Goal: Information Seeking & Learning: Learn about a topic

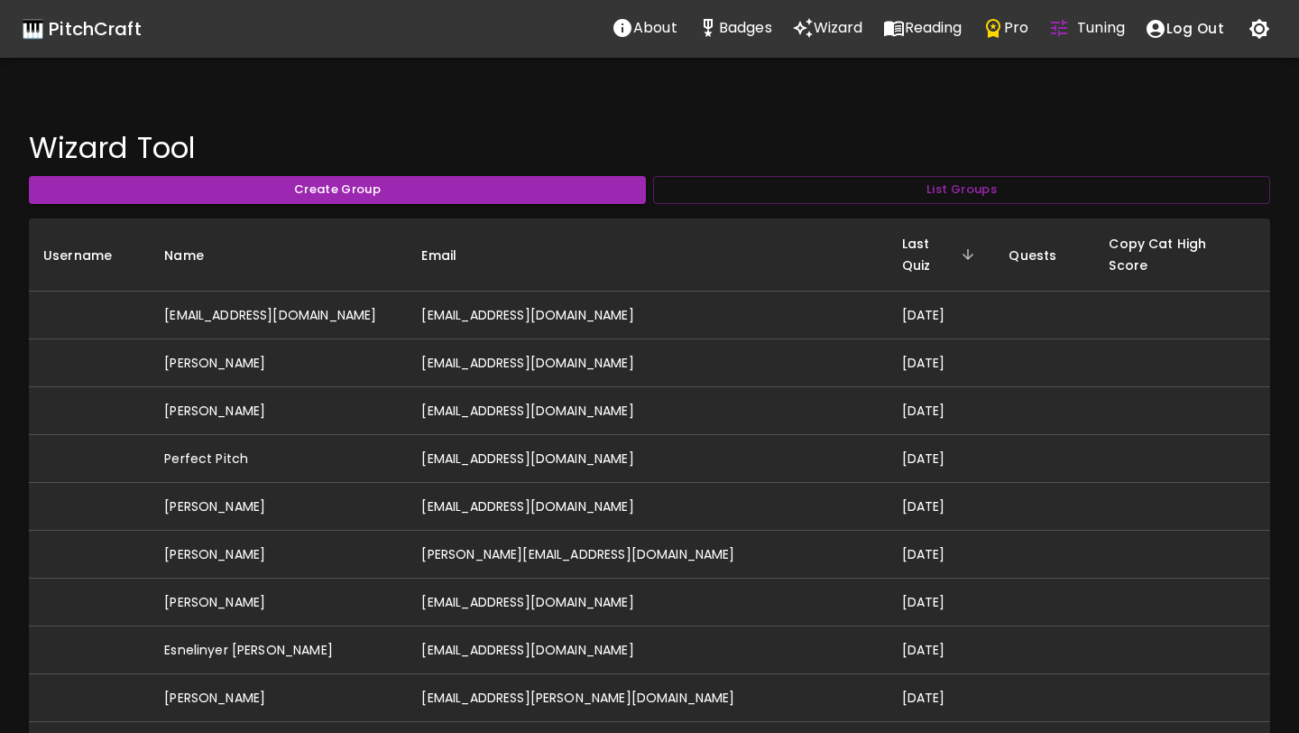
scroll to position [485, 0]
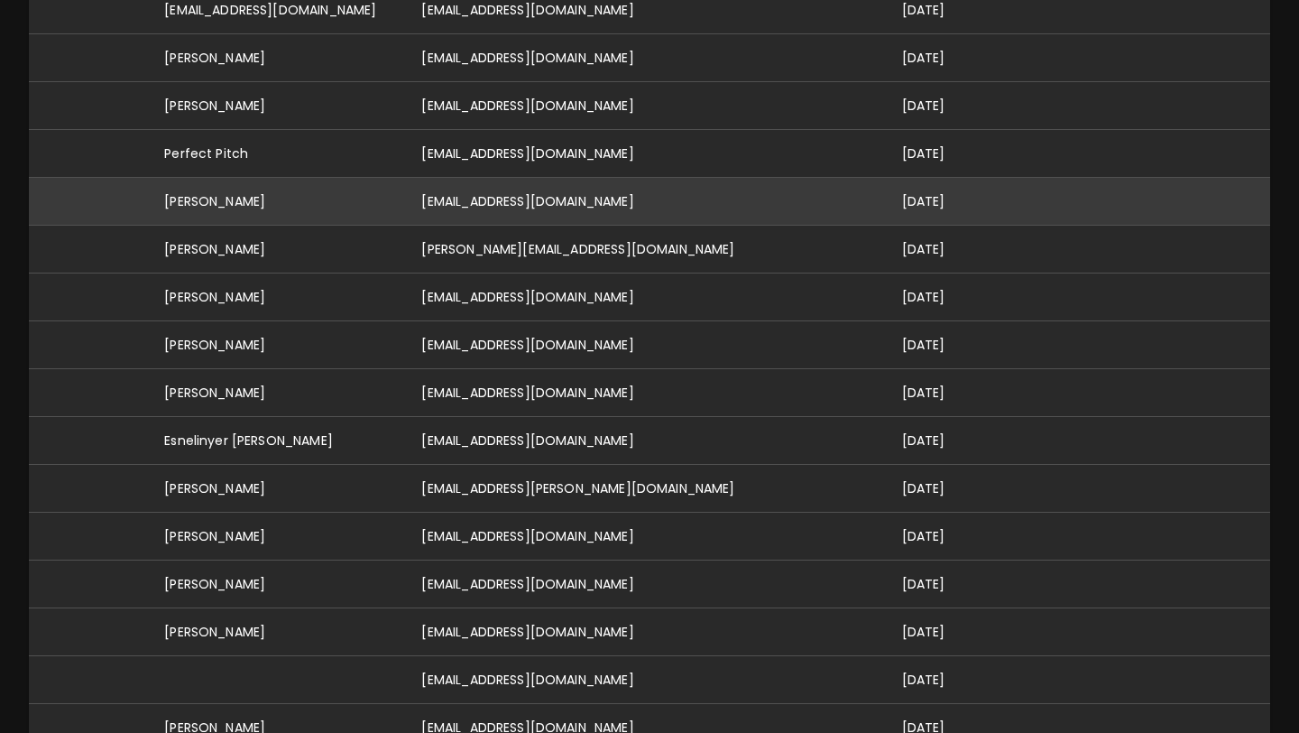
scroll to position [306, 0]
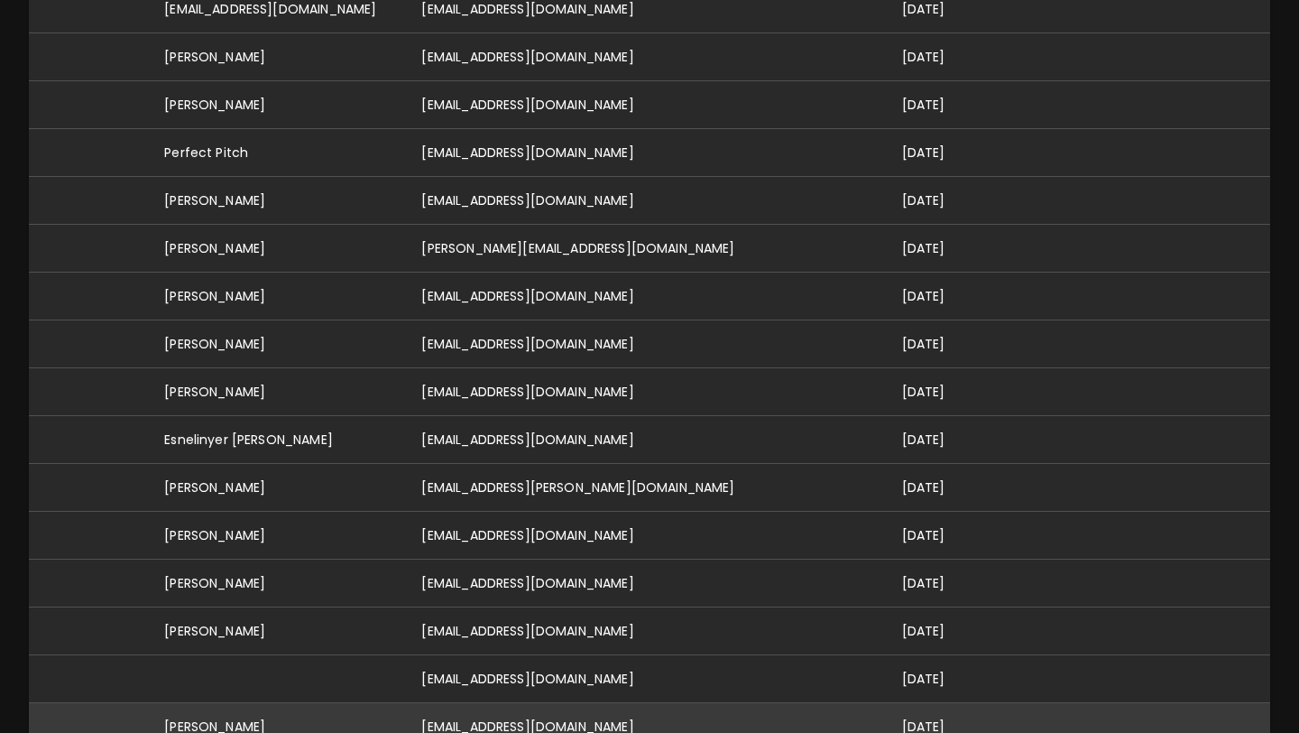
click at [306, 703] on td "[PERSON_NAME]" at bounding box center [278, 727] width 257 height 48
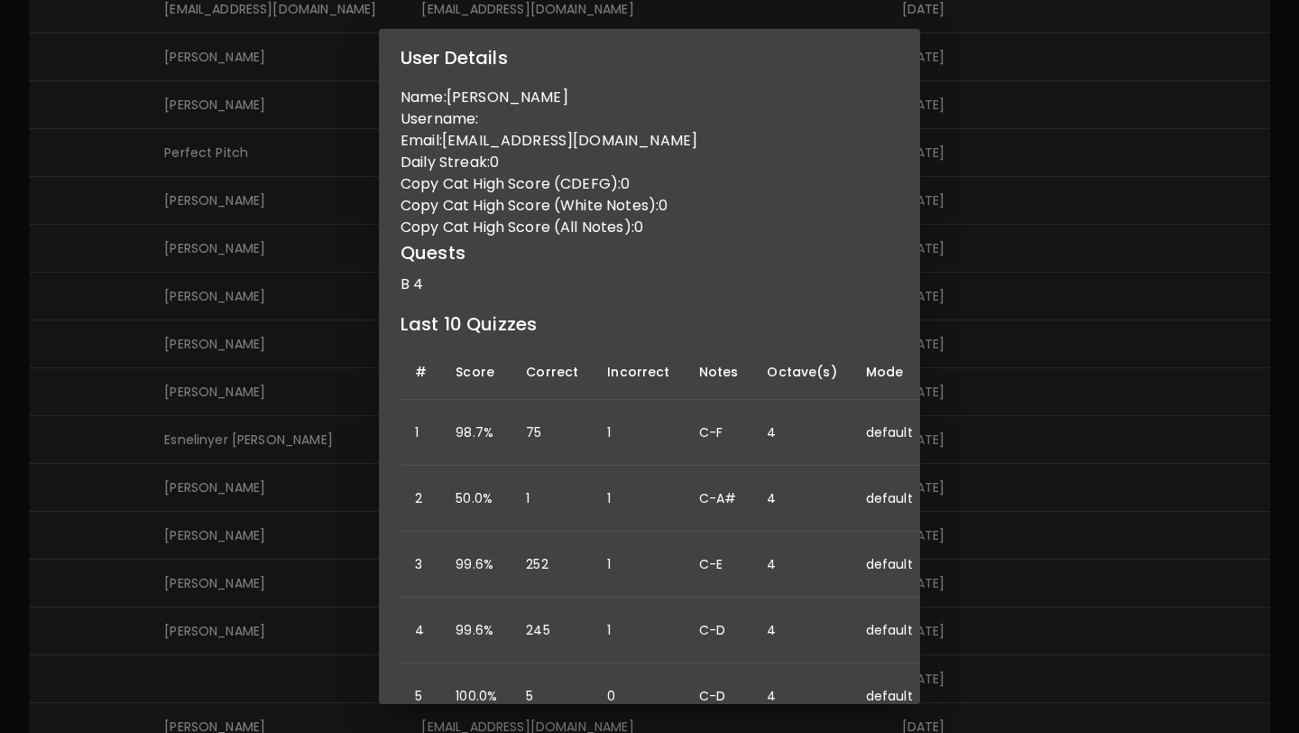
click at [212, 596] on div "User Details Name: Bernie Belmonti Username: Email: berniebelmonti@gmail.com Da…" at bounding box center [649, 366] width 1299 height 733
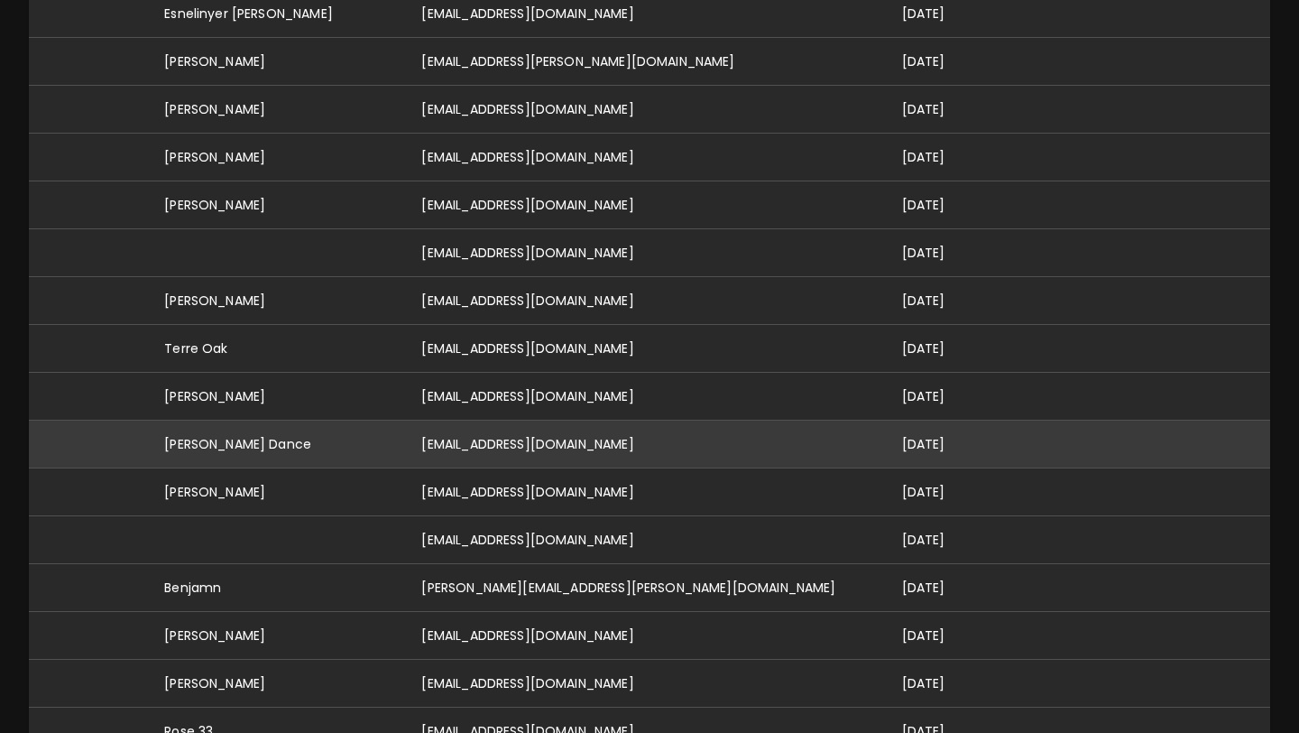
scroll to position [0, 0]
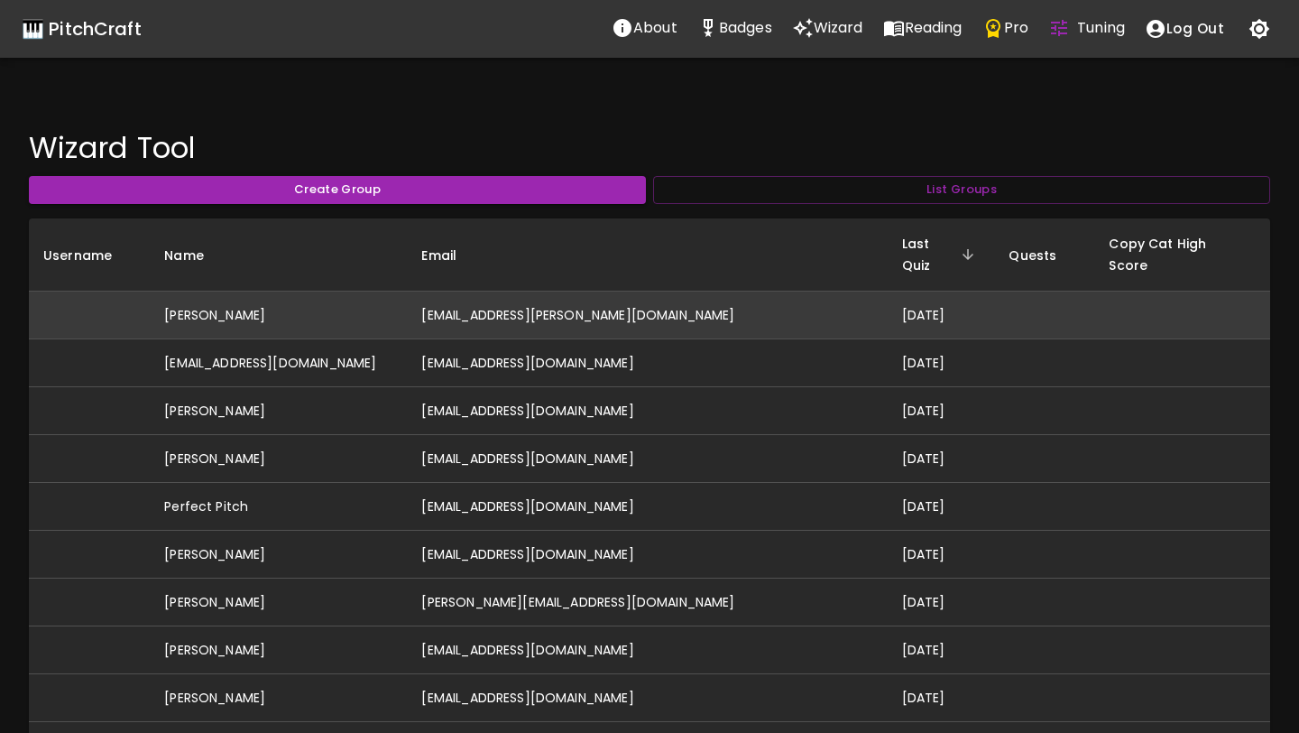
click at [319, 304] on td "[PERSON_NAME]" at bounding box center [278, 315] width 257 height 48
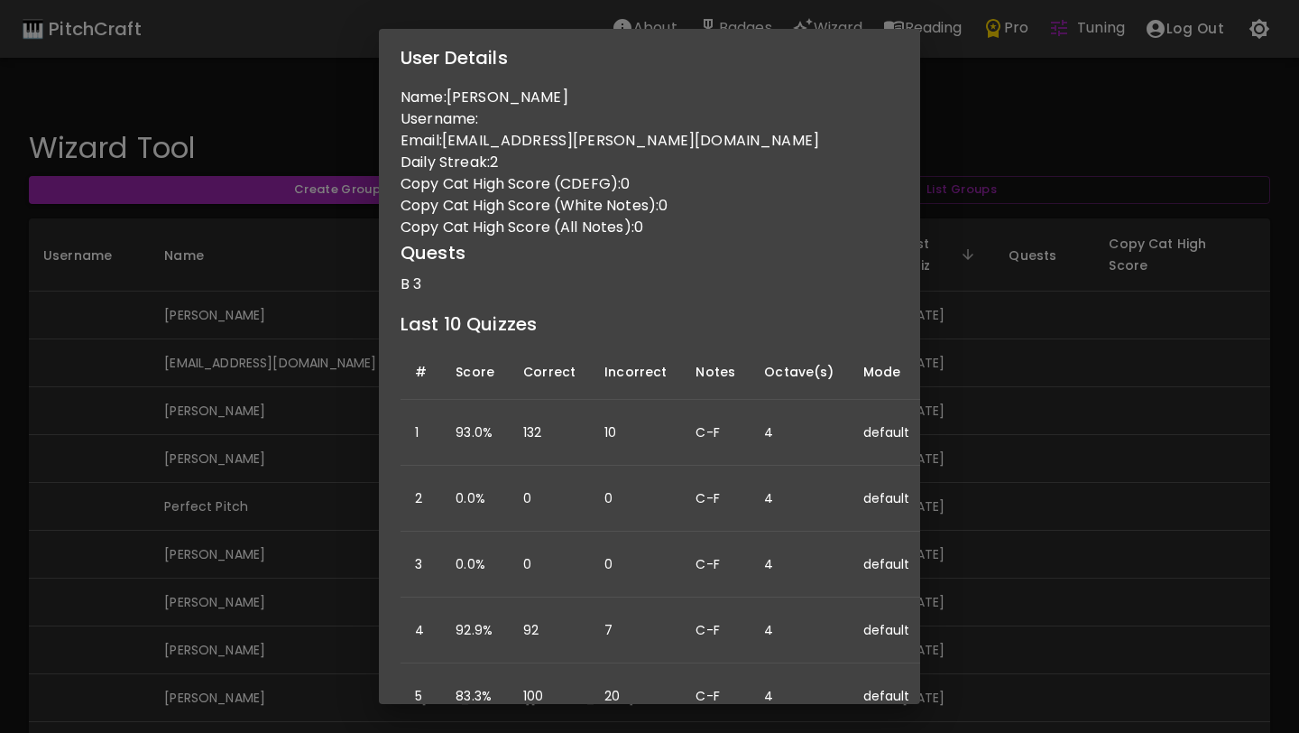
click at [983, 411] on div "User Details Name: Abigail Hinchcliffe Username: Email: abigail.r.hinchcliffe@g…" at bounding box center [649, 366] width 1299 height 733
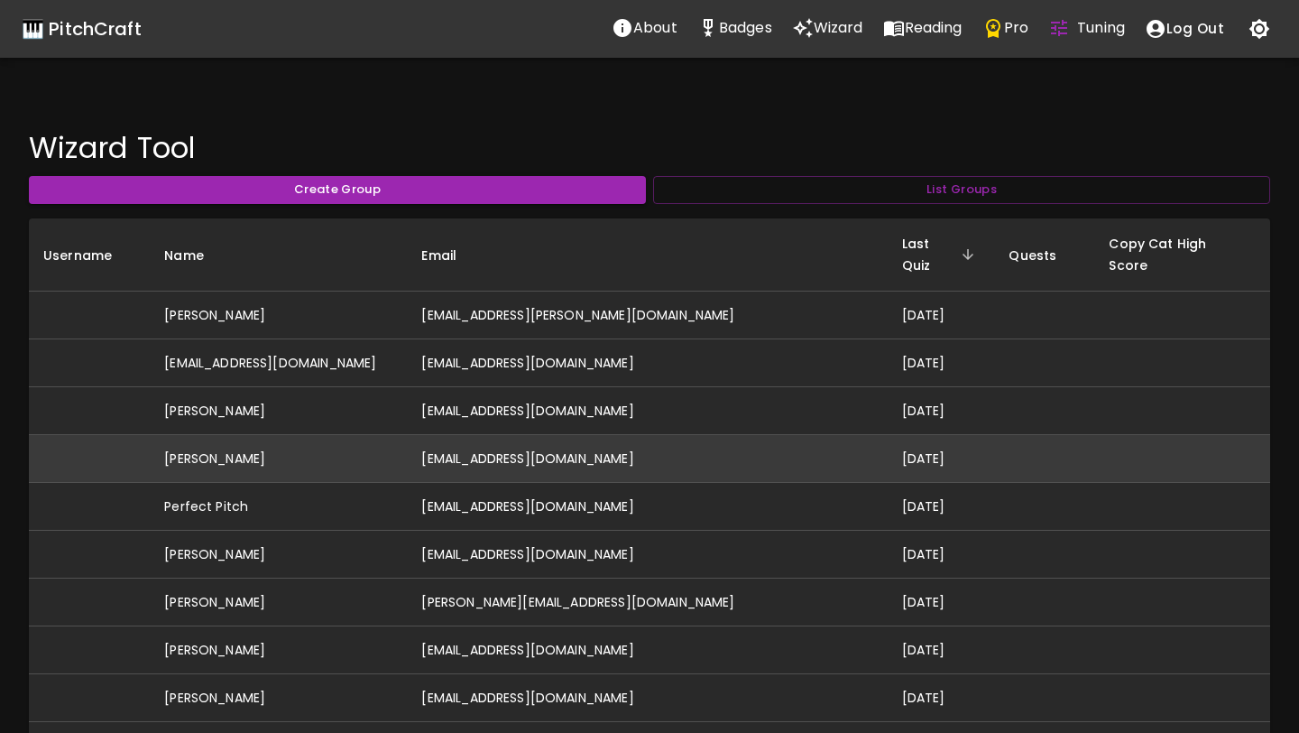
click at [288, 448] on td "[PERSON_NAME]" at bounding box center [278, 459] width 257 height 48
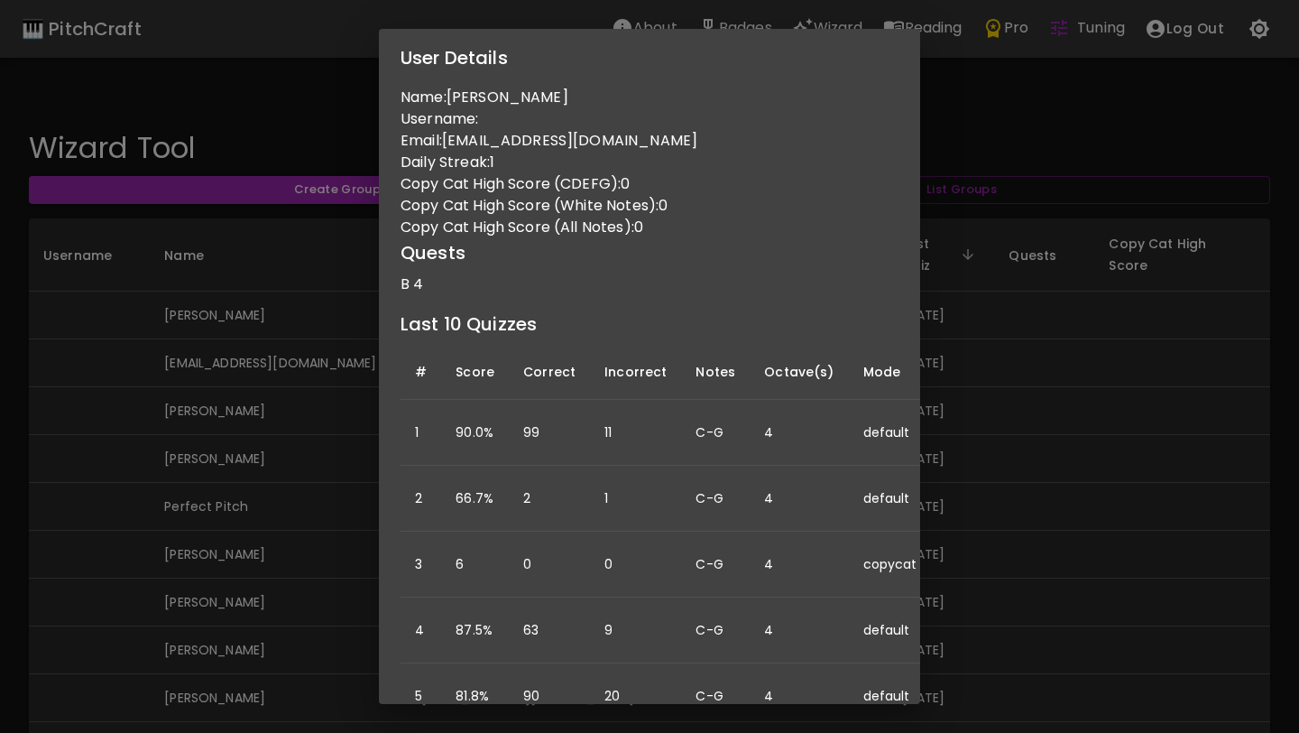
click at [328, 452] on div "User Details Name: Ashley Varian Username: Email: ashleymovold@gmail.com Daily …" at bounding box center [649, 366] width 1299 height 733
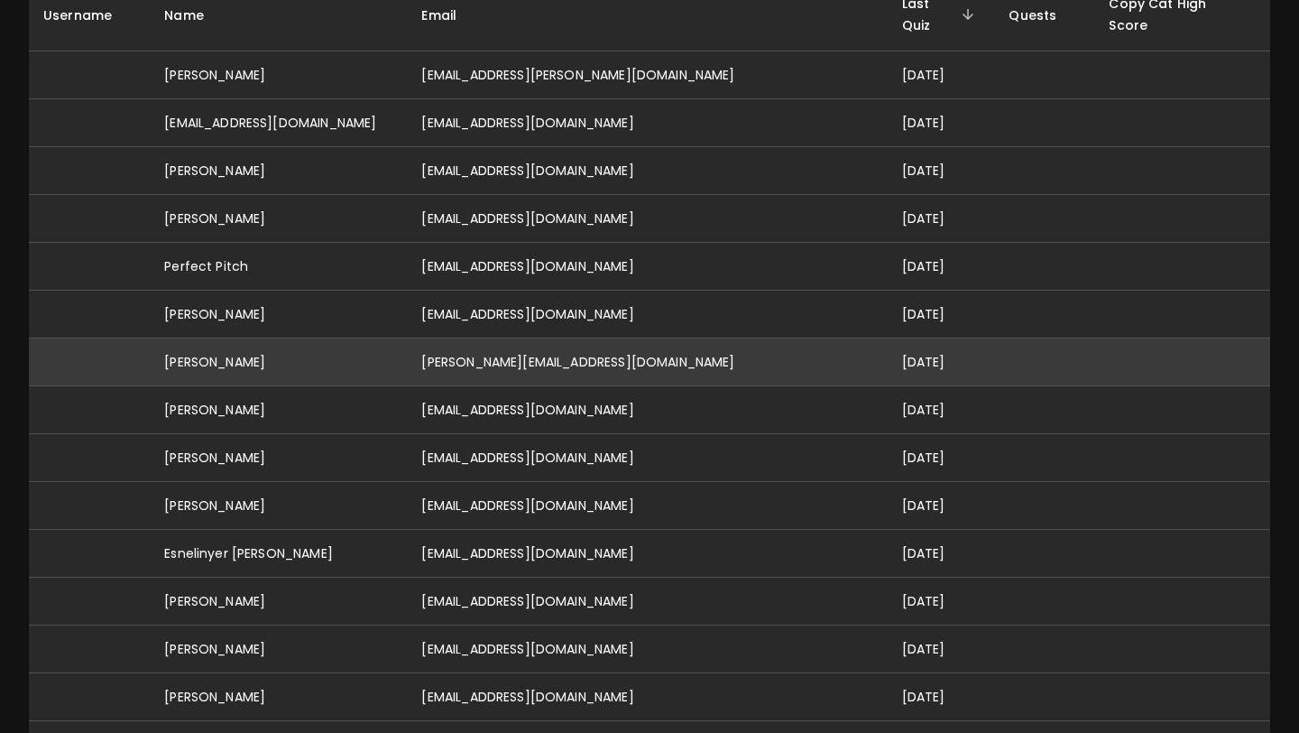
scroll to position [241, 0]
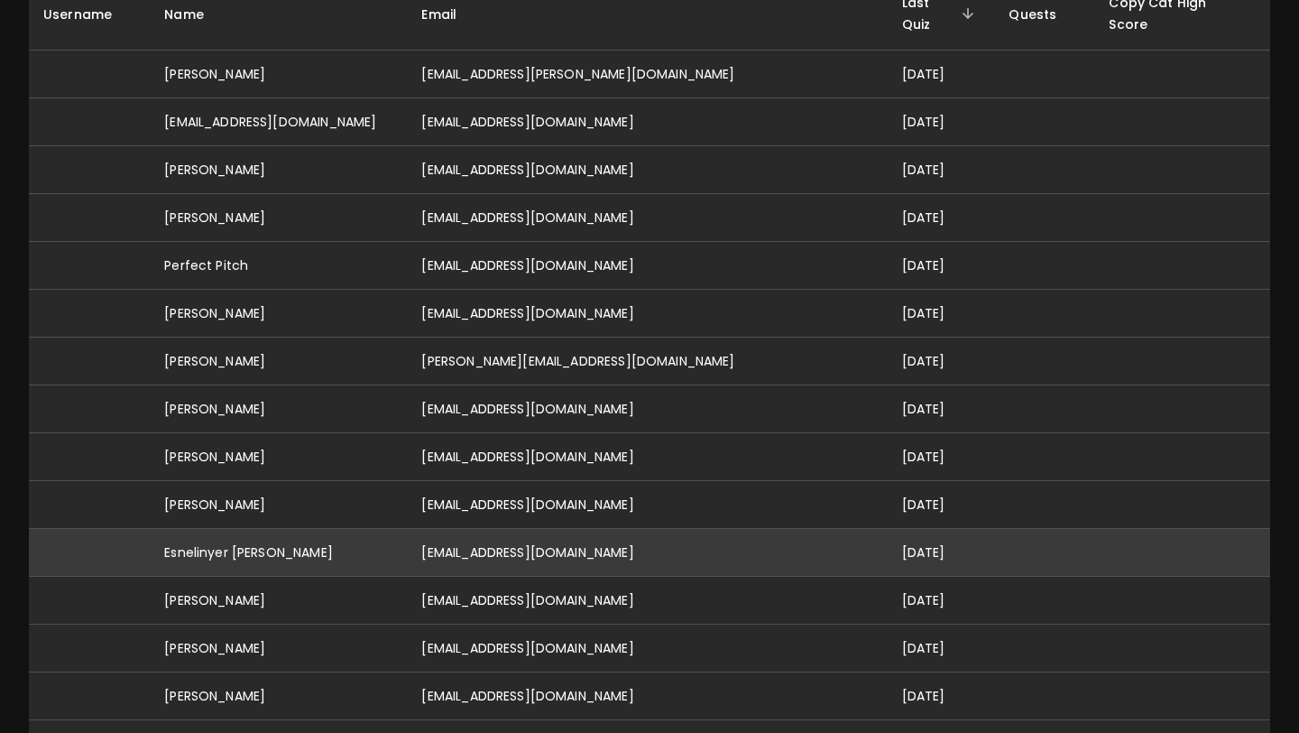
click at [407, 541] on td "Esnelinyer [PERSON_NAME]" at bounding box center [278, 553] width 257 height 48
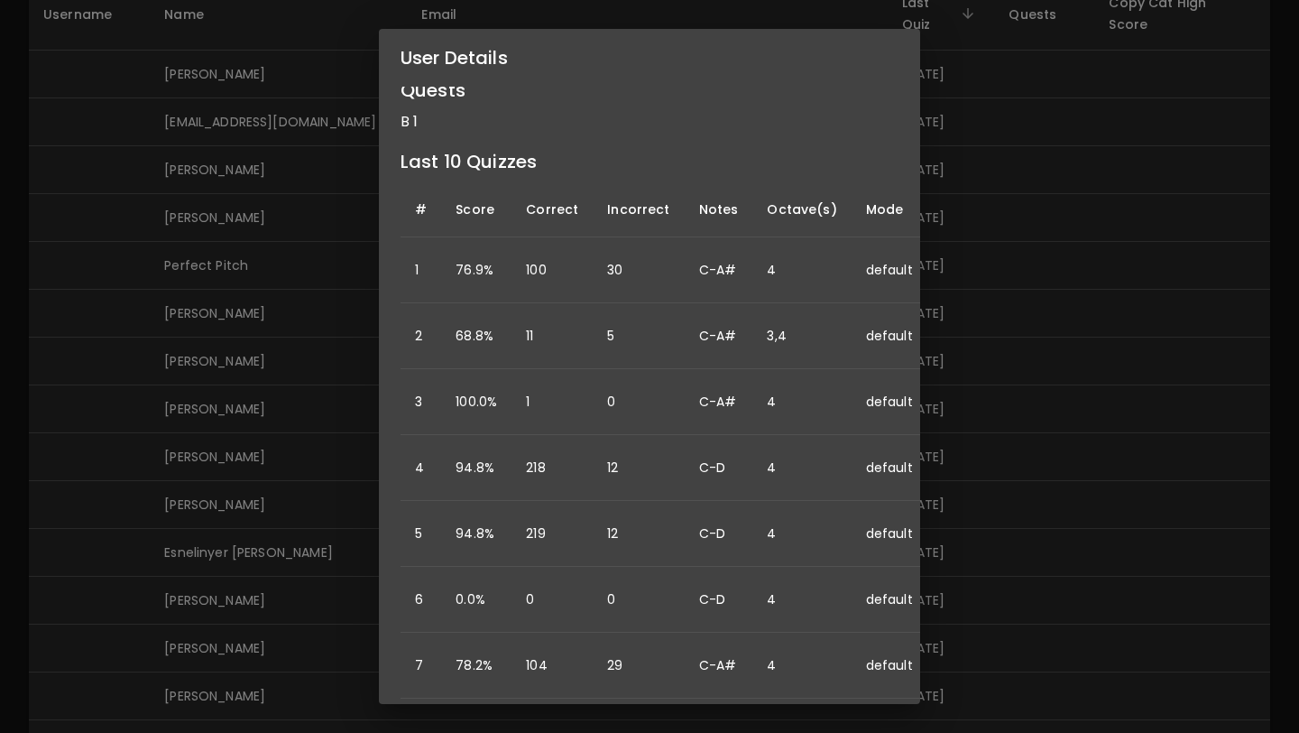
scroll to position [169, 0]
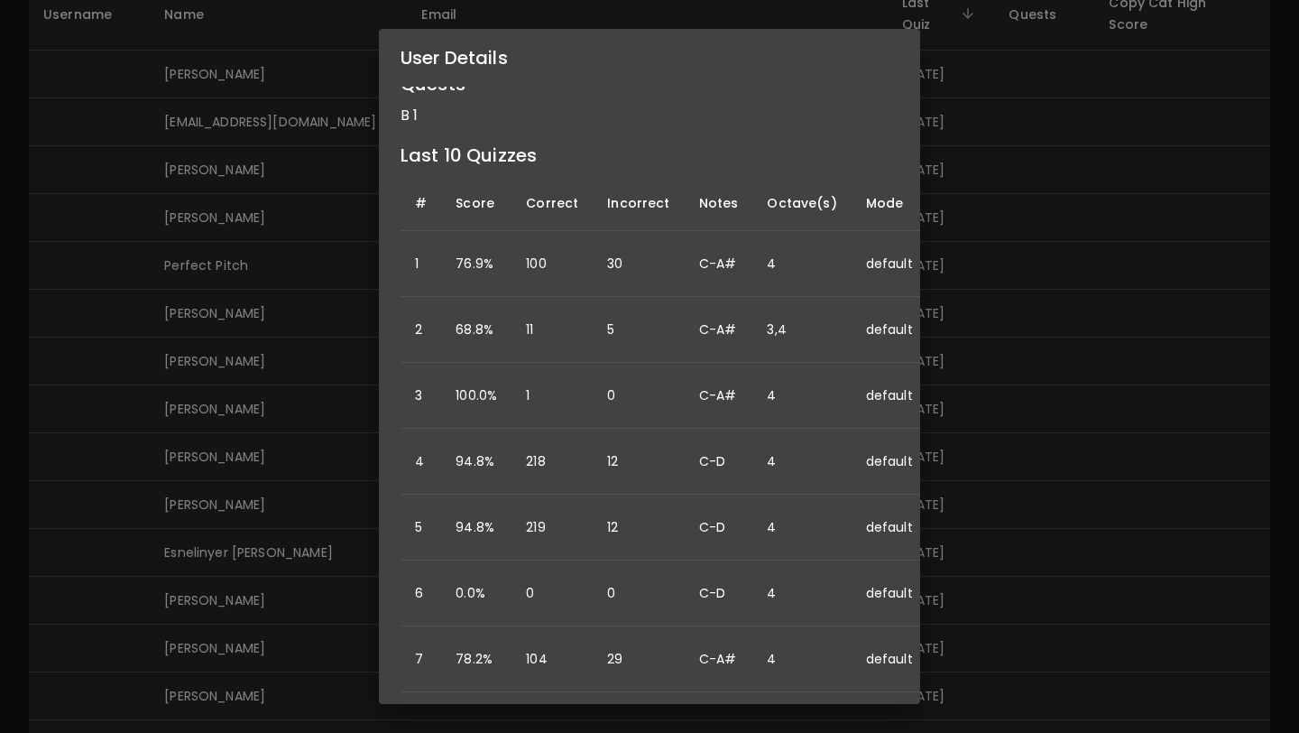
click at [286, 616] on div "User Details Name: Esnelinyer Milian Peña Username: Email: germandihoos@gmail.c…" at bounding box center [649, 366] width 1299 height 733
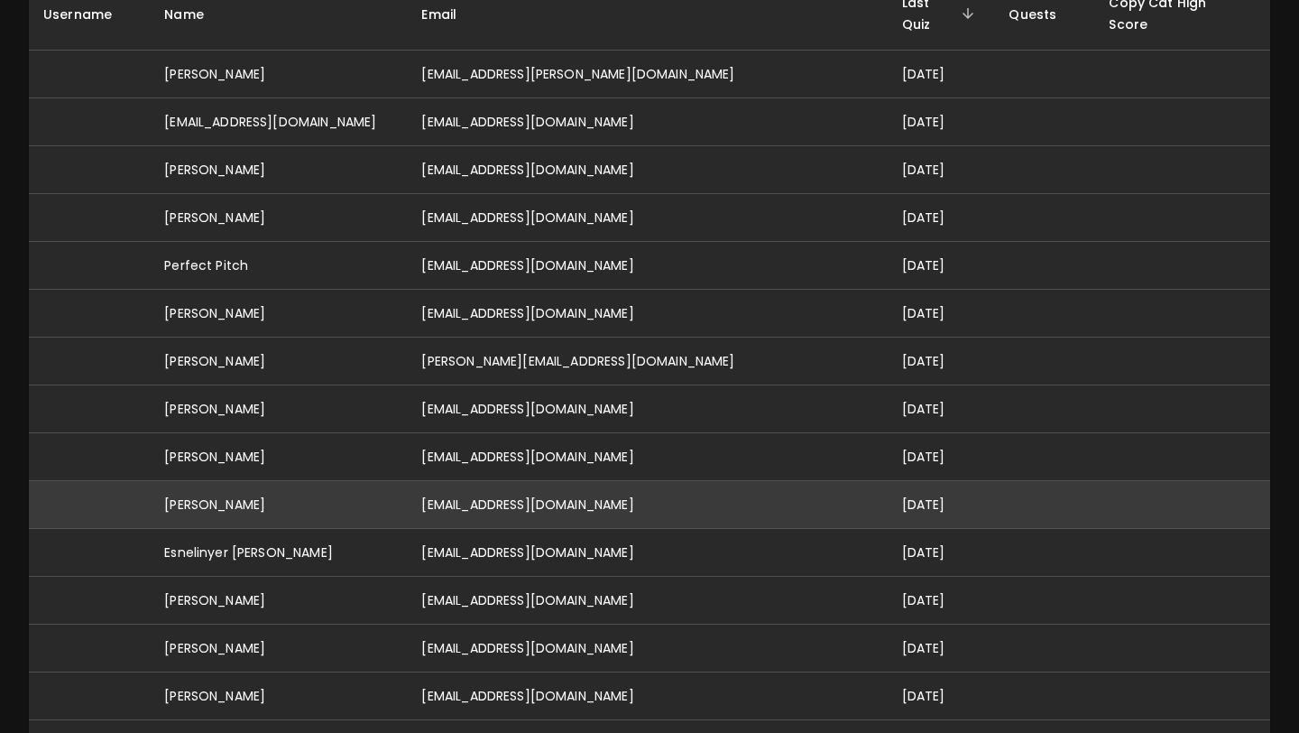
scroll to position [0, 0]
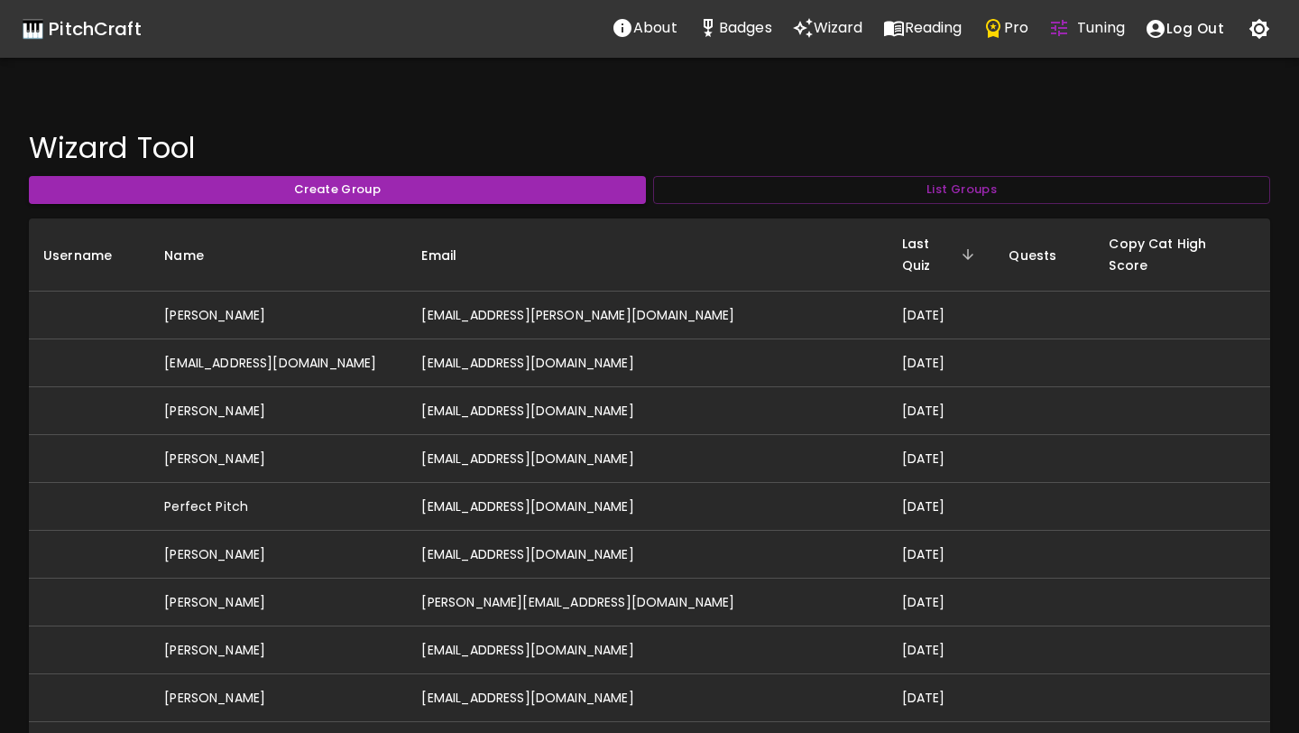
click at [75, 35] on div "🎹 PitchCraft" at bounding box center [82, 28] width 120 height 29
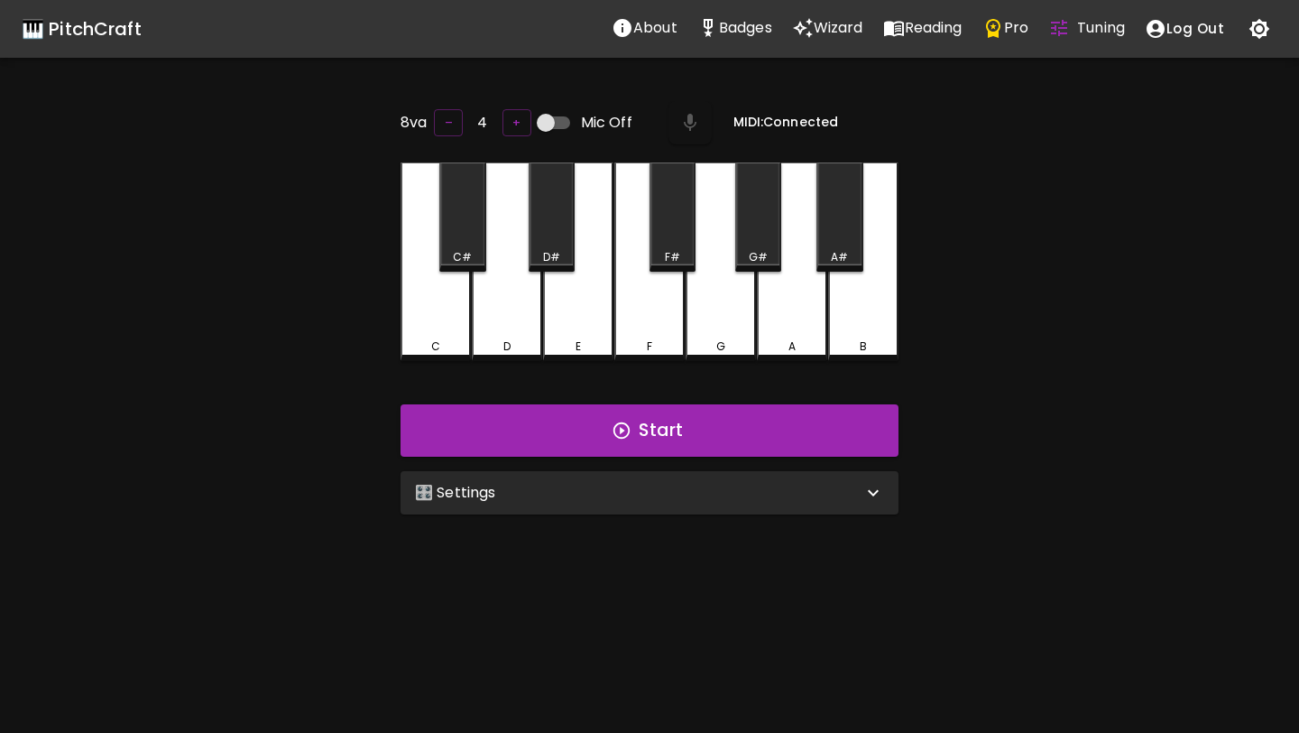
click at [424, 338] on div "C" at bounding box center [435, 346] width 67 height 16
click at [494, 333] on div "D" at bounding box center [507, 261] width 70 height 199
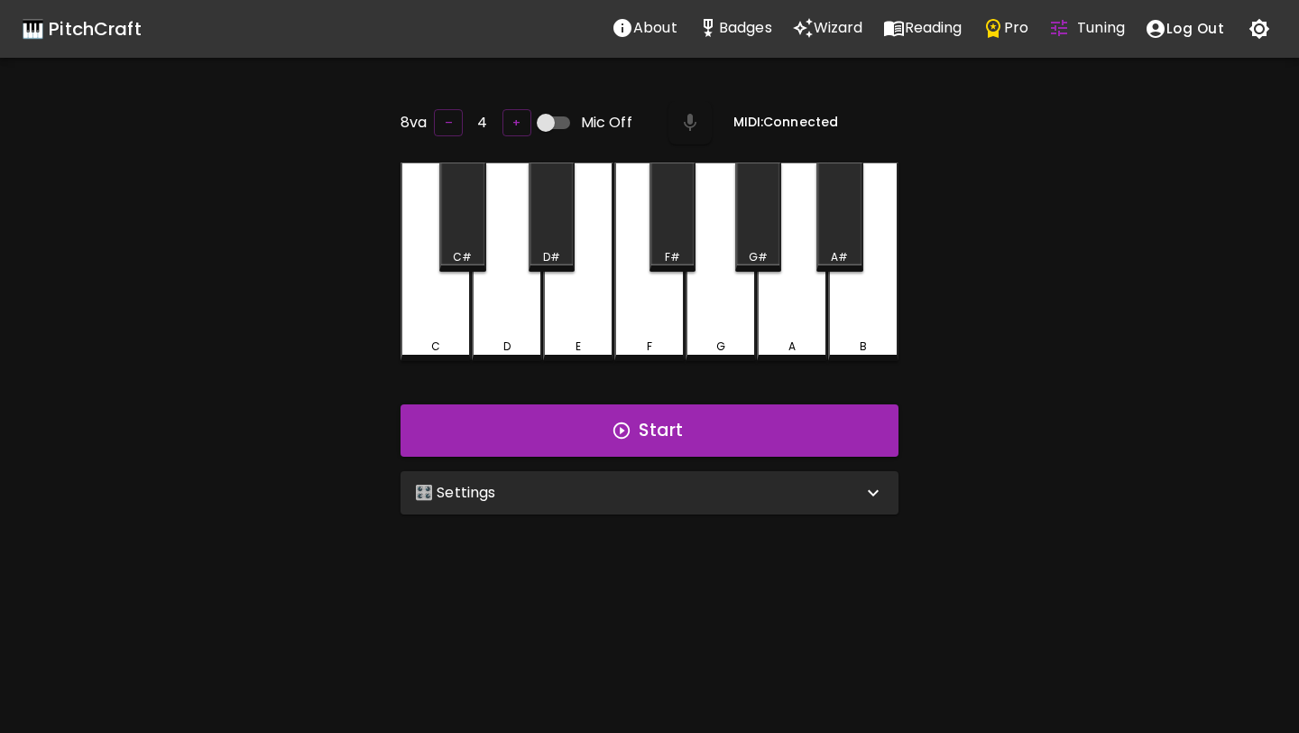
click at [494, 333] on div "D" at bounding box center [507, 261] width 70 height 199
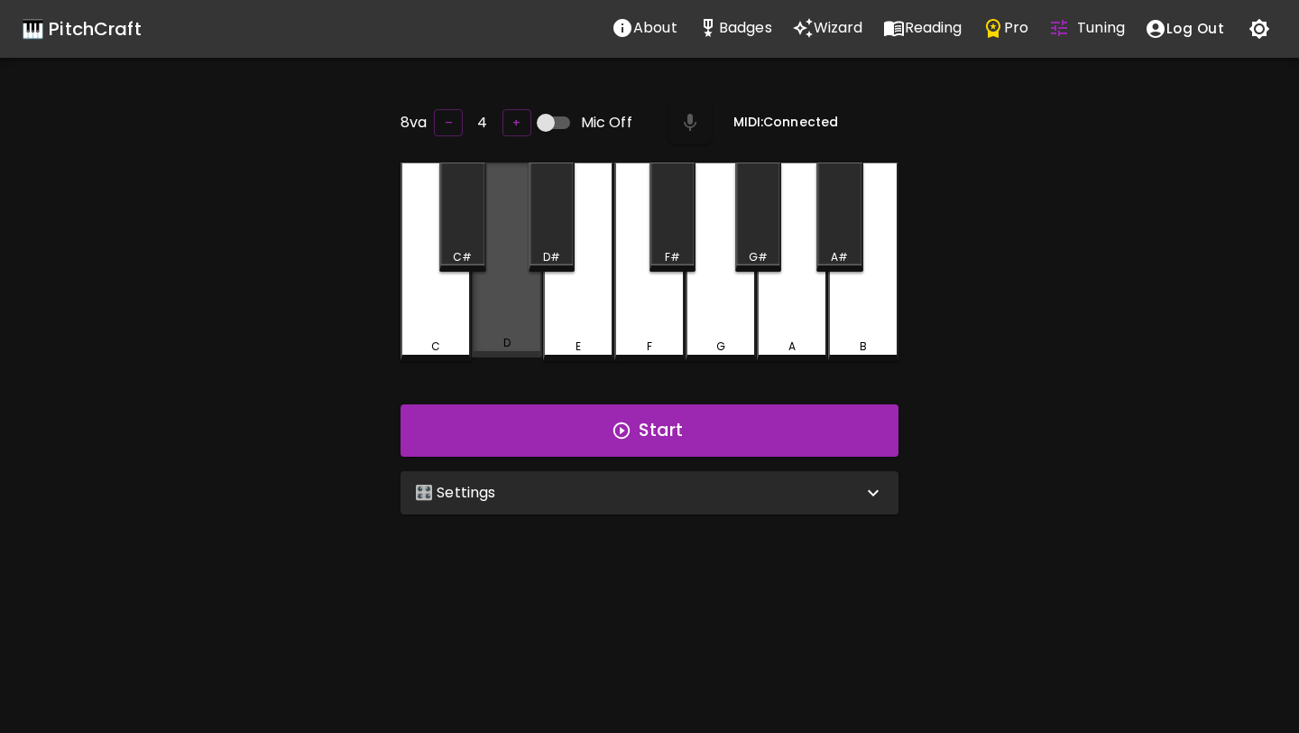
click at [494, 333] on div "D" at bounding box center [507, 259] width 70 height 195
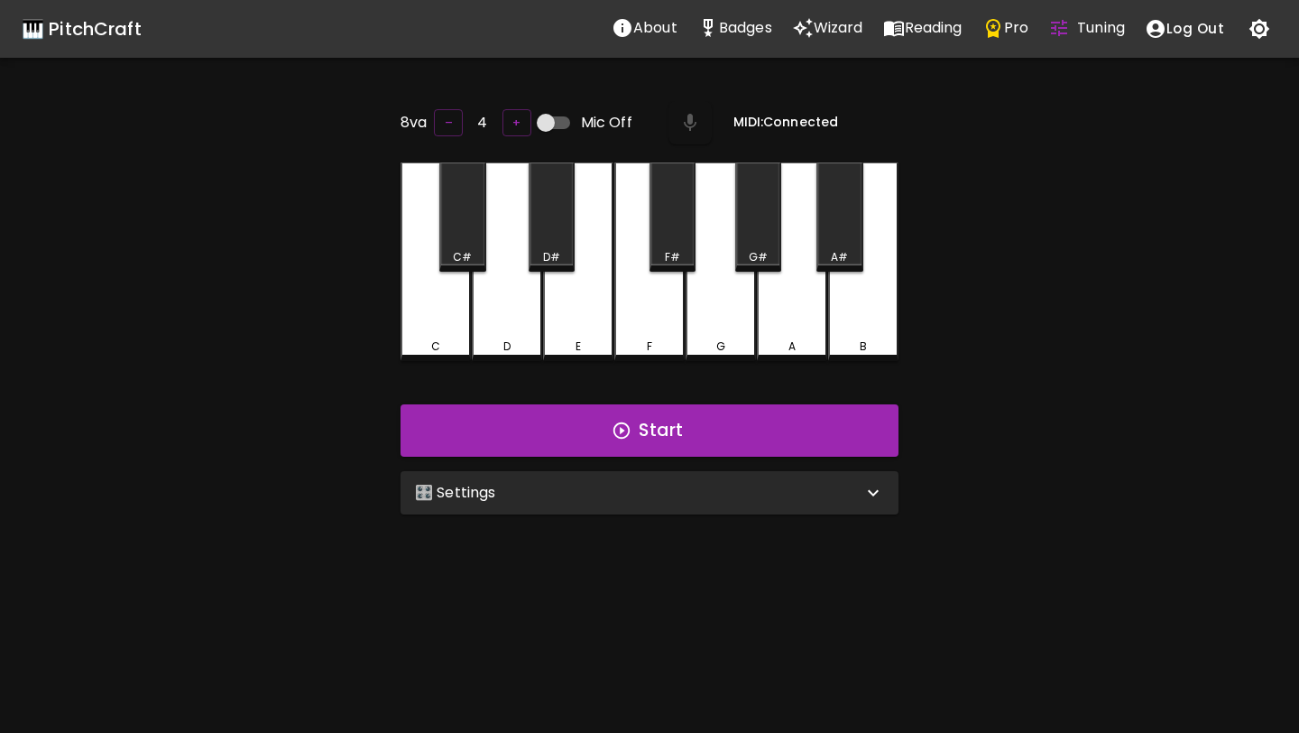
click at [626, 500] on div "🎛️ Settings" at bounding box center [639, 493] width 448 height 22
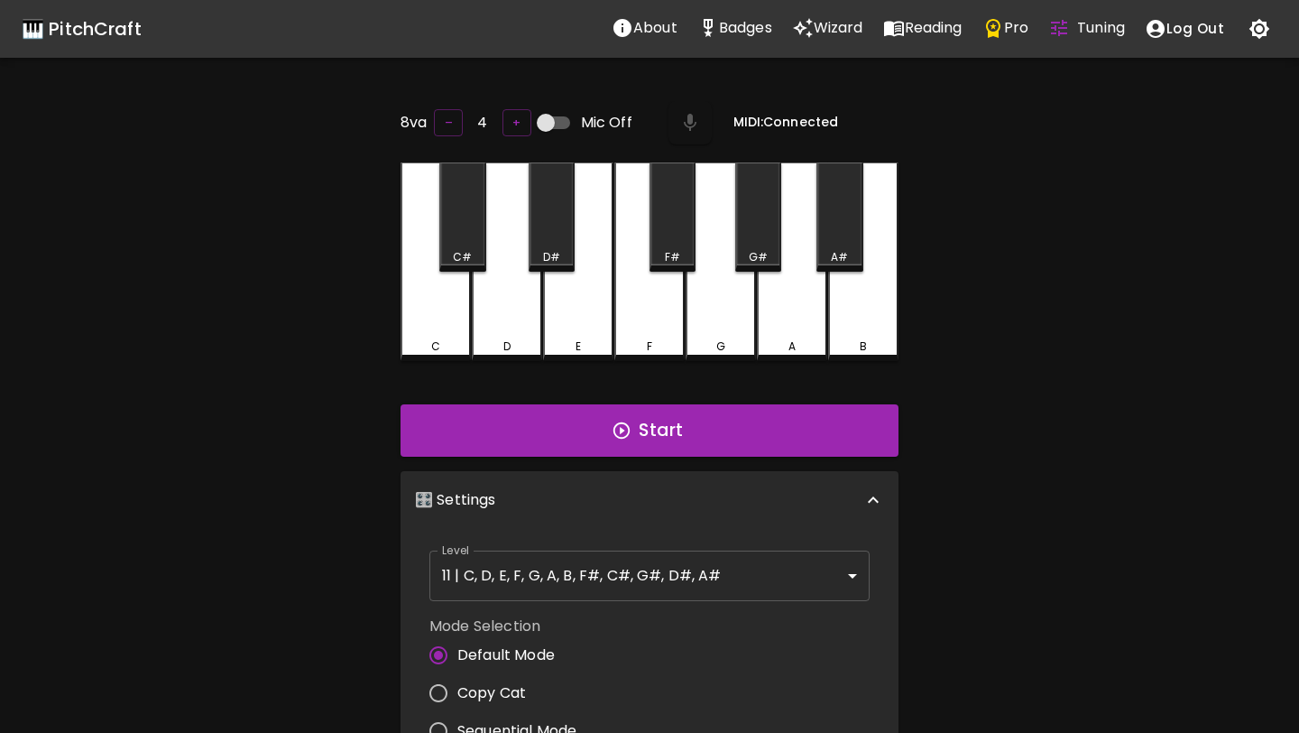
click at [584, 586] on body "🎹 PitchCraft About Badges Wizard Reading Pro Tuning Log Out 8va – 4 + Mic Off M…" at bounding box center [649, 596] width 1299 height 1192
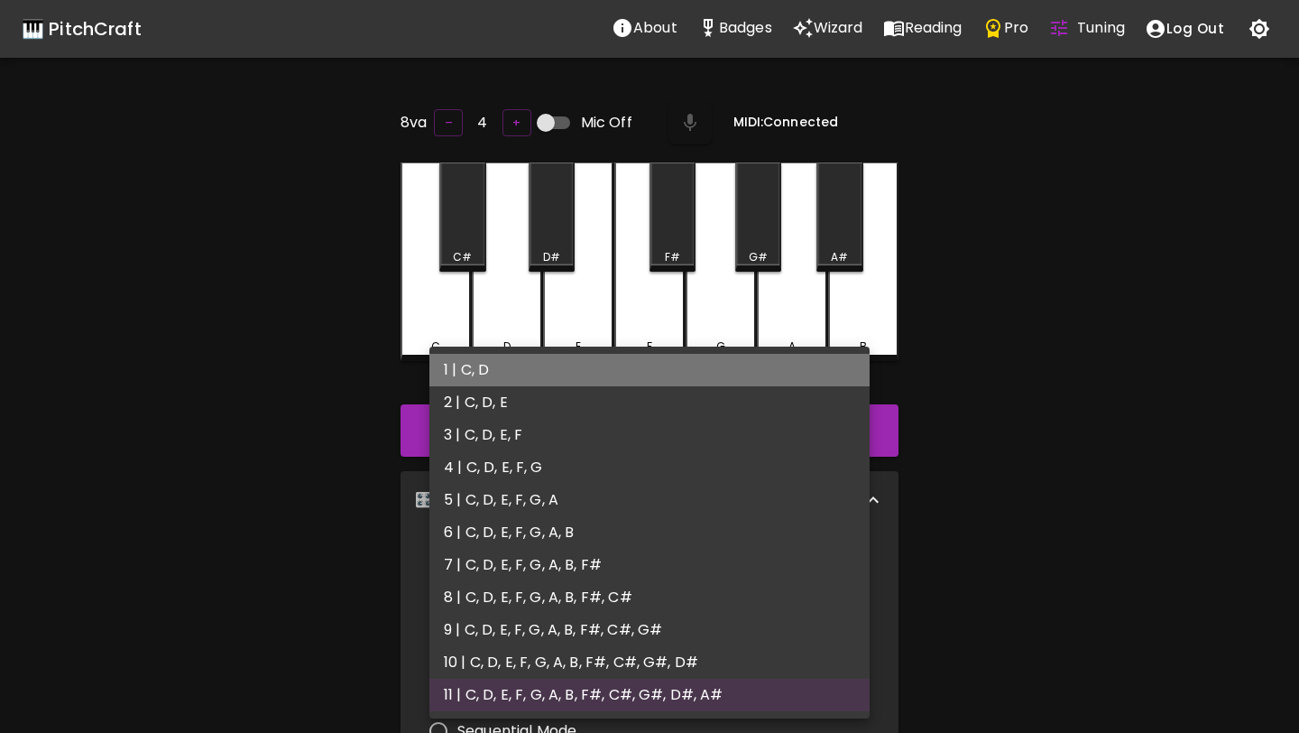
click at [586, 376] on li "1 | C, D" at bounding box center [650, 370] width 440 height 32
type input "1"
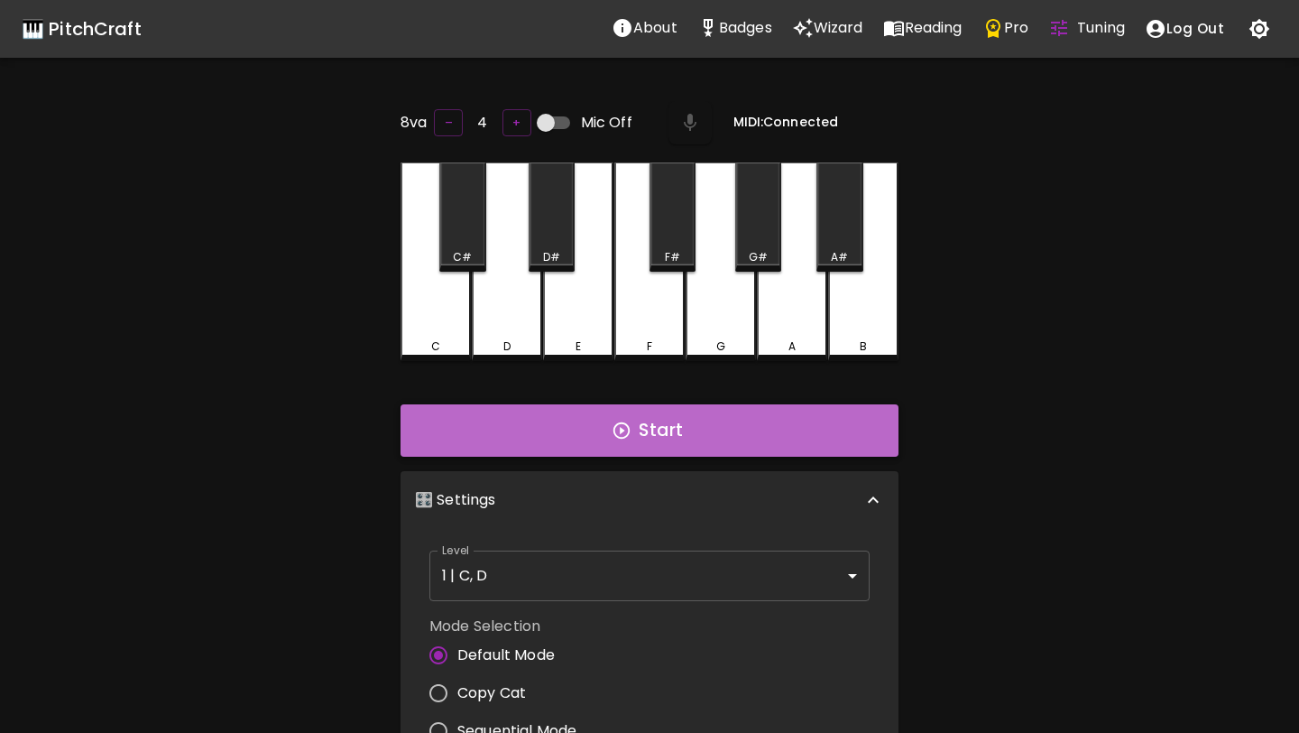
click at [514, 438] on button "Start" at bounding box center [650, 430] width 498 height 52
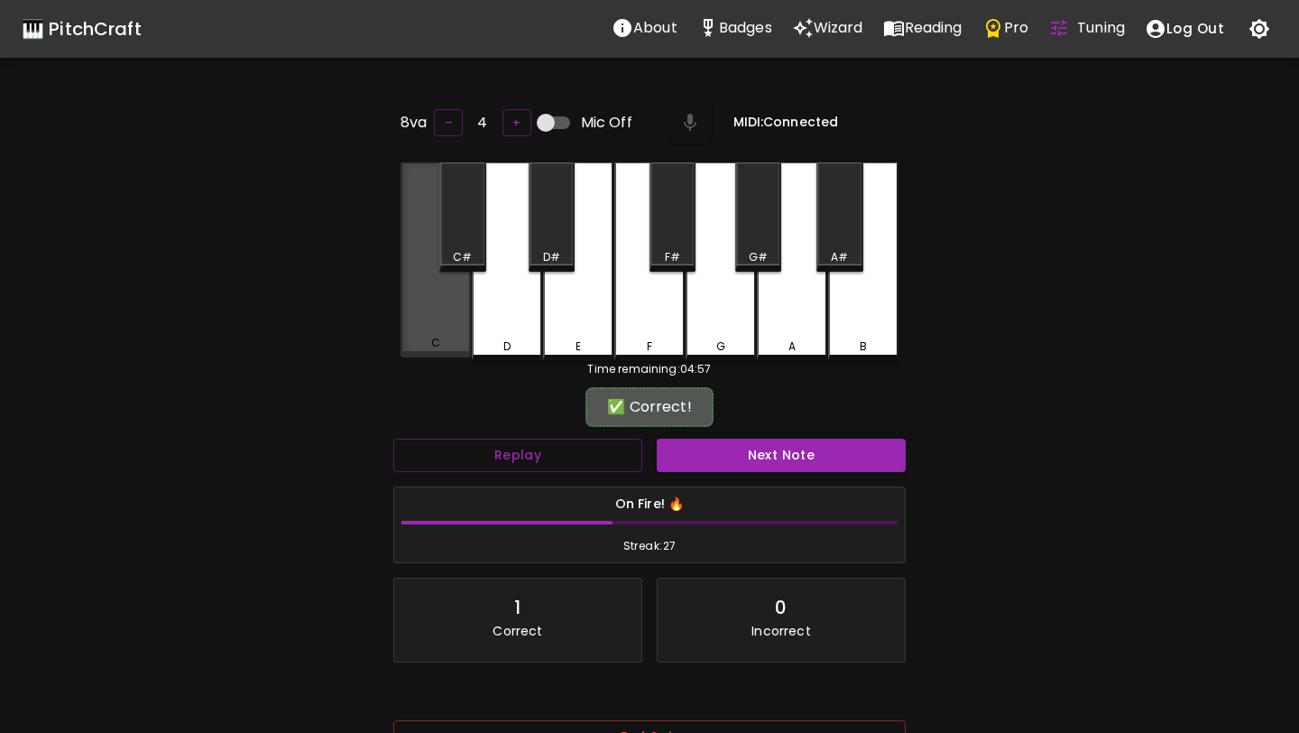
click at [448, 349] on div "C" at bounding box center [435, 343] width 67 height 16
click at [449, 323] on div "C" at bounding box center [436, 259] width 70 height 195
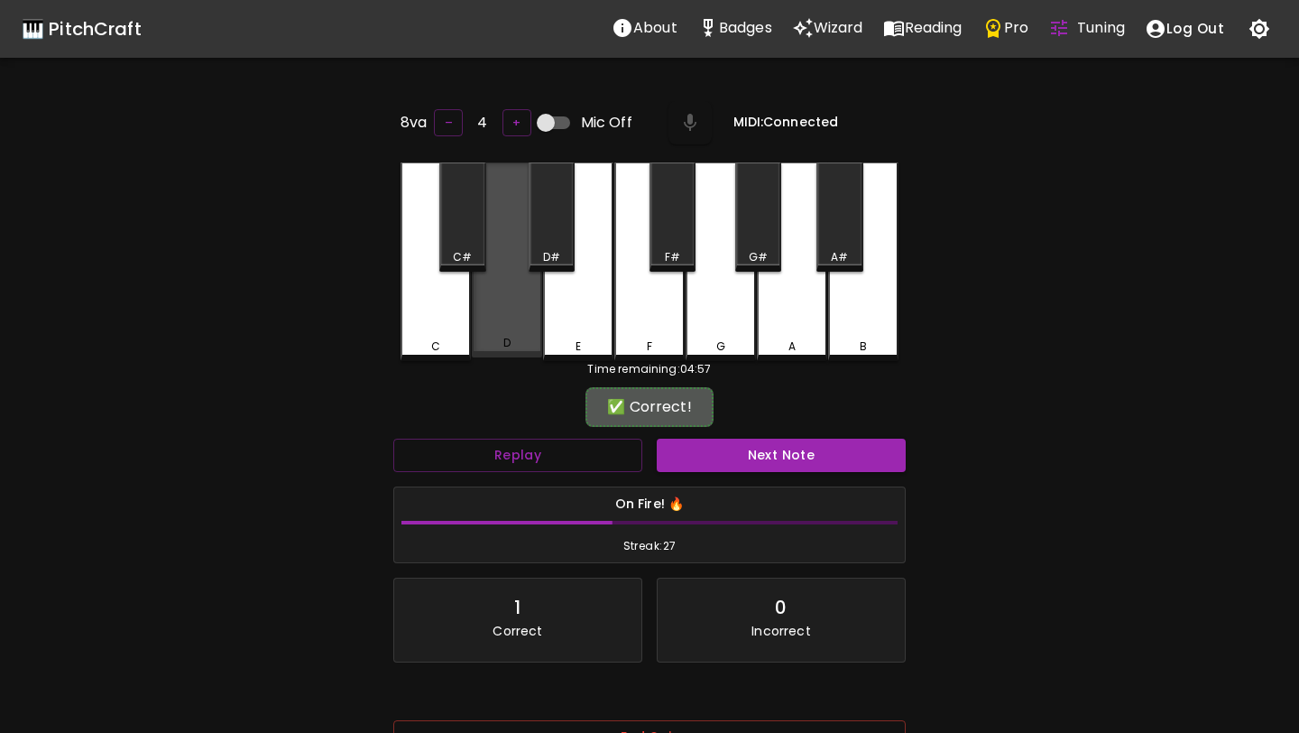
click at [473, 329] on div "D" at bounding box center [507, 259] width 70 height 195
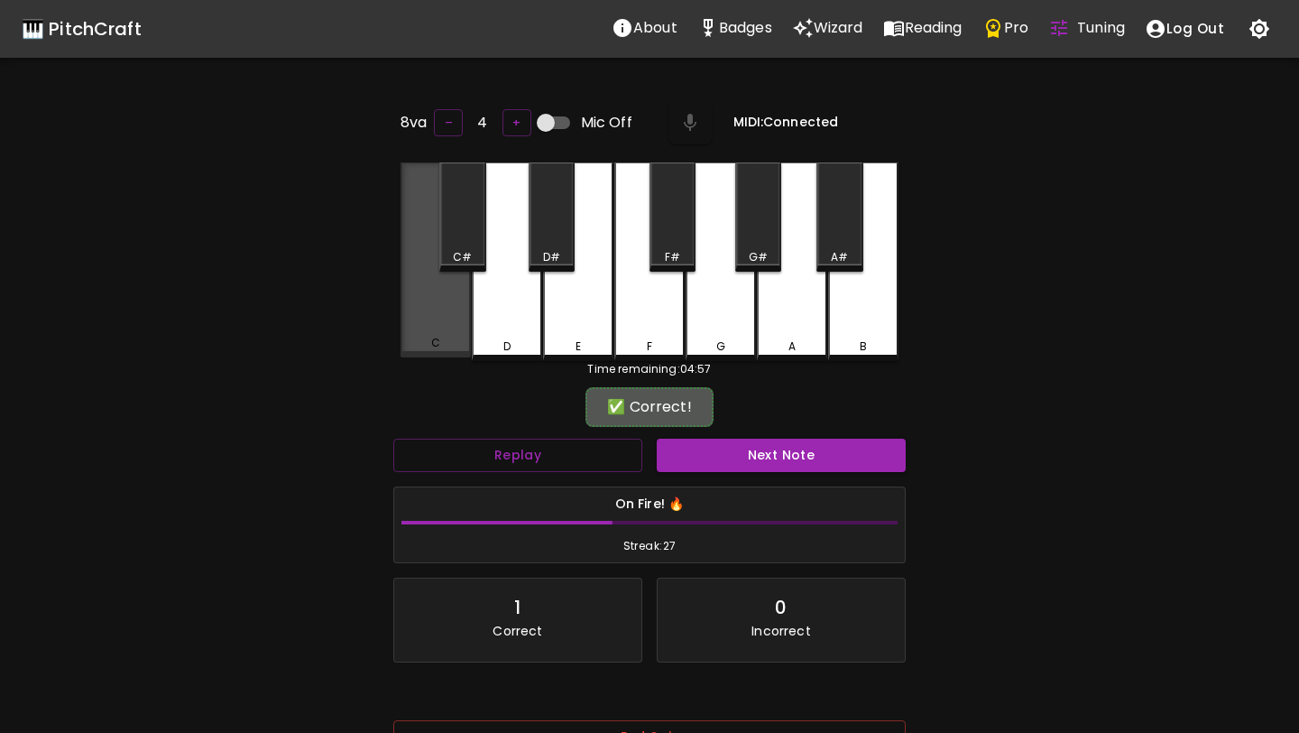
click at [442, 337] on div "C" at bounding box center [436, 259] width 70 height 195
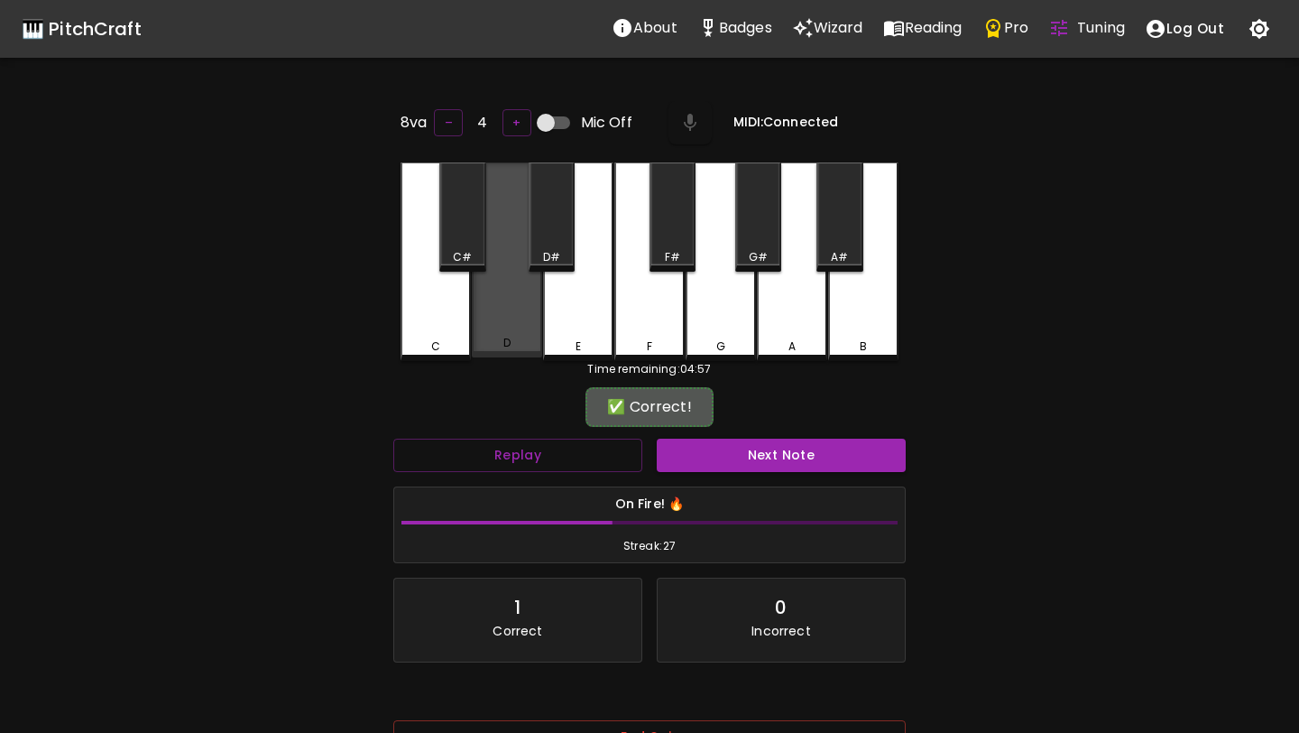
click at [486, 337] on div "D" at bounding box center [507, 259] width 70 height 195
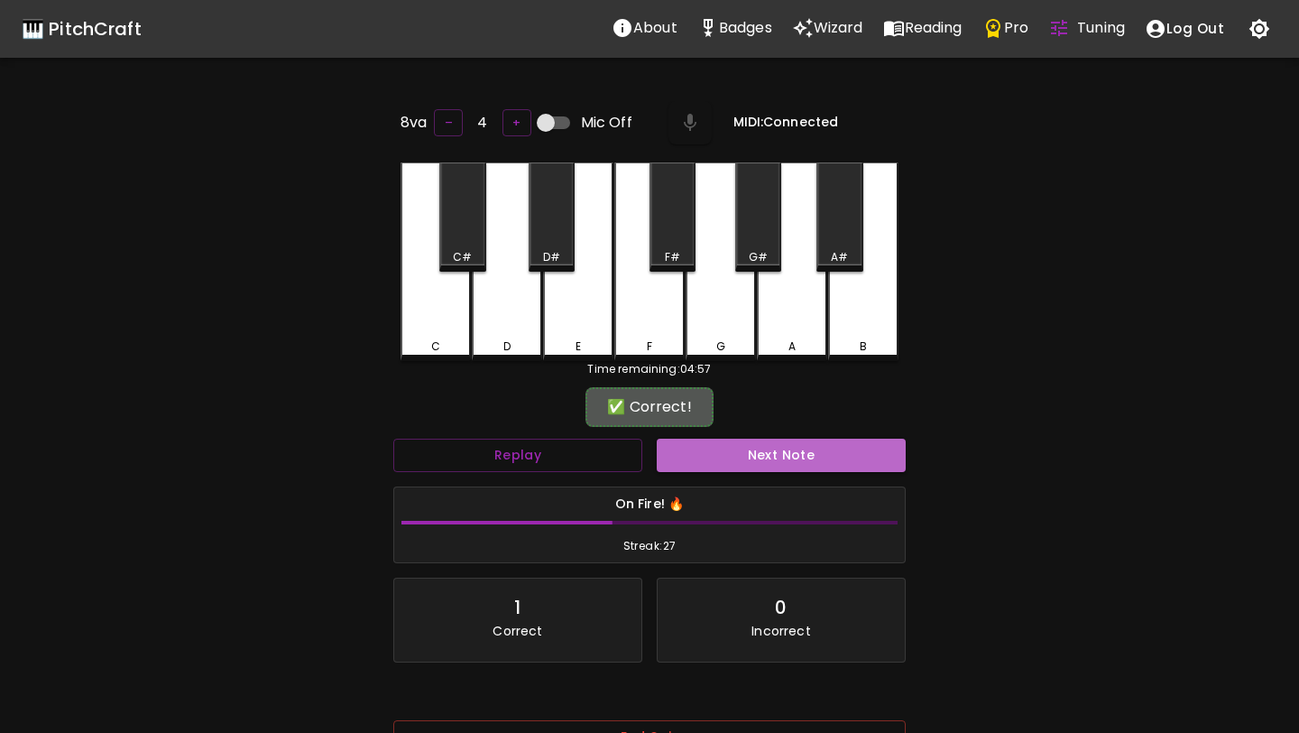
click at [688, 442] on button "Next Note" at bounding box center [781, 455] width 249 height 33
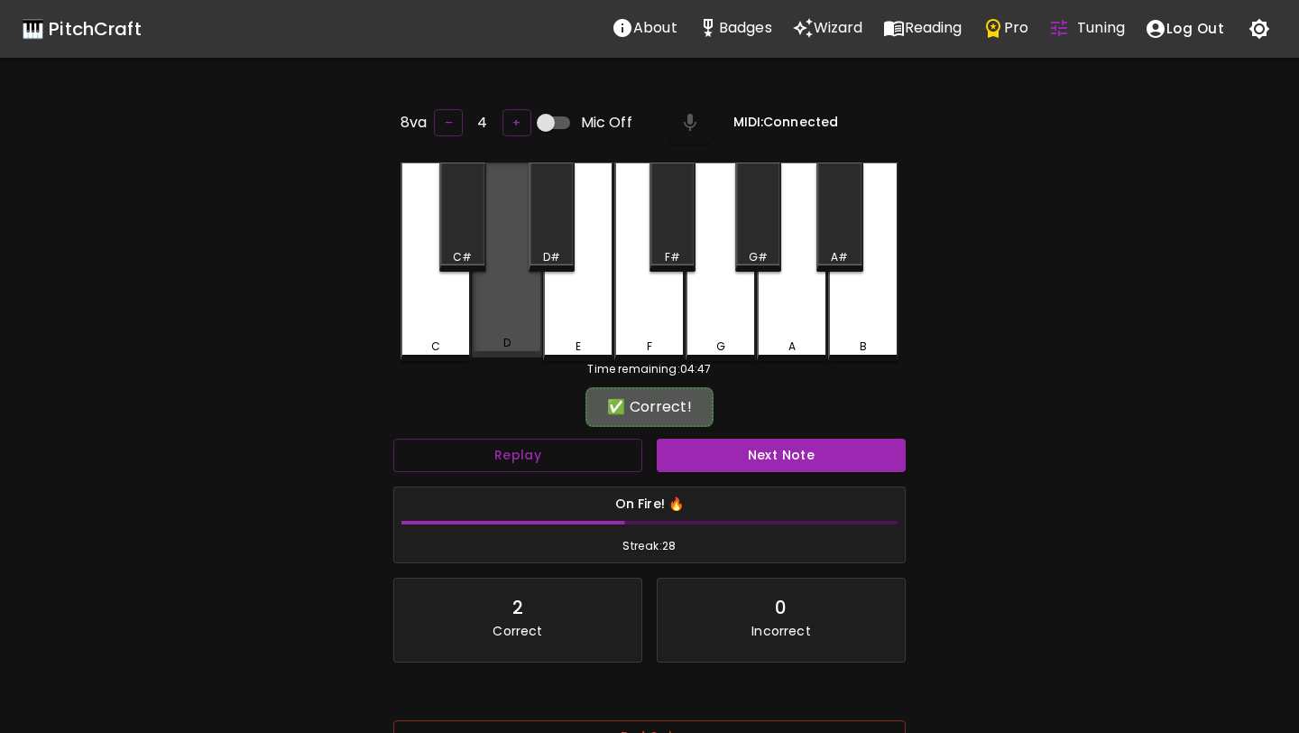
click at [514, 328] on div "D" at bounding box center [507, 259] width 70 height 195
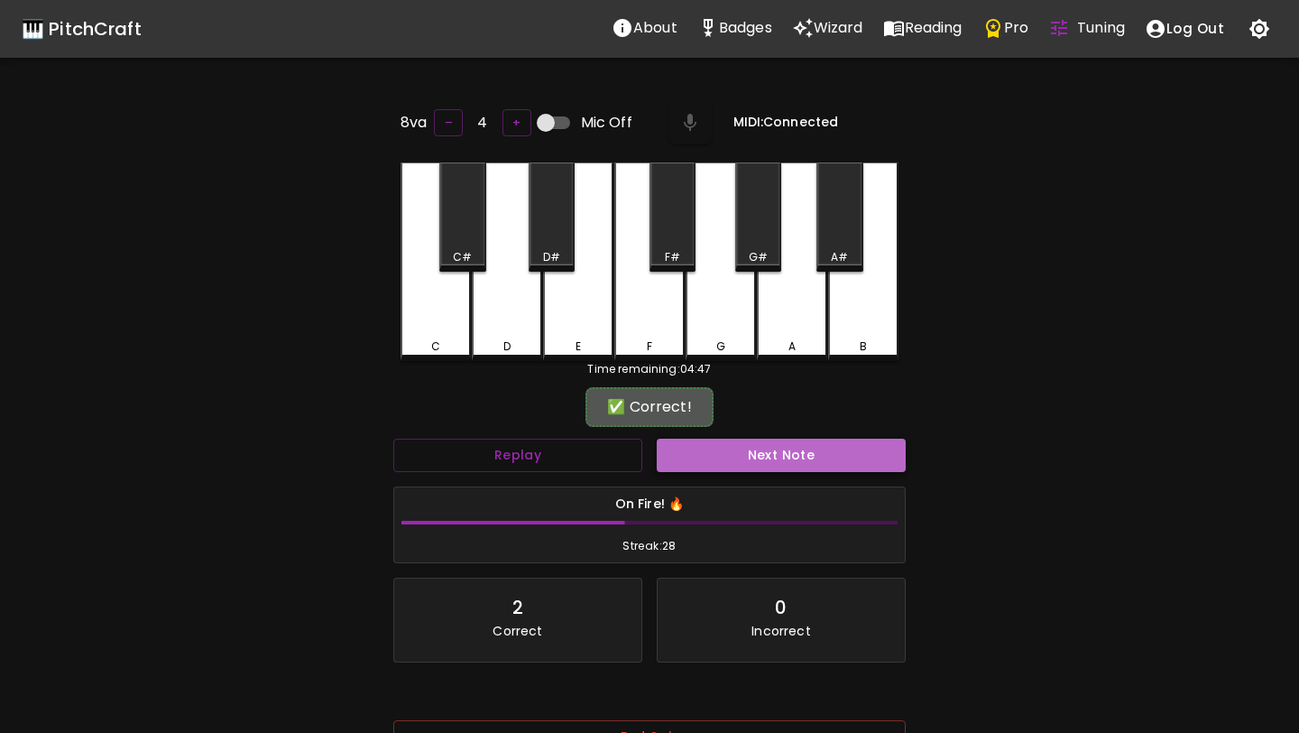
click at [704, 457] on button "Next Note" at bounding box center [781, 455] width 249 height 33
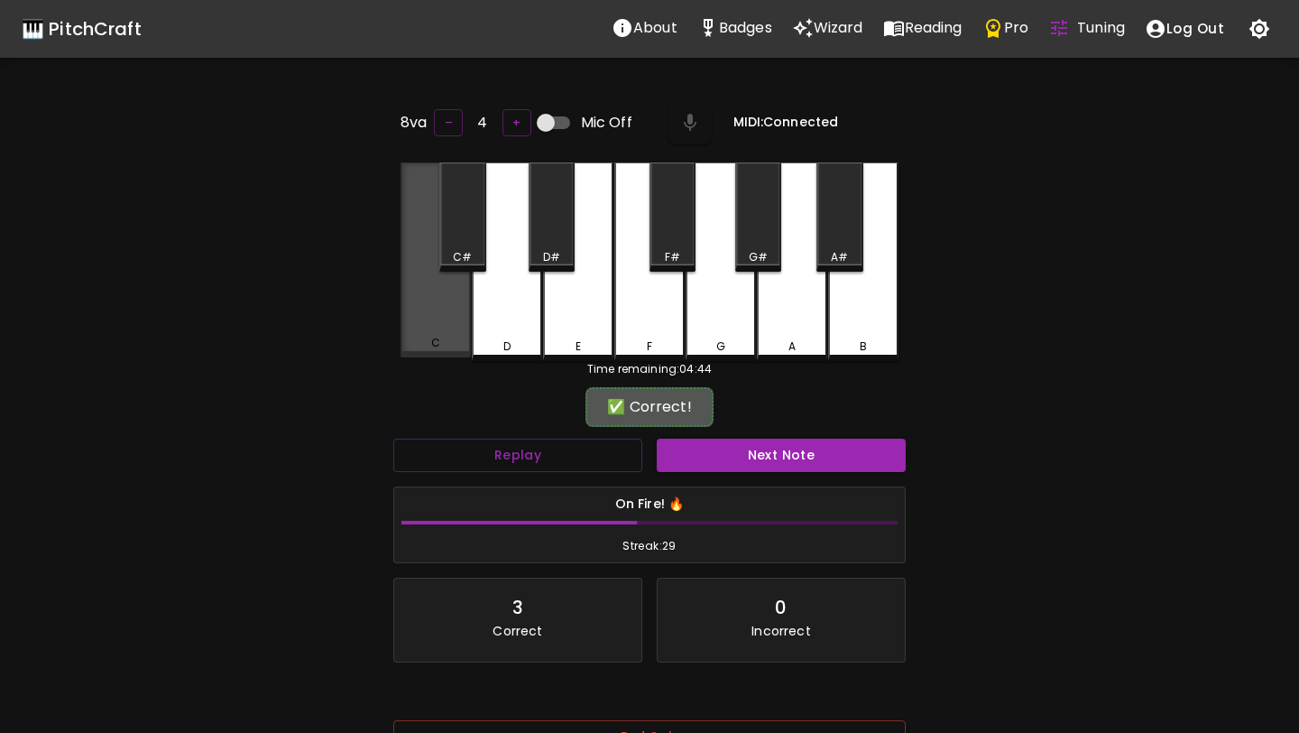
click at [439, 317] on div "C" at bounding box center [436, 259] width 70 height 195
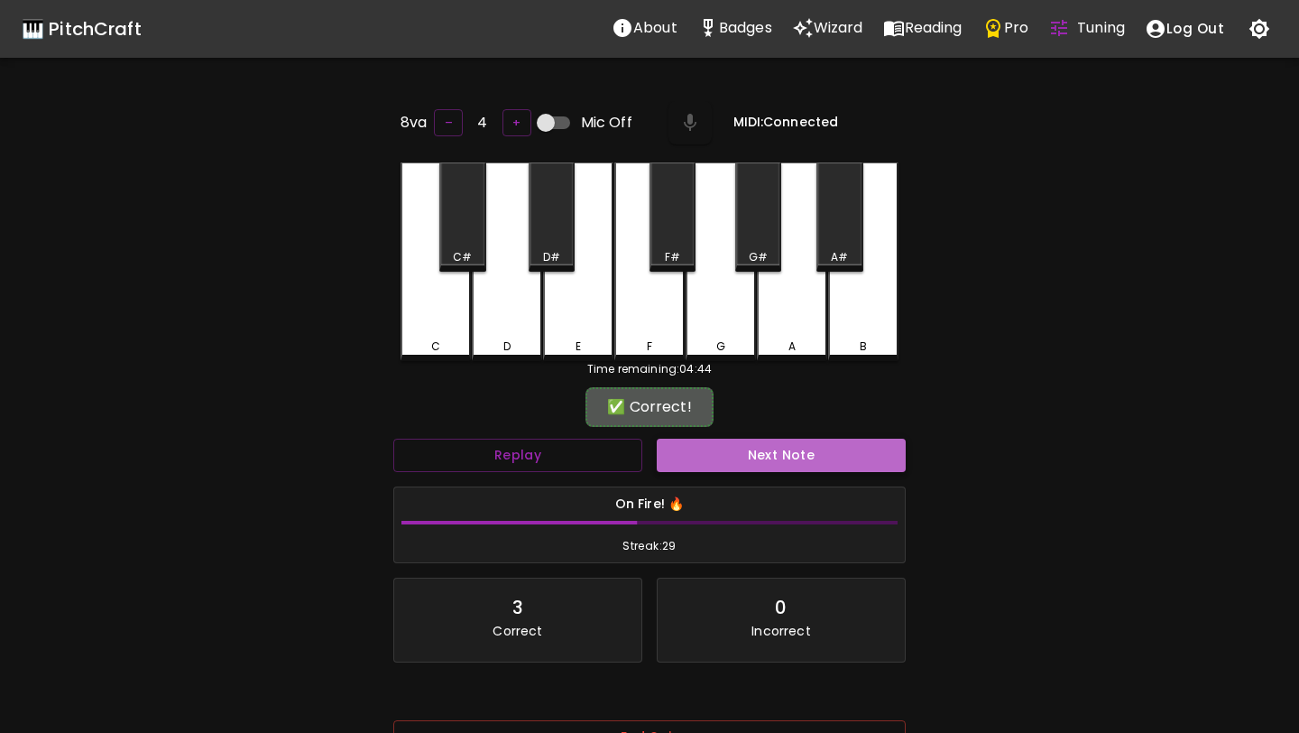
click at [738, 467] on button "Next Note" at bounding box center [781, 455] width 249 height 33
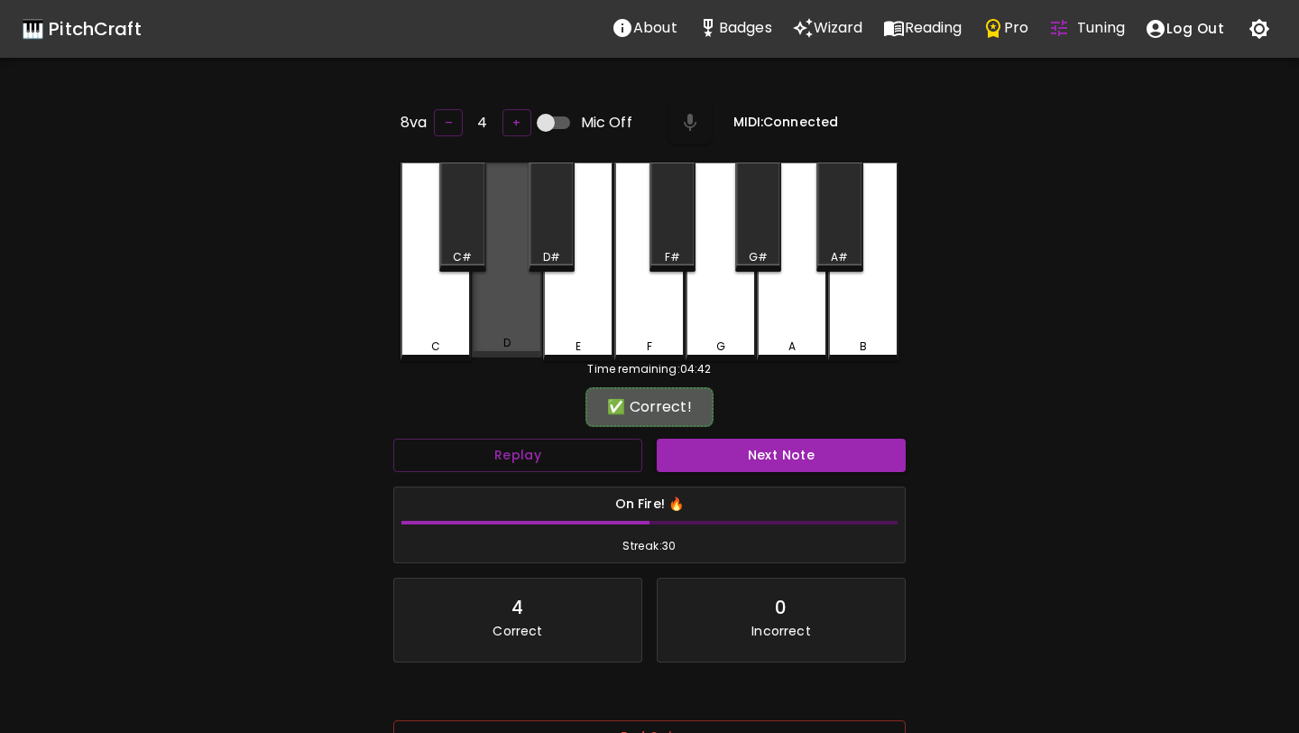
click at [530, 343] on div "D" at bounding box center [507, 343] width 67 height 16
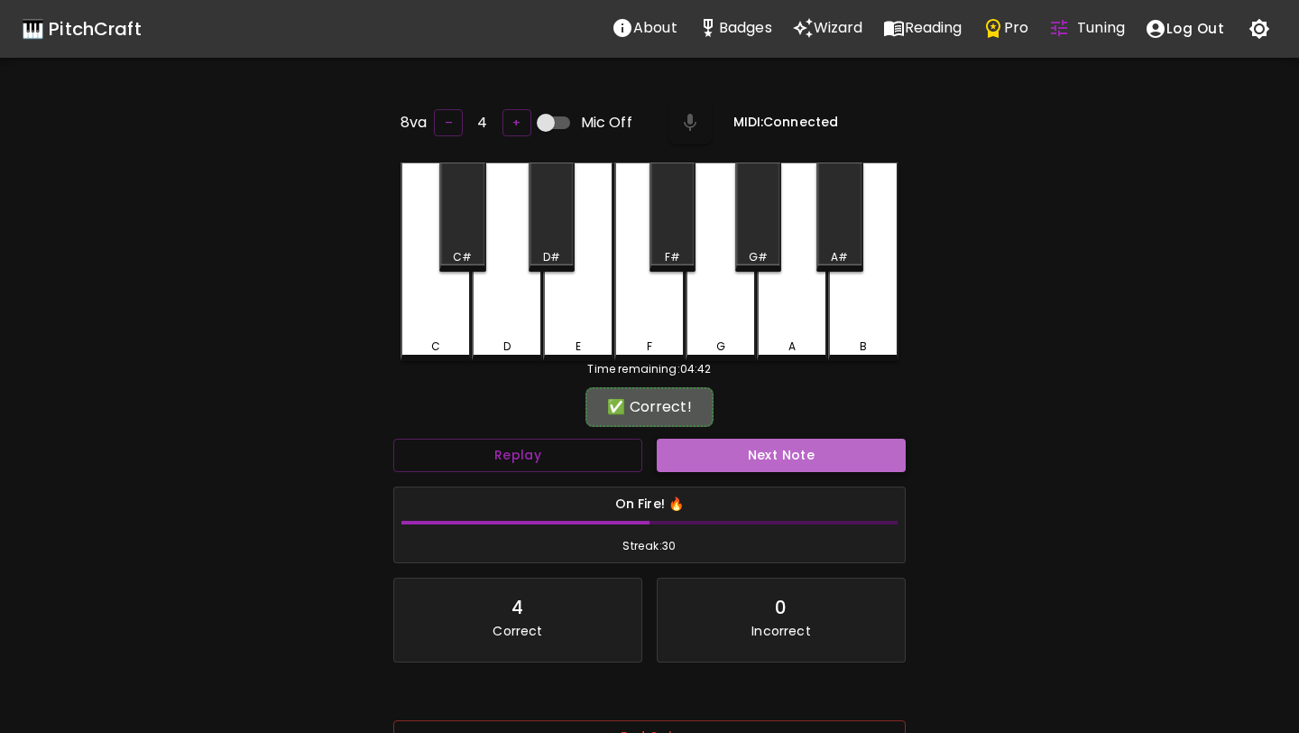
click at [706, 449] on button "Next Note" at bounding box center [781, 455] width 249 height 33
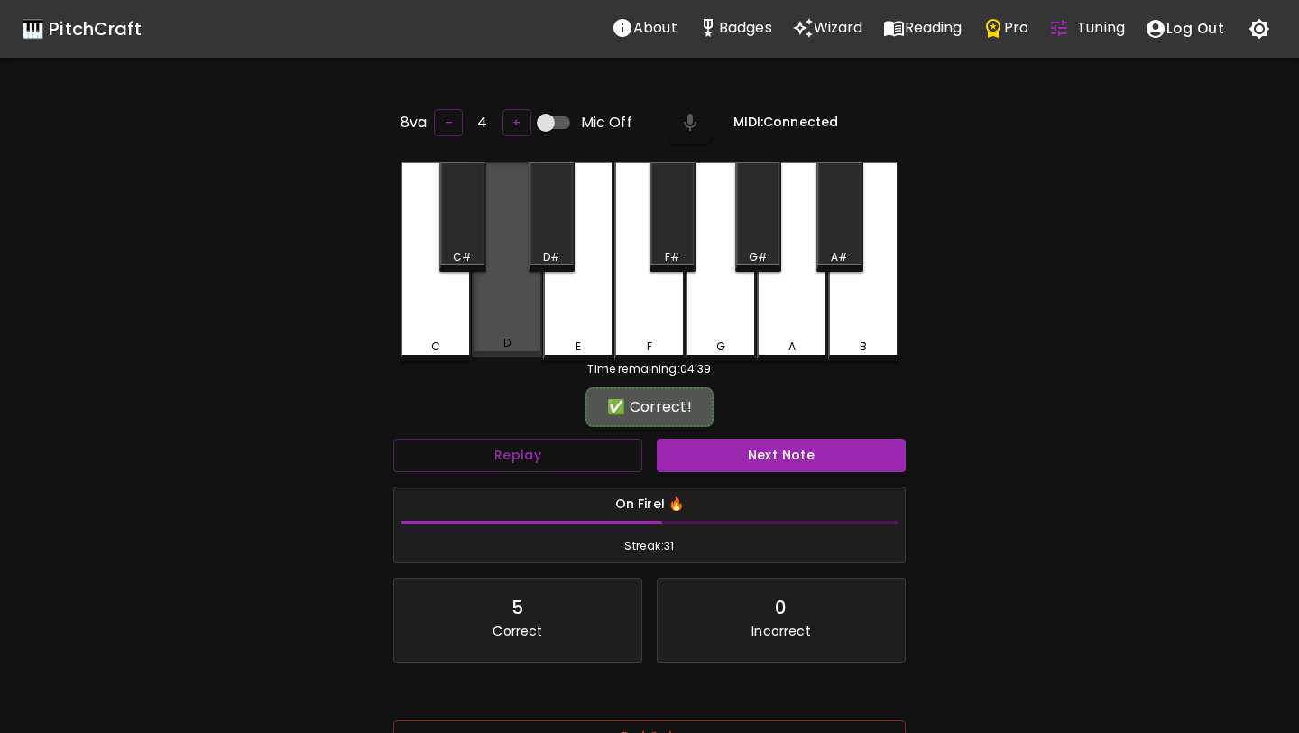
click at [515, 317] on div "D" at bounding box center [507, 259] width 70 height 195
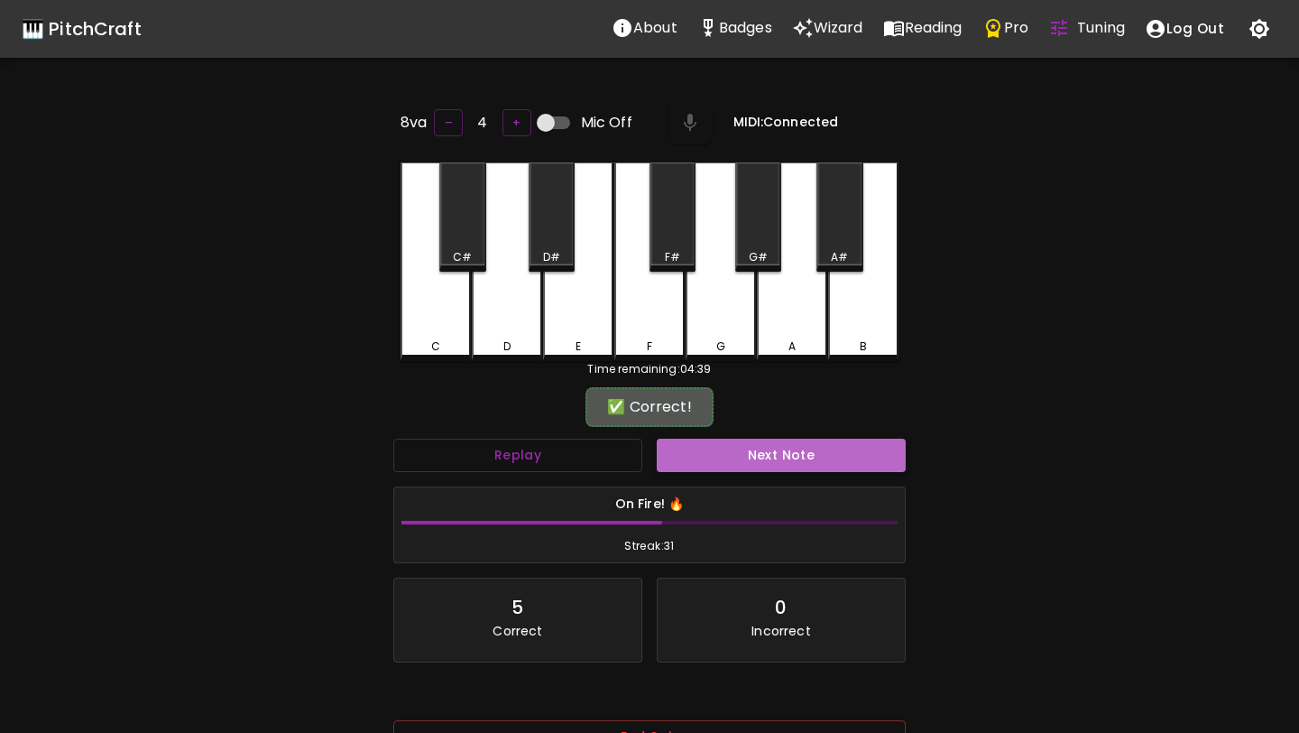
click at [741, 460] on button "Next Note" at bounding box center [781, 455] width 249 height 33
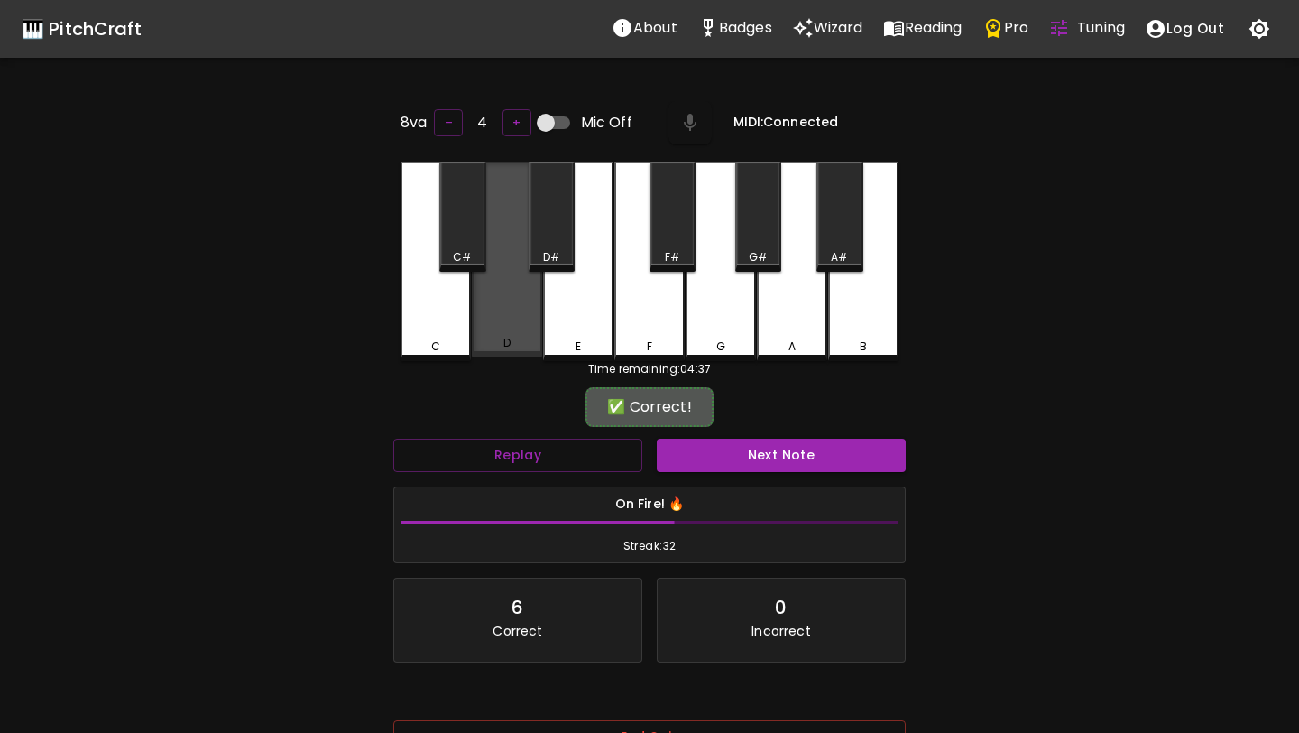
click at [513, 322] on div "D" at bounding box center [507, 259] width 70 height 195
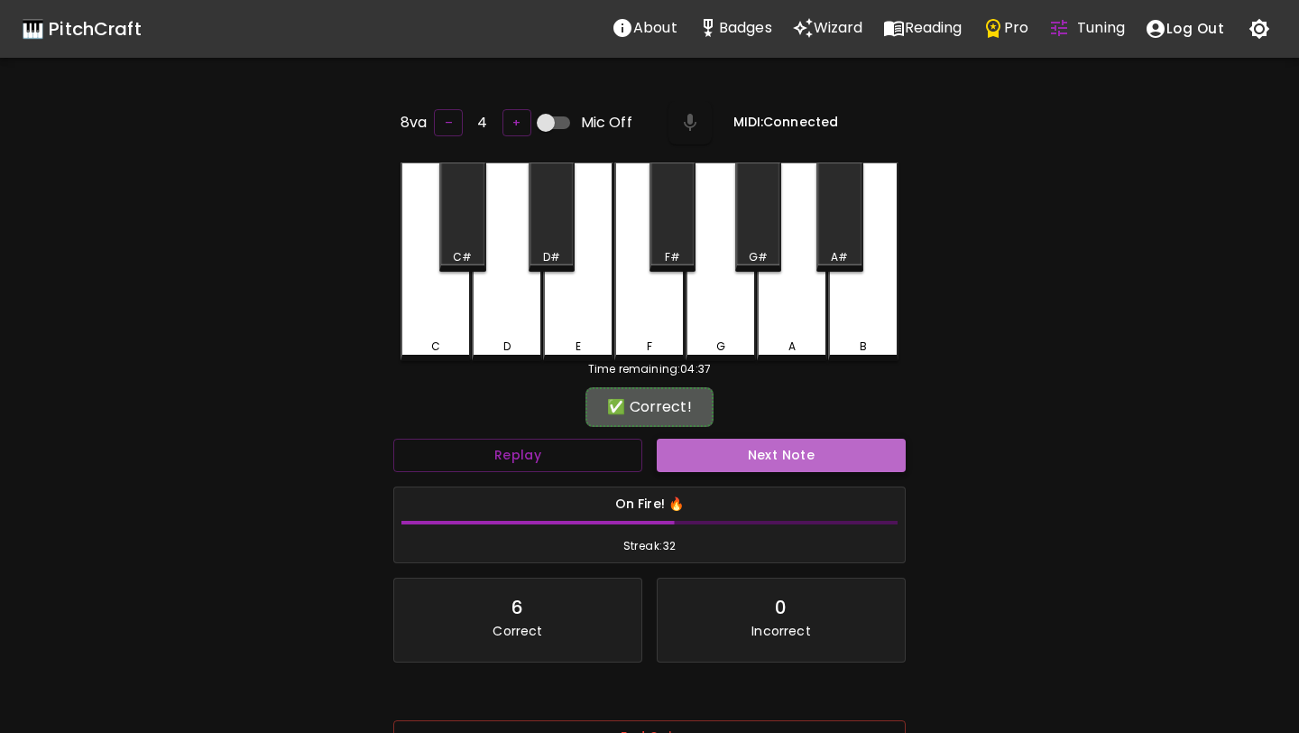
click at [746, 445] on button "Next Note" at bounding box center [781, 455] width 249 height 33
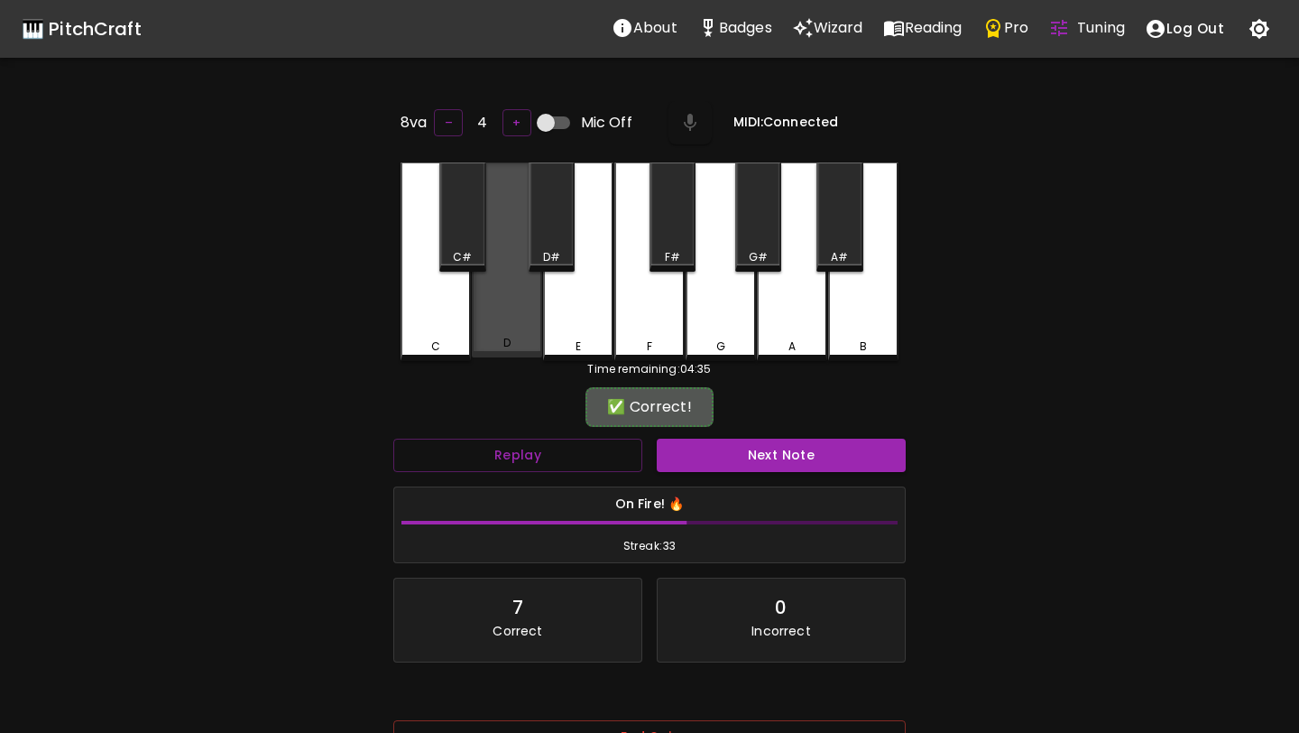
click at [519, 323] on div "D" at bounding box center [507, 259] width 70 height 195
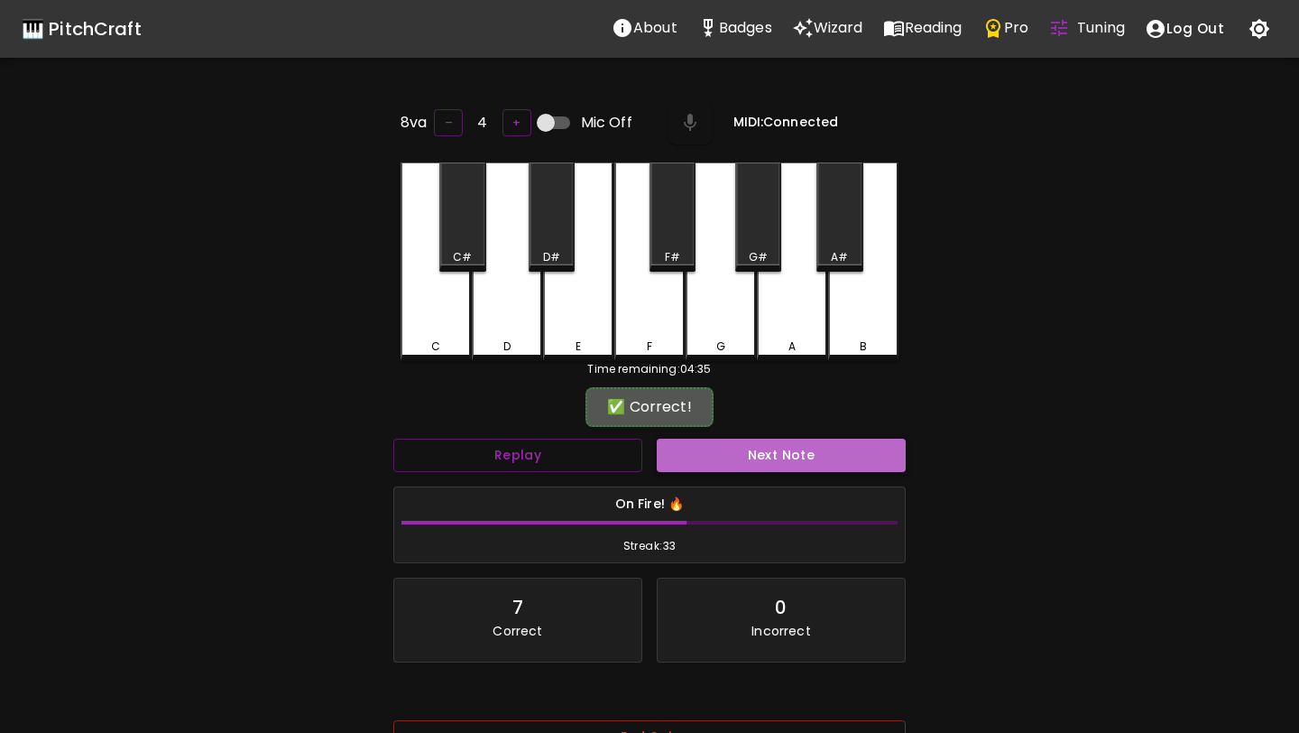
click at [711, 463] on button "Next Note" at bounding box center [781, 455] width 249 height 33
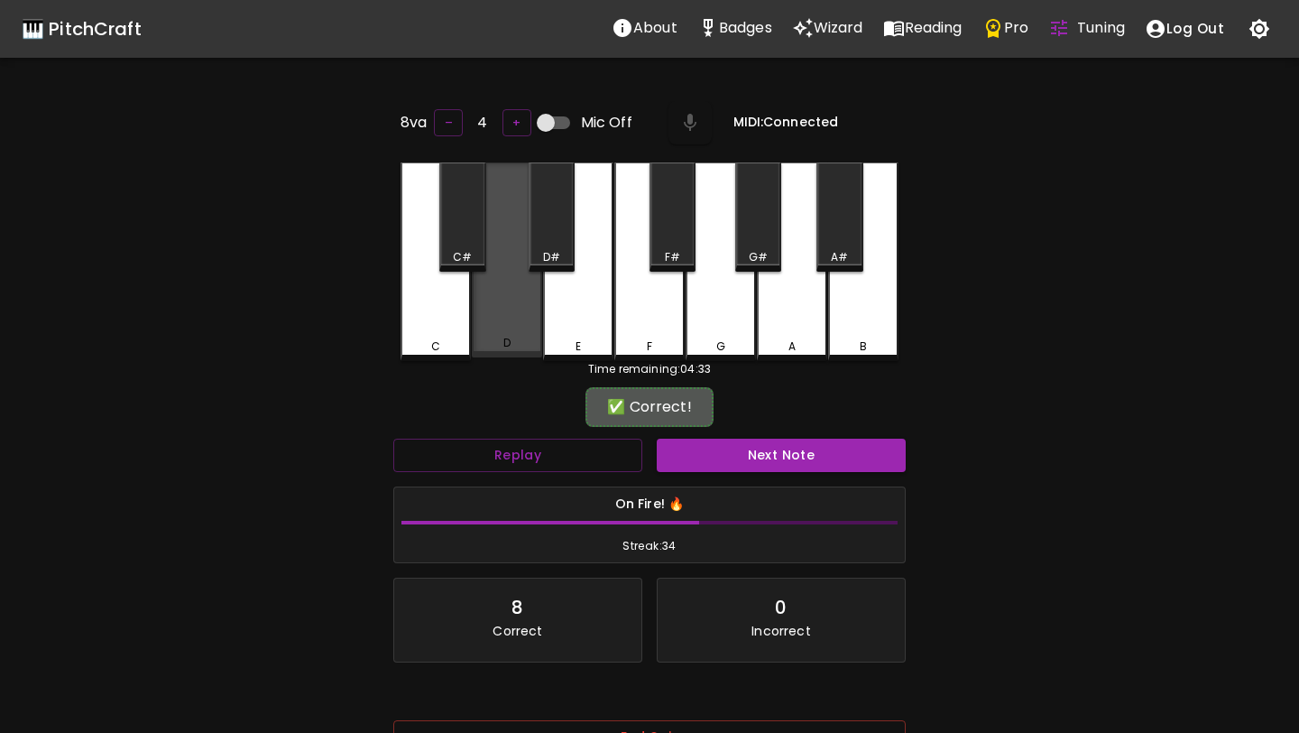
click at [497, 303] on div "D" at bounding box center [507, 259] width 70 height 195
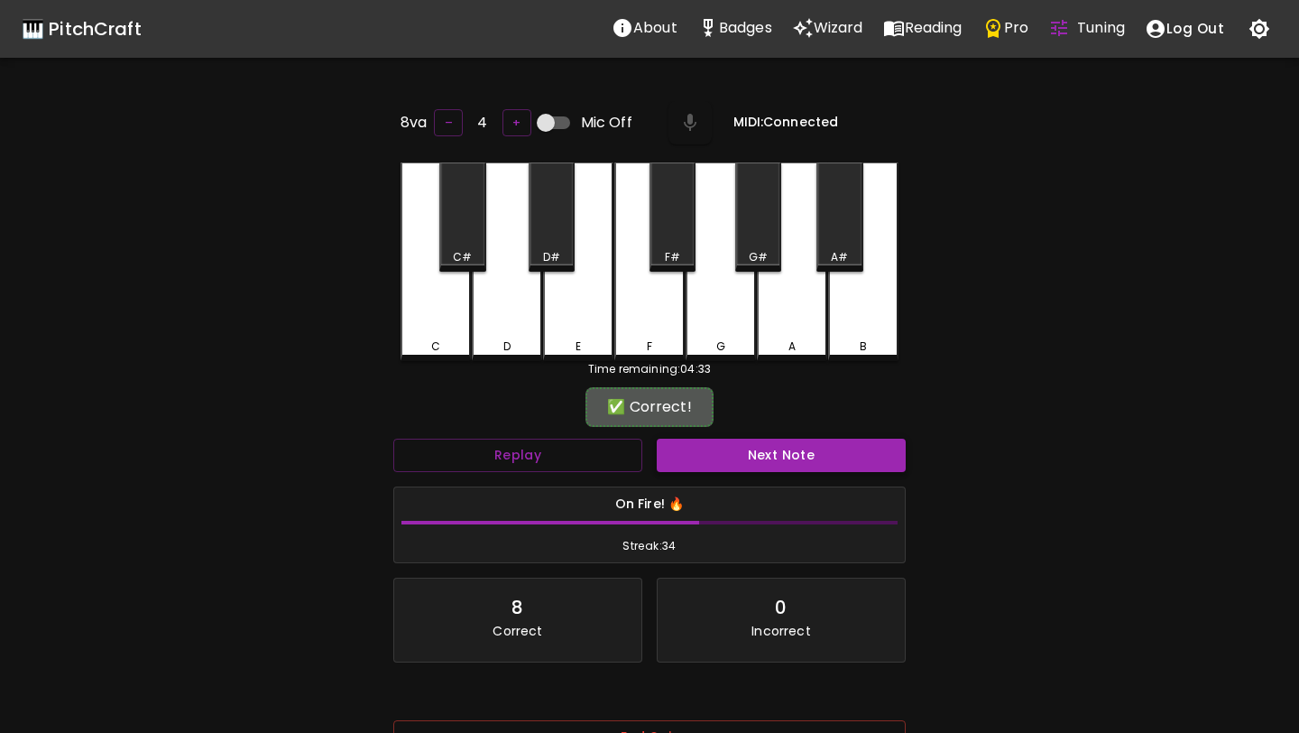
click at [692, 447] on button "Next Note" at bounding box center [781, 455] width 249 height 33
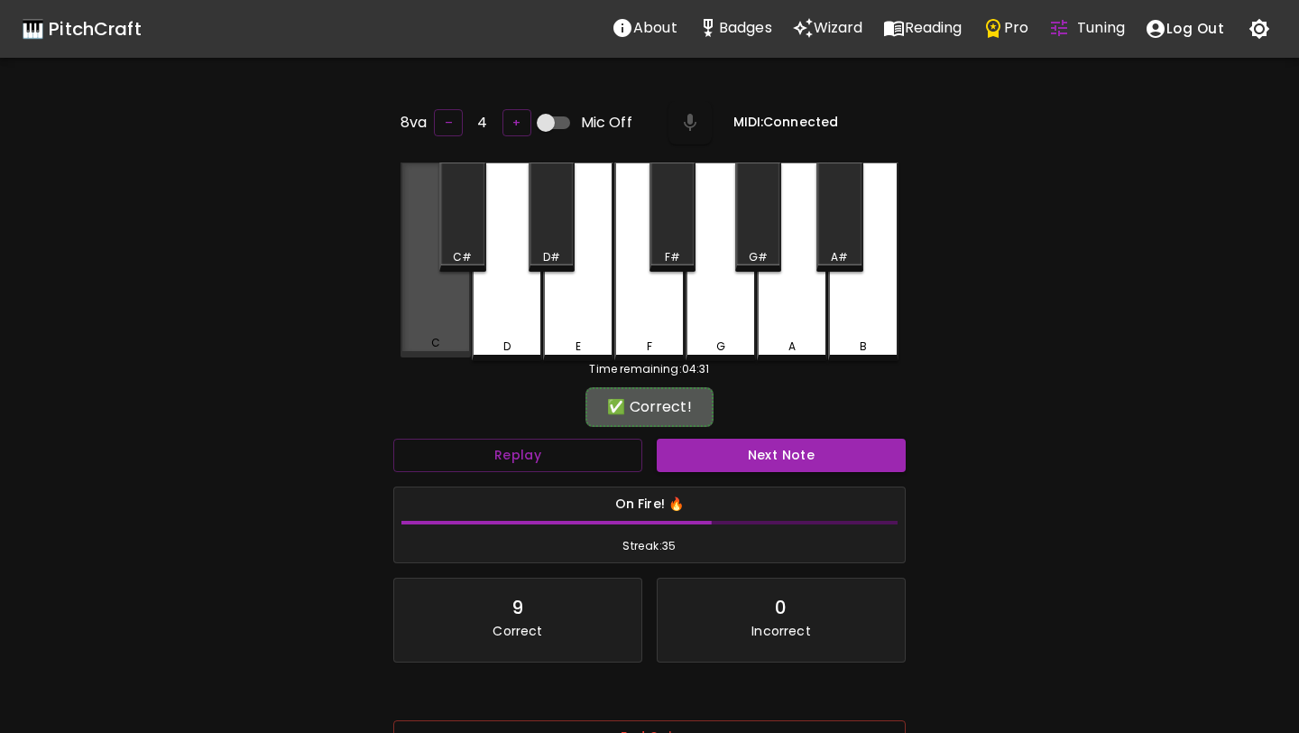
click at [430, 291] on div "C" at bounding box center [436, 259] width 70 height 195
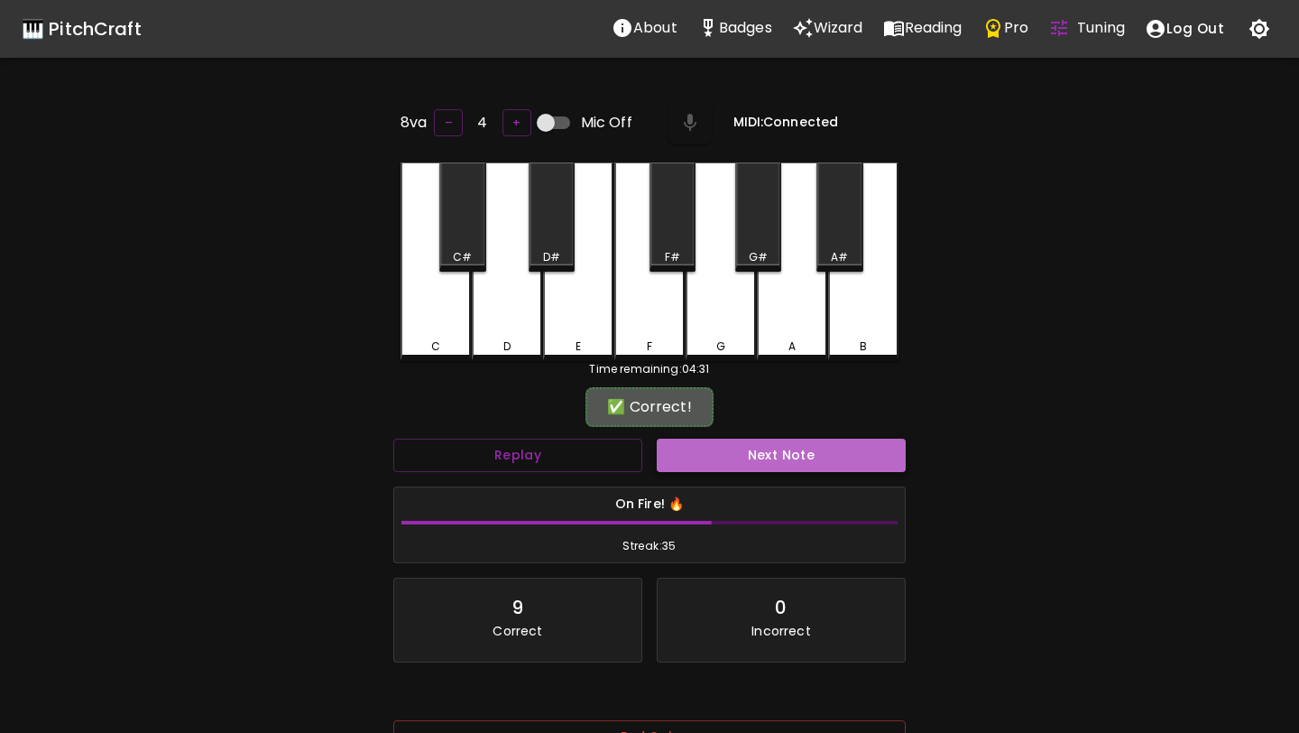
click at [706, 460] on button "Next Note" at bounding box center [781, 455] width 249 height 33
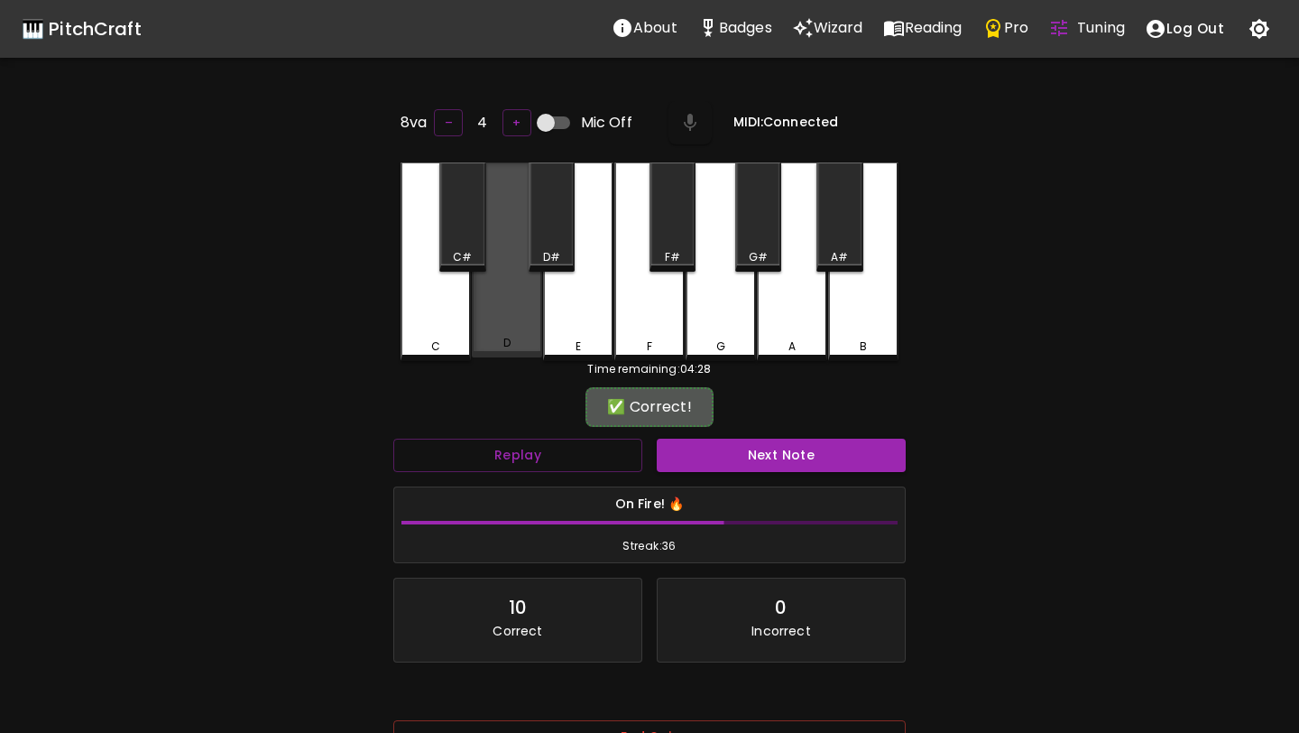
click at [499, 319] on div "D" at bounding box center [507, 259] width 70 height 195
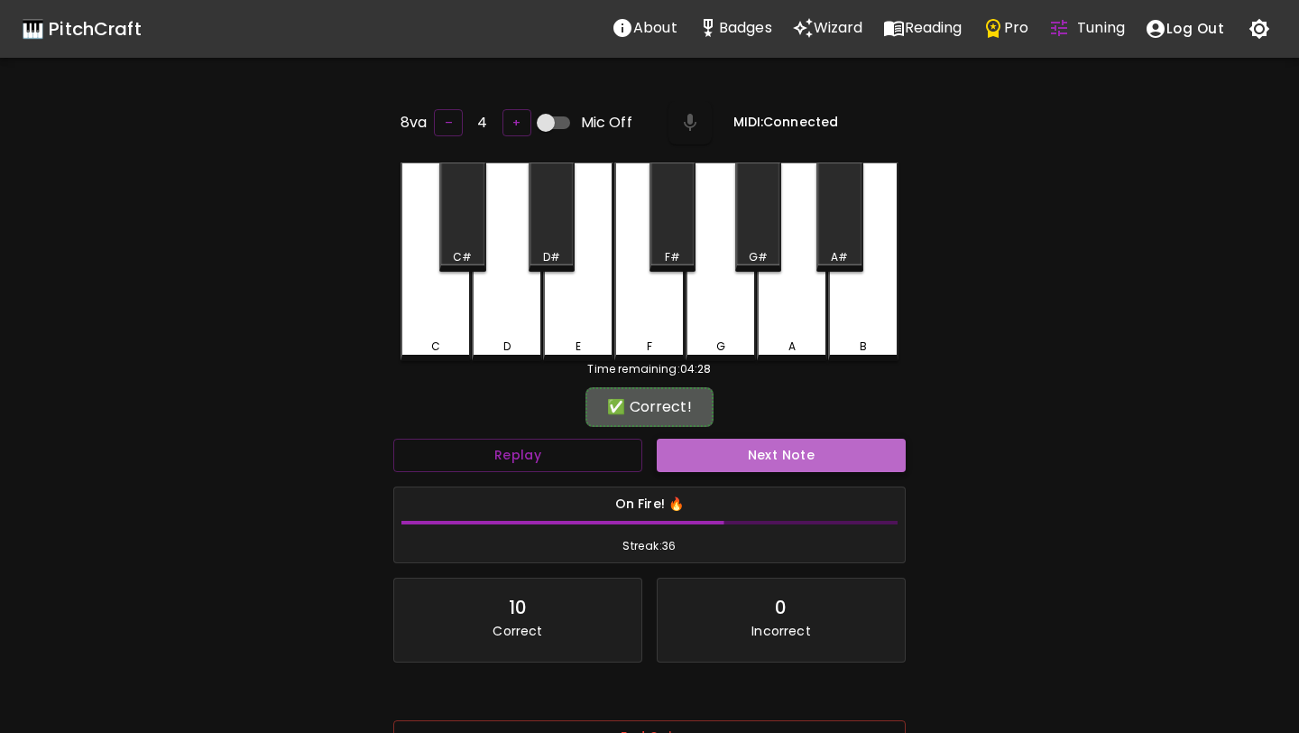
click at [689, 444] on button "Next Note" at bounding box center [781, 455] width 249 height 33
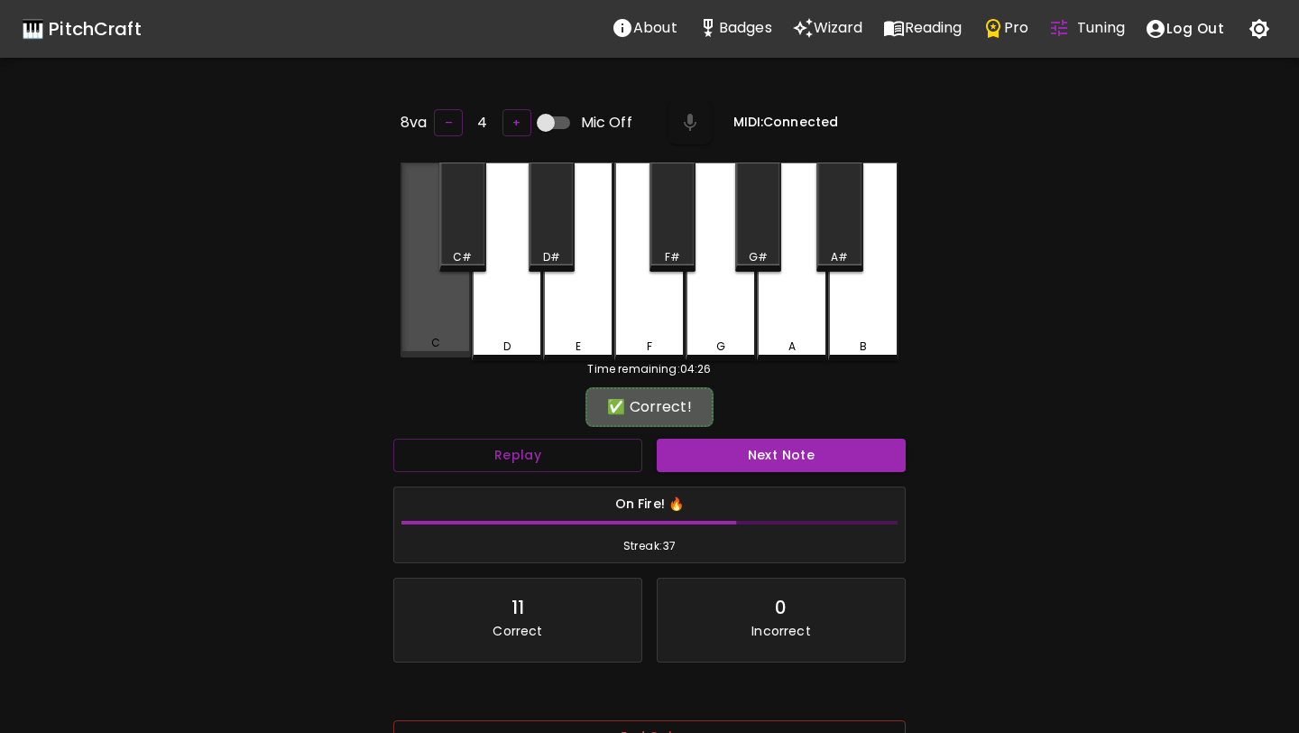
click at [430, 291] on div "C" at bounding box center [436, 259] width 70 height 195
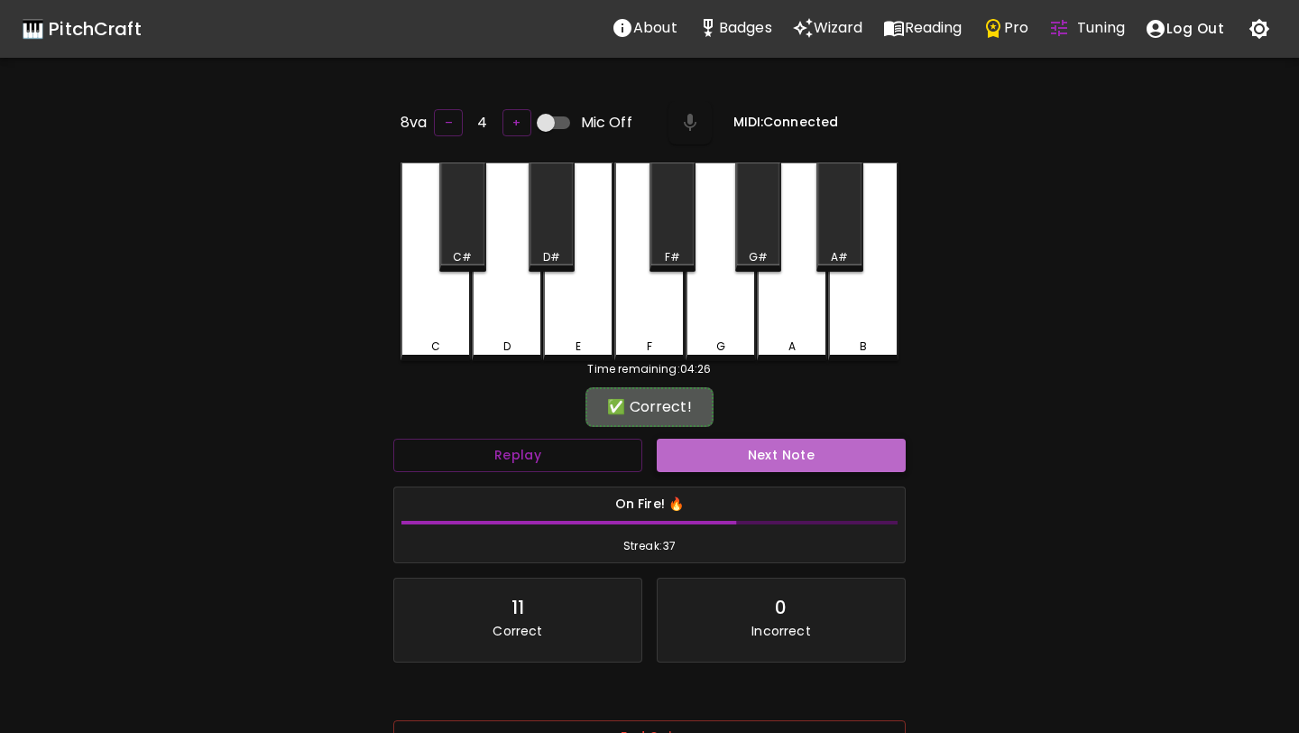
click at [702, 460] on button "Next Note" at bounding box center [781, 455] width 249 height 33
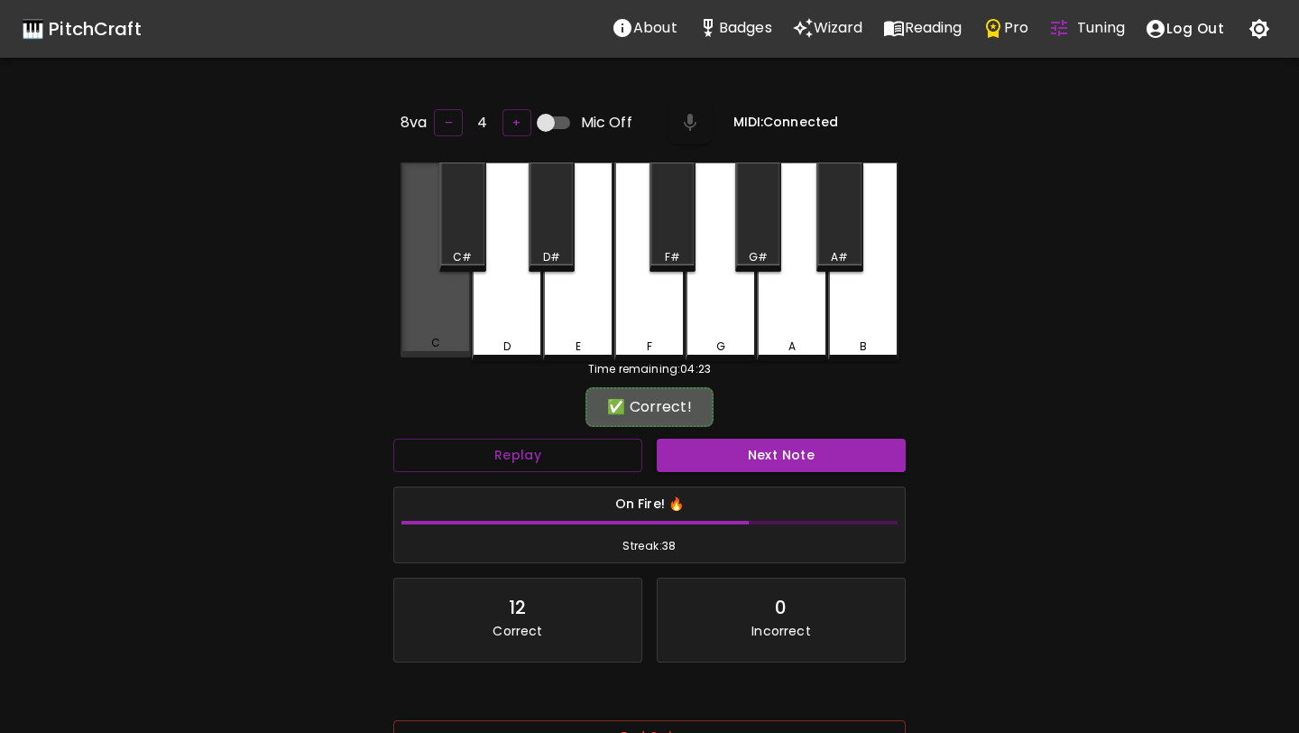
click at [442, 286] on div "C" at bounding box center [436, 259] width 70 height 195
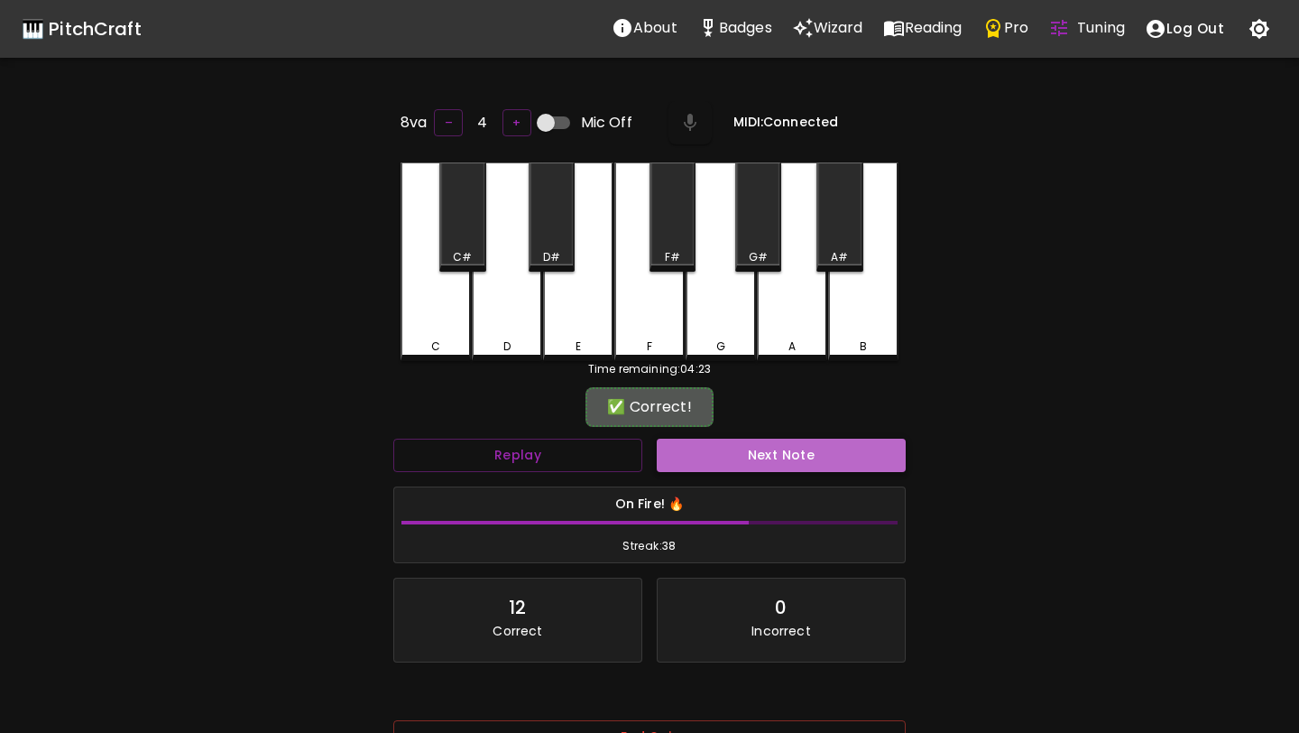
click at [736, 450] on button "Next Note" at bounding box center [781, 455] width 249 height 33
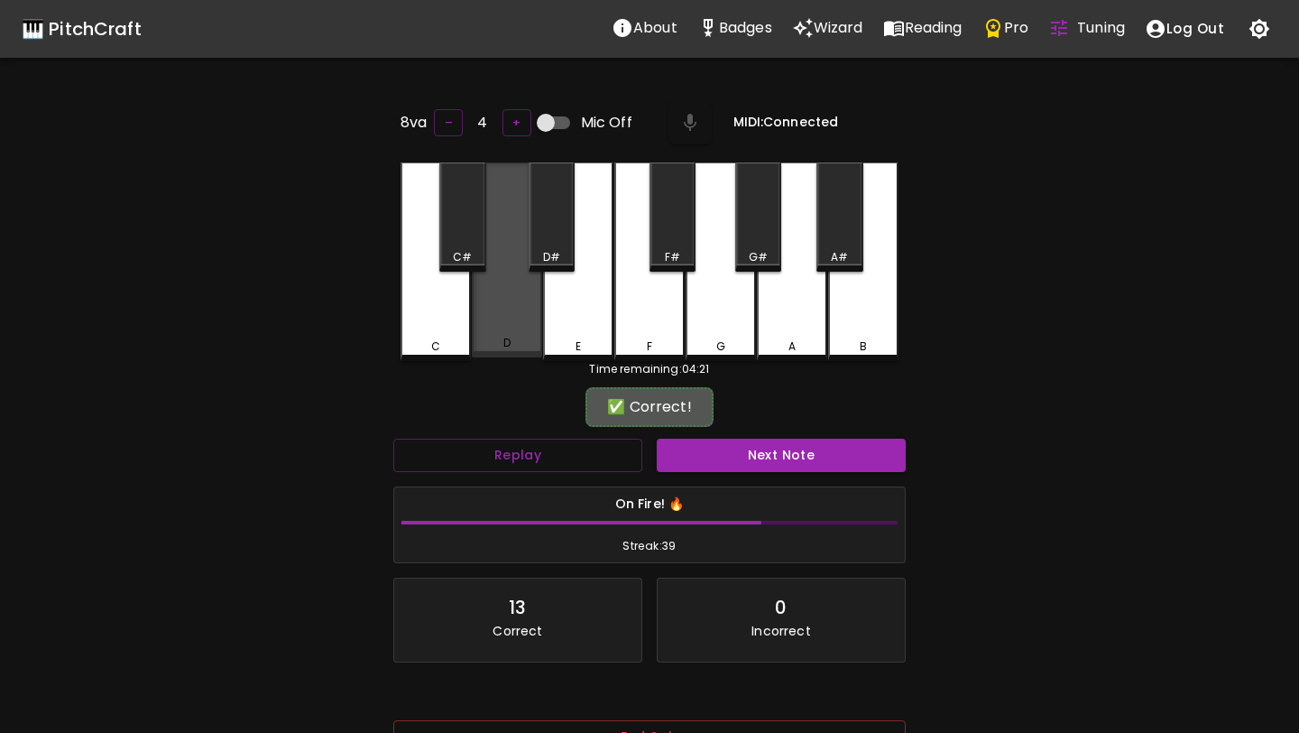
click at [509, 305] on div "D" at bounding box center [507, 259] width 70 height 195
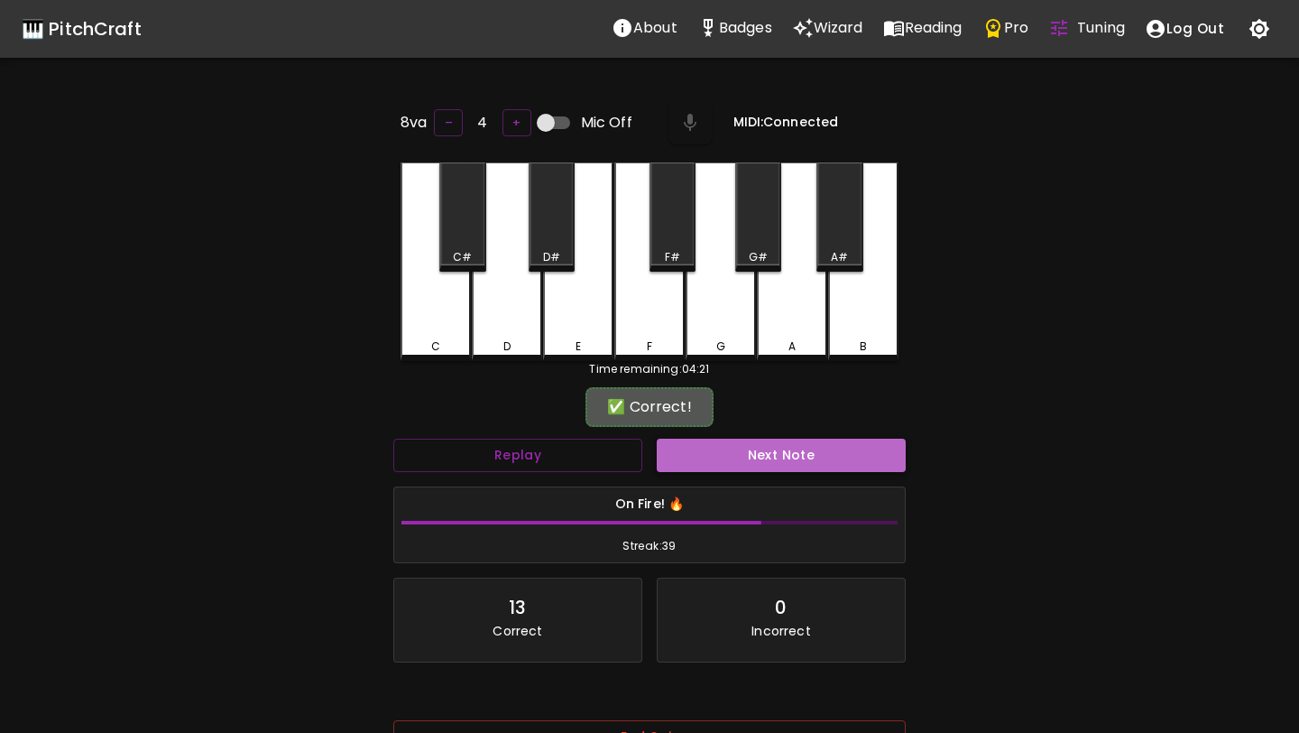
click at [713, 463] on button "Next Note" at bounding box center [781, 455] width 249 height 33
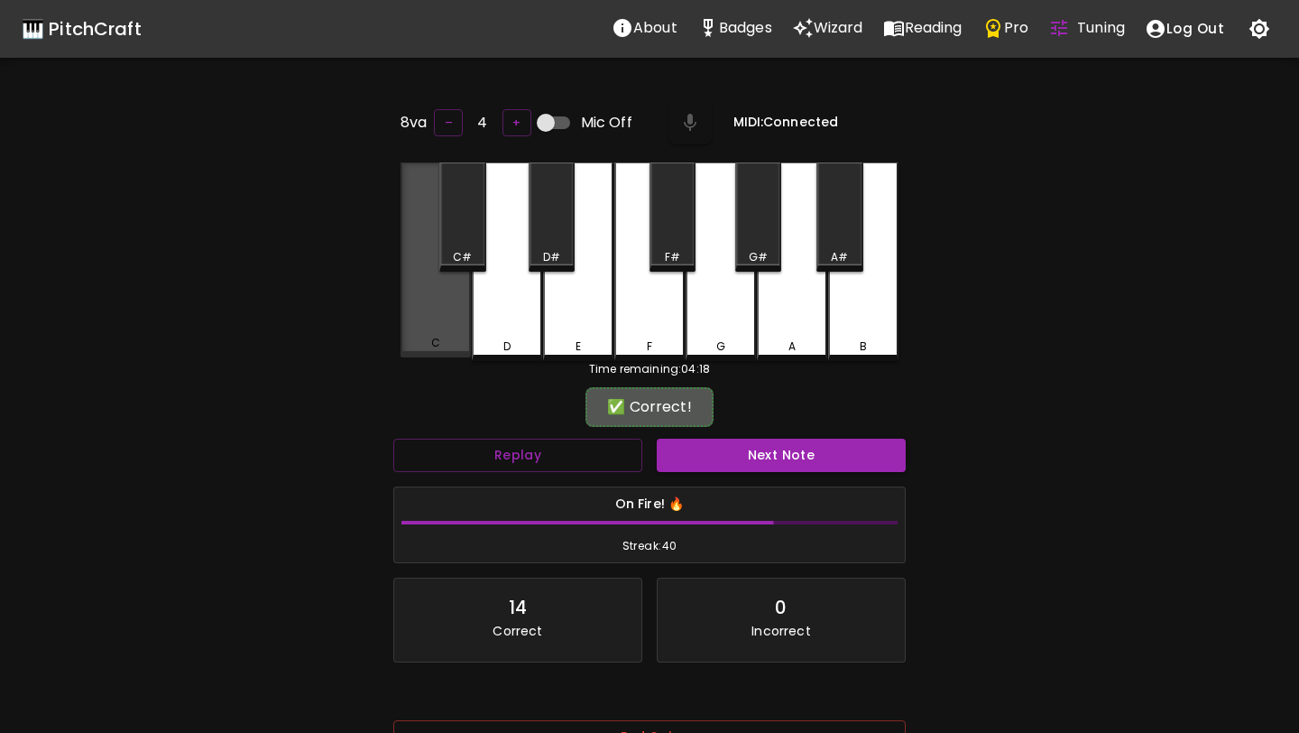
click at [443, 282] on div "C" at bounding box center [436, 259] width 70 height 195
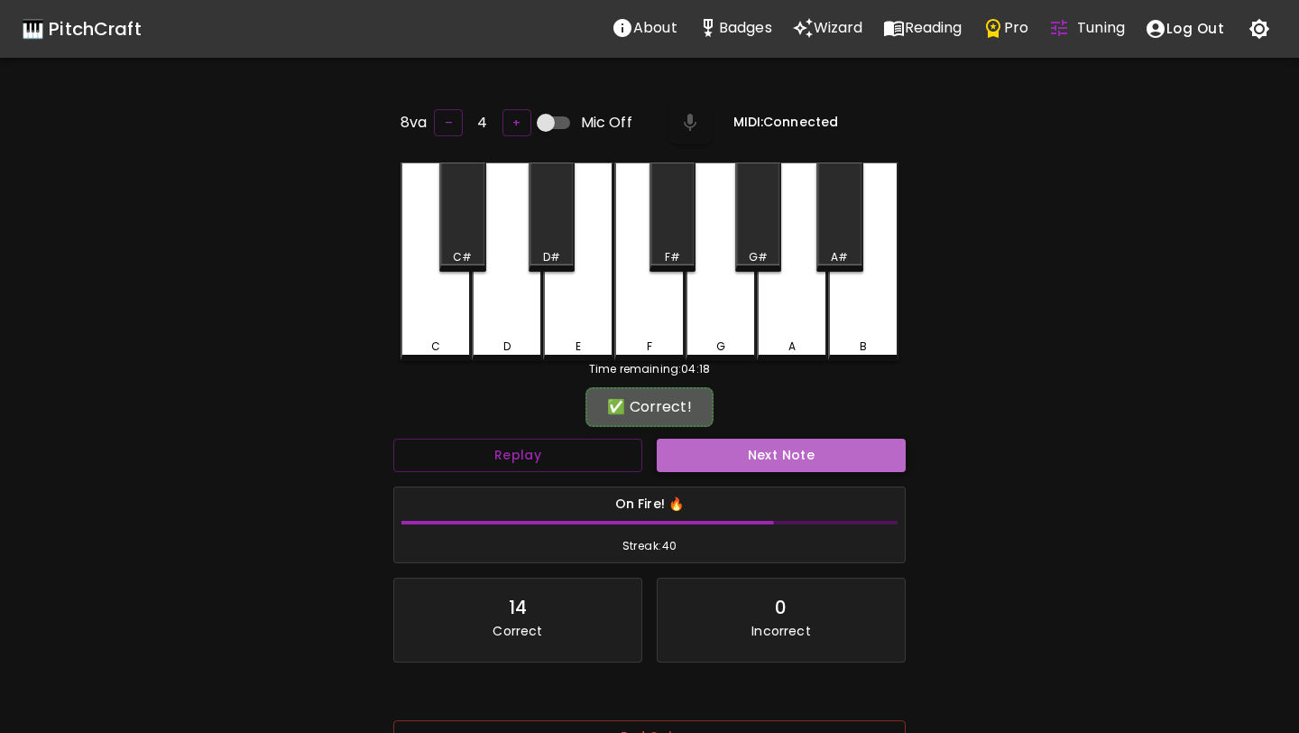
click at [688, 439] on button "Next Note" at bounding box center [781, 455] width 249 height 33
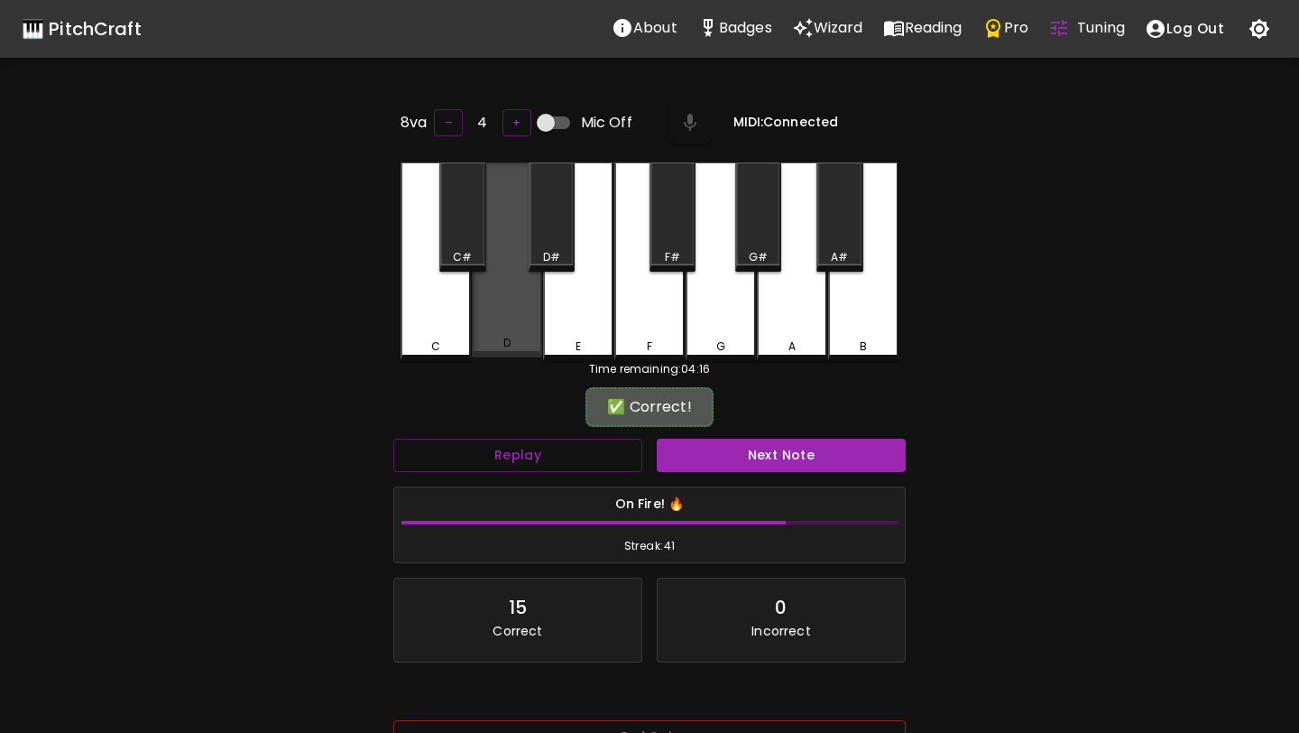
click at [476, 275] on div "D" at bounding box center [507, 259] width 70 height 195
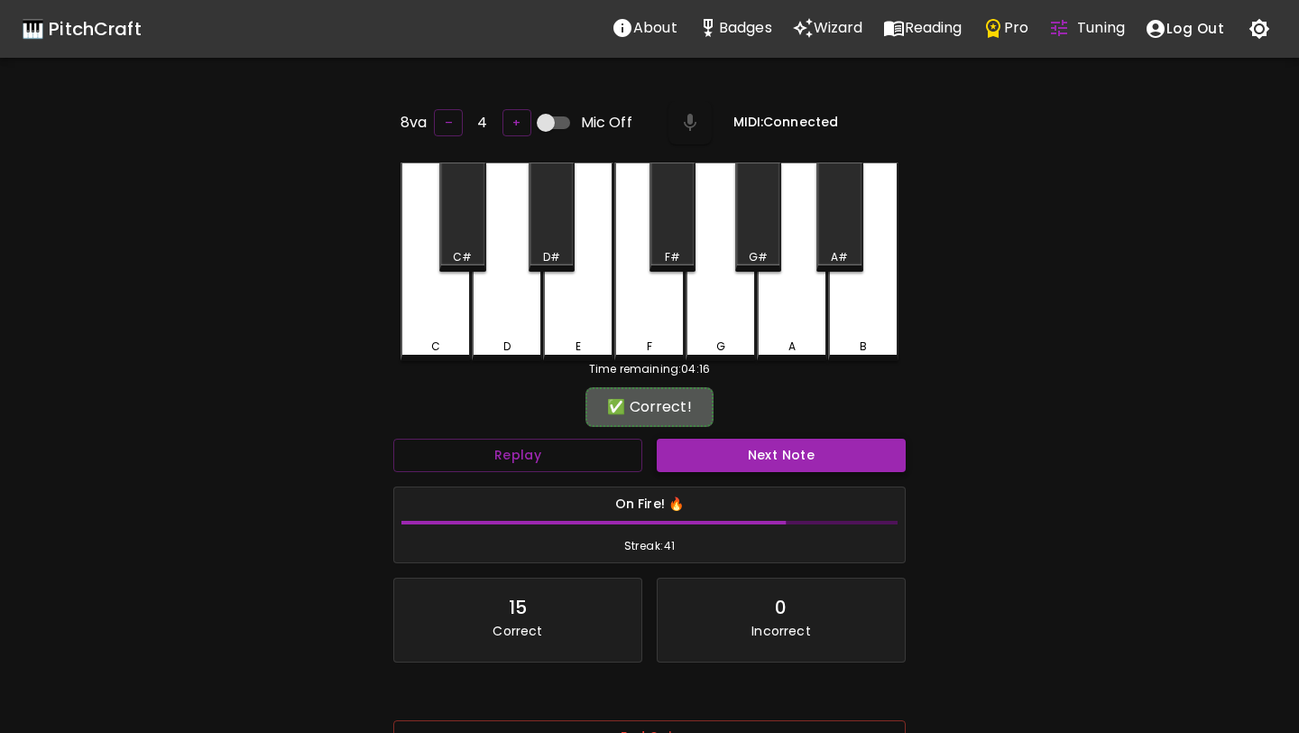
click at [701, 445] on button "Next Note" at bounding box center [781, 455] width 249 height 33
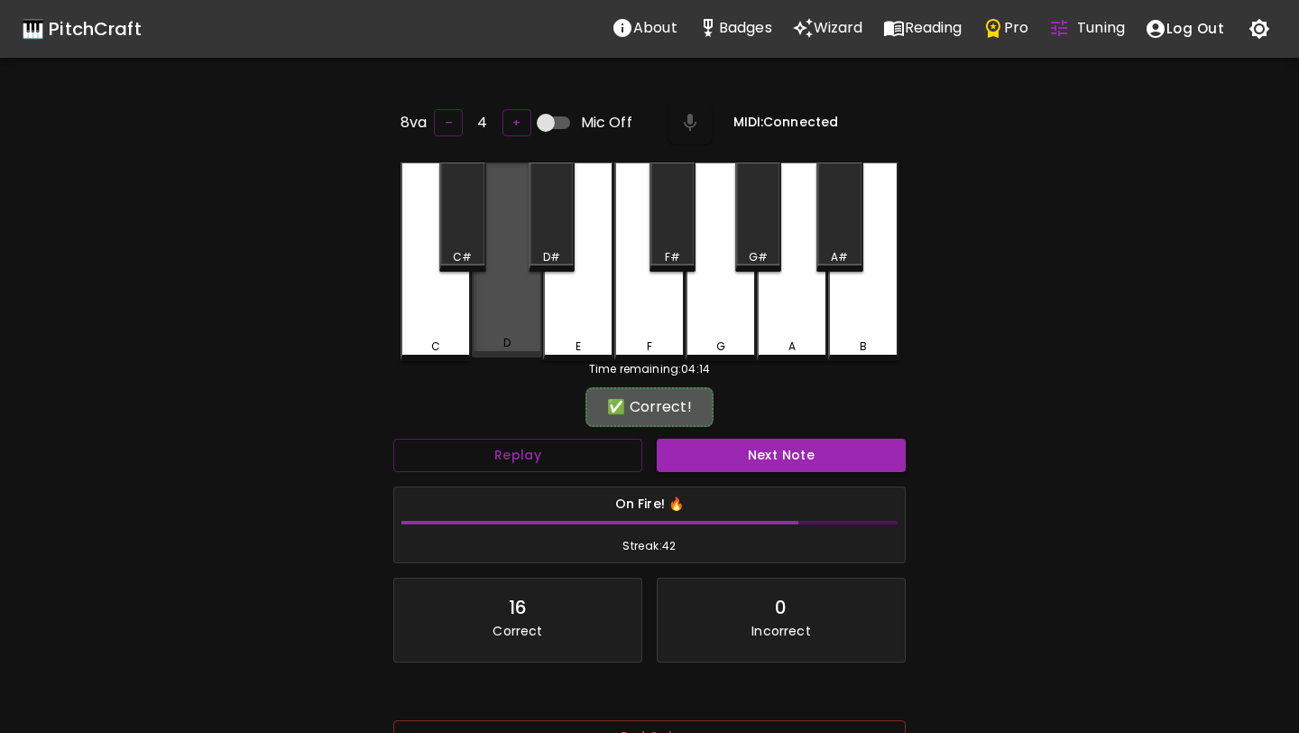
click at [493, 297] on div "D" at bounding box center [507, 259] width 70 height 195
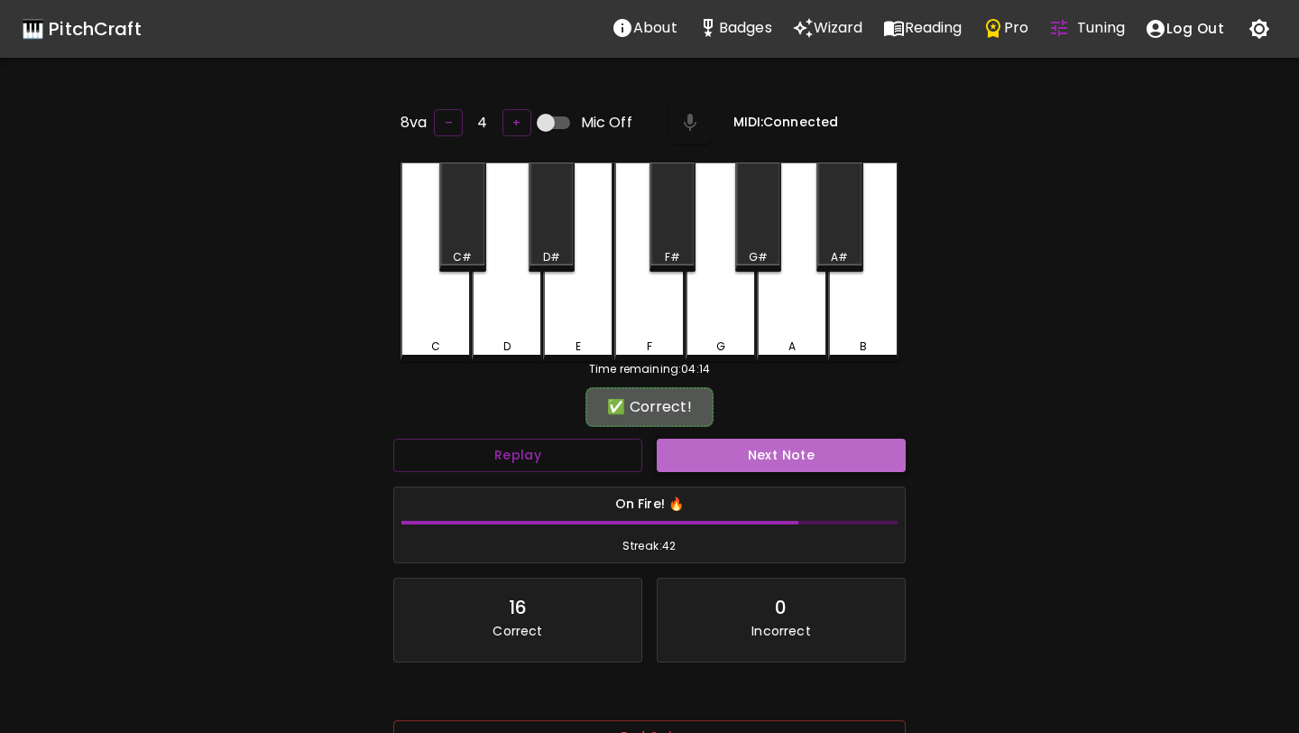
click at [707, 440] on button "Next Note" at bounding box center [781, 455] width 249 height 33
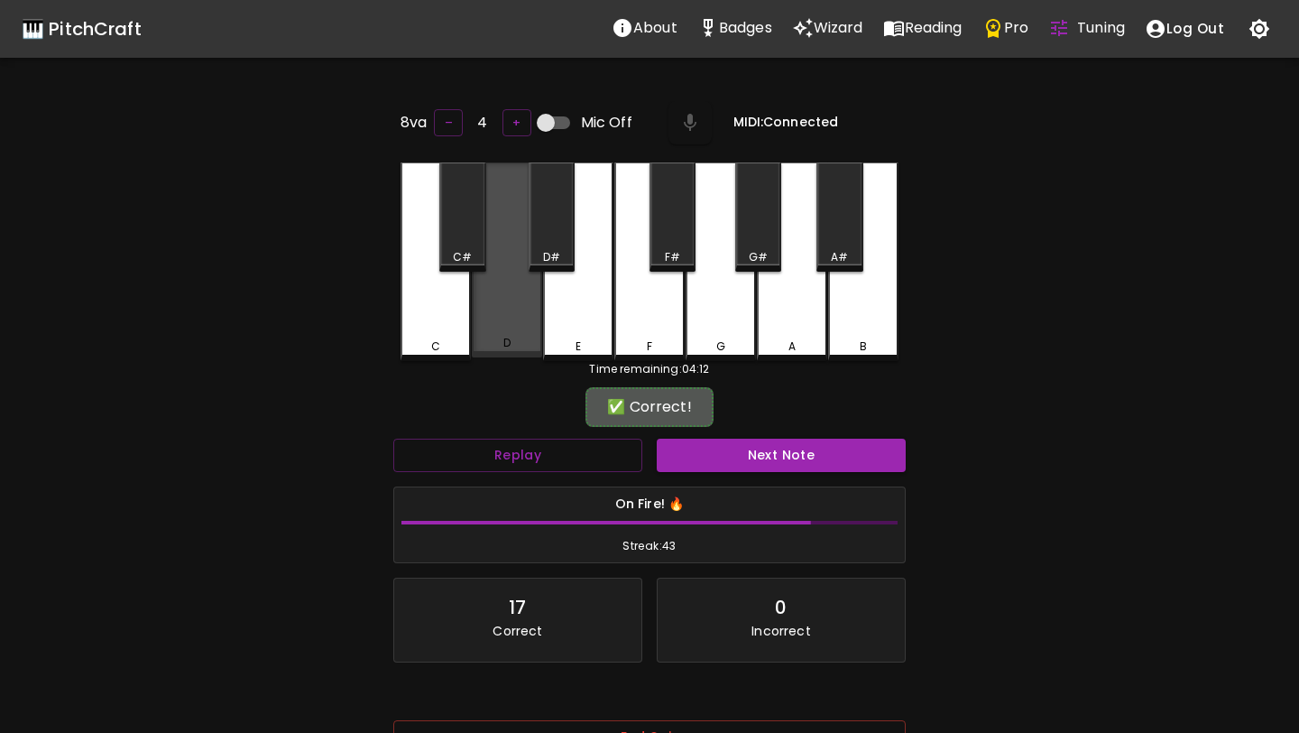
click at [493, 296] on div "D" at bounding box center [507, 259] width 70 height 195
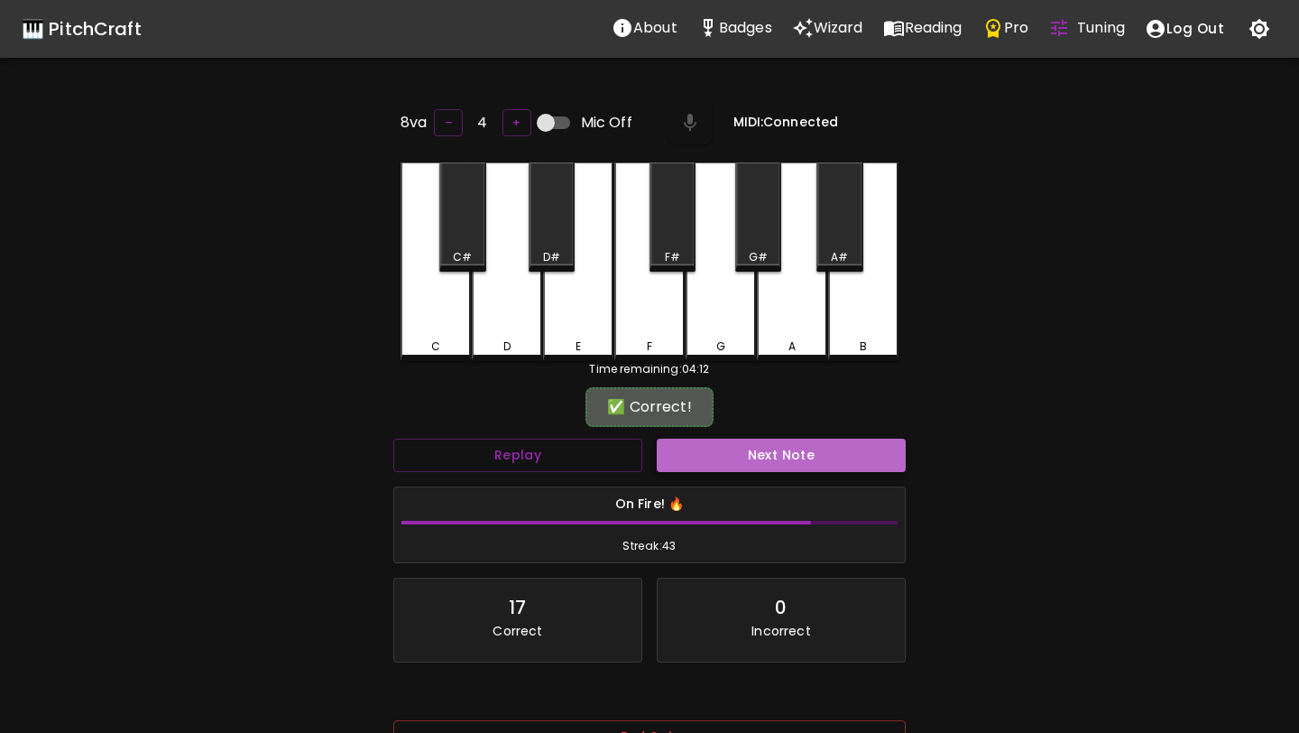
click at [719, 444] on button "Next Note" at bounding box center [781, 455] width 249 height 33
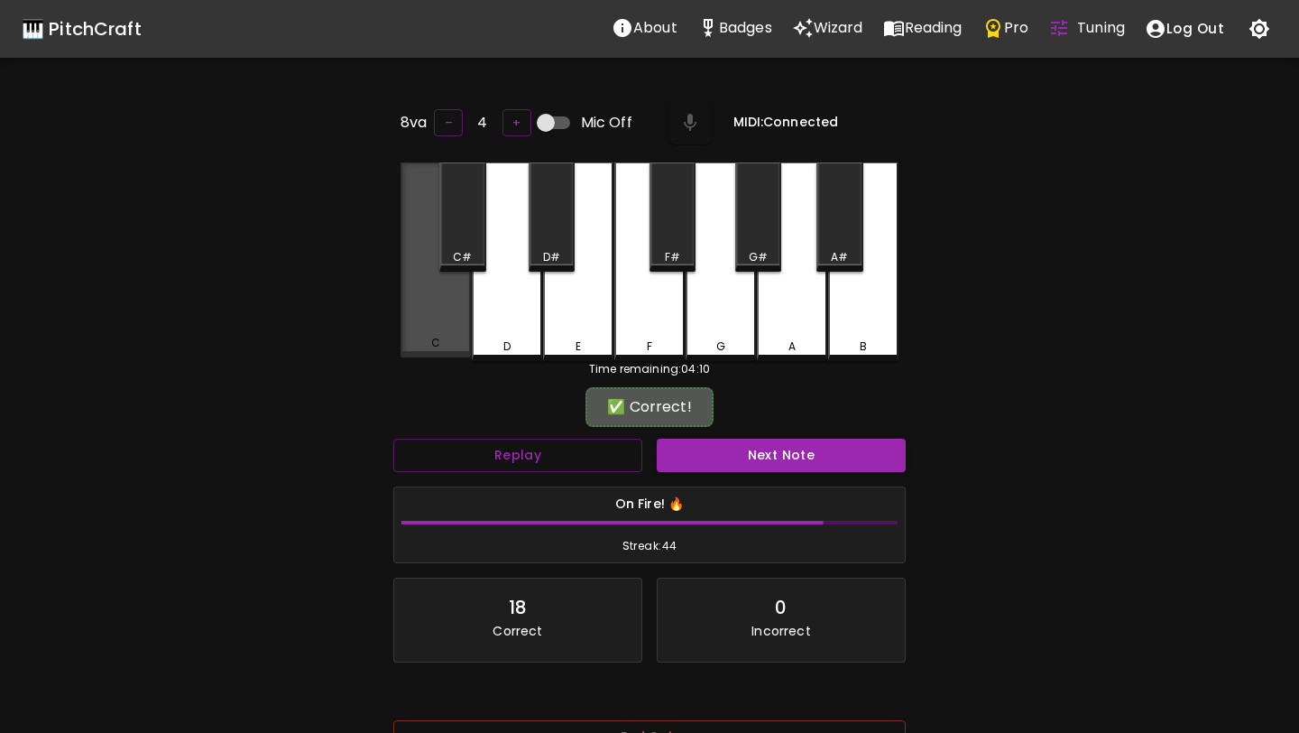
click at [444, 304] on div "C" at bounding box center [436, 259] width 70 height 195
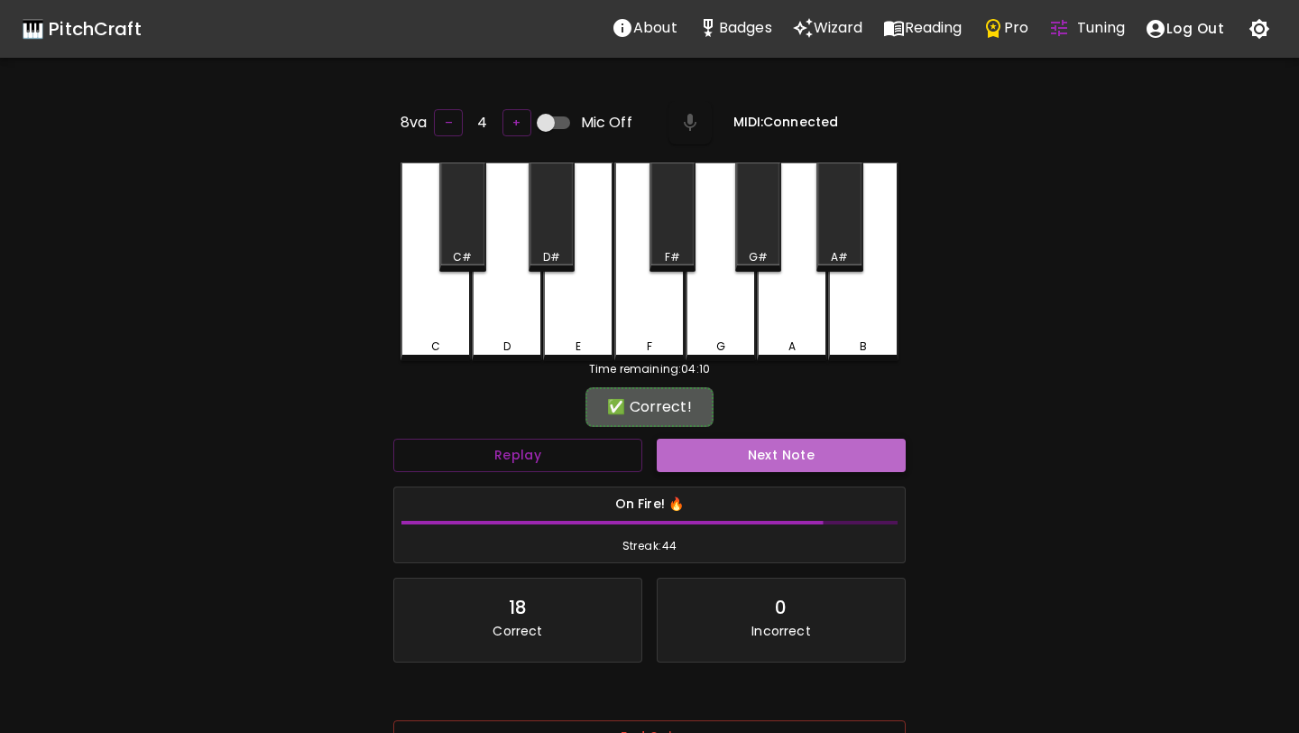
click at [745, 457] on button "Next Note" at bounding box center [781, 455] width 249 height 33
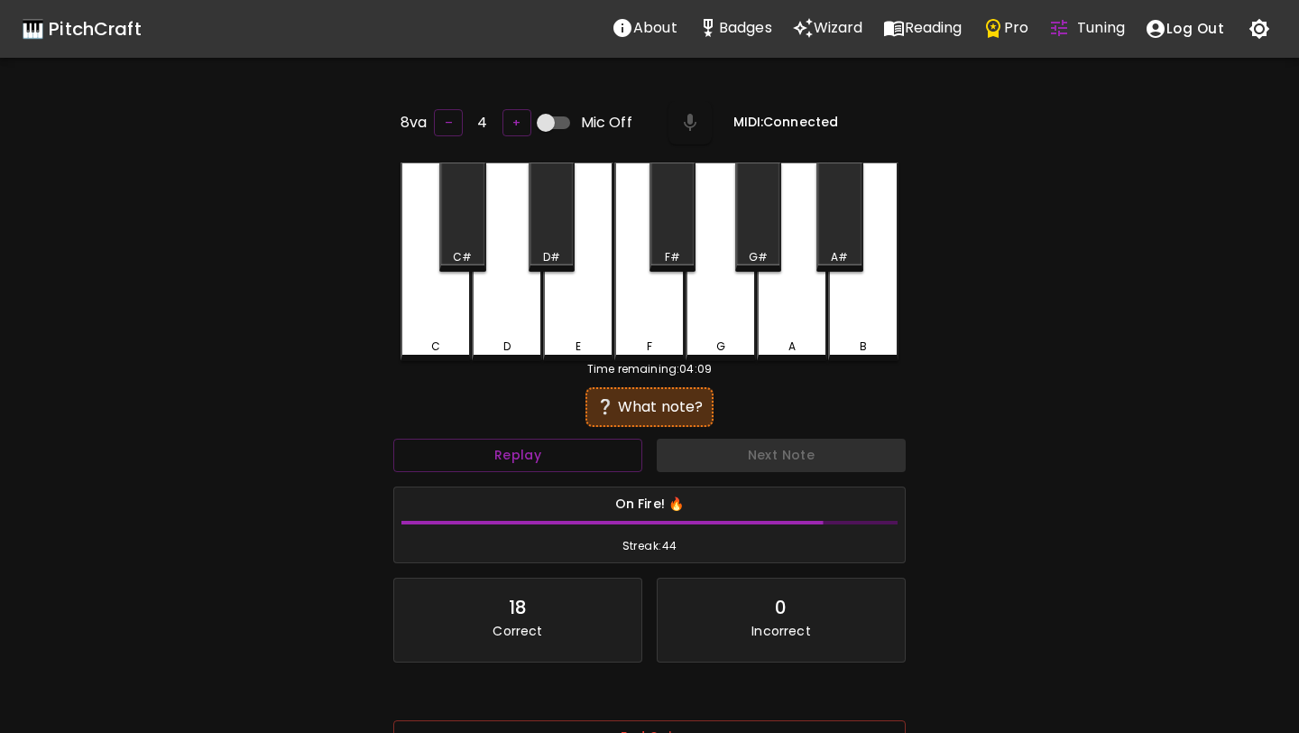
click at [453, 290] on div "C" at bounding box center [436, 261] width 70 height 199
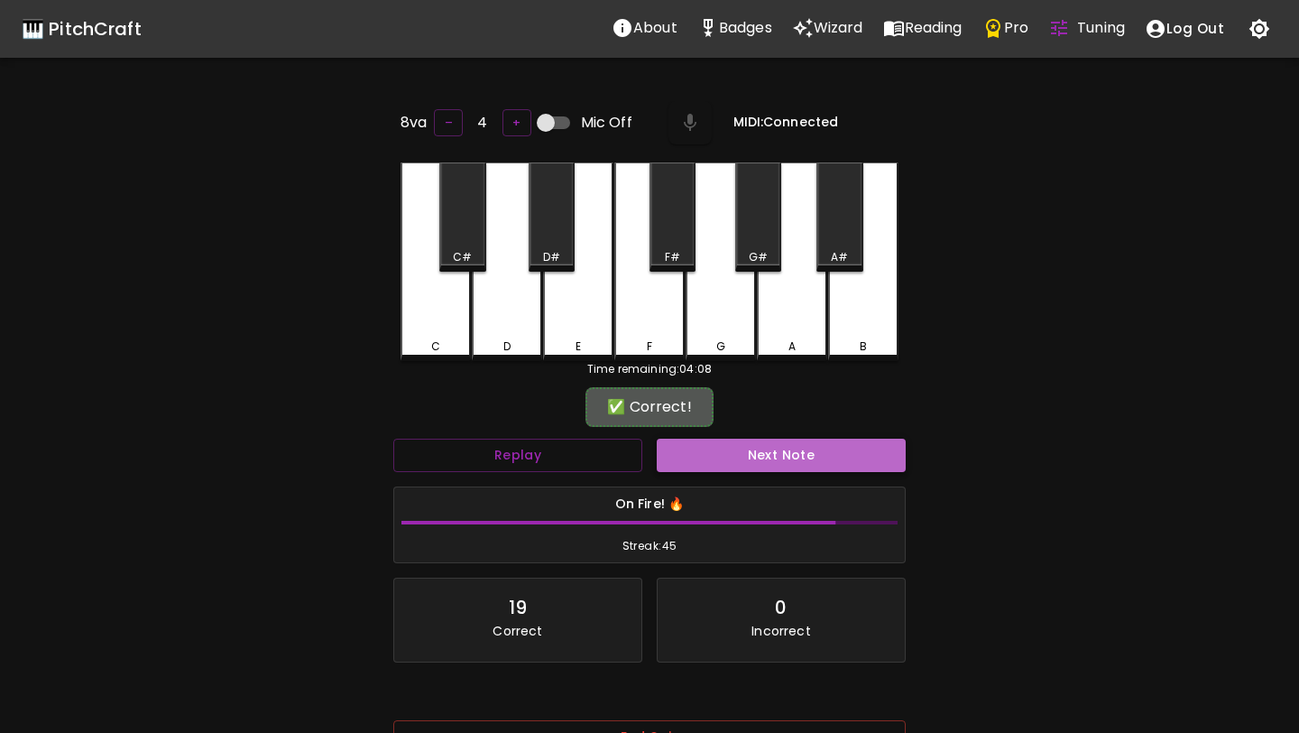
click at [731, 459] on button "Next Note" at bounding box center [781, 455] width 249 height 33
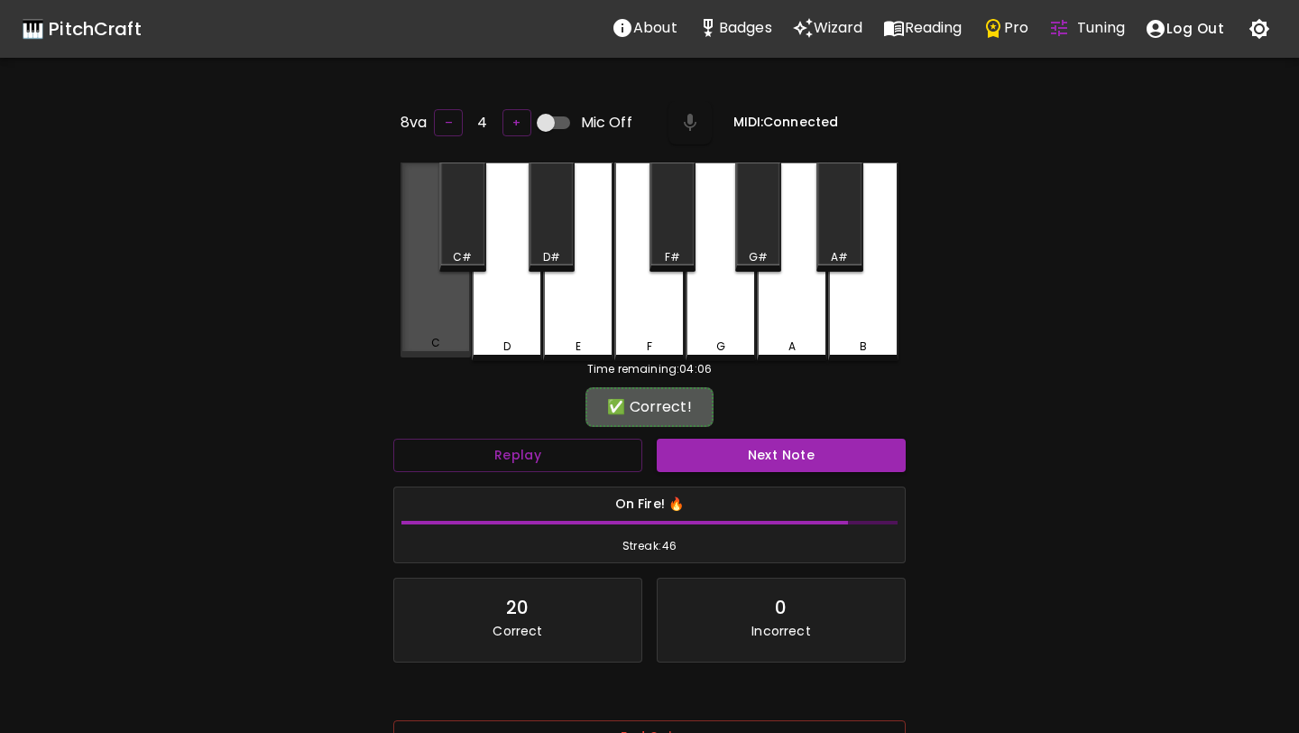
click at [439, 299] on div "C" at bounding box center [436, 259] width 70 height 195
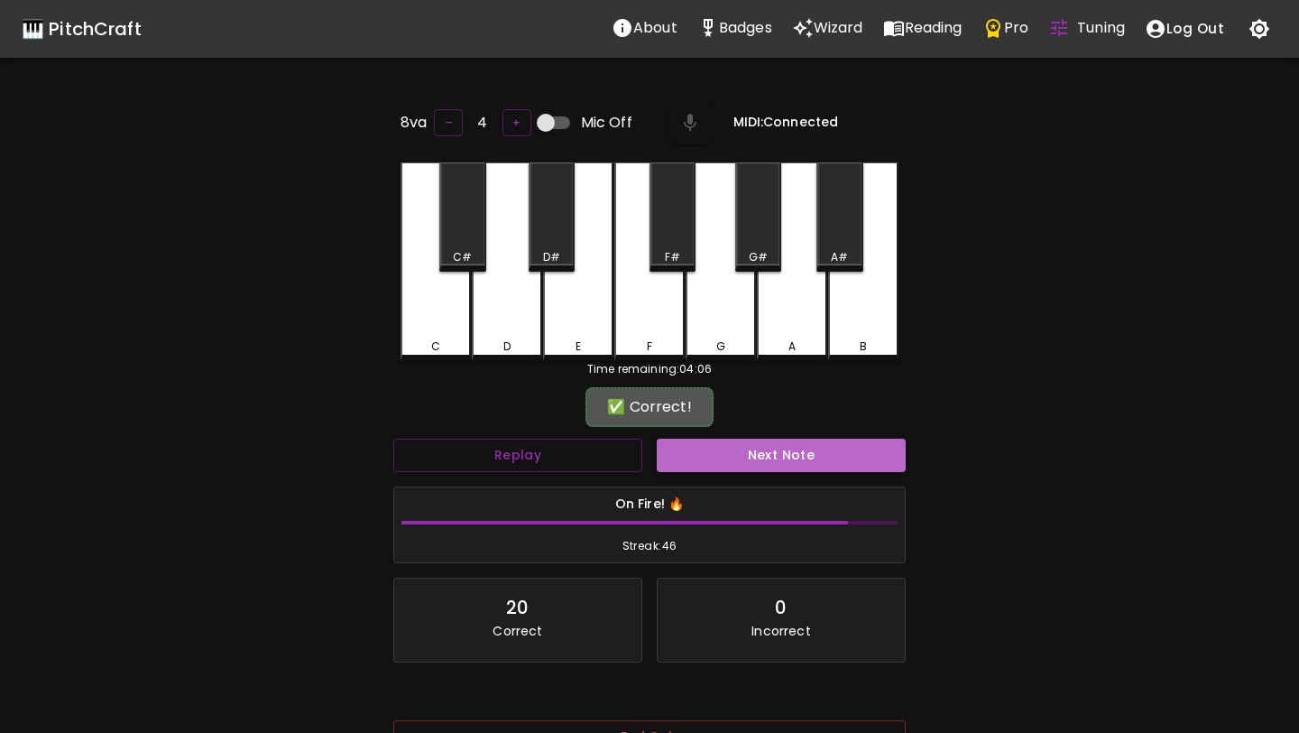
click at [724, 456] on button "Next Note" at bounding box center [781, 455] width 249 height 33
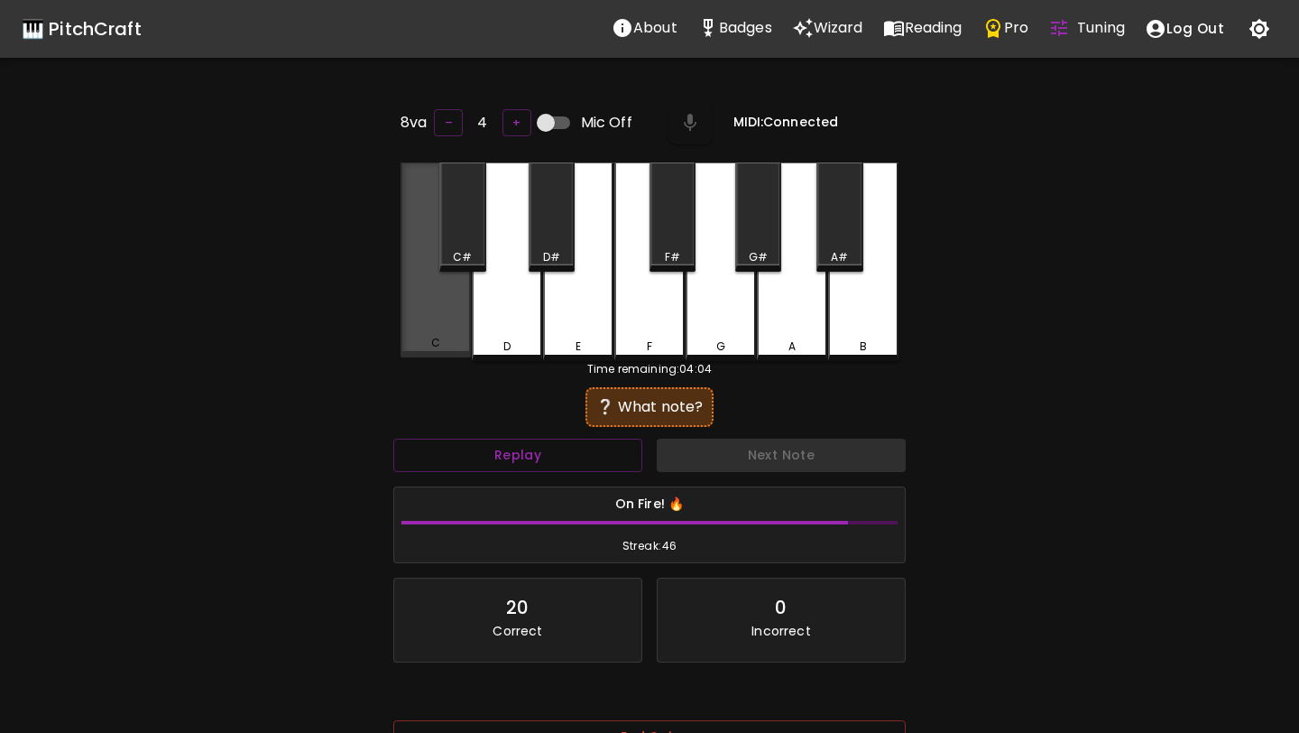
click at [442, 300] on div "C" at bounding box center [436, 259] width 70 height 195
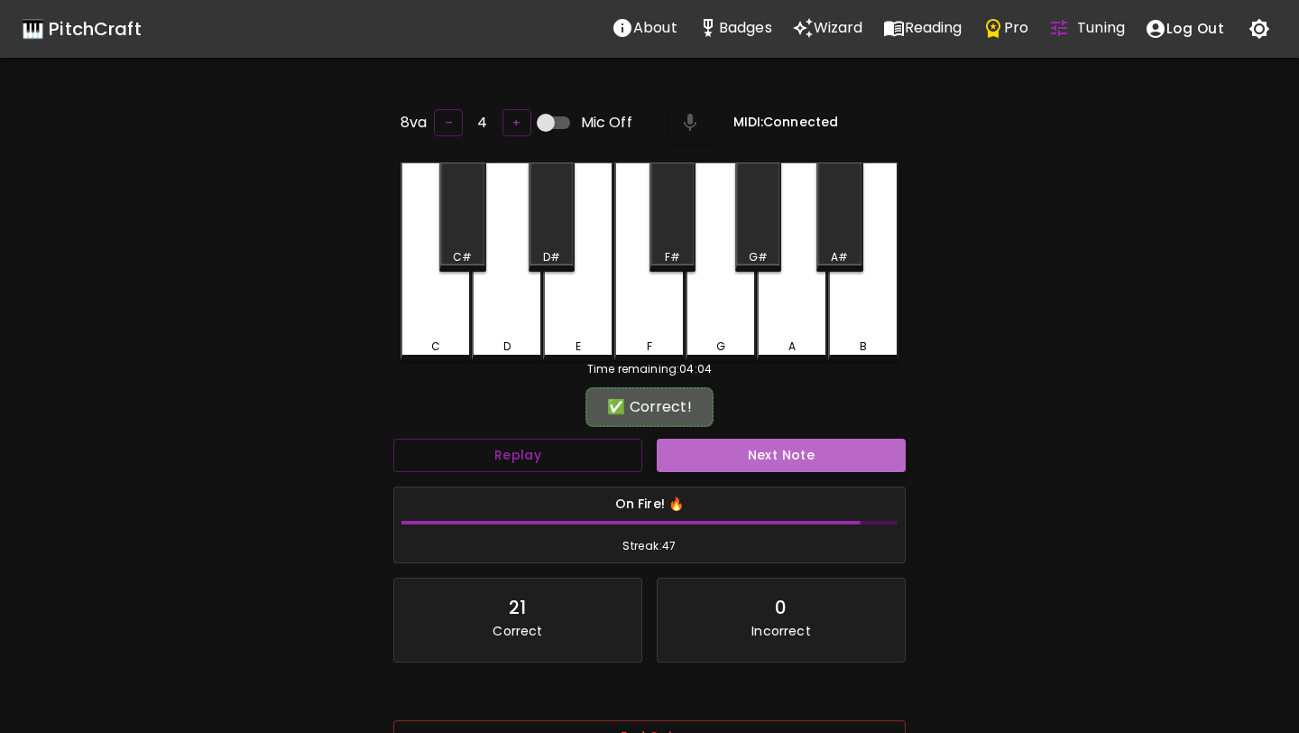
click at [677, 446] on button "Next Note" at bounding box center [781, 455] width 249 height 33
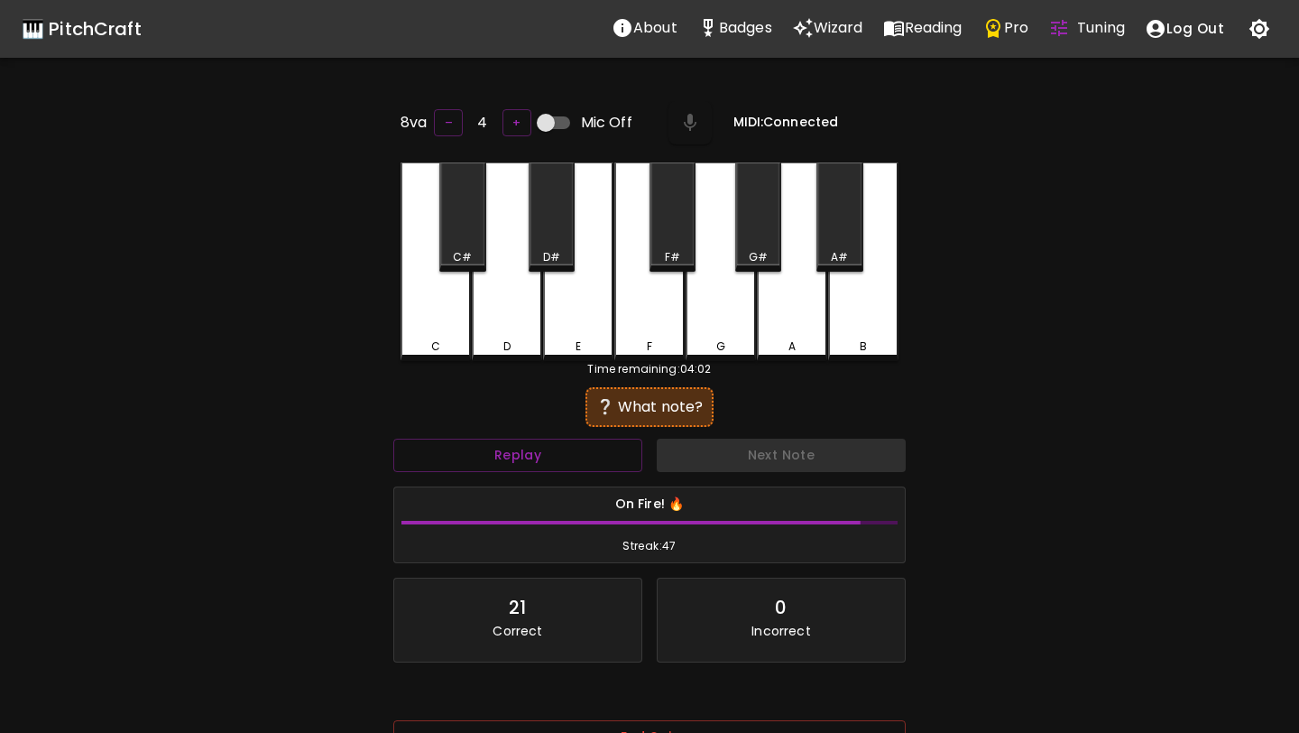
click at [400, 310] on div "8va – 4 + Mic Off MIDI: Connected C C# D D# E F F# G G# A A# B Time remaining: …" at bounding box center [649, 467] width 541 height 733
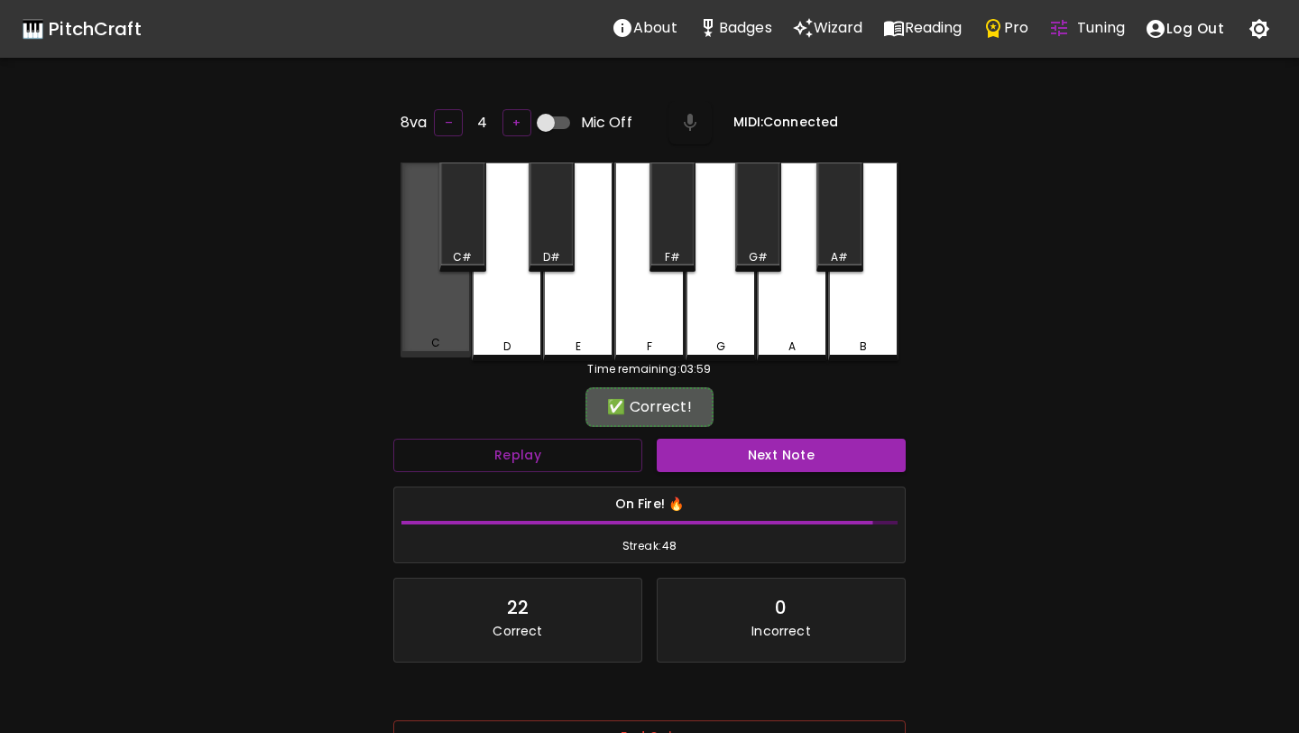
click at [426, 311] on div "C" at bounding box center [436, 259] width 70 height 195
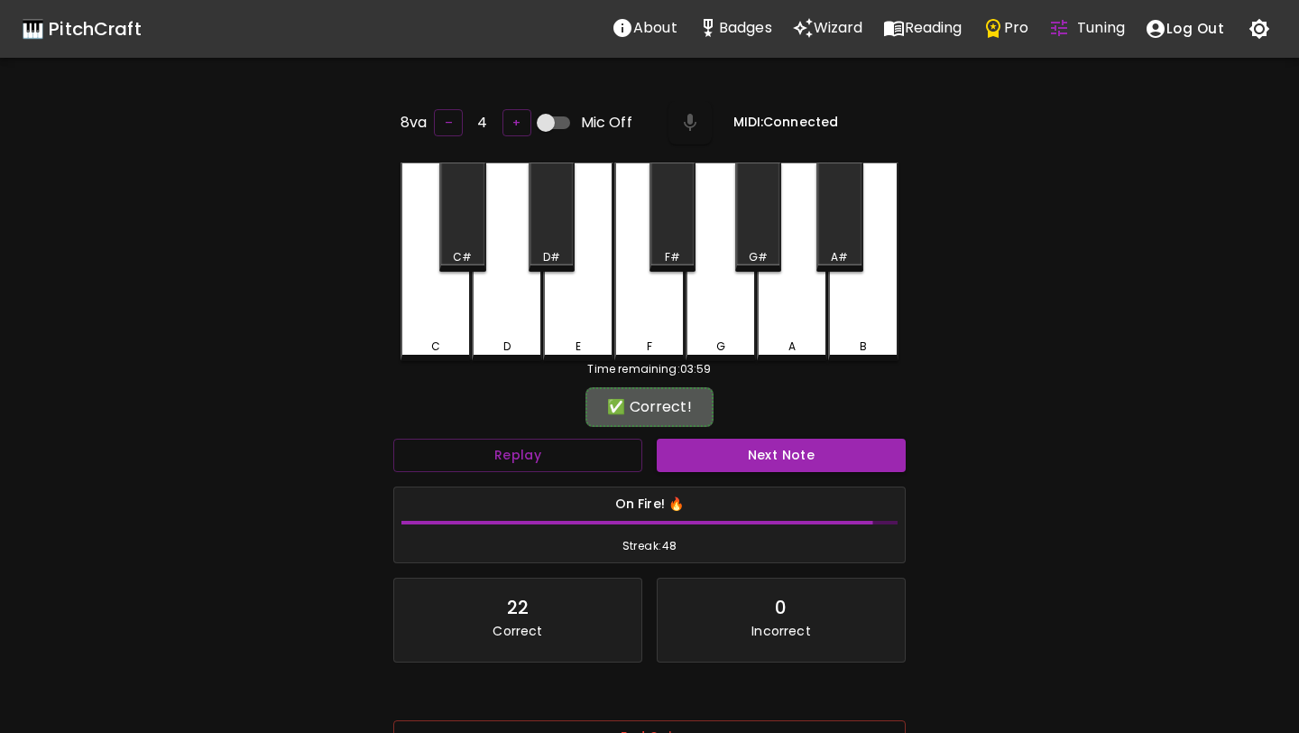
click at [682, 433] on div "Next Note" at bounding box center [781, 455] width 263 height 48
click at [689, 449] on button "Next Note" at bounding box center [781, 455] width 249 height 33
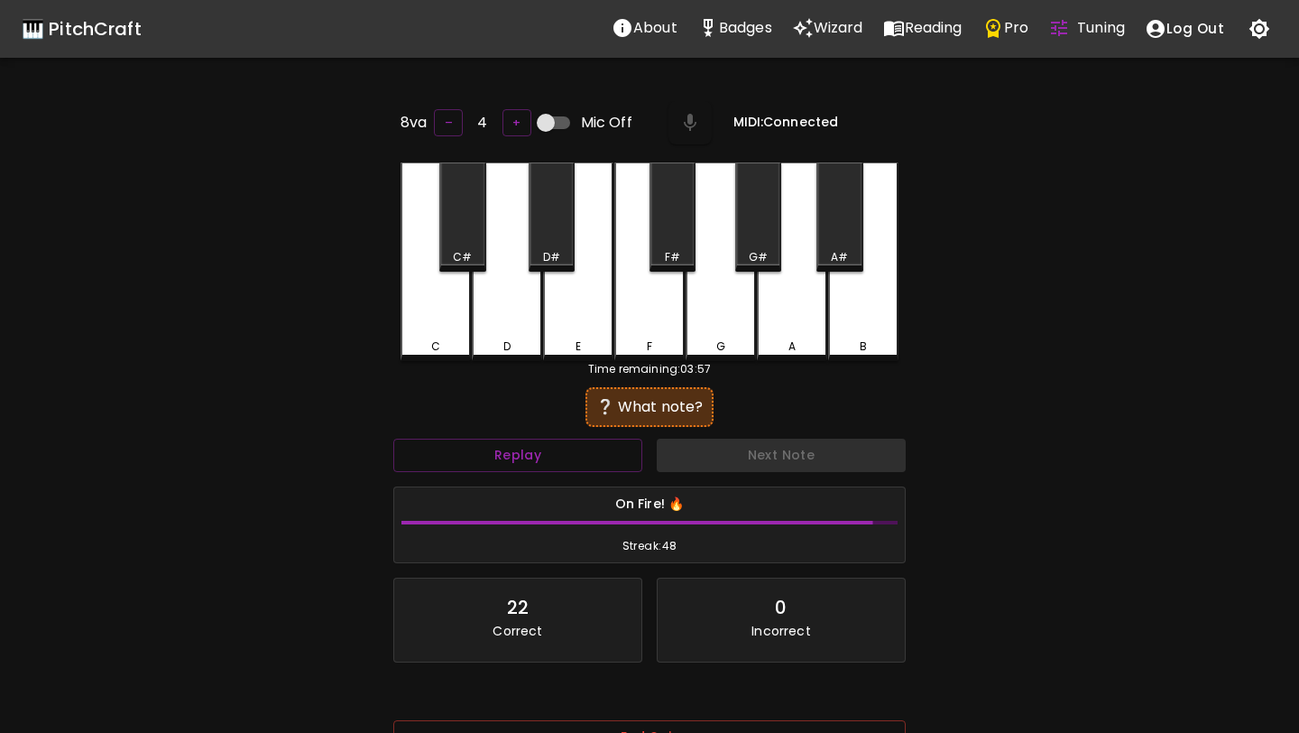
click at [423, 306] on div "C" at bounding box center [436, 261] width 70 height 199
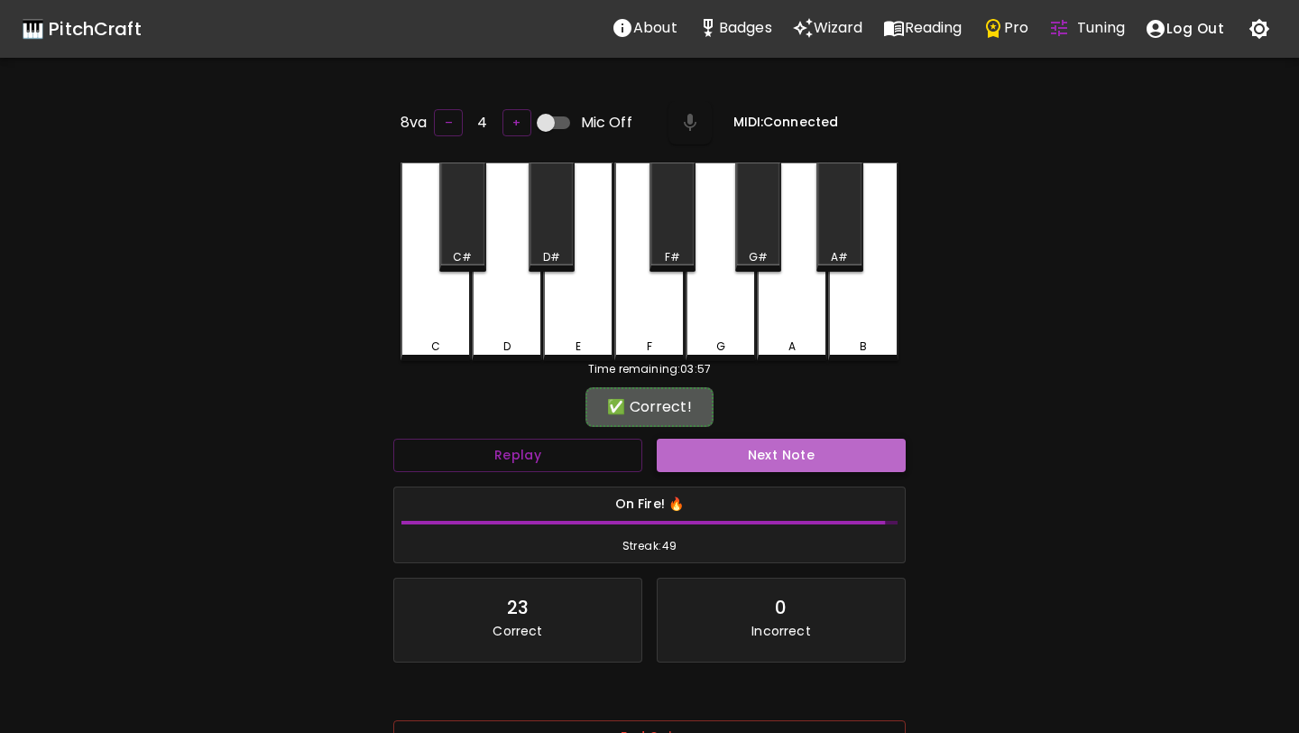
click at [678, 448] on button "Next Note" at bounding box center [781, 455] width 249 height 33
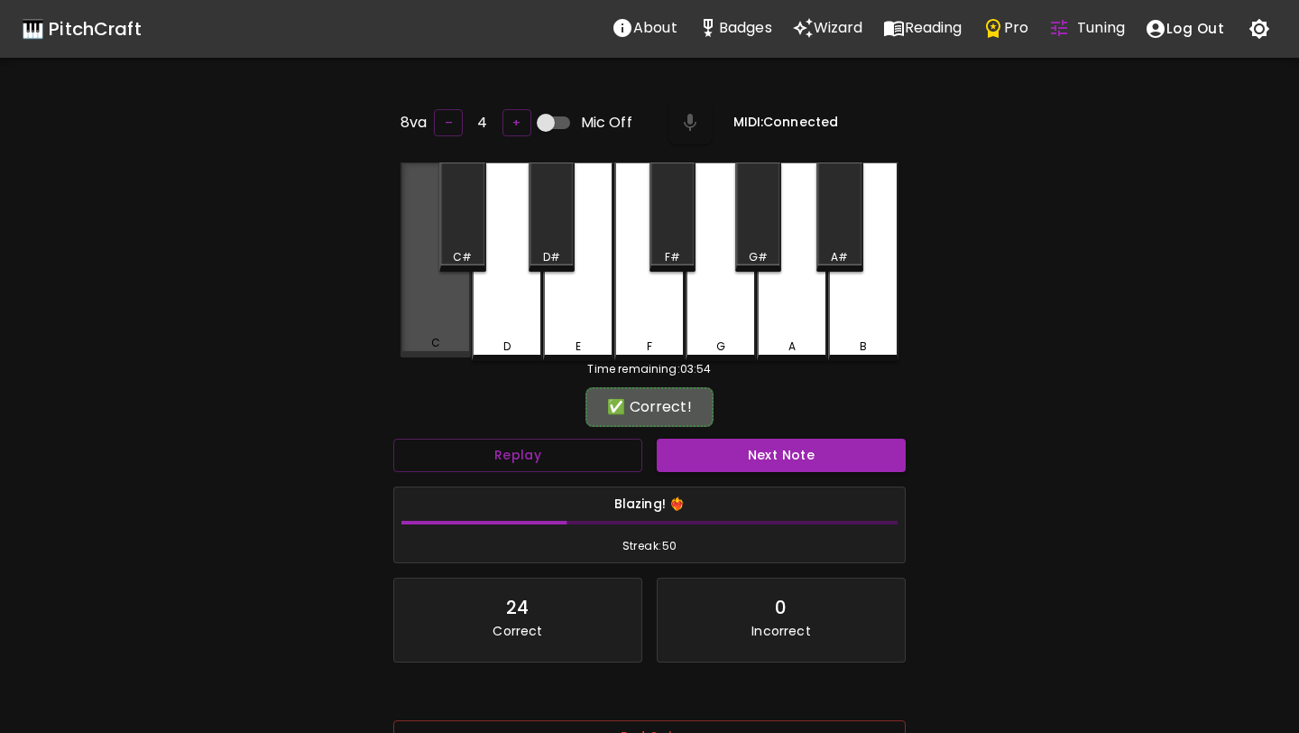
click at [442, 305] on div "C" at bounding box center [436, 259] width 70 height 195
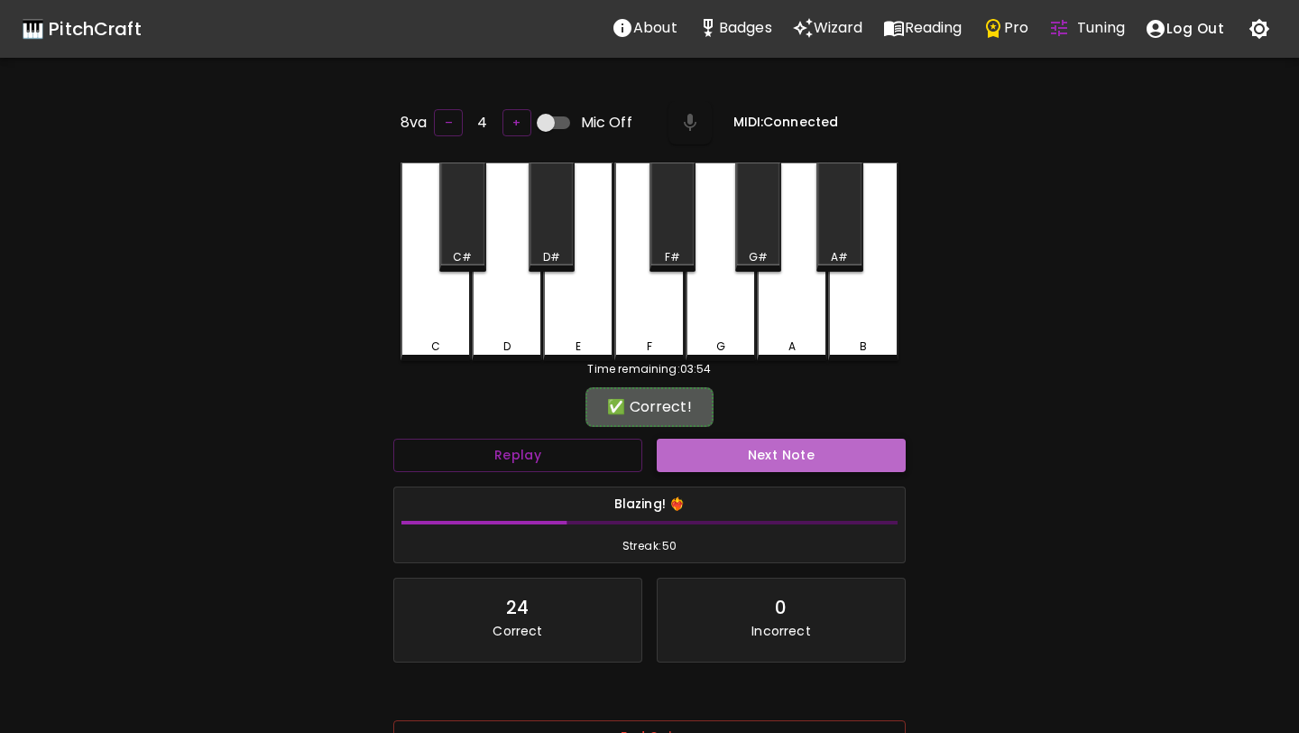
click at [701, 439] on button "Next Note" at bounding box center [781, 455] width 249 height 33
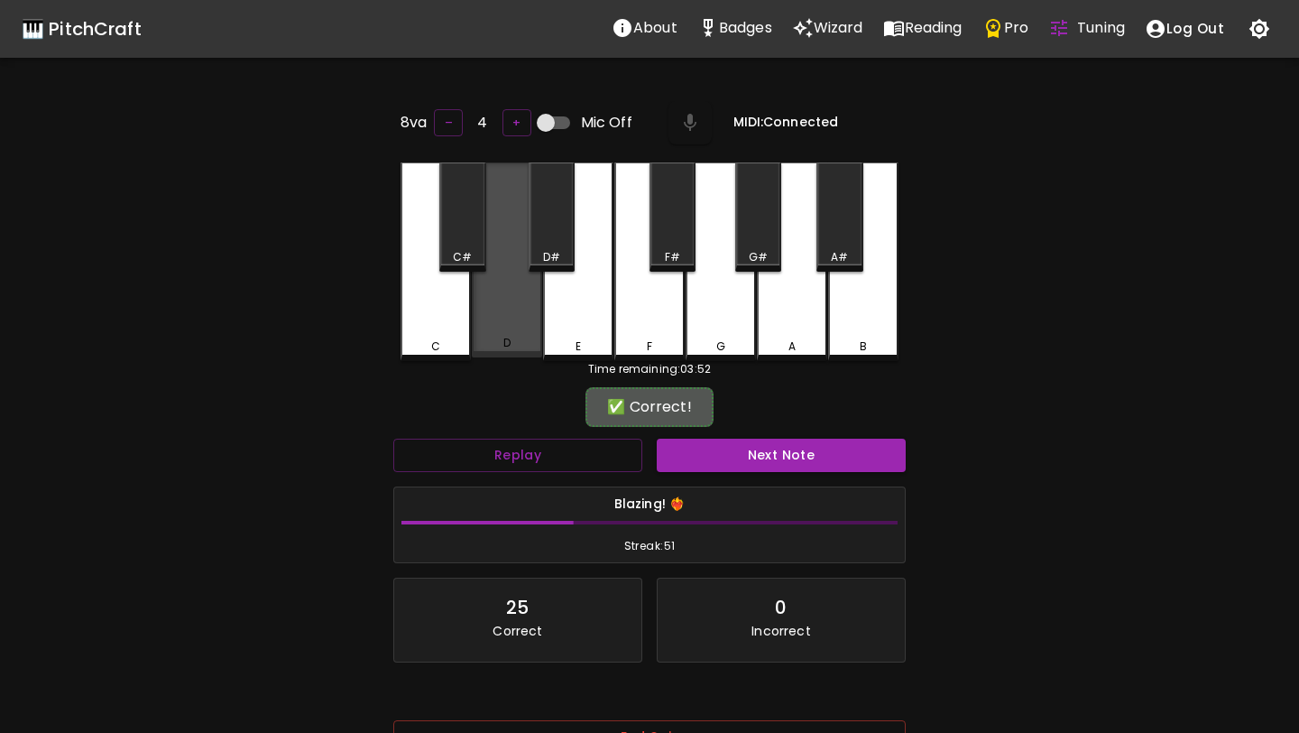
click at [482, 314] on div "D" at bounding box center [507, 259] width 70 height 195
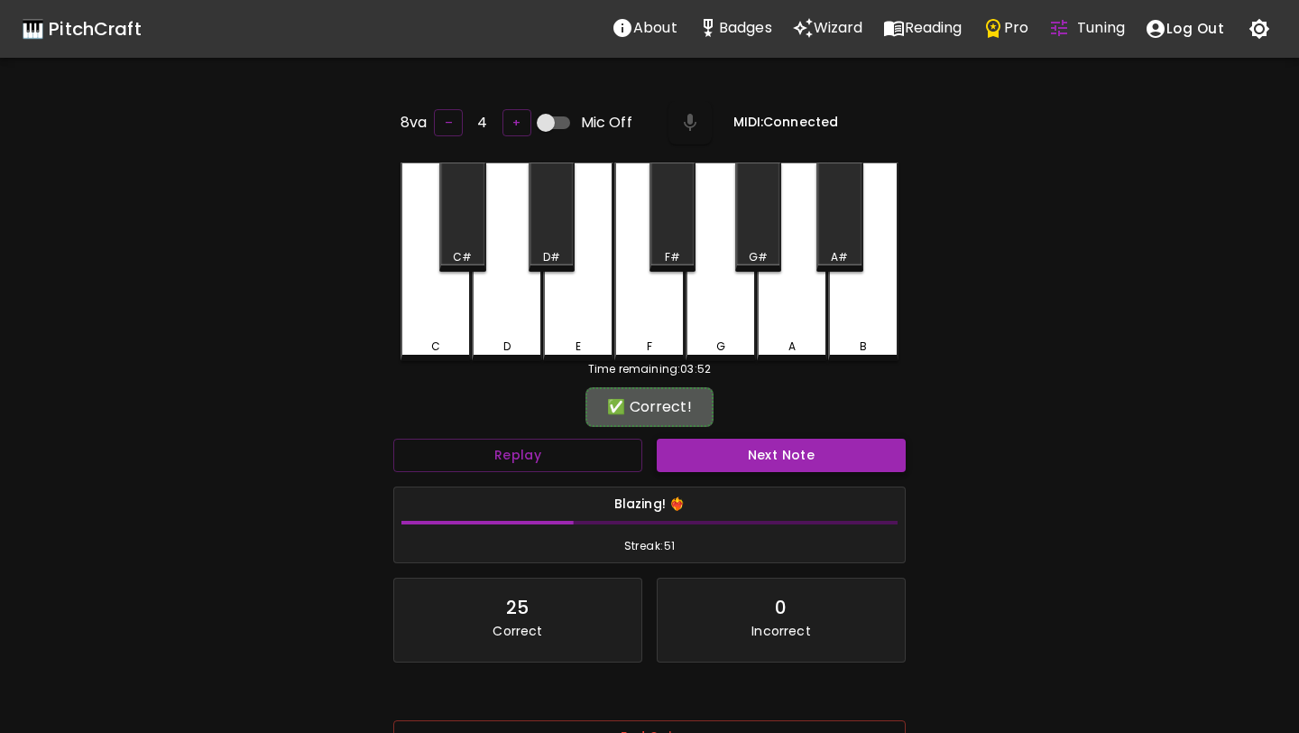
click at [711, 455] on button "Next Note" at bounding box center [781, 455] width 249 height 33
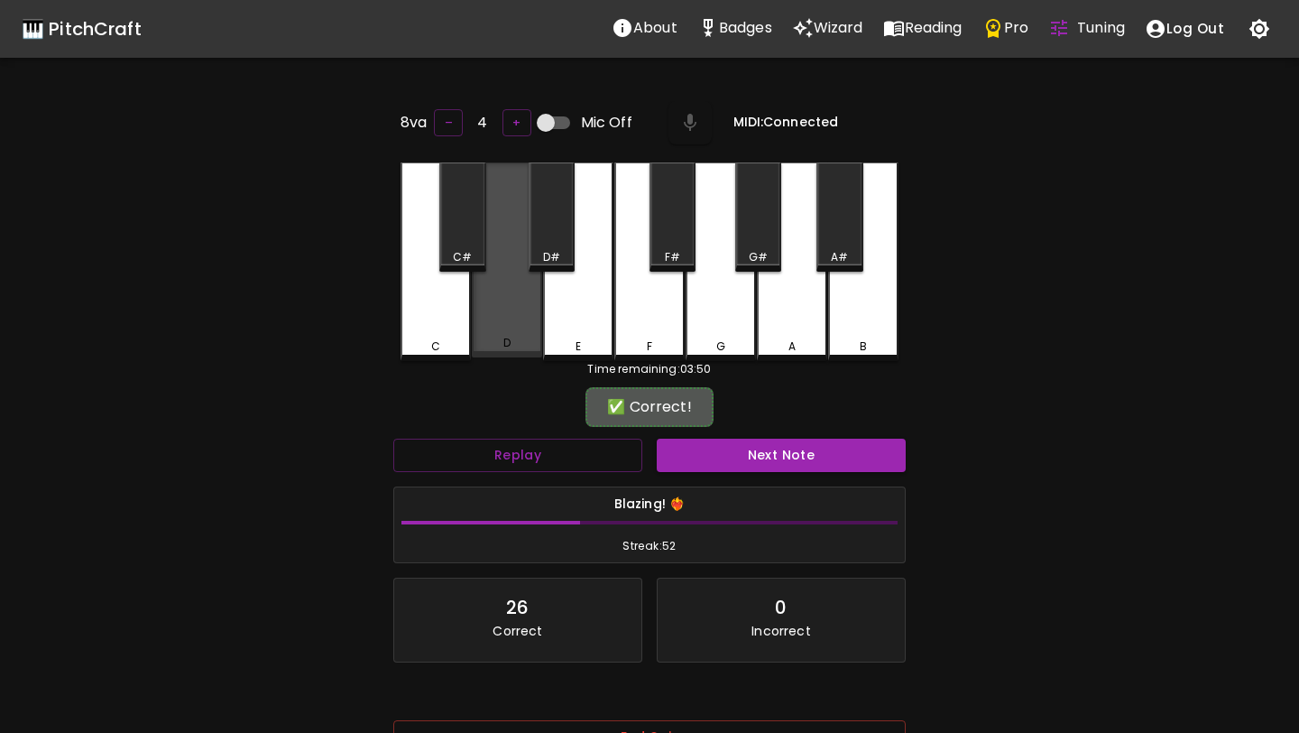
click at [489, 283] on div "D" at bounding box center [507, 259] width 70 height 195
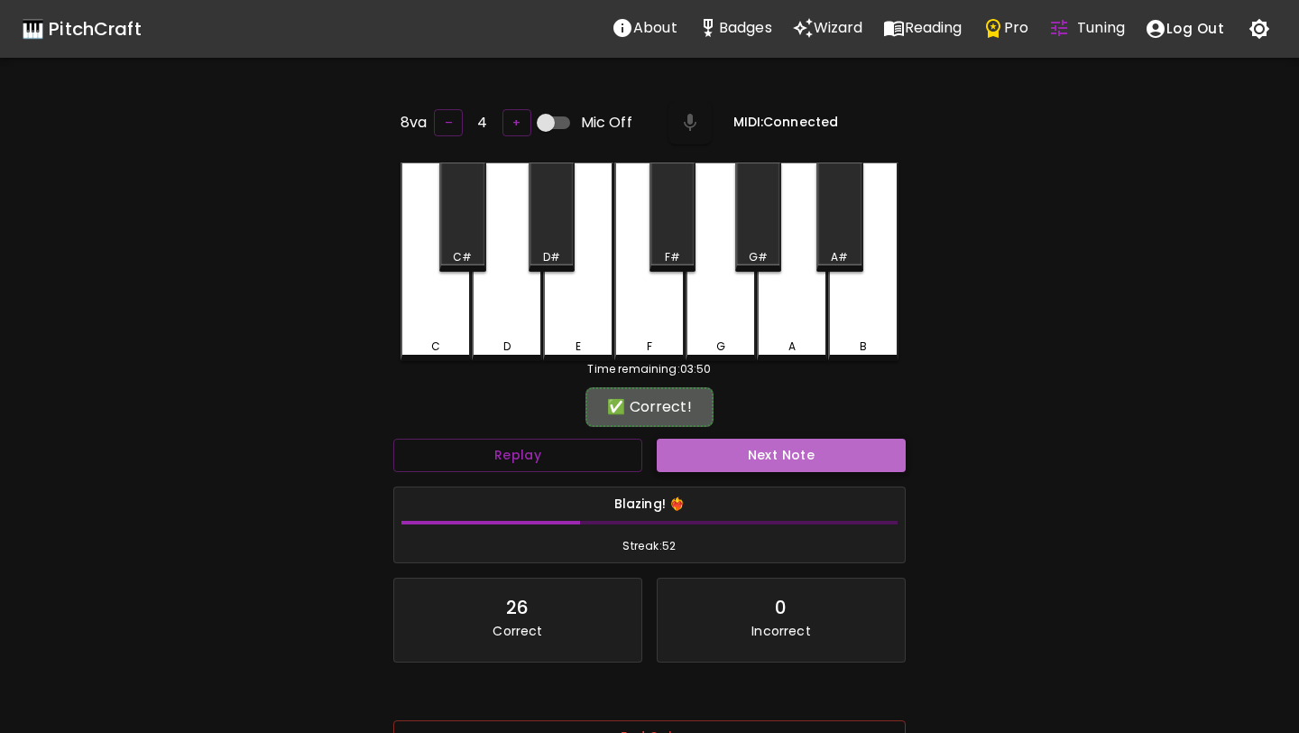
click at [744, 460] on button "Next Note" at bounding box center [781, 455] width 249 height 33
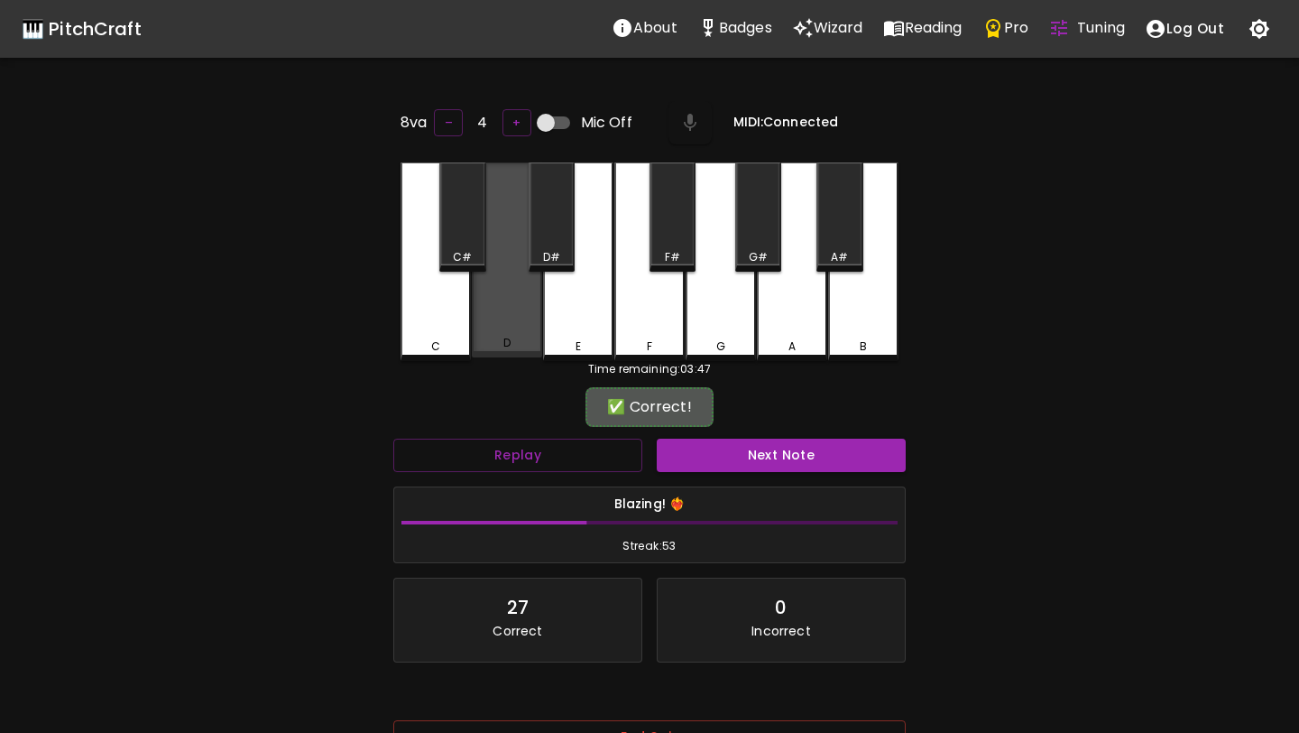
click at [500, 300] on div "D" at bounding box center [507, 259] width 70 height 195
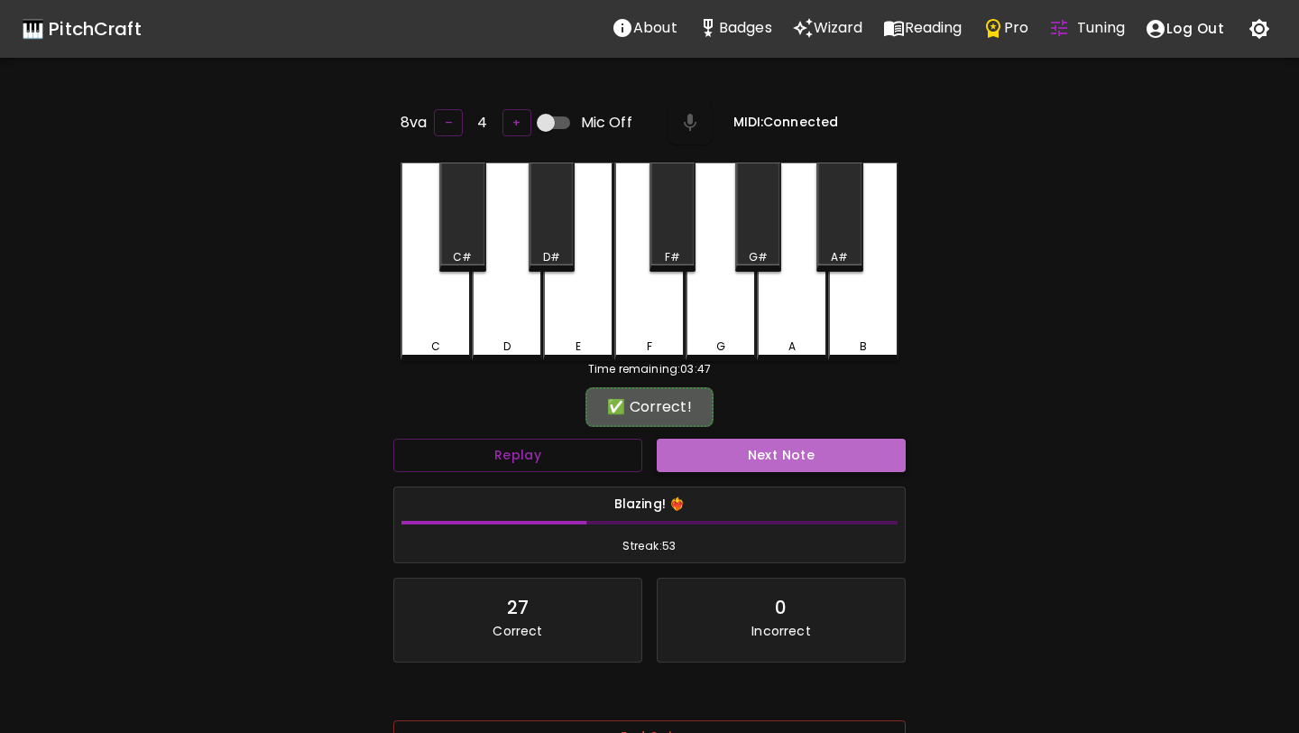
click at [744, 449] on button "Next Note" at bounding box center [781, 455] width 249 height 33
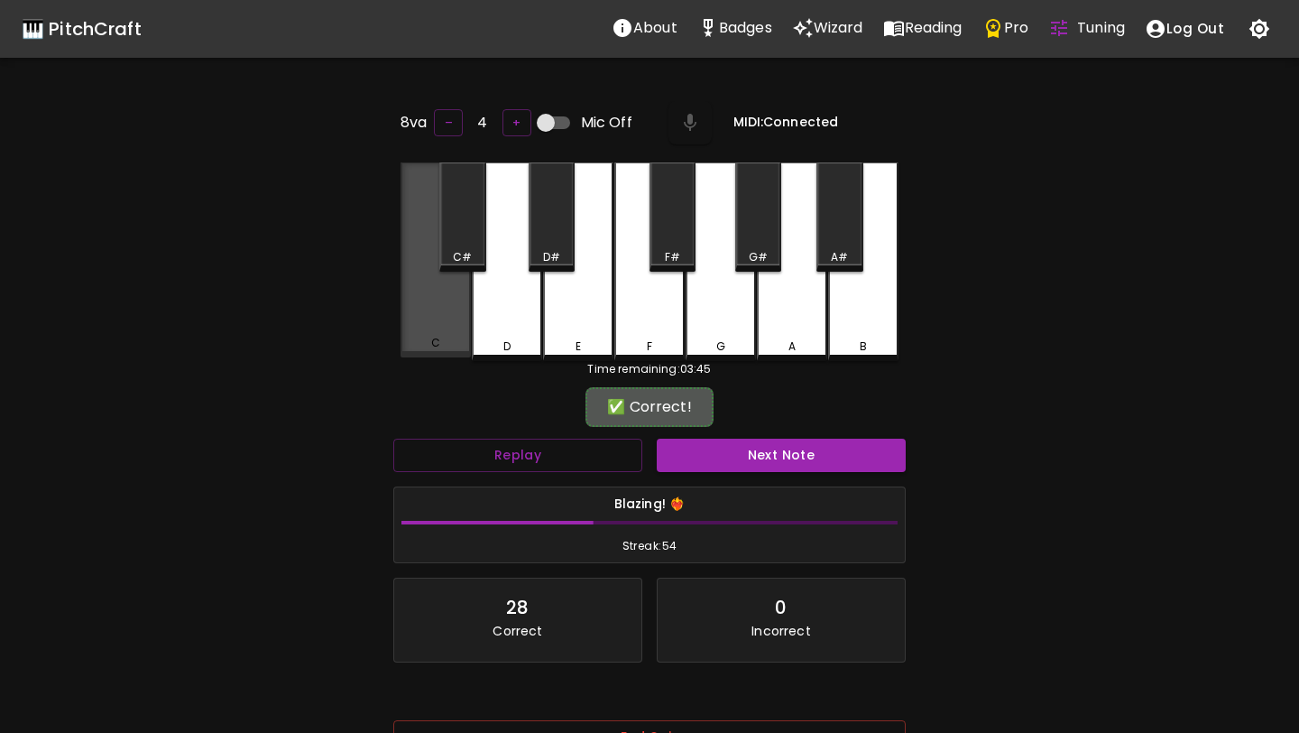
click at [452, 282] on div "C" at bounding box center [436, 259] width 70 height 195
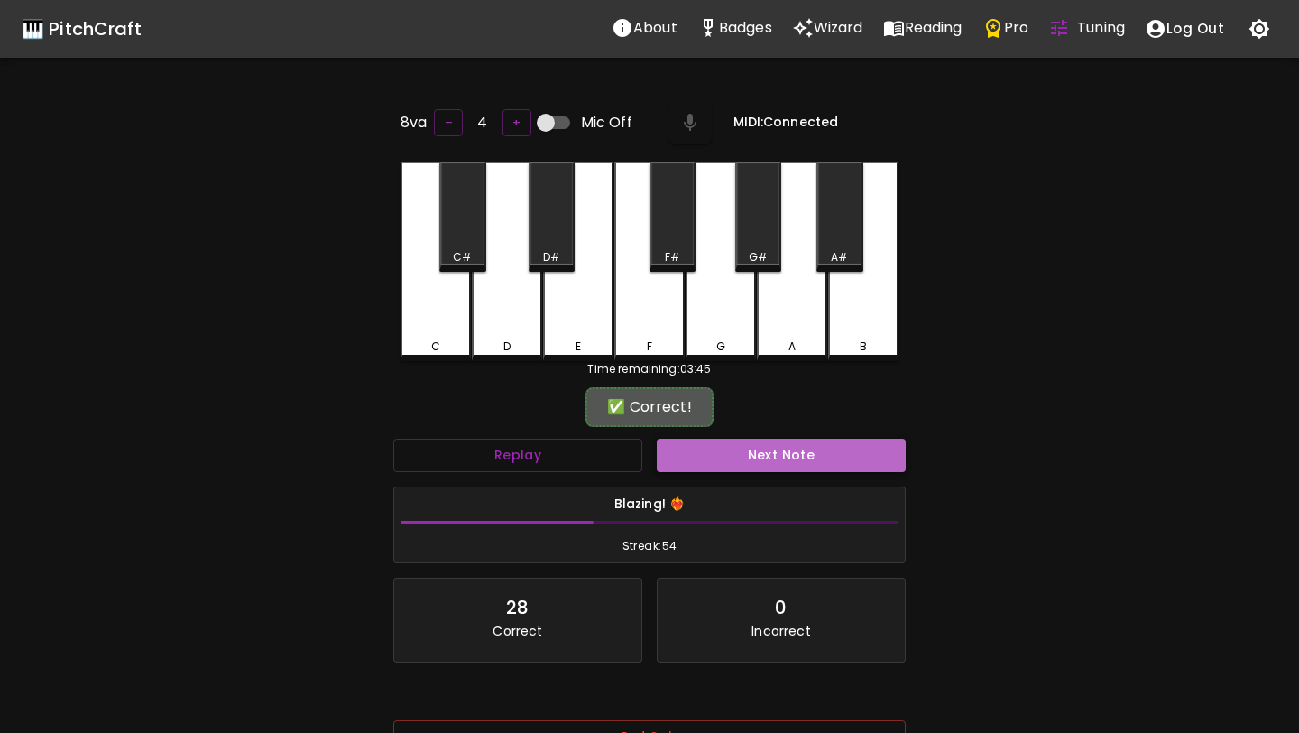
click at [697, 459] on button "Next Note" at bounding box center [781, 455] width 249 height 33
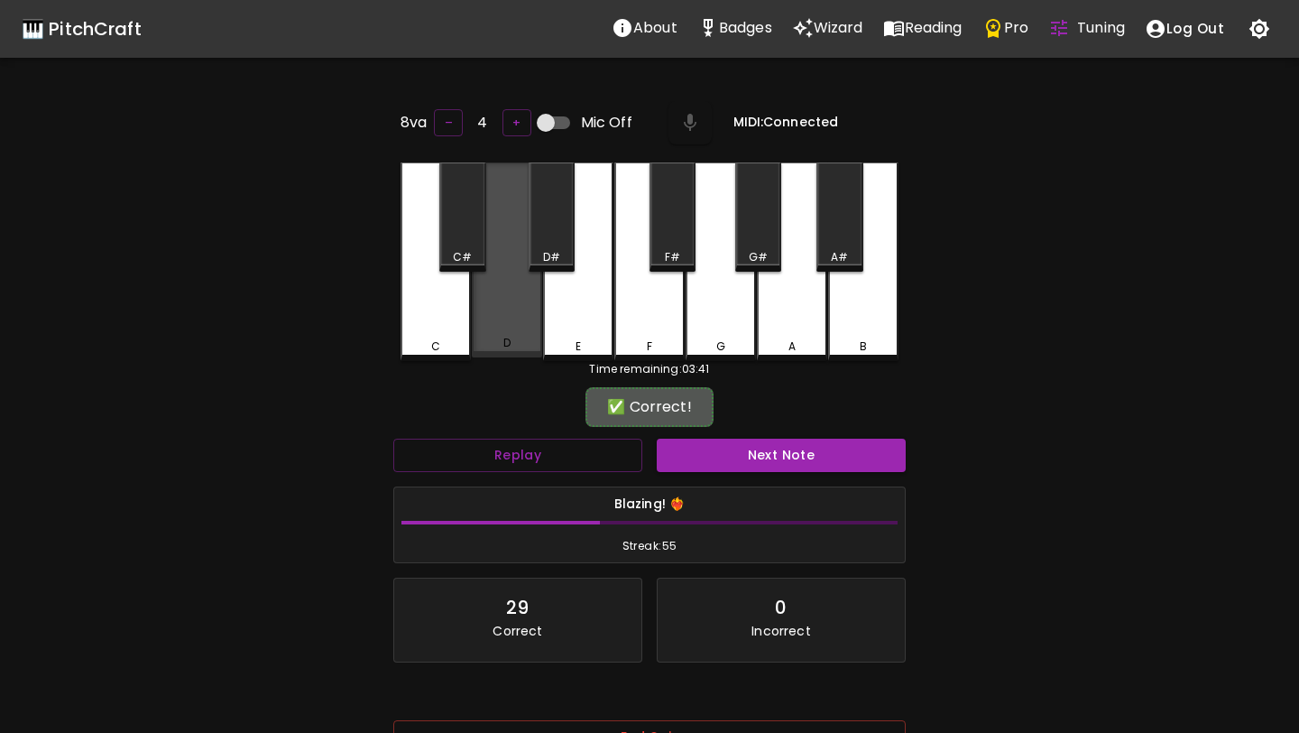
click at [511, 308] on div "D" at bounding box center [507, 259] width 70 height 195
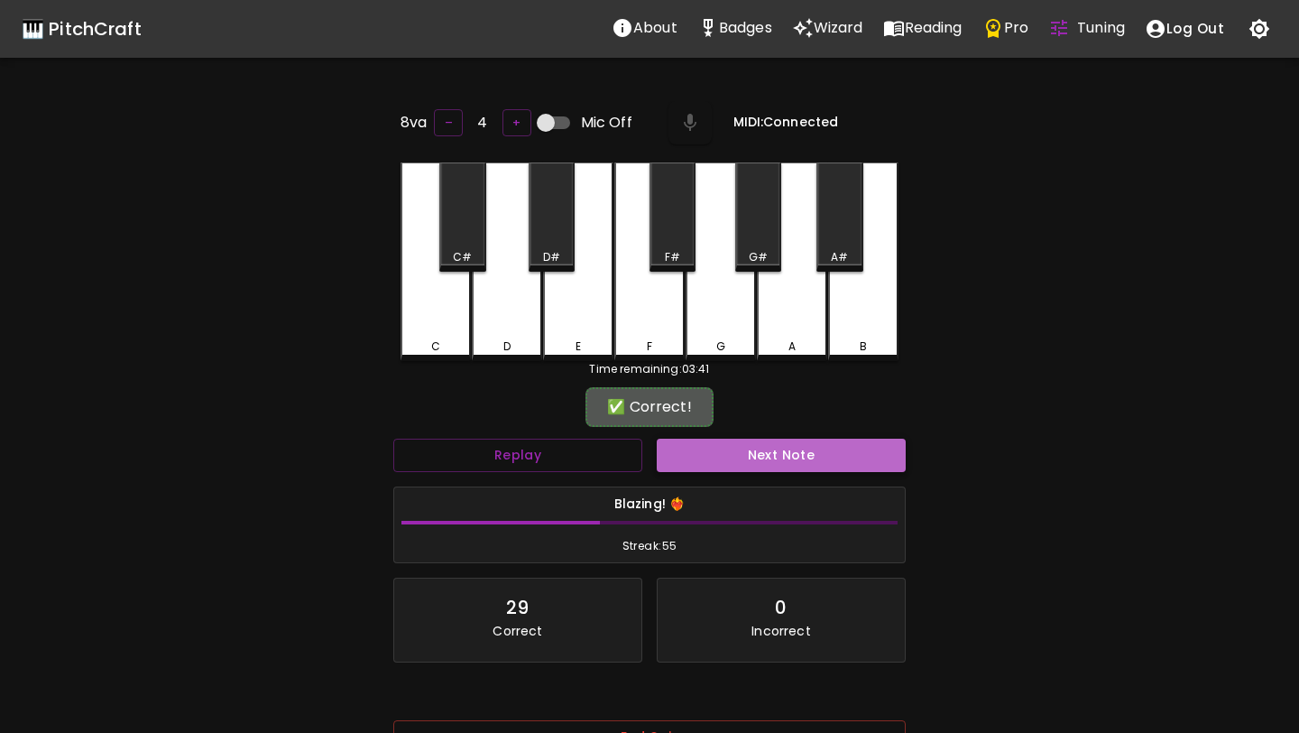
click at [715, 465] on button "Next Note" at bounding box center [781, 455] width 249 height 33
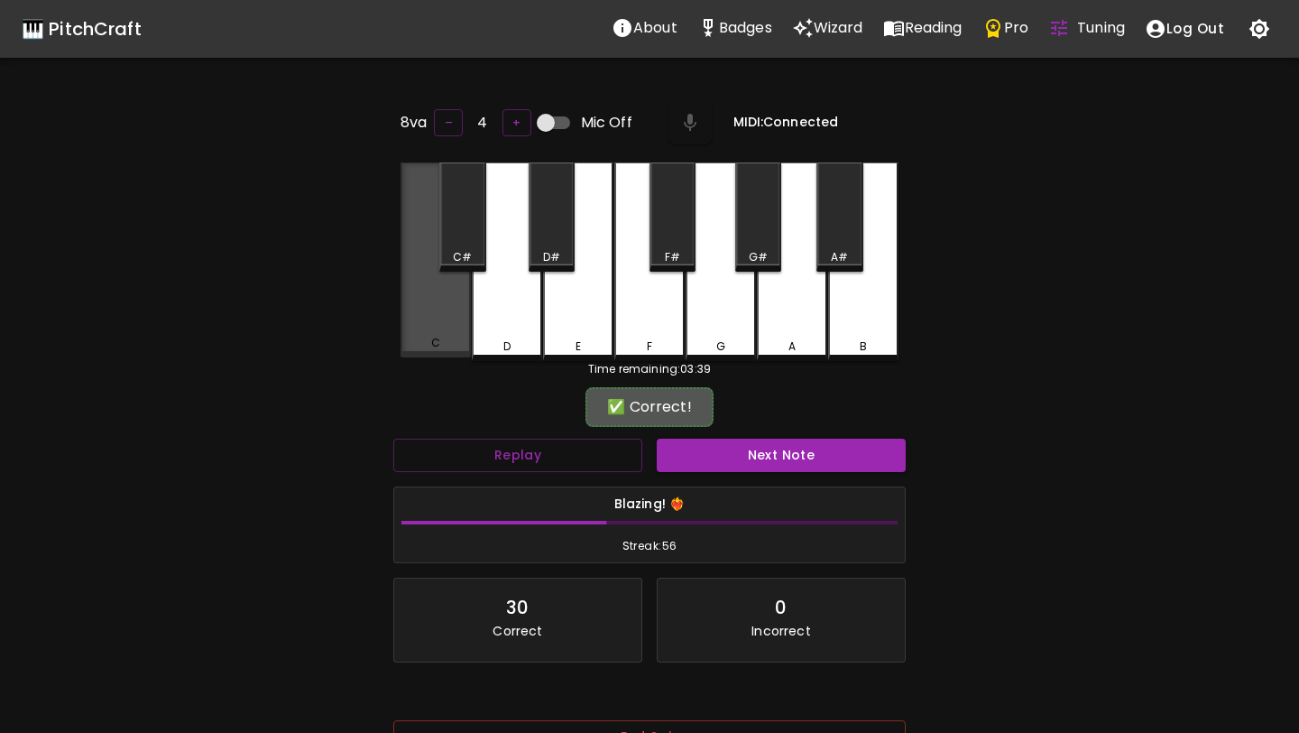
click at [425, 283] on div "C" at bounding box center [436, 259] width 70 height 195
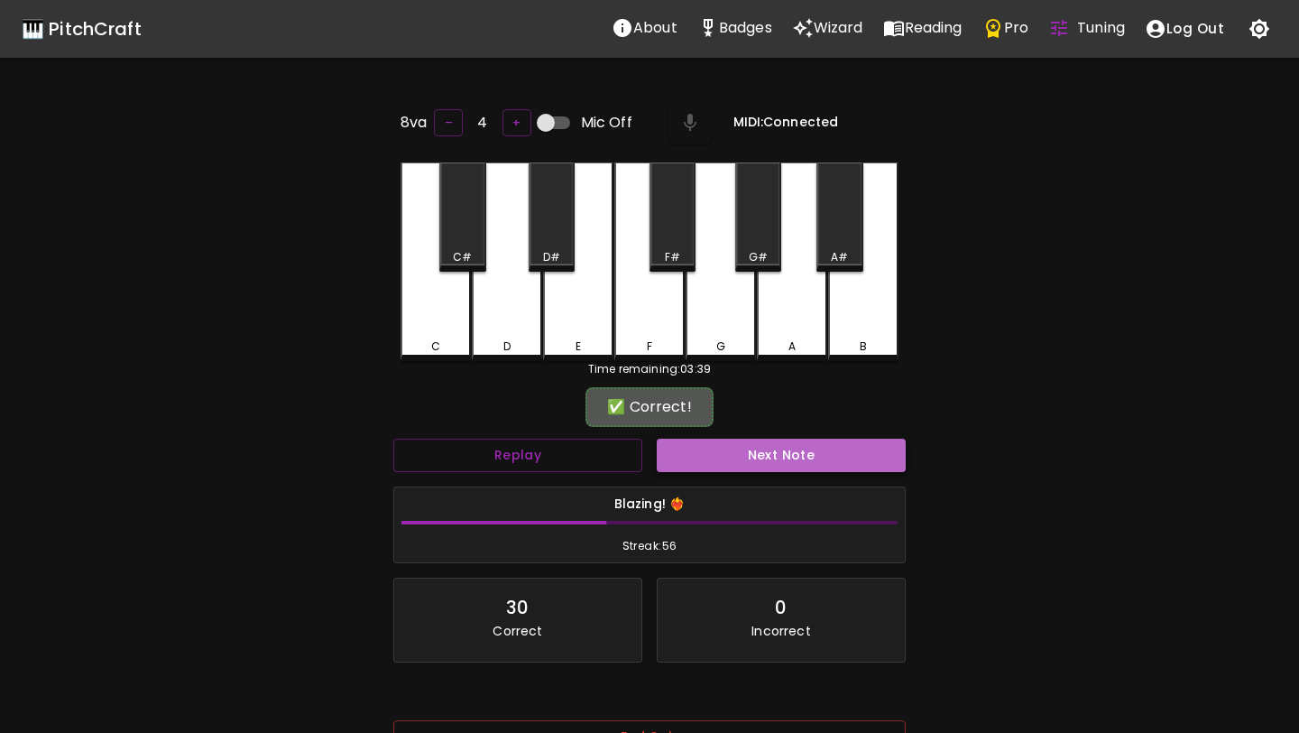
click at [678, 445] on button "Next Note" at bounding box center [781, 455] width 249 height 33
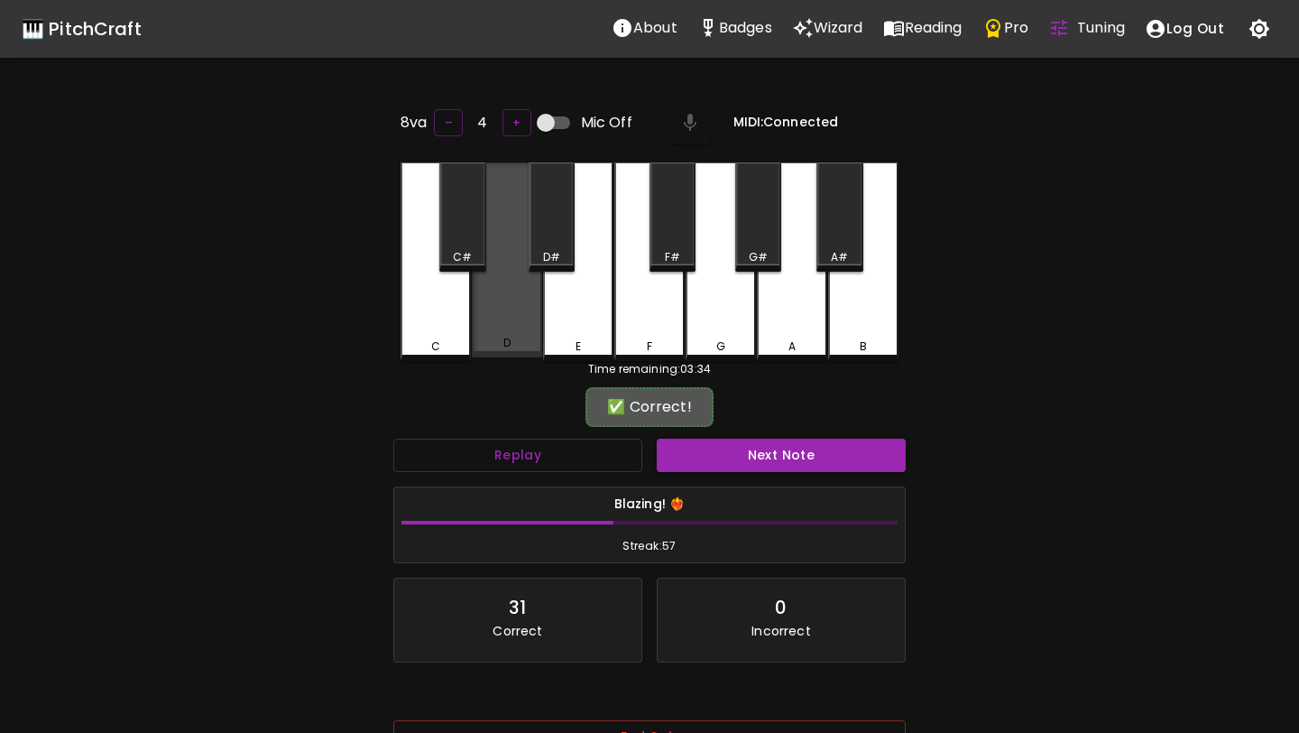
click at [509, 337] on div "D" at bounding box center [507, 259] width 70 height 195
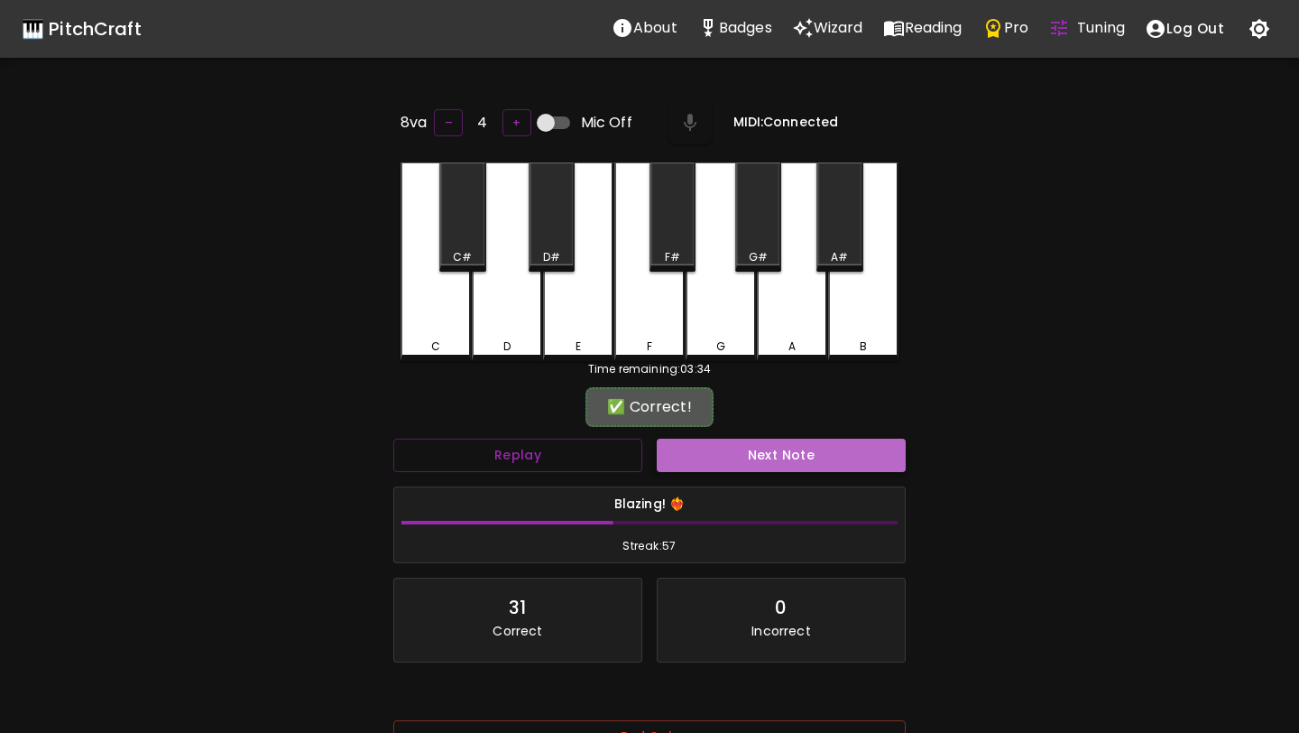
click at [695, 456] on button "Next Note" at bounding box center [781, 455] width 249 height 33
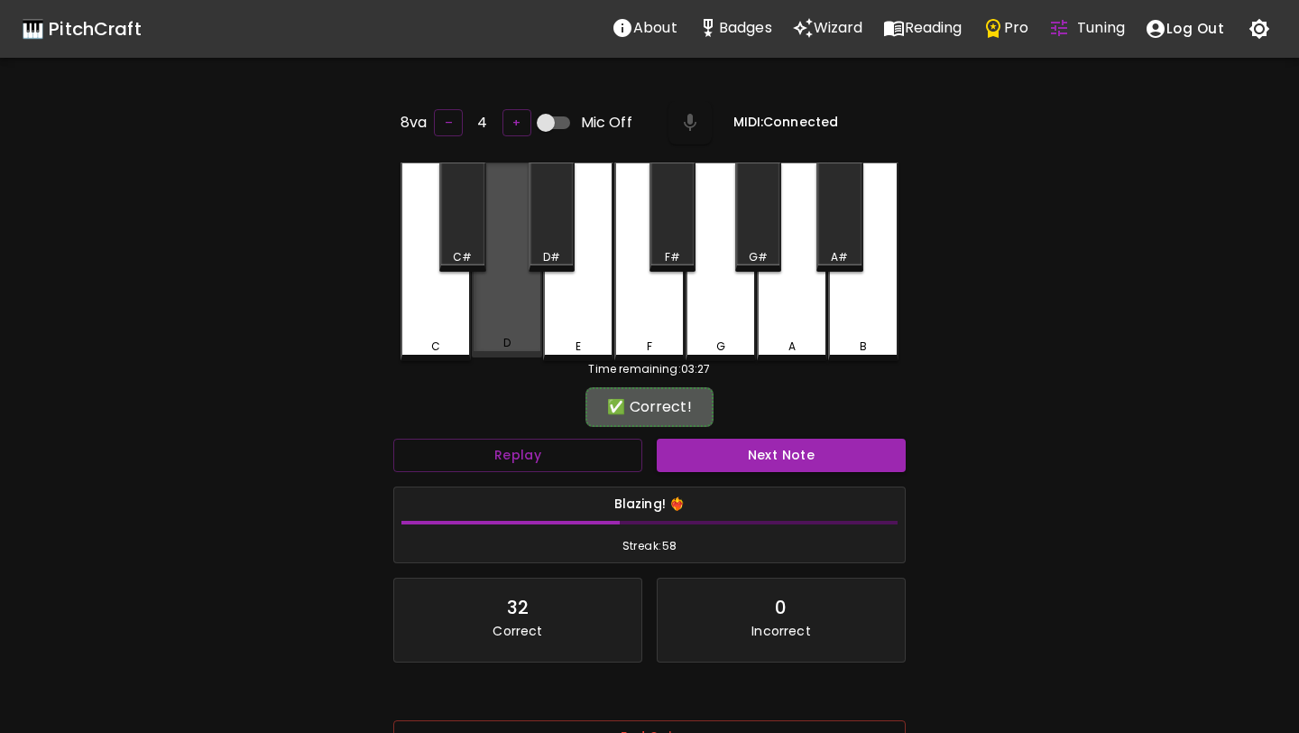
click at [517, 336] on div "D" at bounding box center [507, 259] width 70 height 195
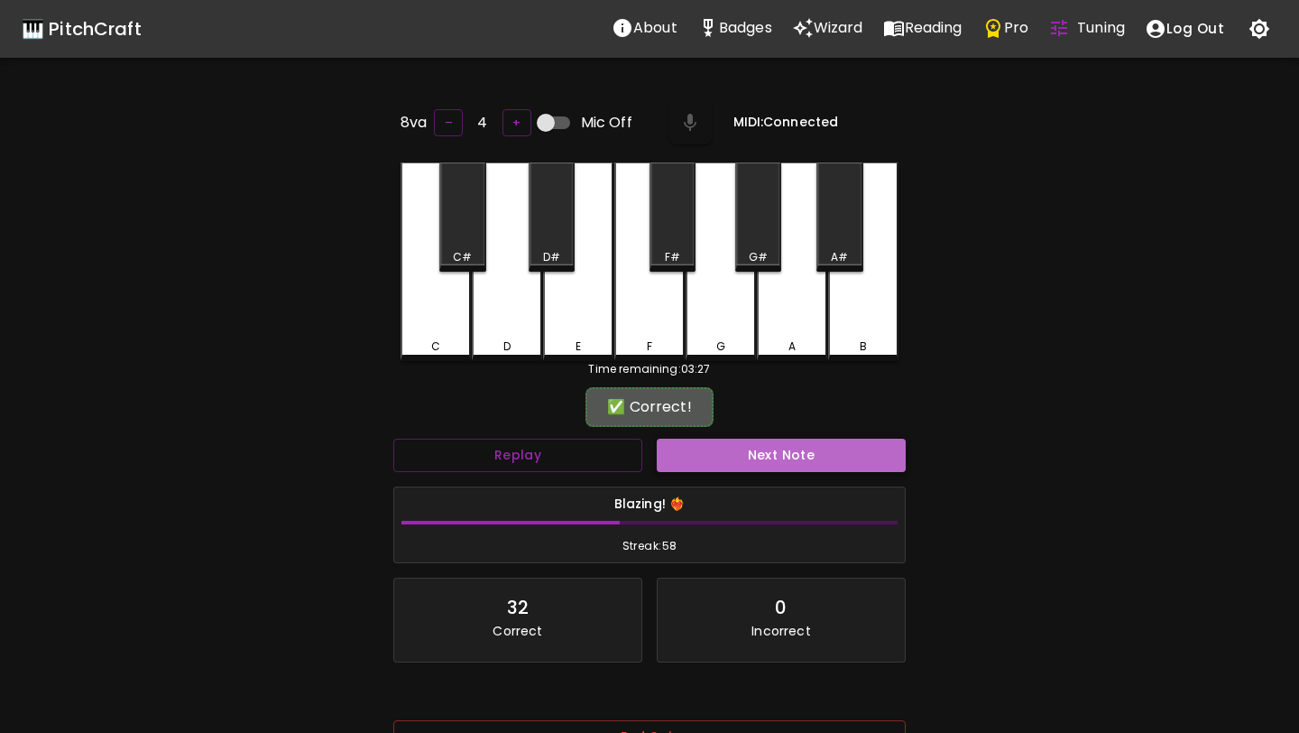
click at [674, 467] on button "Next Note" at bounding box center [781, 455] width 249 height 33
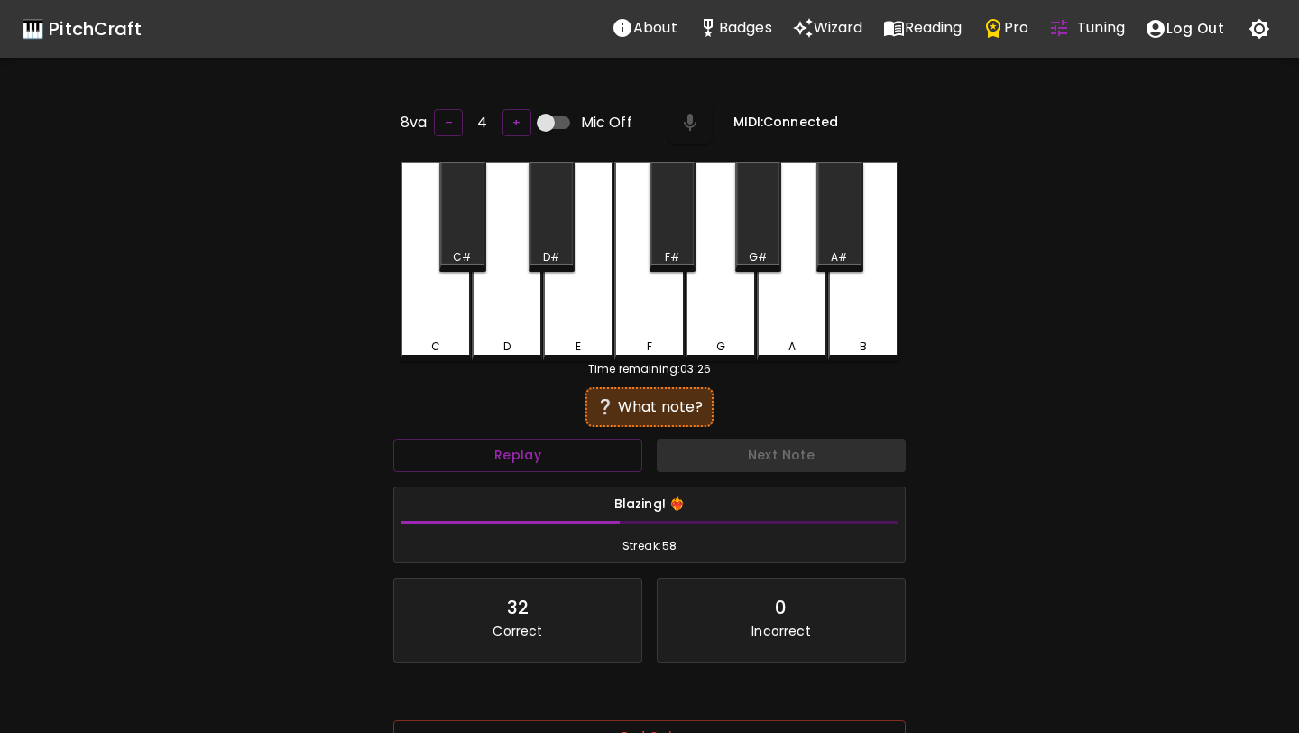
click at [517, 336] on div "D" at bounding box center [507, 261] width 70 height 199
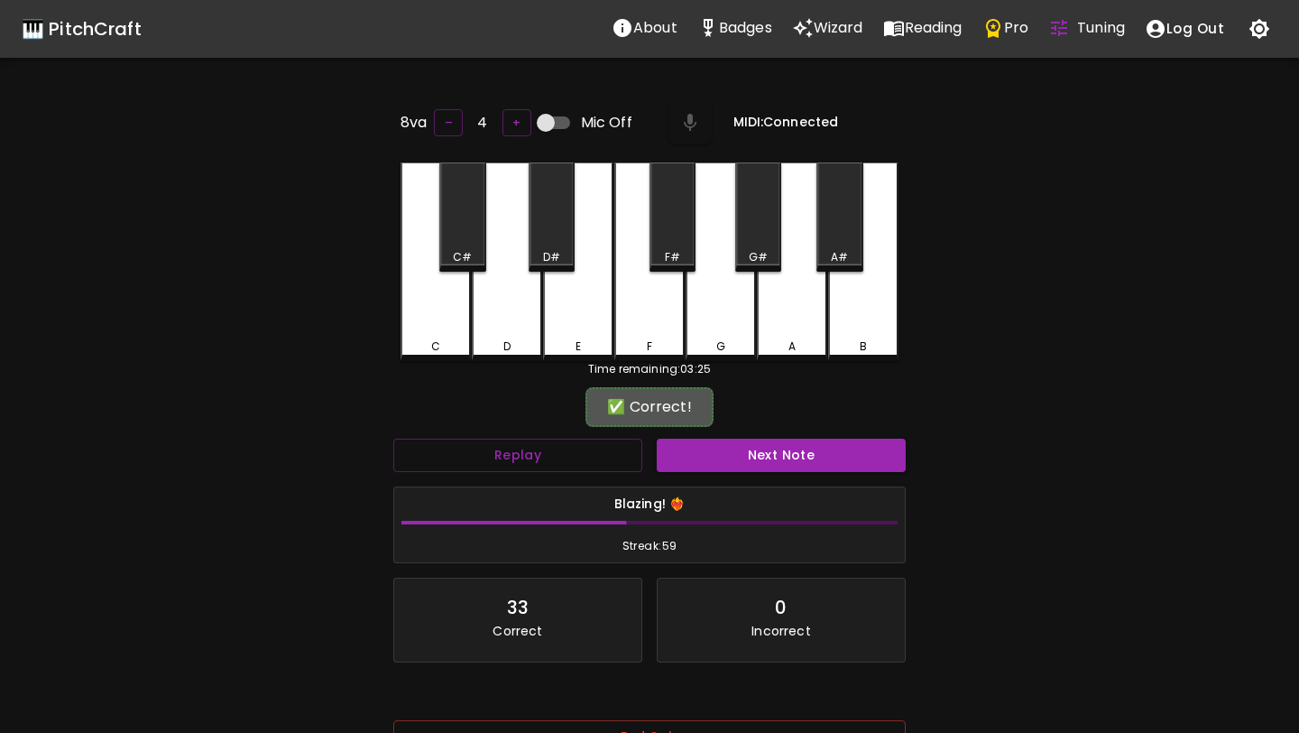
click at [688, 430] on div "✅ Correct! Replay Next Note Blazing! ❤️‍🔥 Streak: 59 33 Correct 0 Incorrect Pla…" at bounding box center [649, 589] width 513 height 394
click at [696, 456] on button "Next Note" at bounding box center [781, 455] width 249 height 33
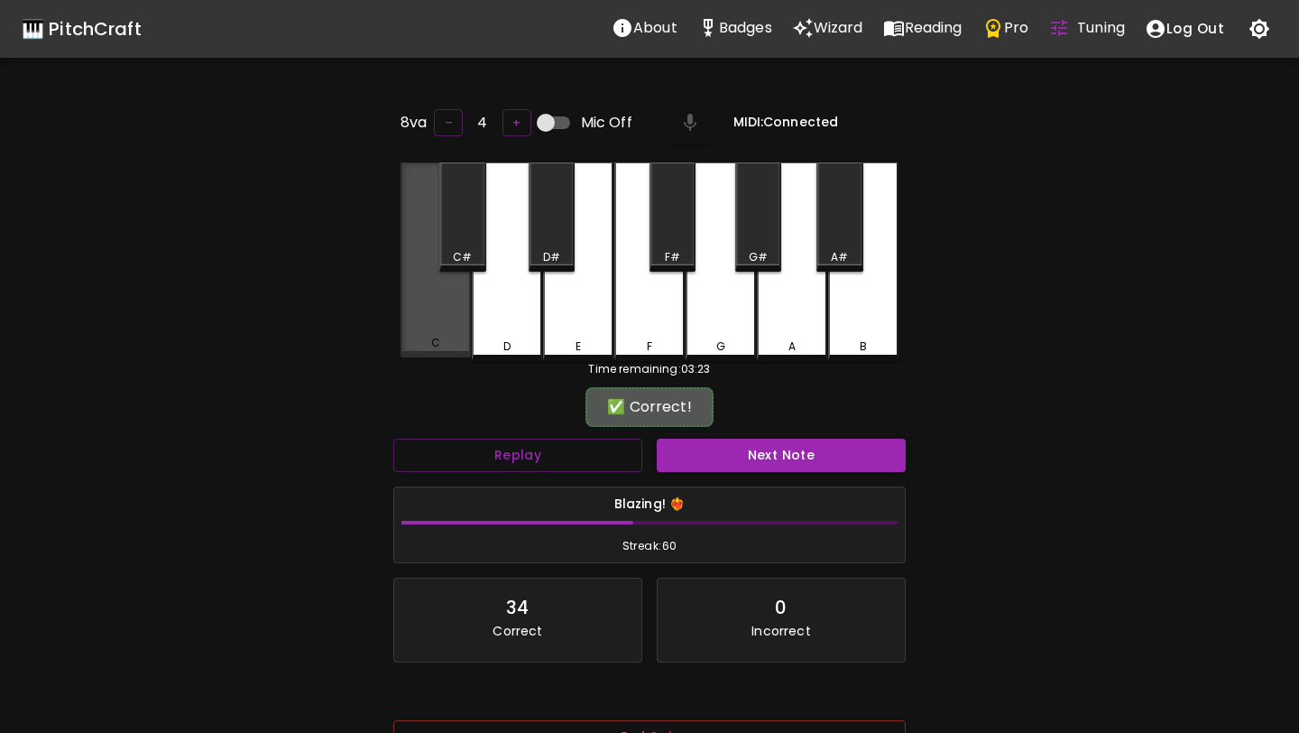
click at [430, 292] on div "C" at bounding box center [436, 259] width 70 height 195
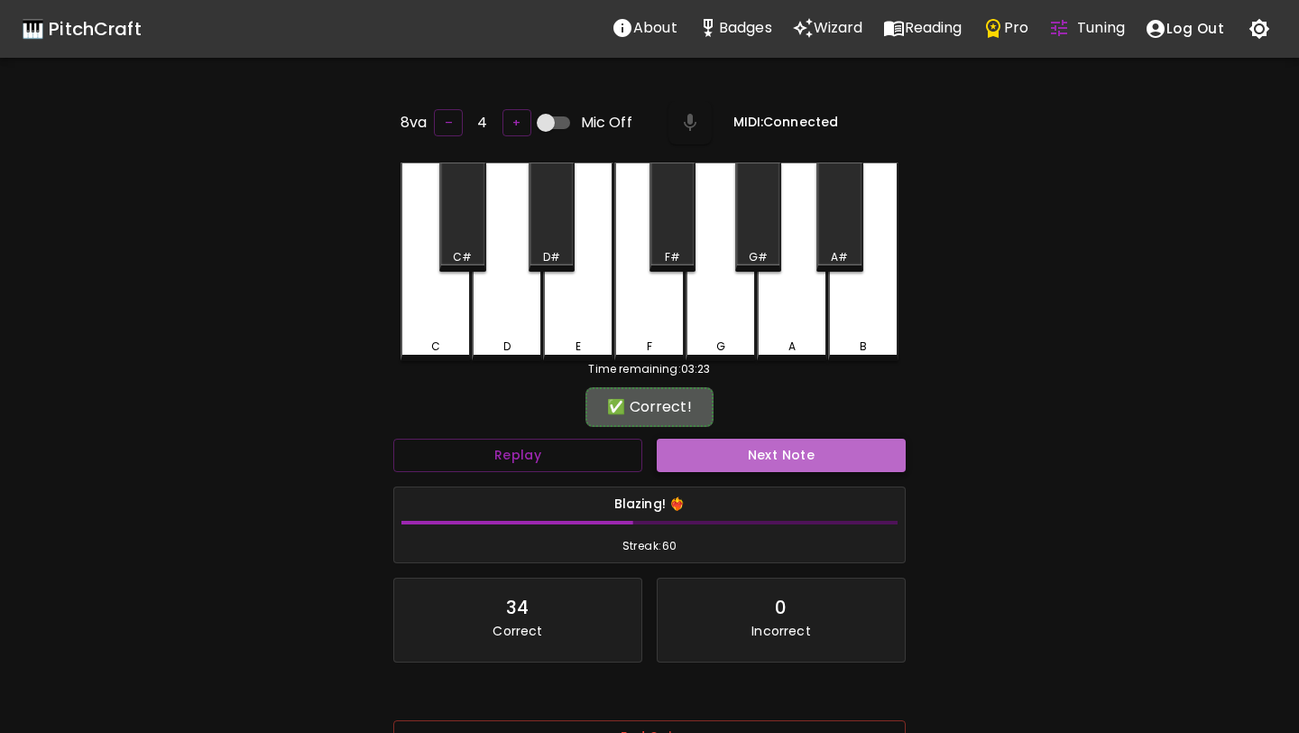
click at [684, 451] on button "Next Note" at bounding box center [781, 455] width 249 height 33
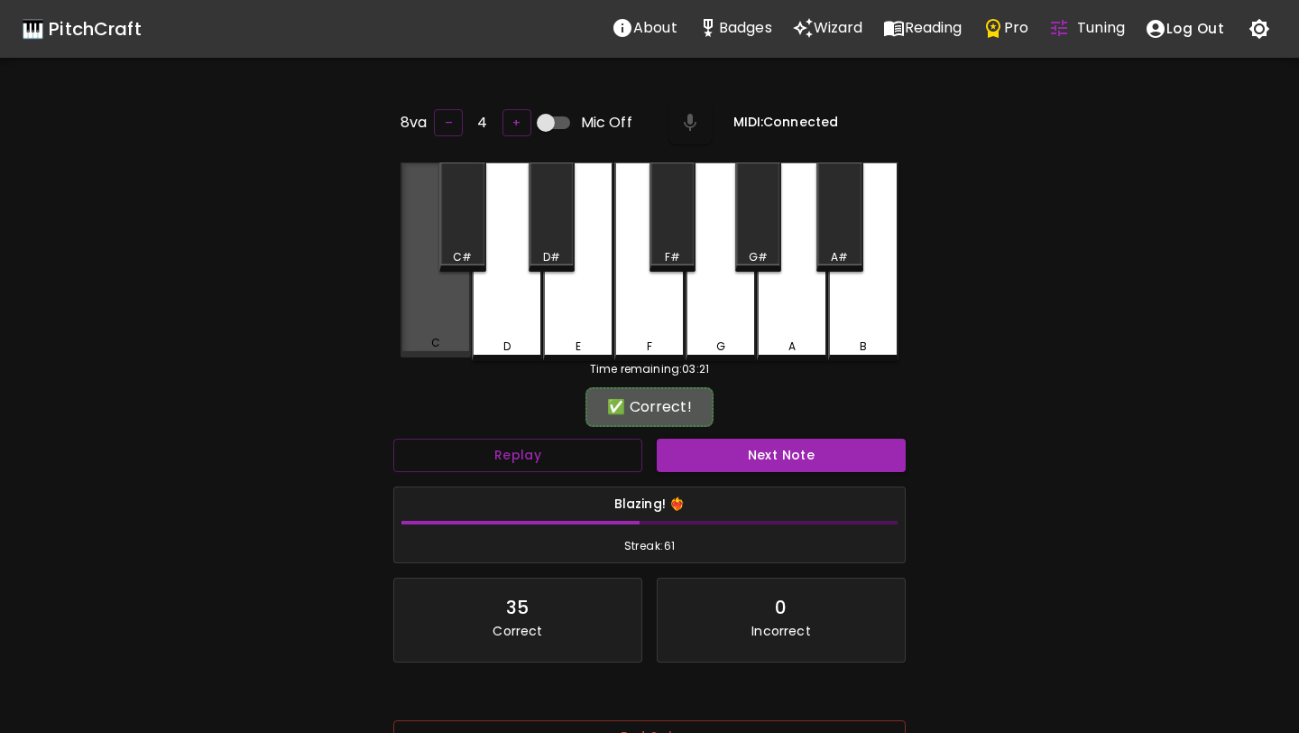
click at [422, 319] on div "C" at bounding box center [436, 259] width 70 height 195
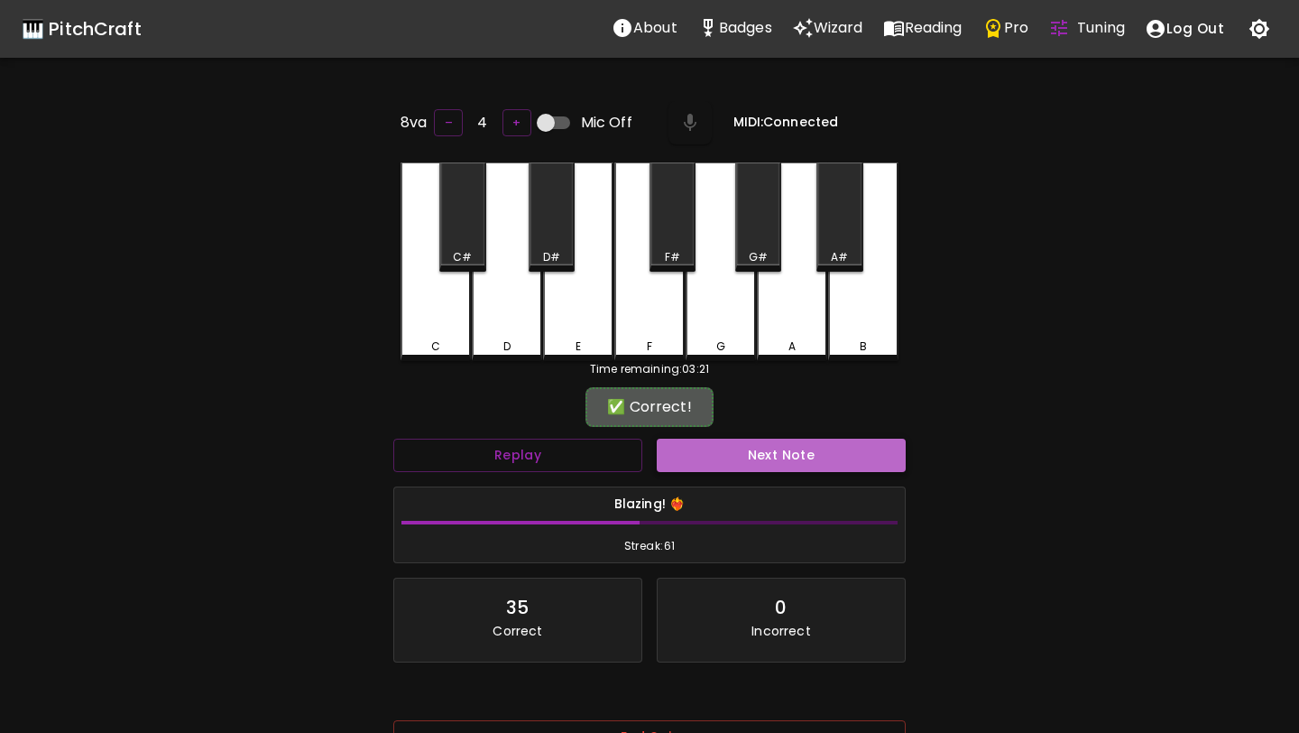
click at [716, 463] on button "Next Note" at bounding box center [781, 455] width 249 height 33
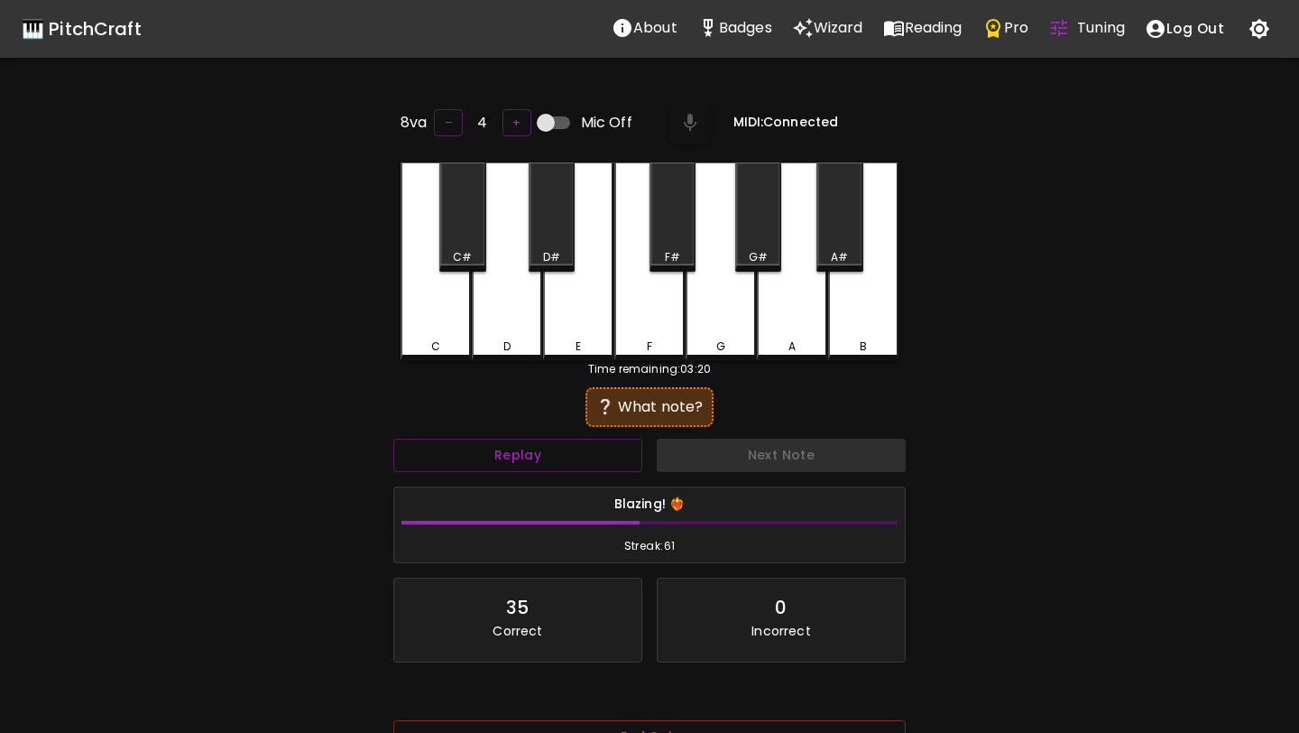
click at [421, 300] on div "C" at bounding box center [436, 261] width 70 height 199
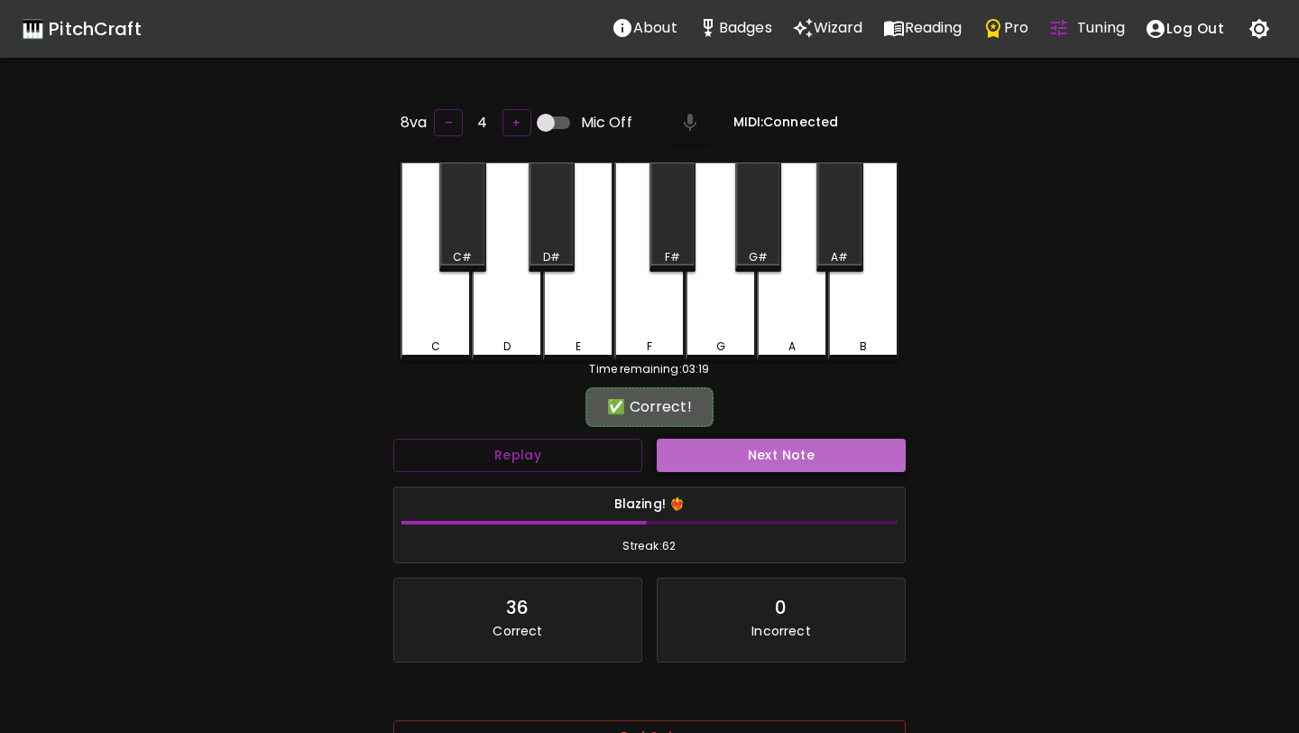
click at [725, 465] on button "Next Note" at bounding box center [781, 455] width 249 height 33
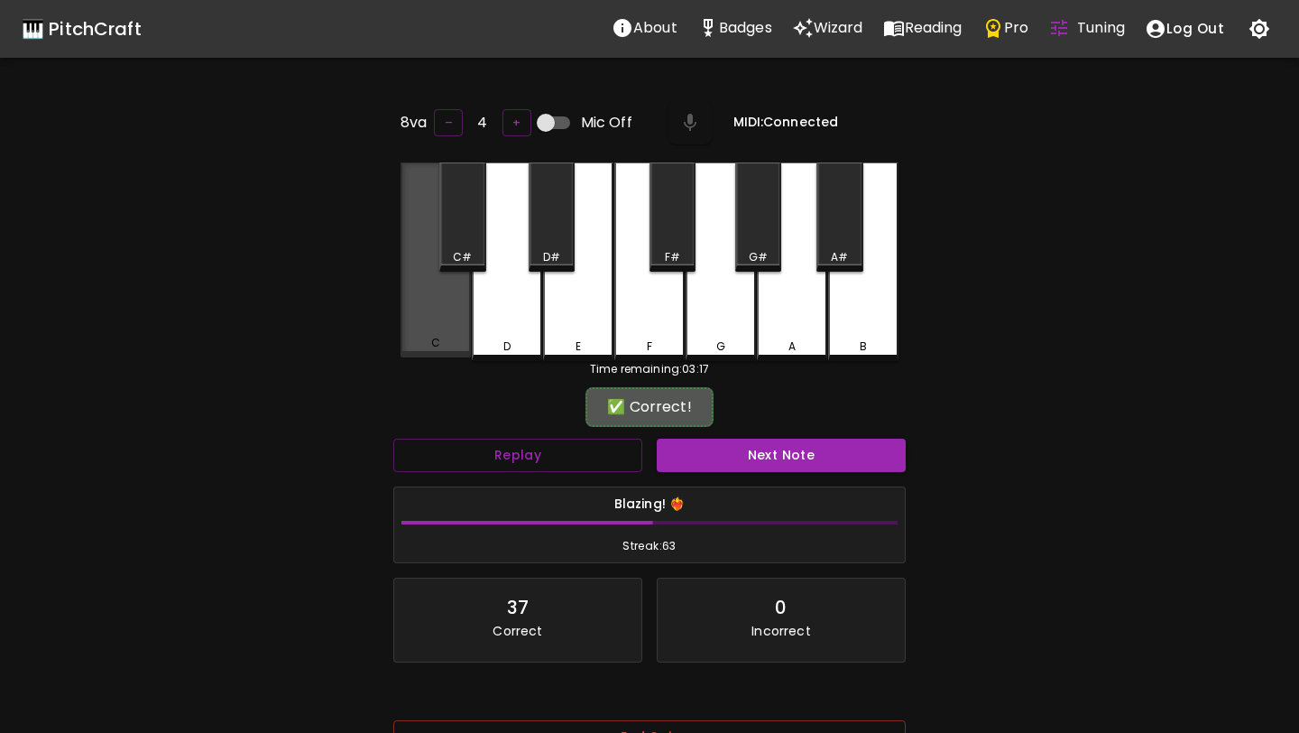
click at [448, 298] on div "C" at bounding box center [436, 259] width 70 height 195
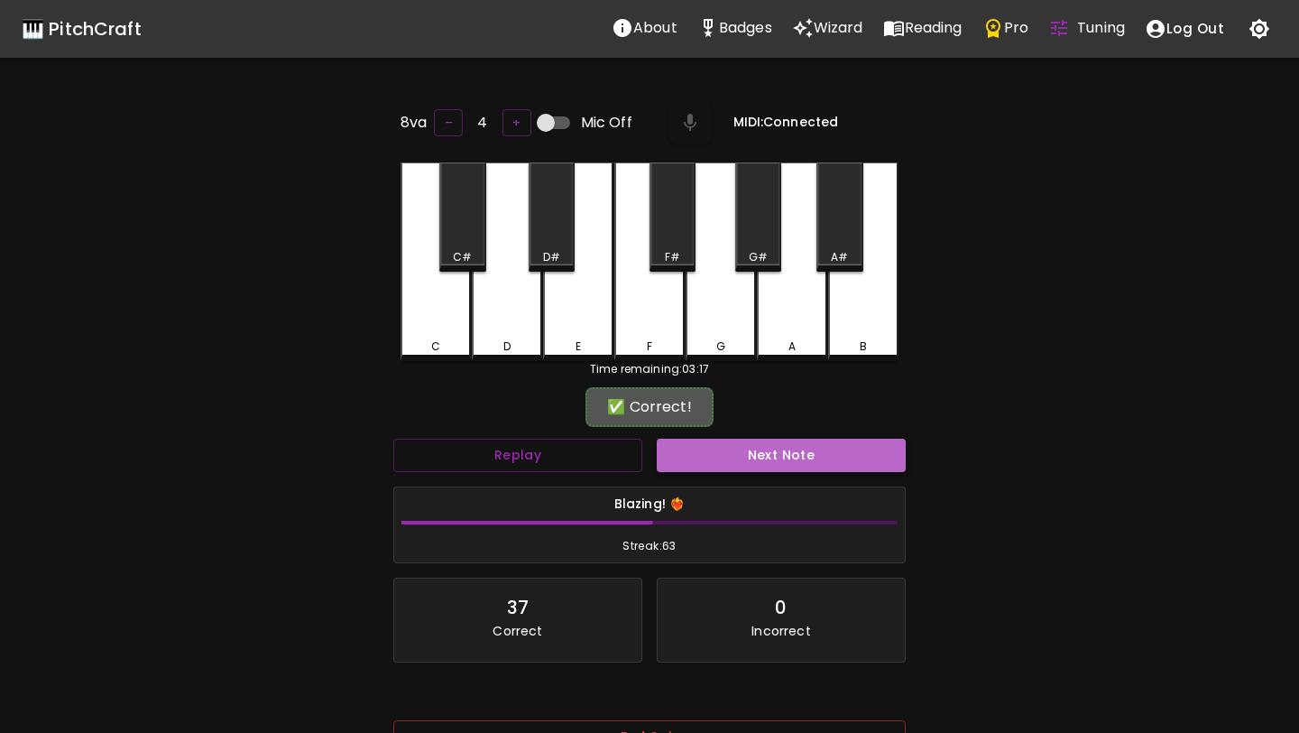
click at [702, 457] on button "Next Note" at bounding box center [781, 455] width 249 height 33
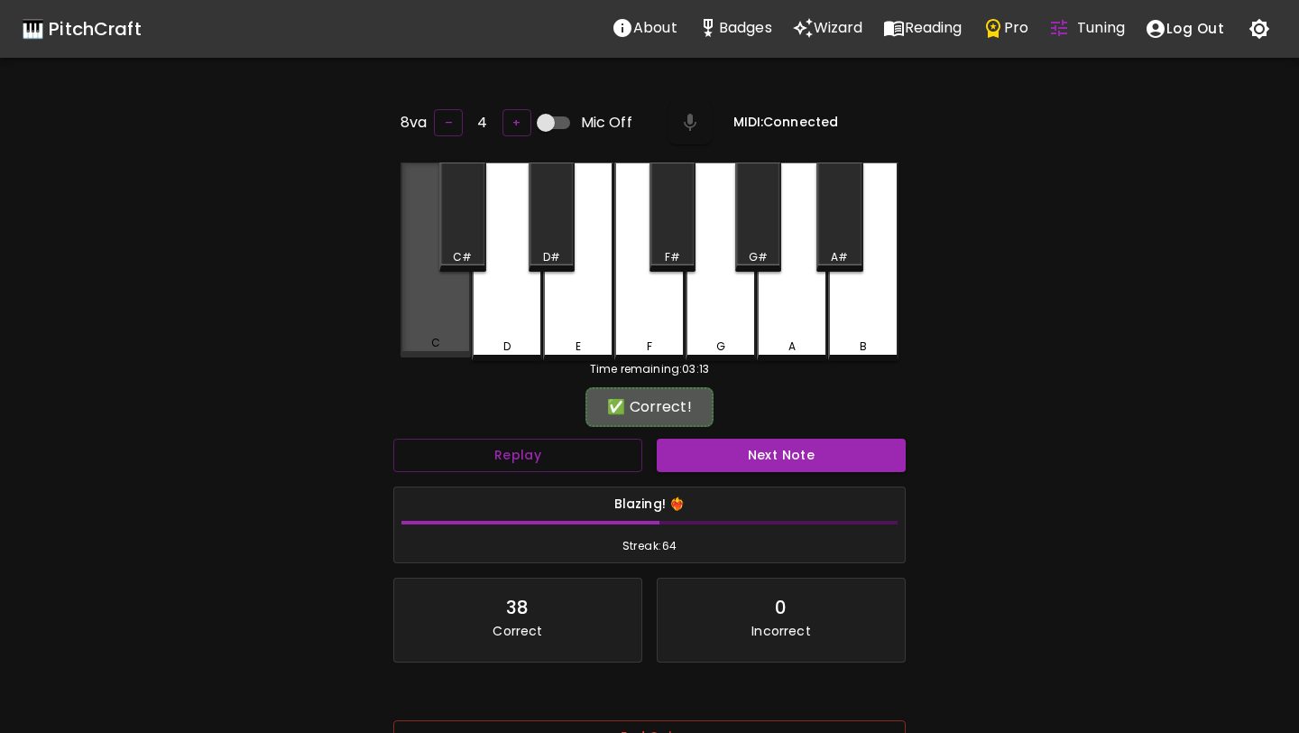
click at [439, 302] on div "C" at bounding box center [436, 259] width 70 height 195
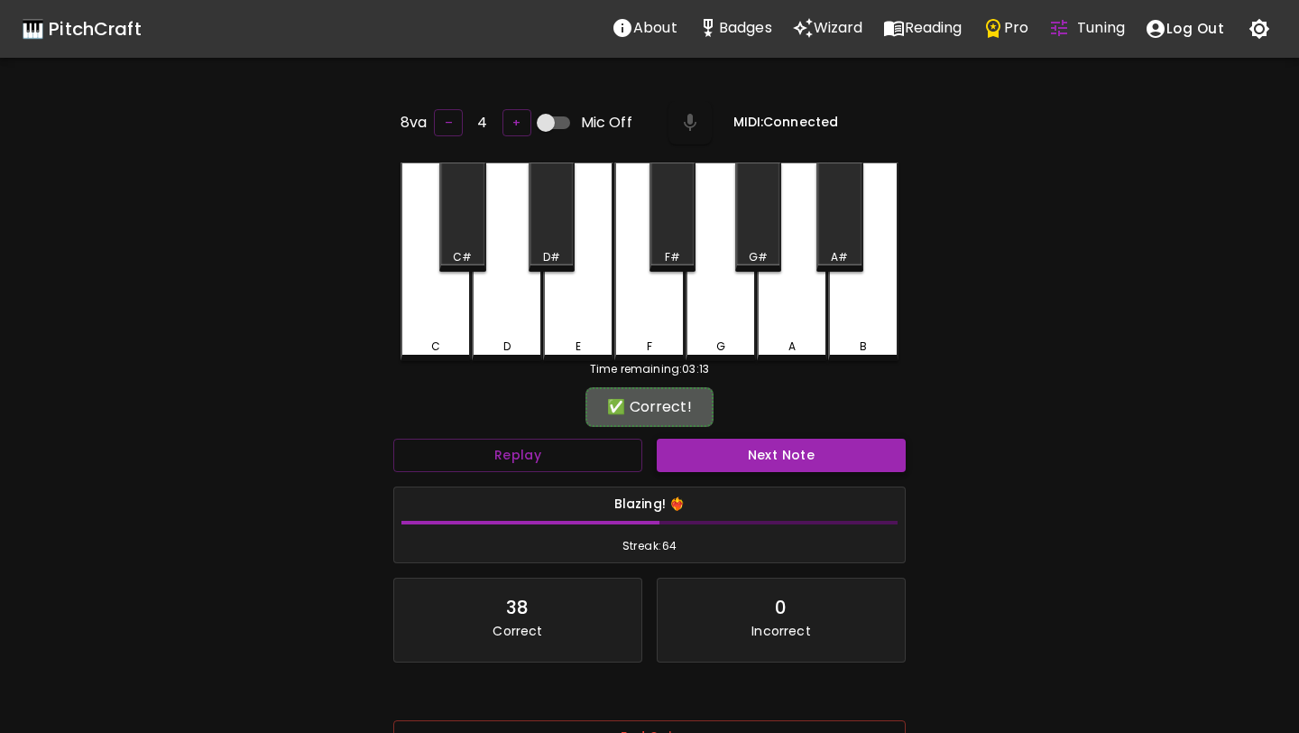
click at [718, 461] on button "Next Note" at bounding box center [781, 455] width 249 height 33
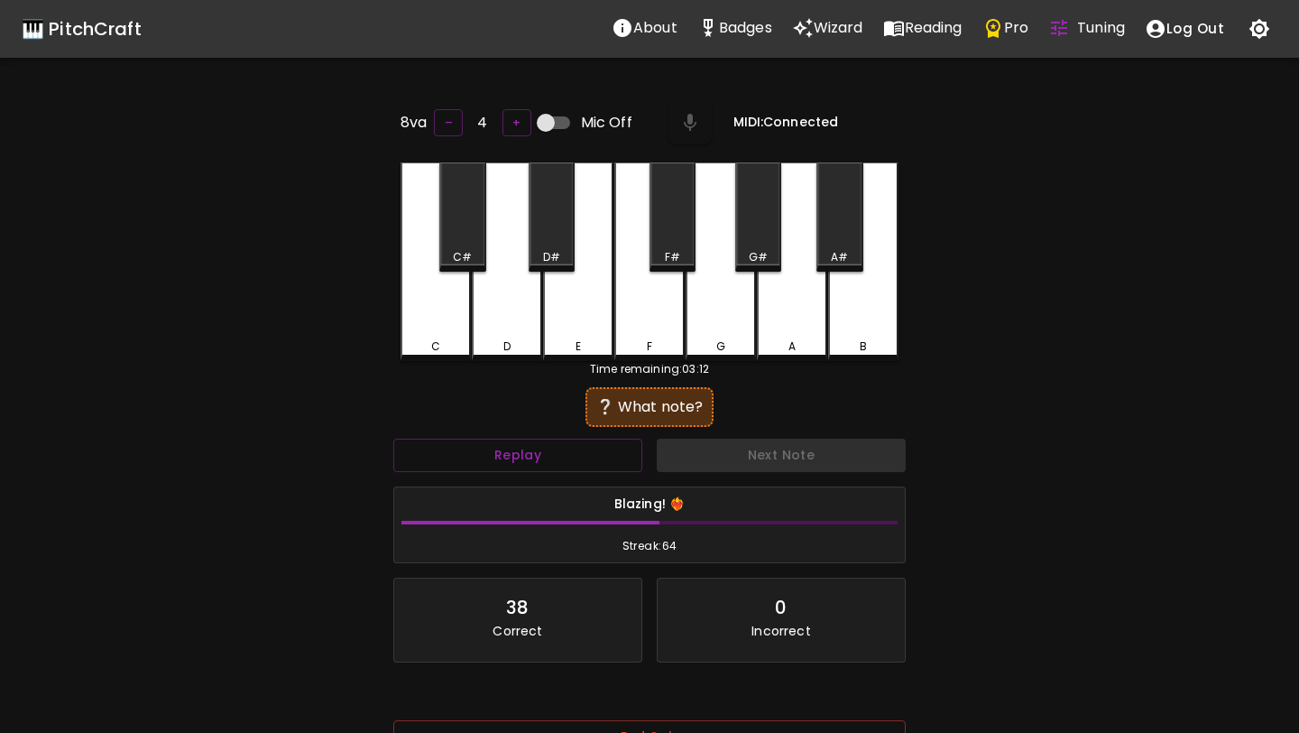
click at [448, 333] on div "C" at bounding box center [436, 261] width 70 height 199
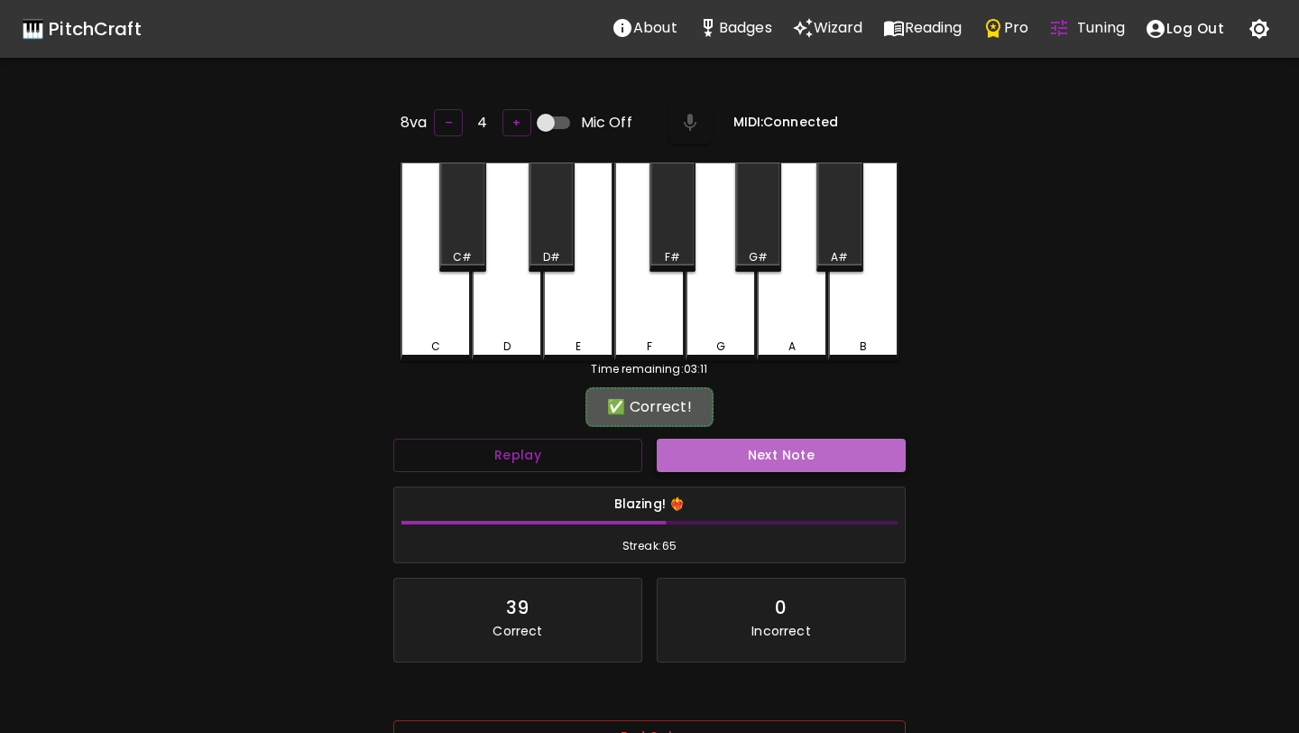
click at [692, 461] on button "Next Note" at bounding box center [781, 455] width 249 height 33
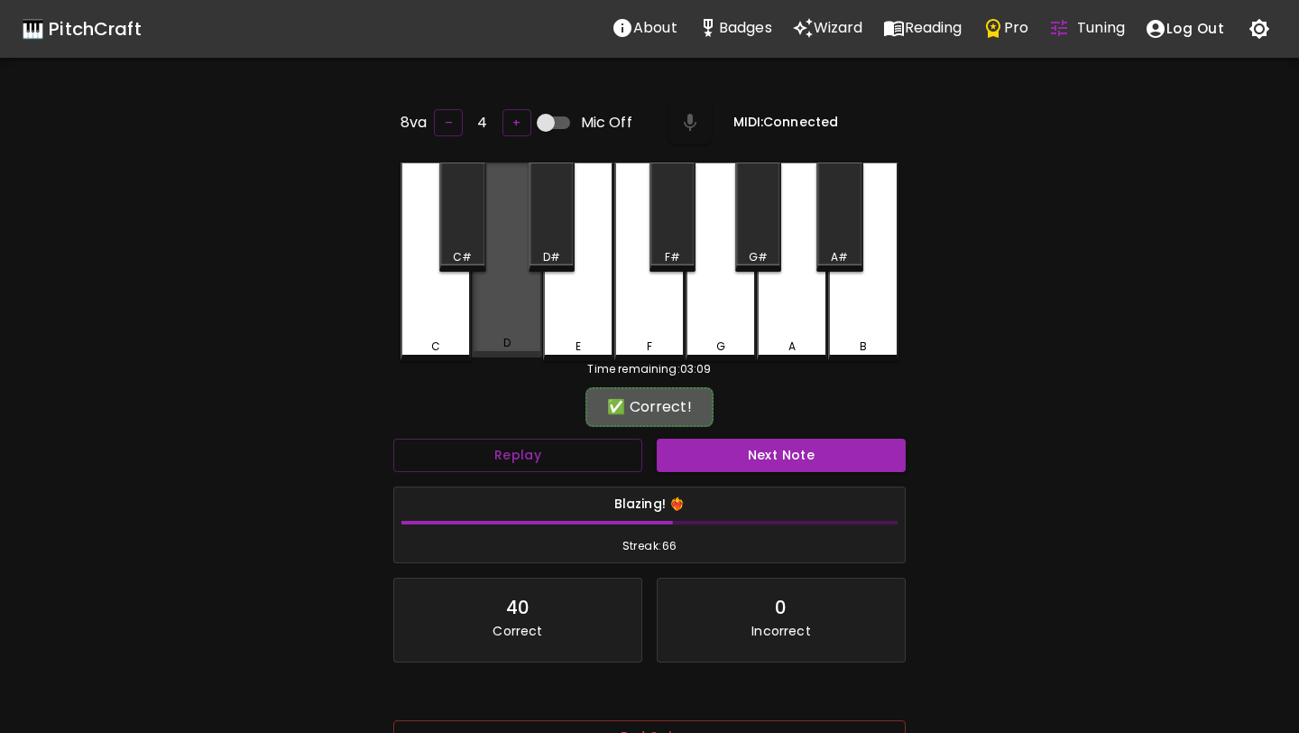
click at [507, 337] on div "D" at bounding box center [507, 343] width 7 height 16
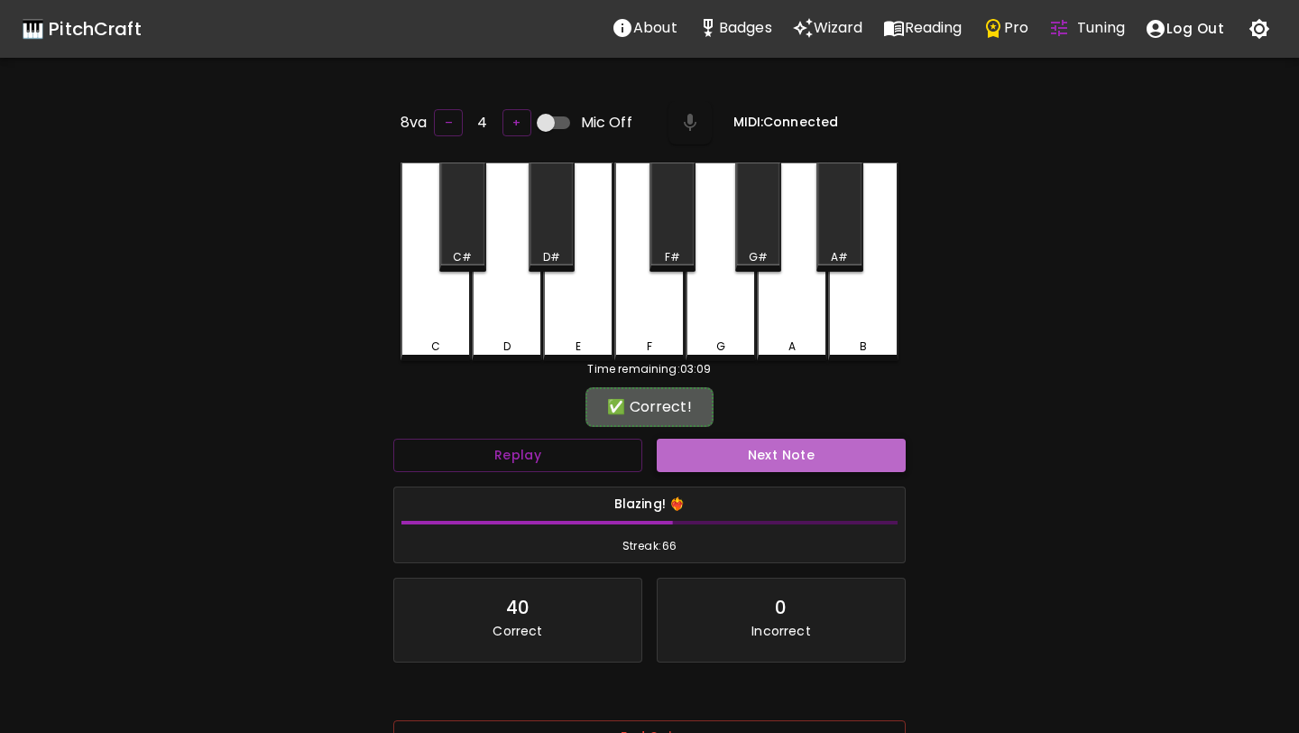
click at [695, 455] on button "Next Note" at bounding box center [781, 455] width 249 height 33
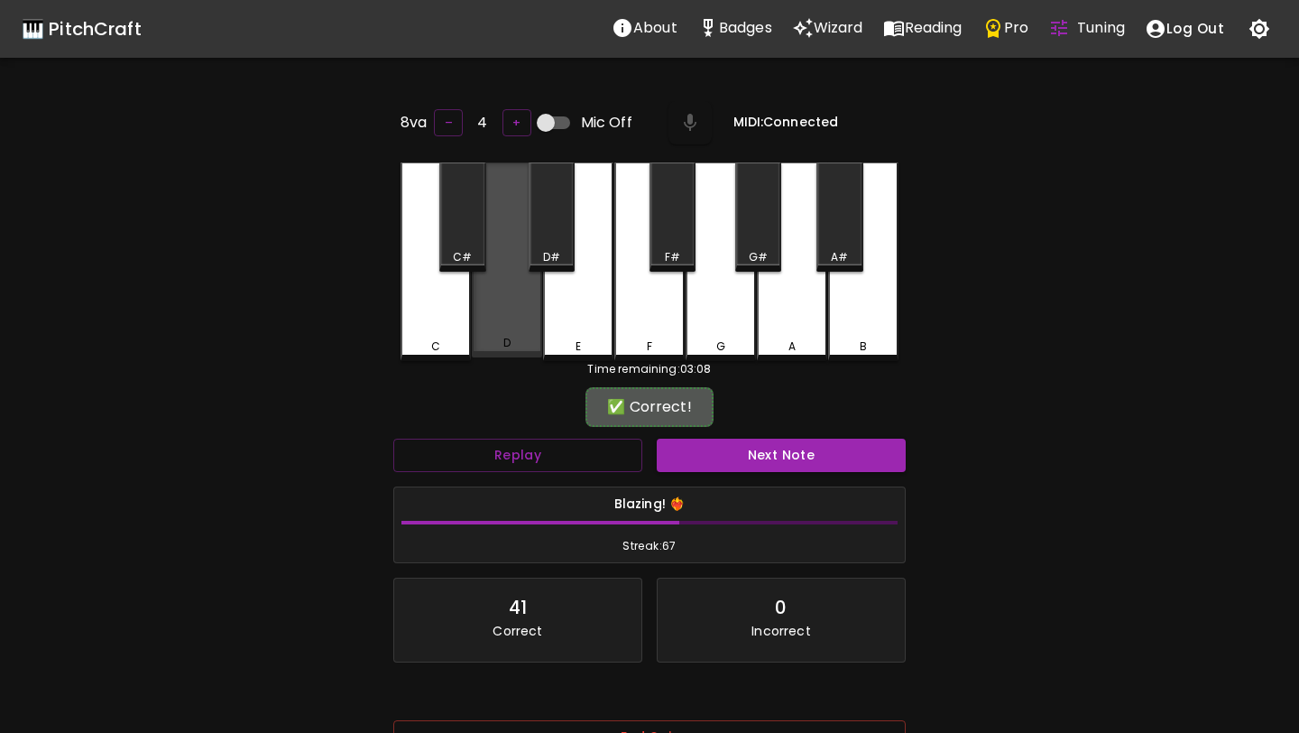
click at [504, 326] on div "D" at bounding box center [507, 259] width 70 height 195
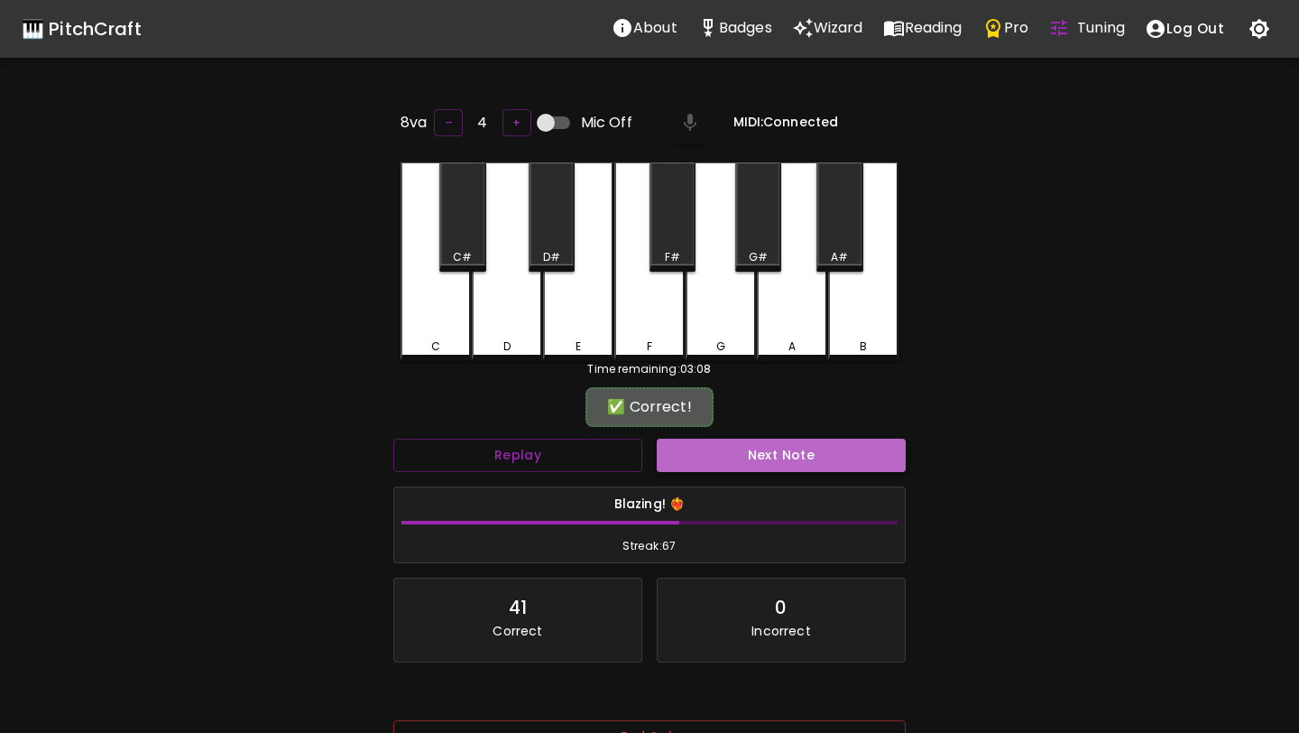
click at [685, 455] on button "Next Note" at bounding box center [781, 455] width 249 height 33
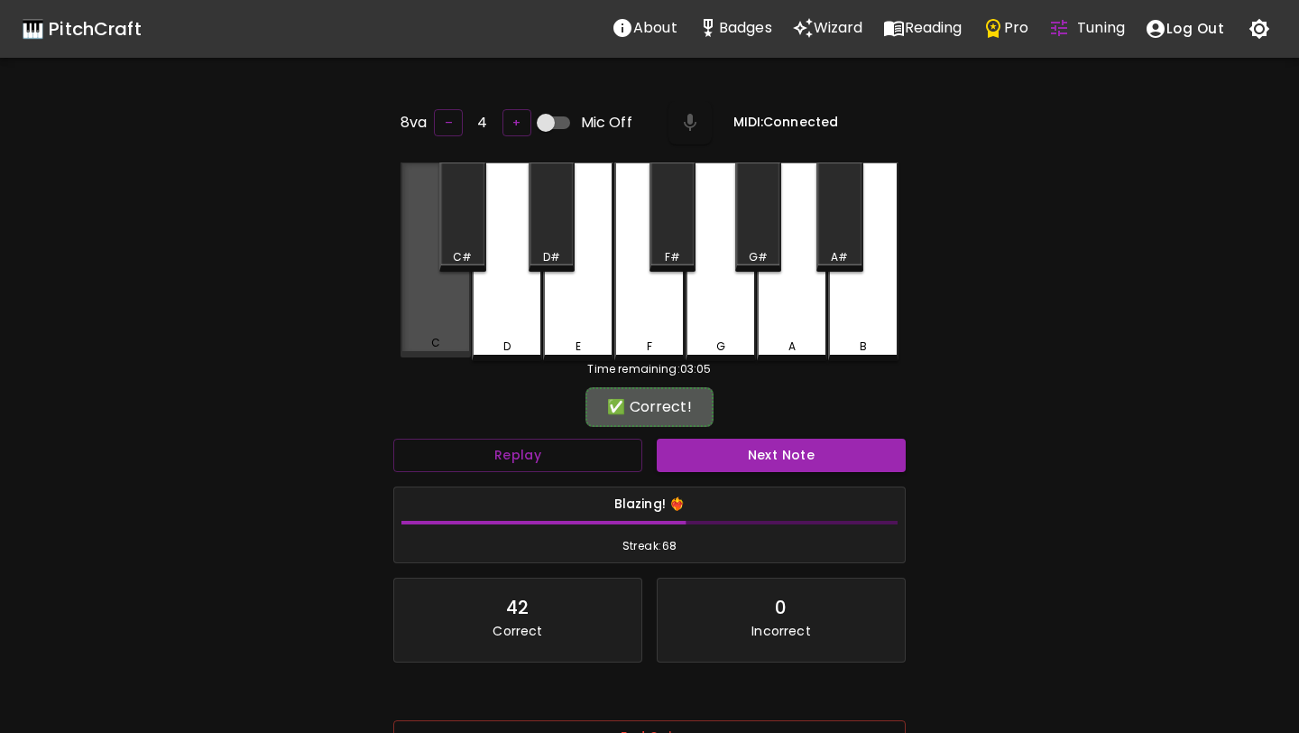
click at [449, 328] on div "C" at bounding box center [436, 259] width 70 height 195
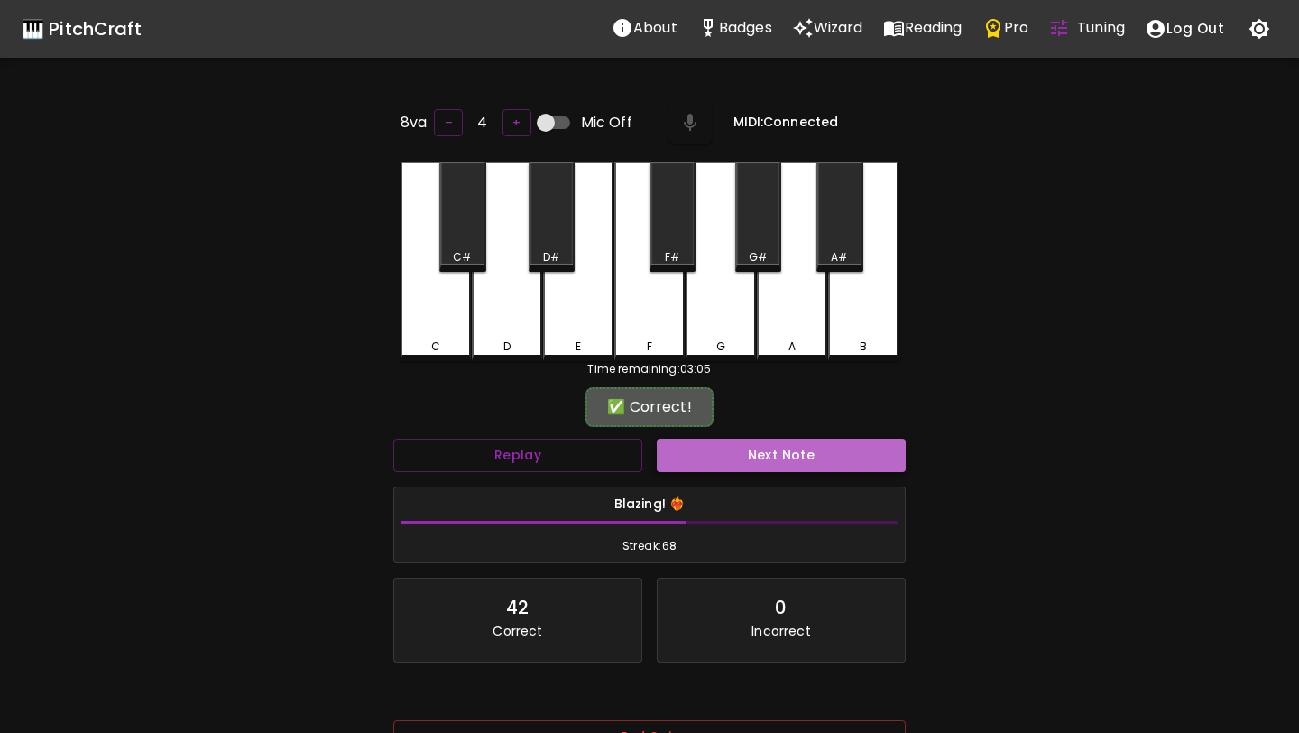
click at [763, 463] on button "Next Note" at bounding box center [781, 455] width 249 height 33
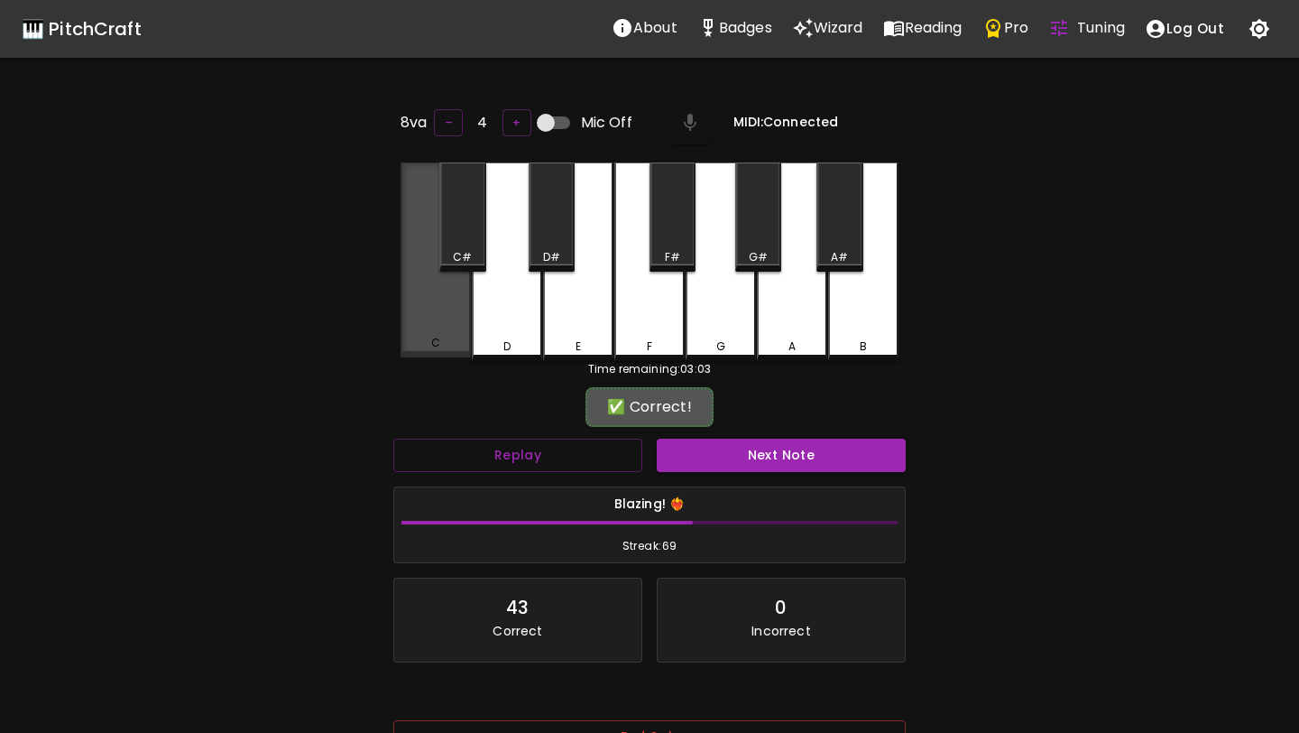
click at [439, 314] on div "C" at bounding box center [436, 259] width 70 height 195
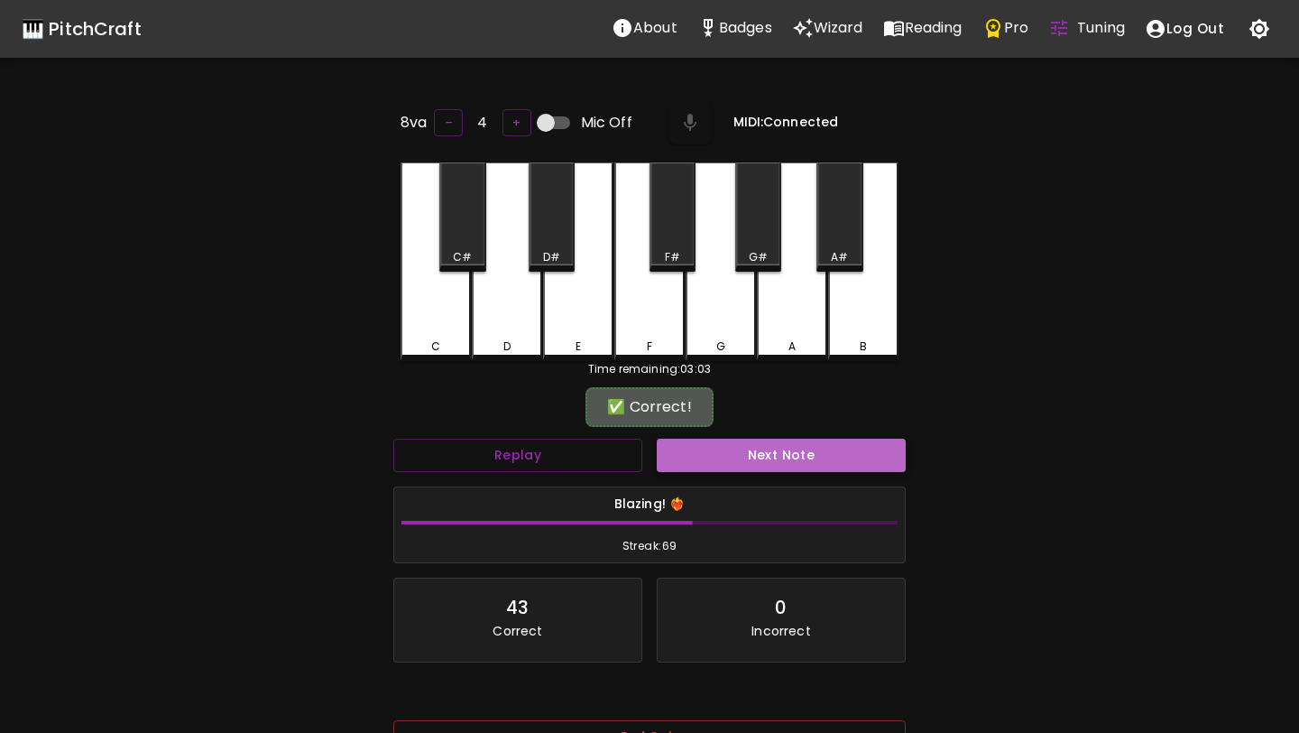
click at [693, 447] on button "Next Note" at bounding box center [781, 455] width 249 height 33
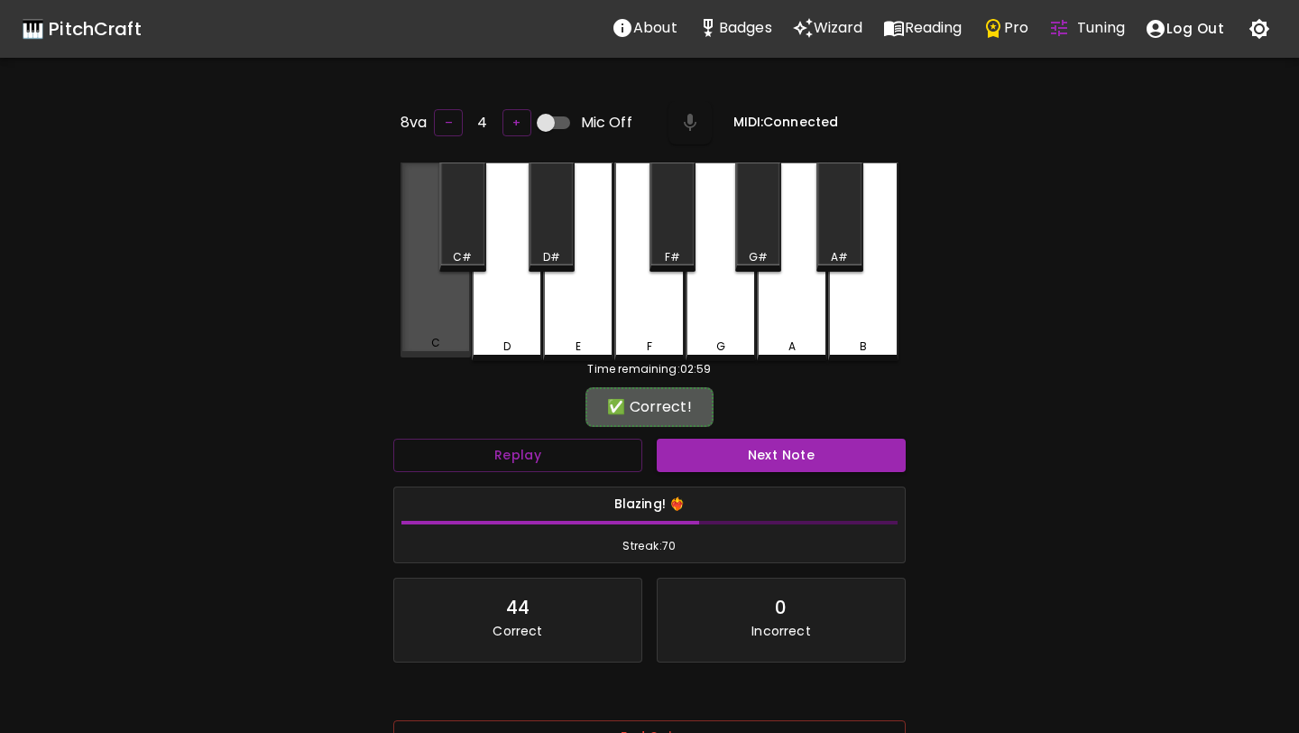
click at [443, 296] on div "C" at bounding box center [436, 259] width 70 height 195
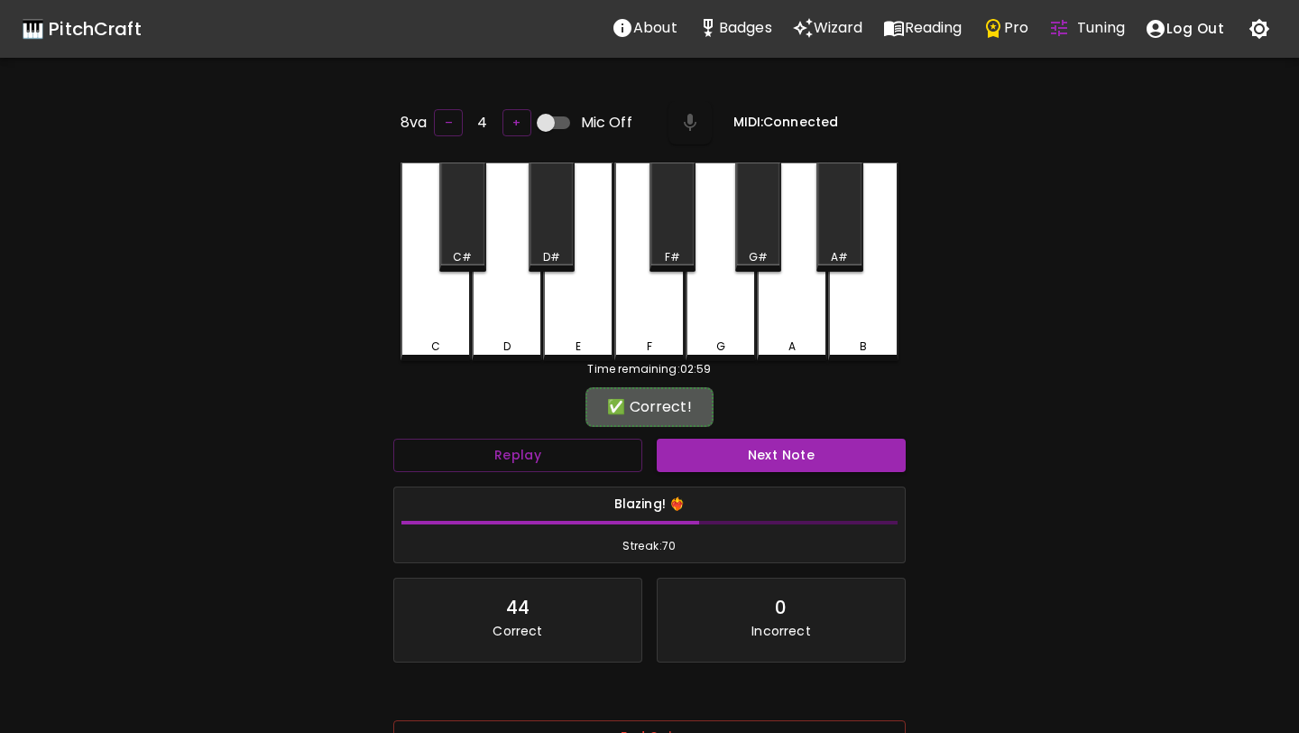
click at [707, 417] on div "✅ Correct!" at bounding box center [650, 407] width 128 height 40
click at [715, 448] on button "Next Note" at bounding box center [781, 455] width 249 height 33
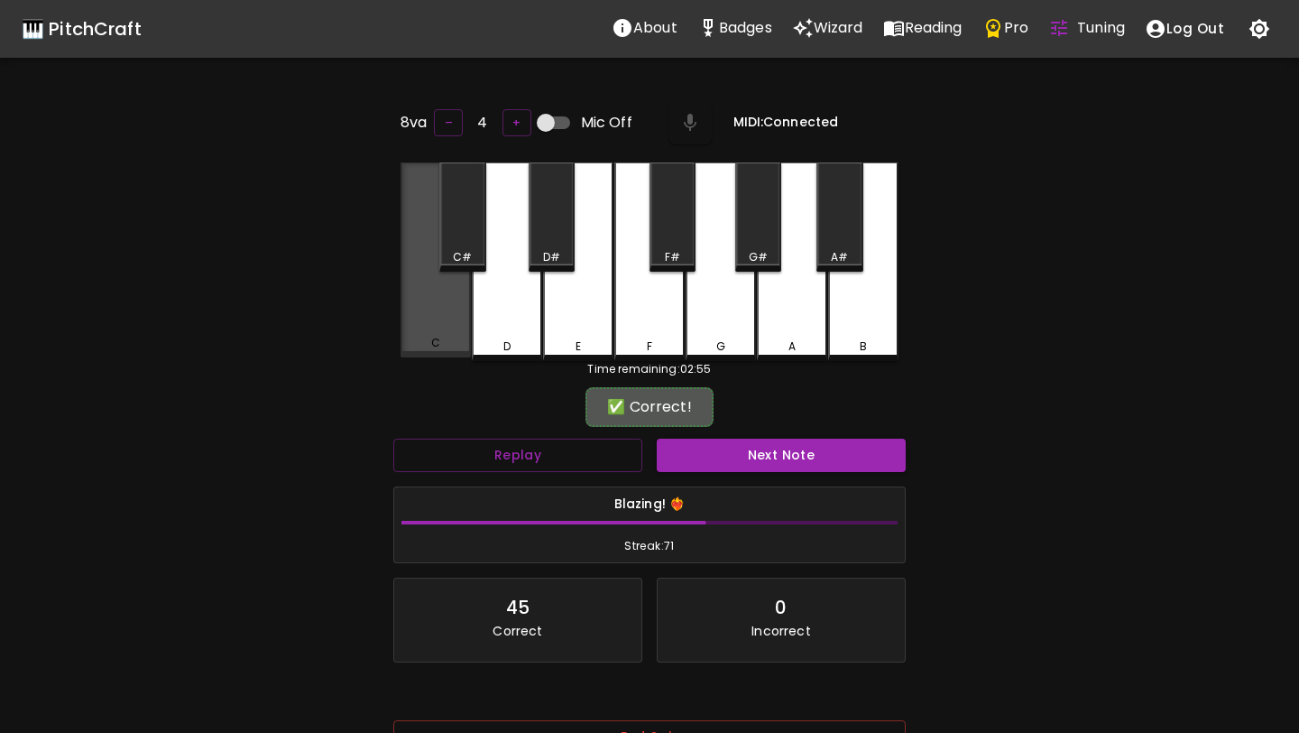
click at [456, 314] on div "C" at bounding box center [436, 259] width 70 height 195
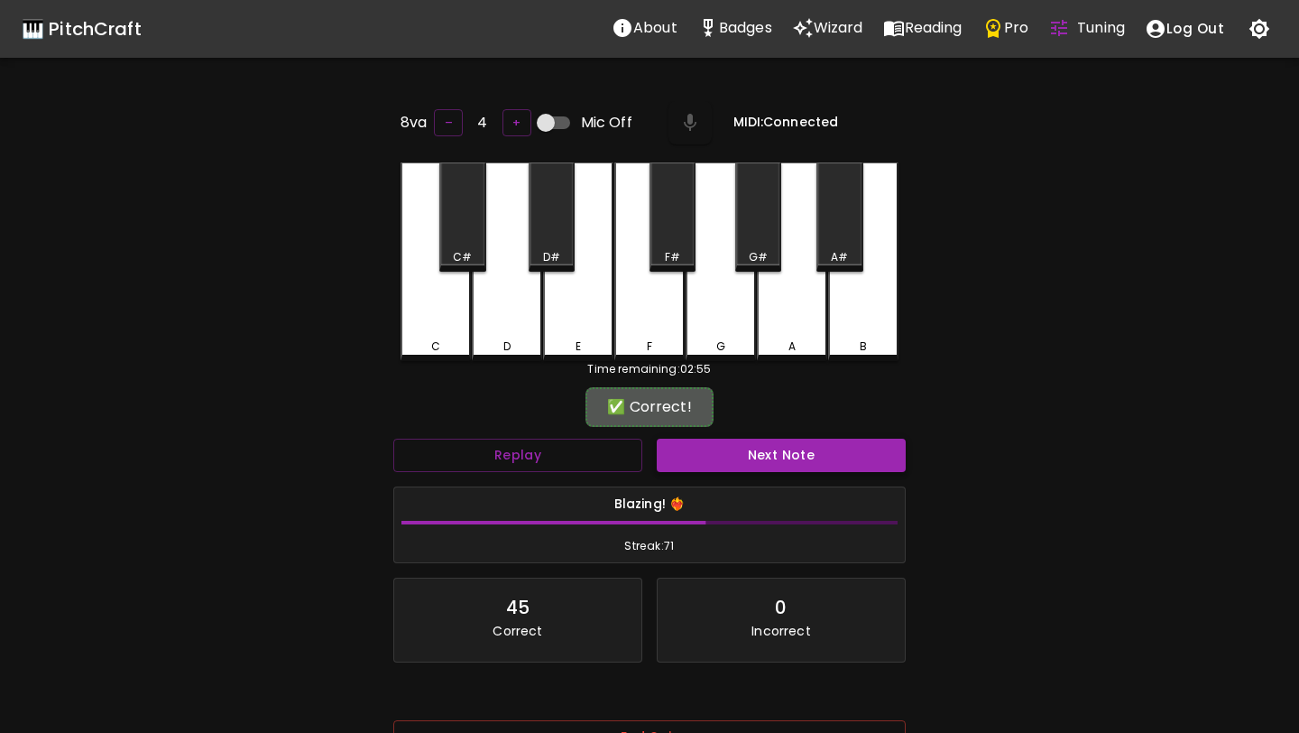
click at [696, 457] on button "Next Note" at bounding box center [781, 455] width 249 height 33
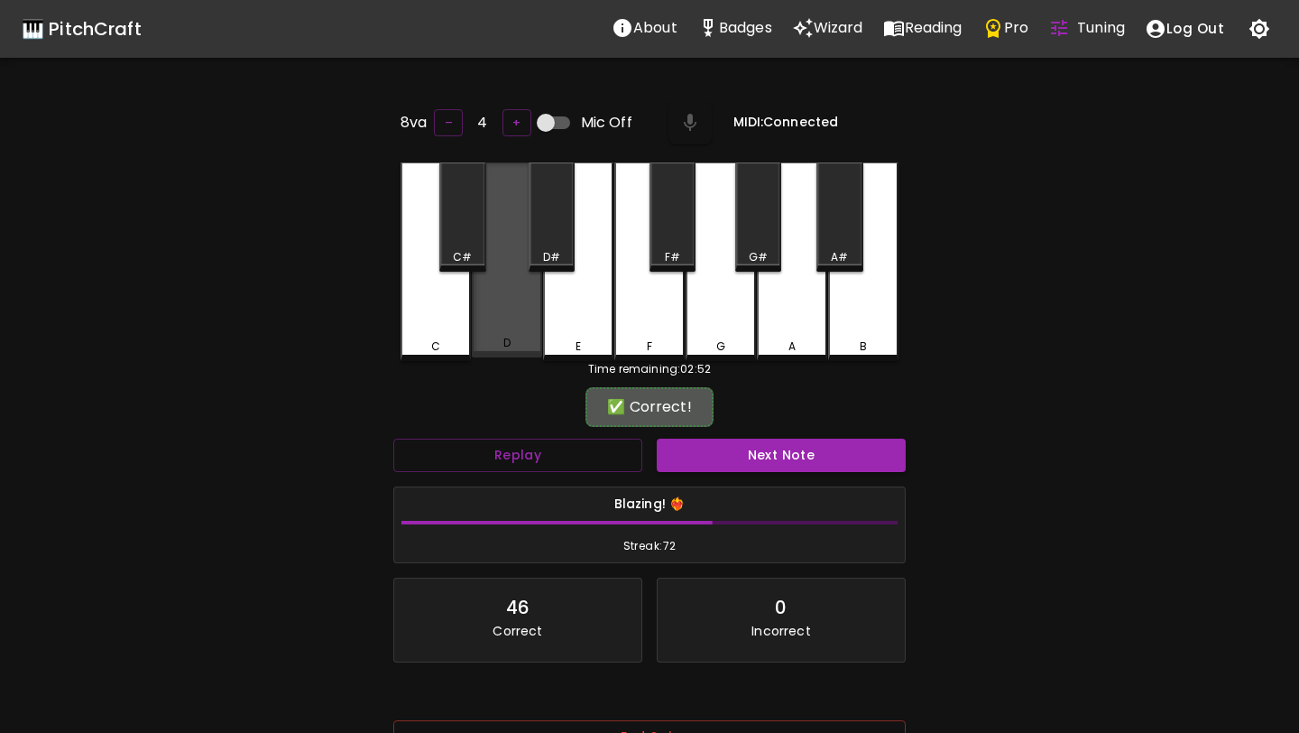
click at [494, 326] on div "D" at bounding box center [507, 259] width 70 height 195
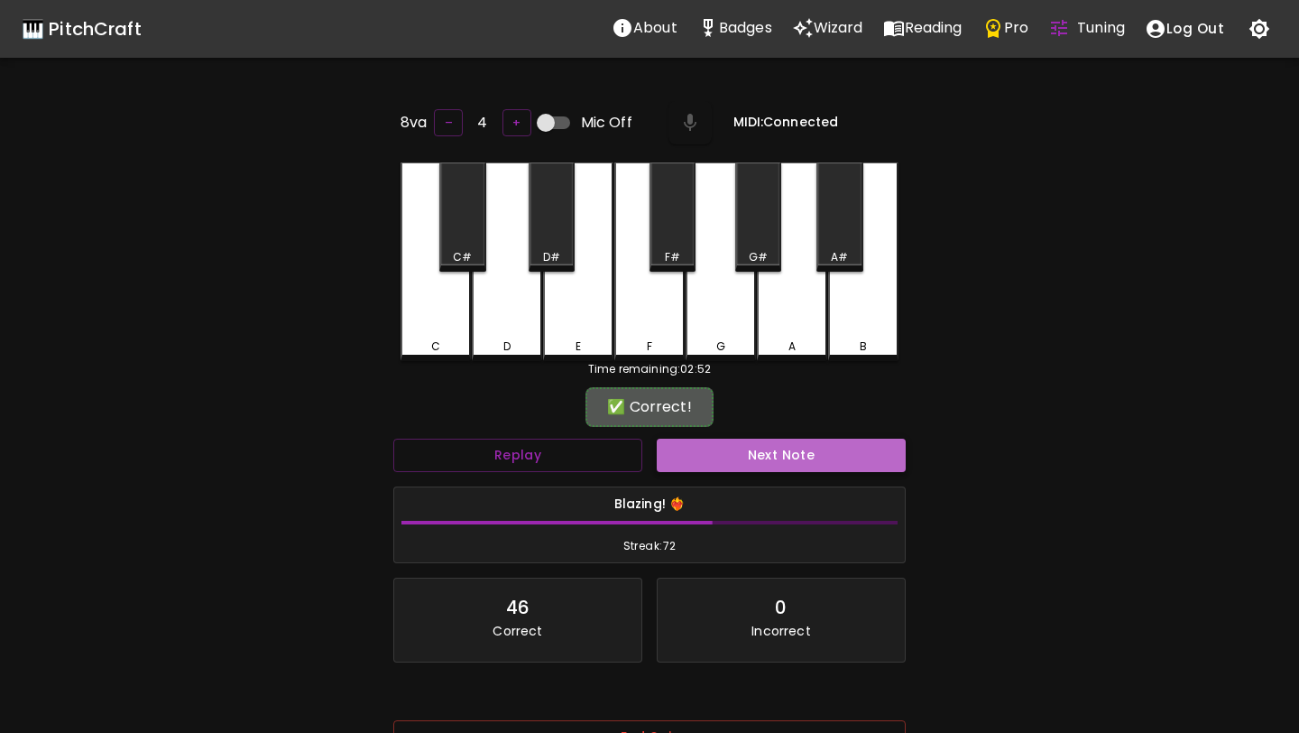
click at [687, 449] on button "Next Note" at bounding box center [781, 455] width 249 height 33
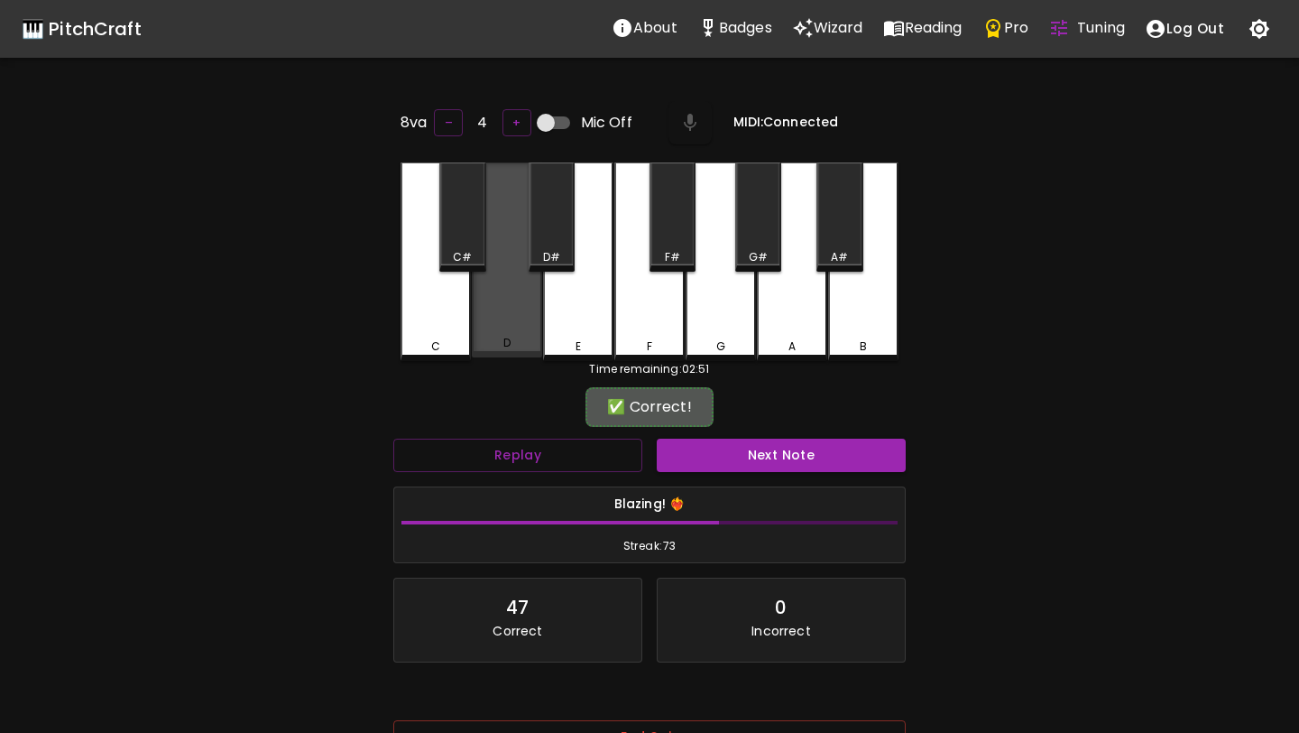
click at [500, 318] on div "D" at bounding box center [507, 259] width 70 height 195
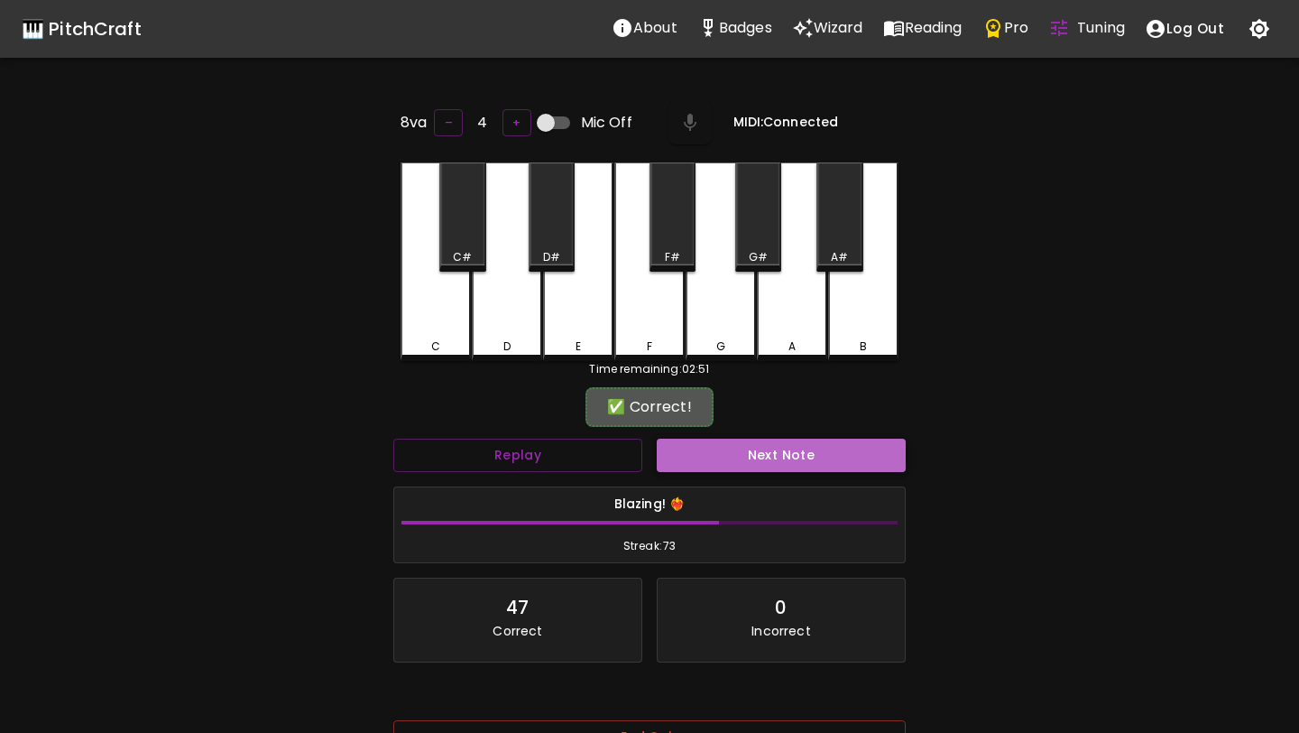
click at [687, 442] on button "Next Note" at bounding box center [781, 455] width 249 height 33
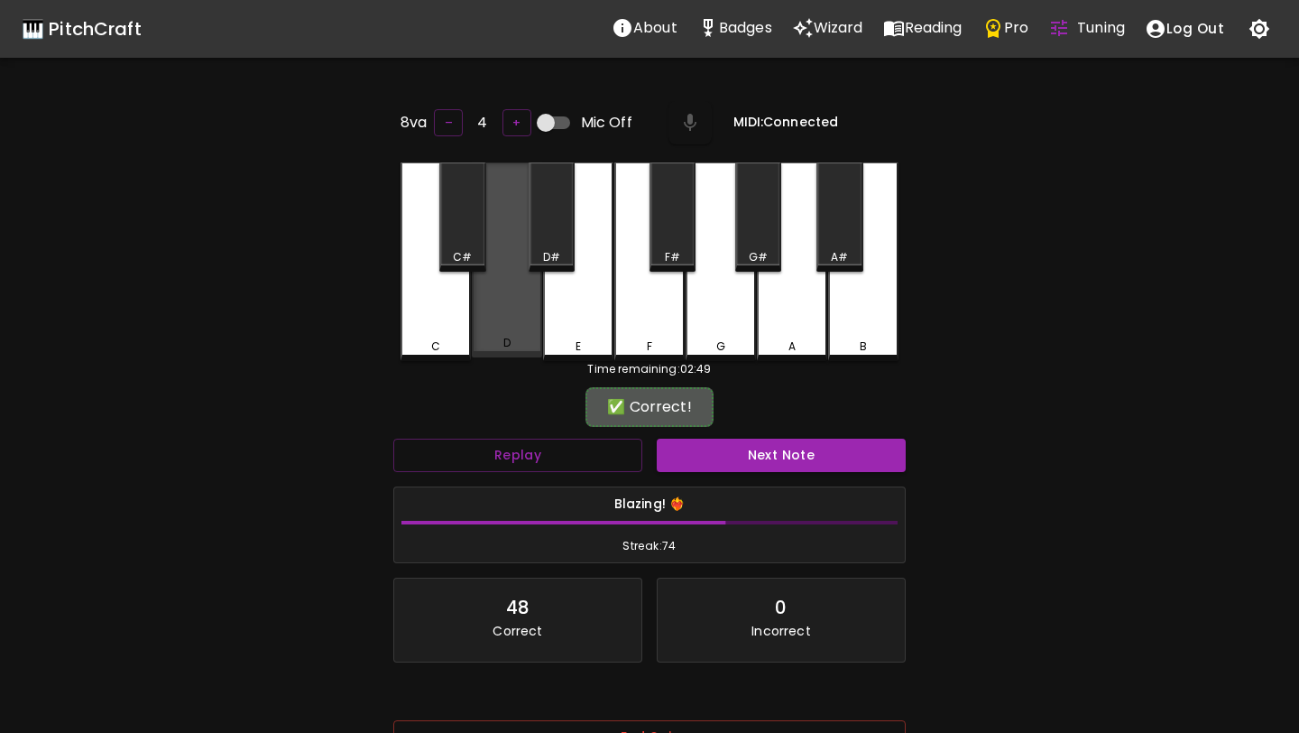
click at [503, 310] on div "D" at bounding box center [507, 259] width 70 height 195
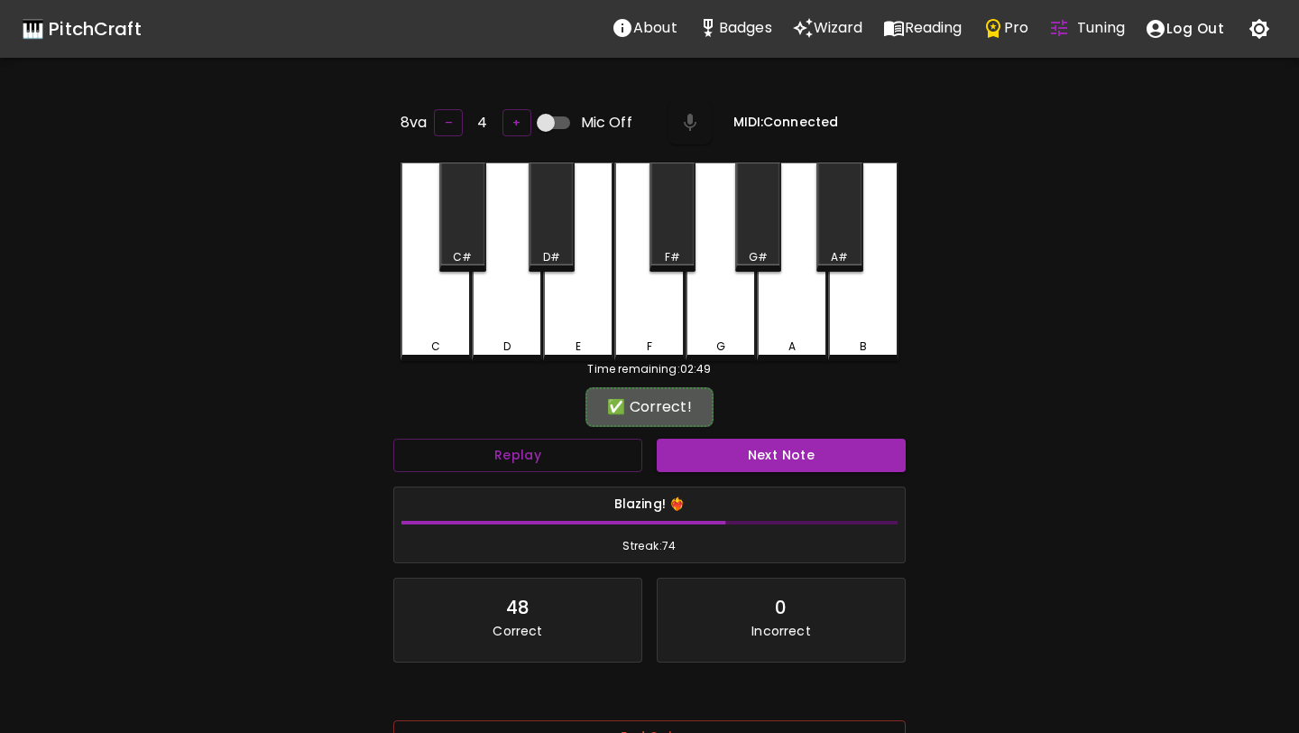
click at [705, 472] on div "Next Note" at bounding box center [781, 455] width 263 height 48
click at [704, 471] on div "Next Note" at bounding box center [781, 455] width 263 height 48
click at [697, 461] on button "Next Note" at bounding box center [781, 455] width 249 height 33
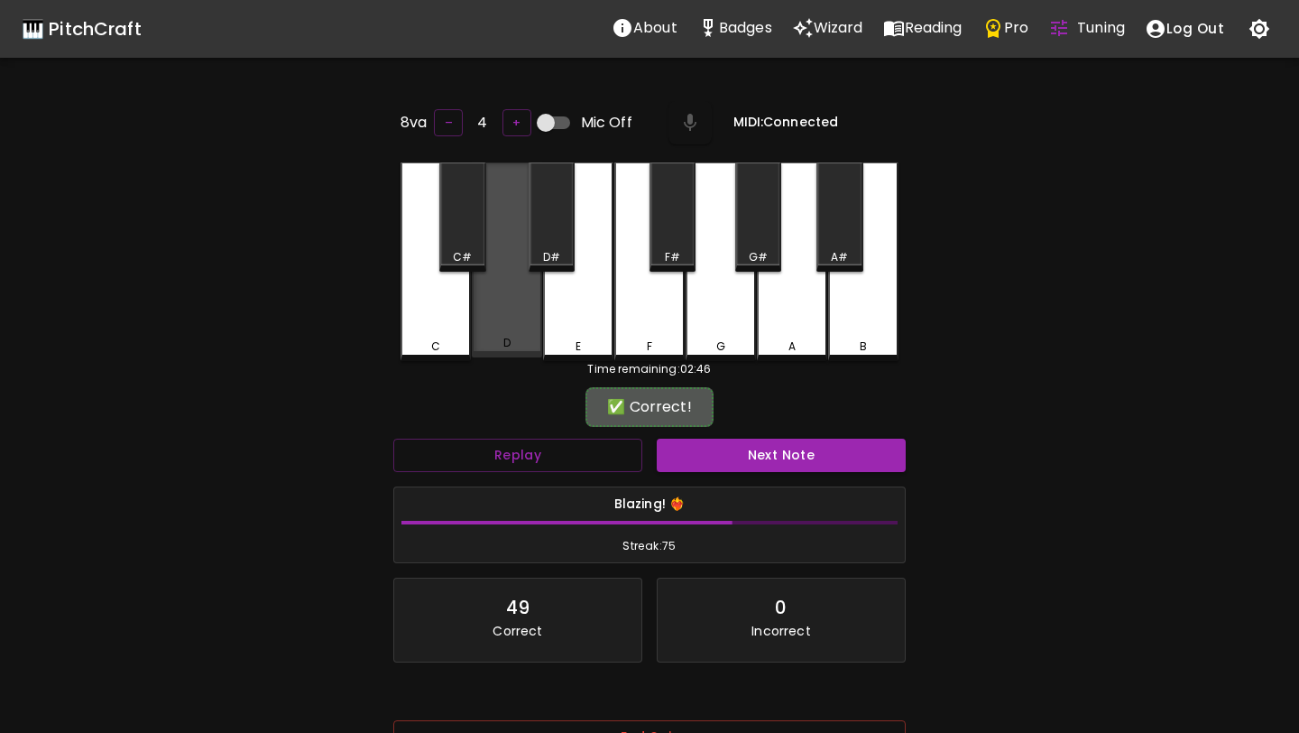
click at [498, 309] on div "D" at bounding box center [507, 259] width 70 height 195
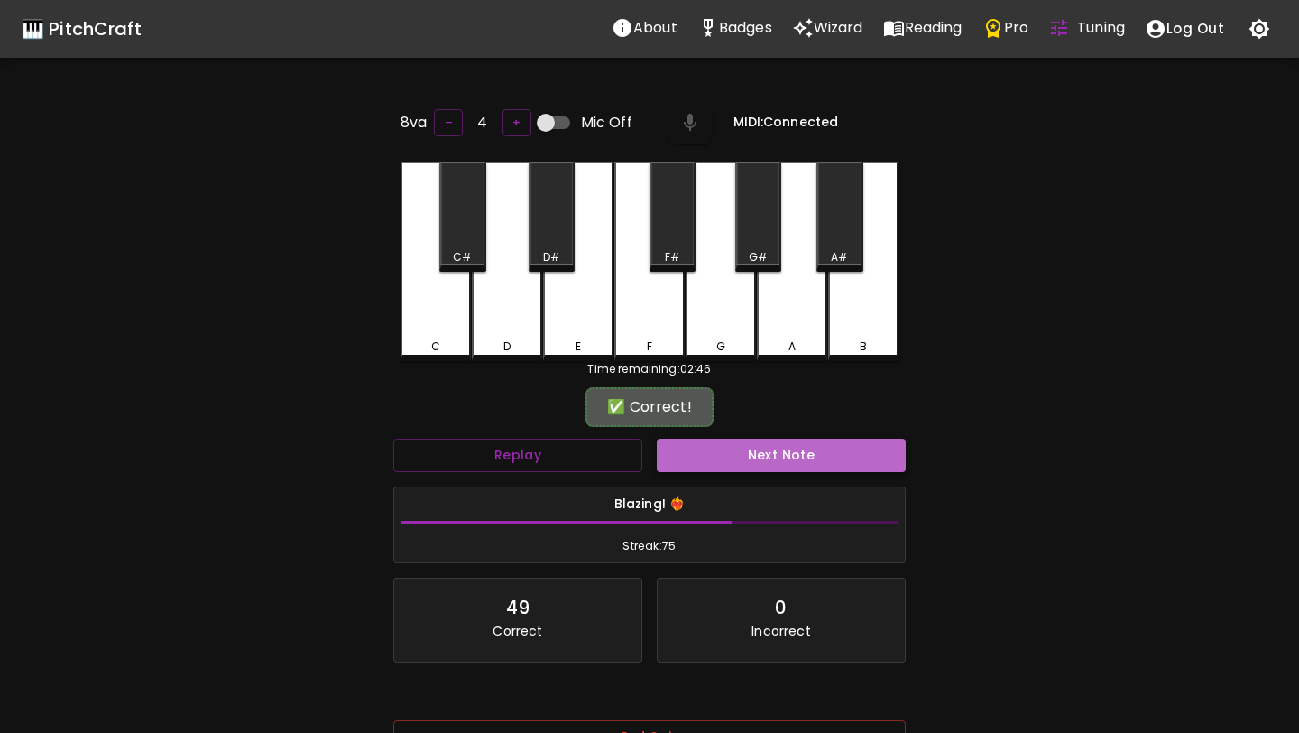
click at [692, 448] on button "Next Note" at bounding box center [781, 455] width 249 height 33
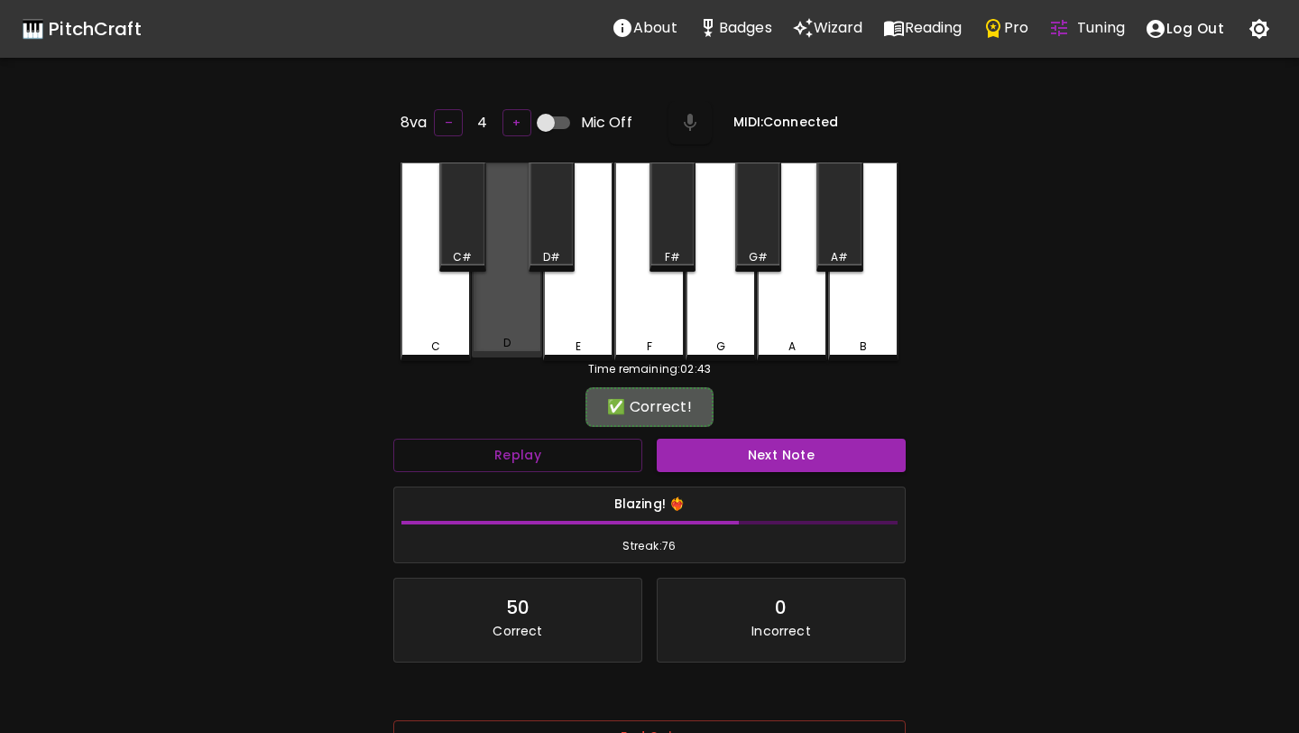
click at [504, 324] on div "D" at bounding box center [507, 259] width 70 height 195
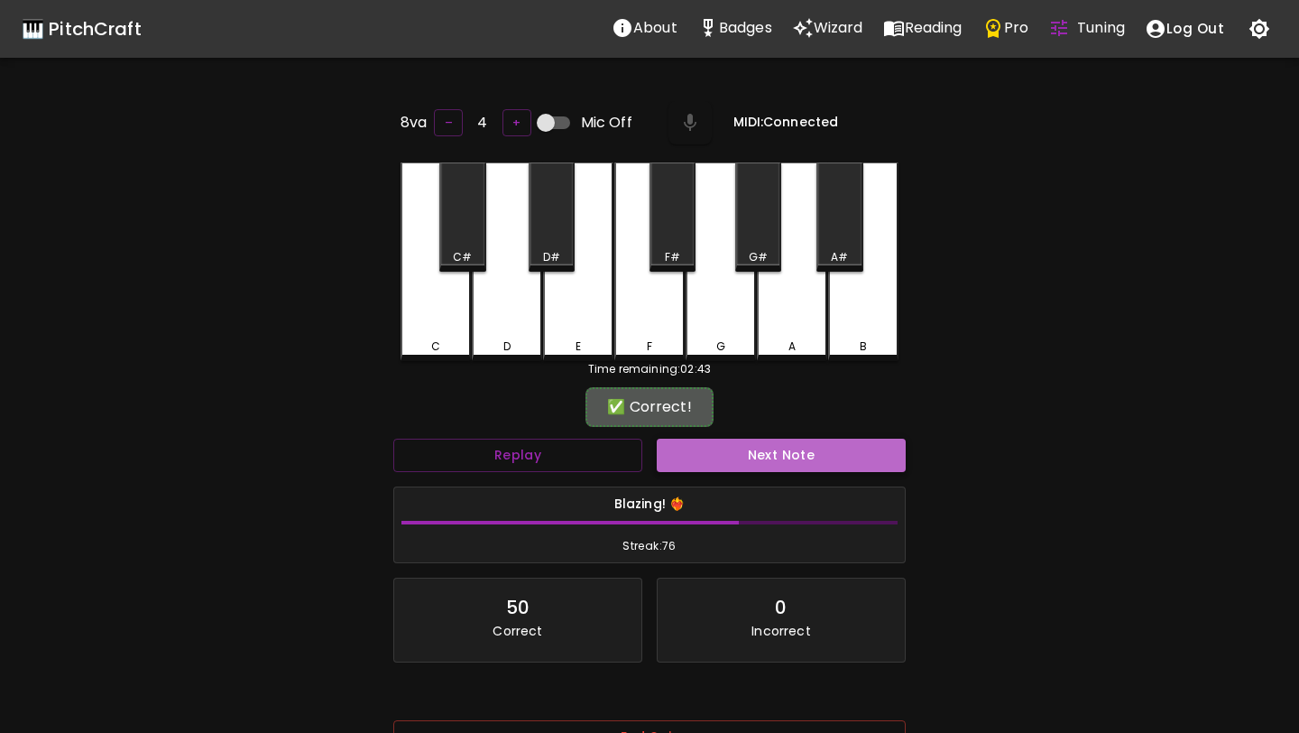
click at [697, 461] on button "Next Note" at bounding box center [781, 455] width 249 height 33
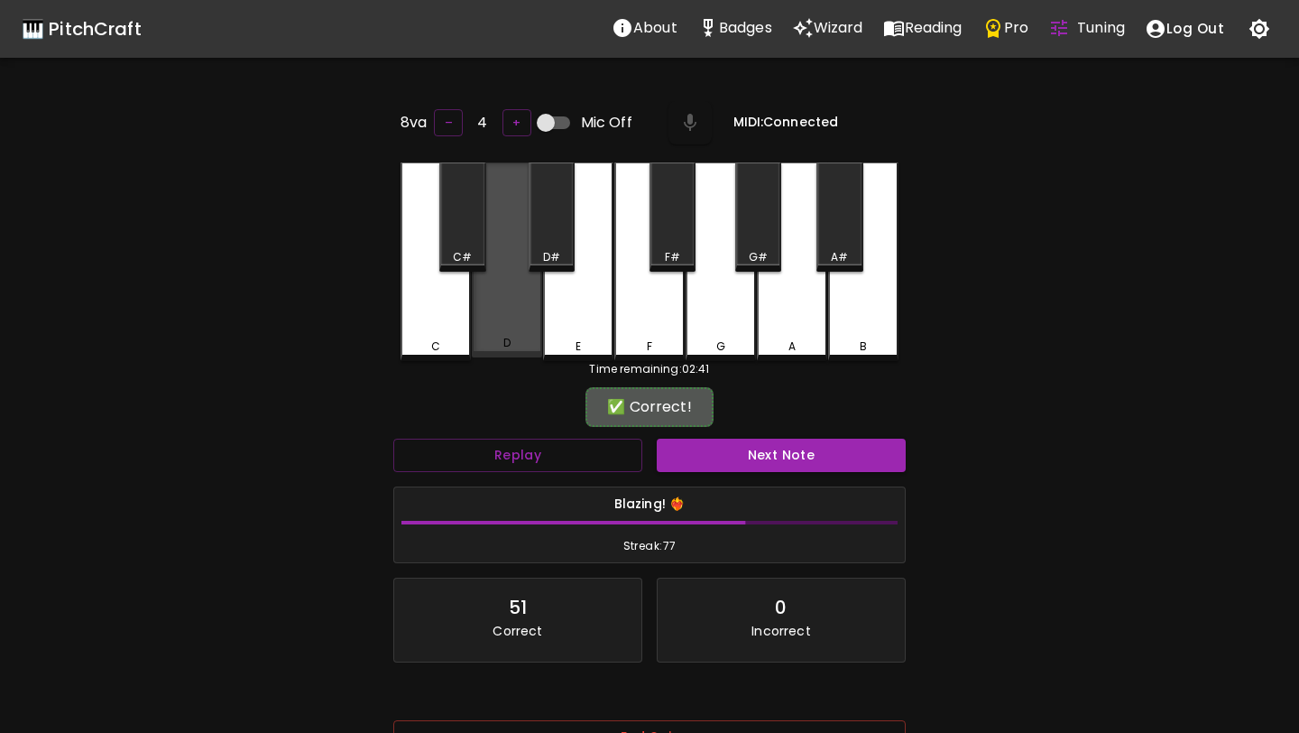
click at [510, 321] on div "D" at bounding box center [507, 259] width 70 height 195
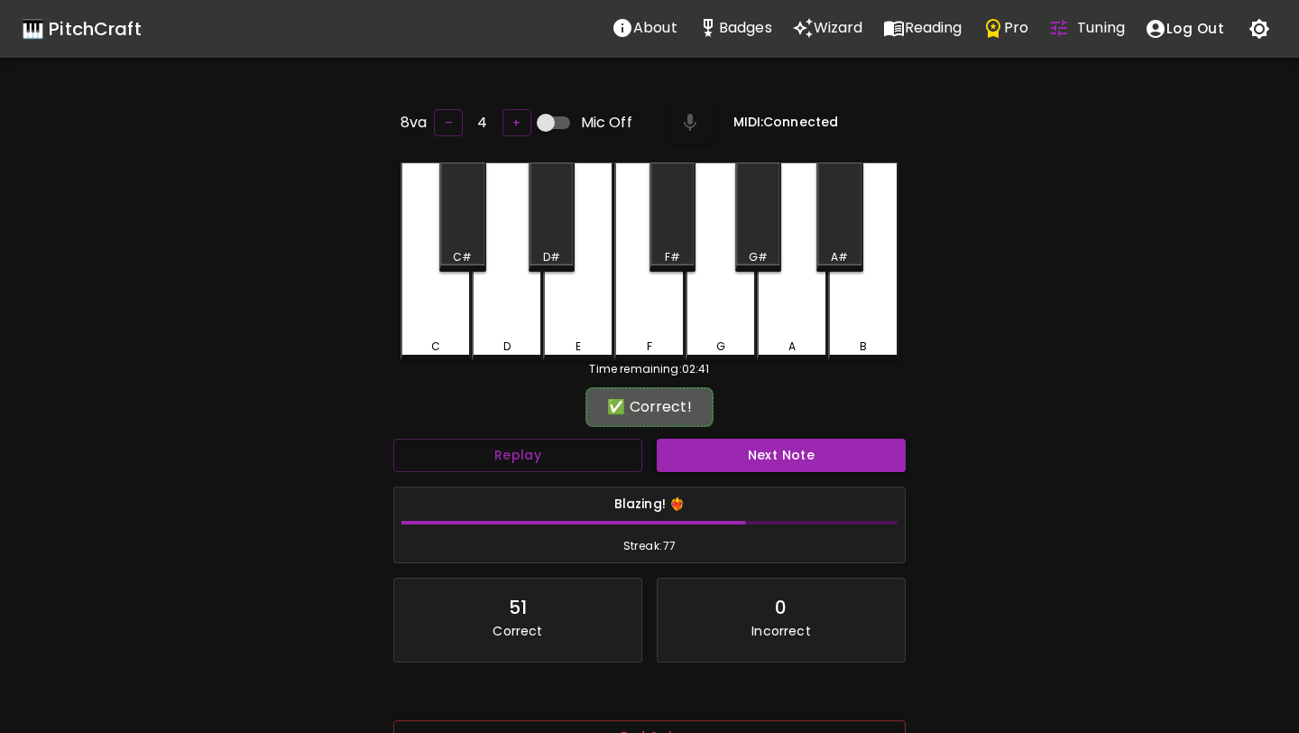
click at [698, 436] on div "Next Note" at bounding box center [781, 455] width 263 height 48
click at [698, 452] on button "Next Note" at bounding box center [781, 455] width 249 height 33
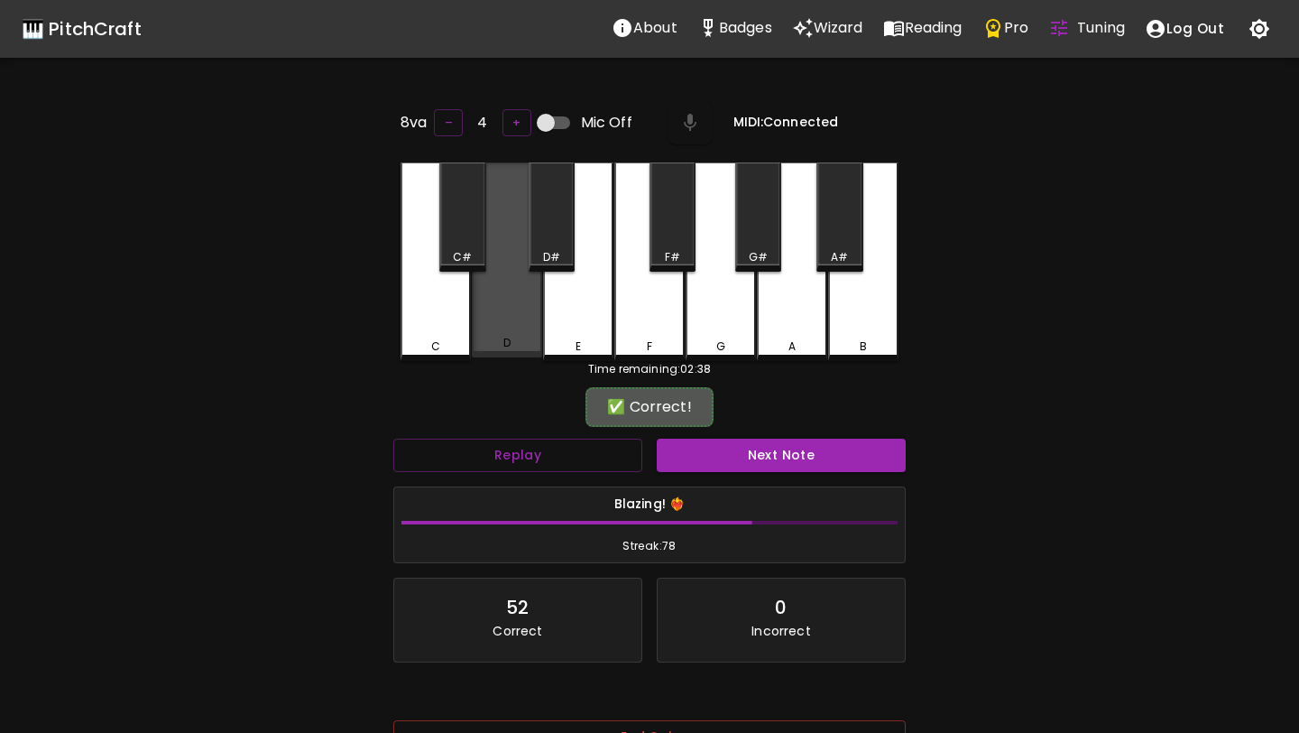
click at [491, 304] on div "D" at bounding box center [507, 259] width 70 height 195
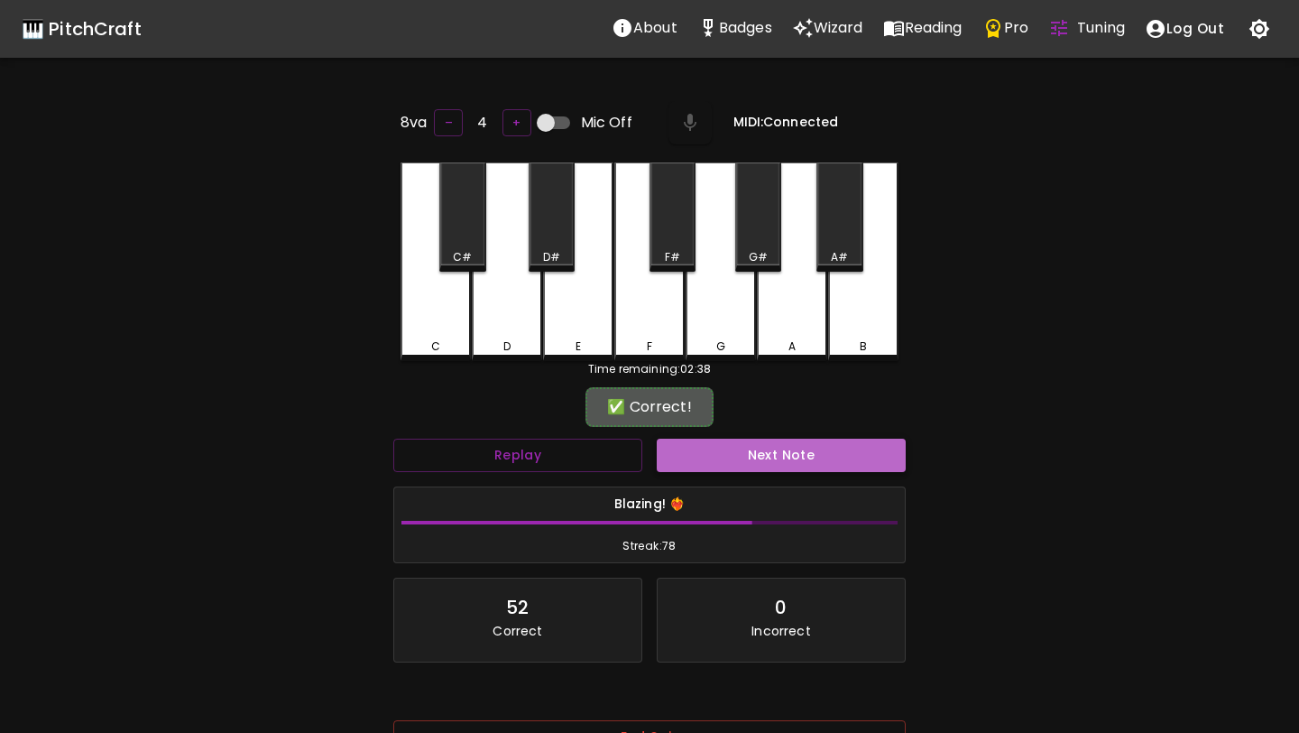
click at [717, 466] on button "Next Note" at bounding box center [781, 455] width 249 height 33
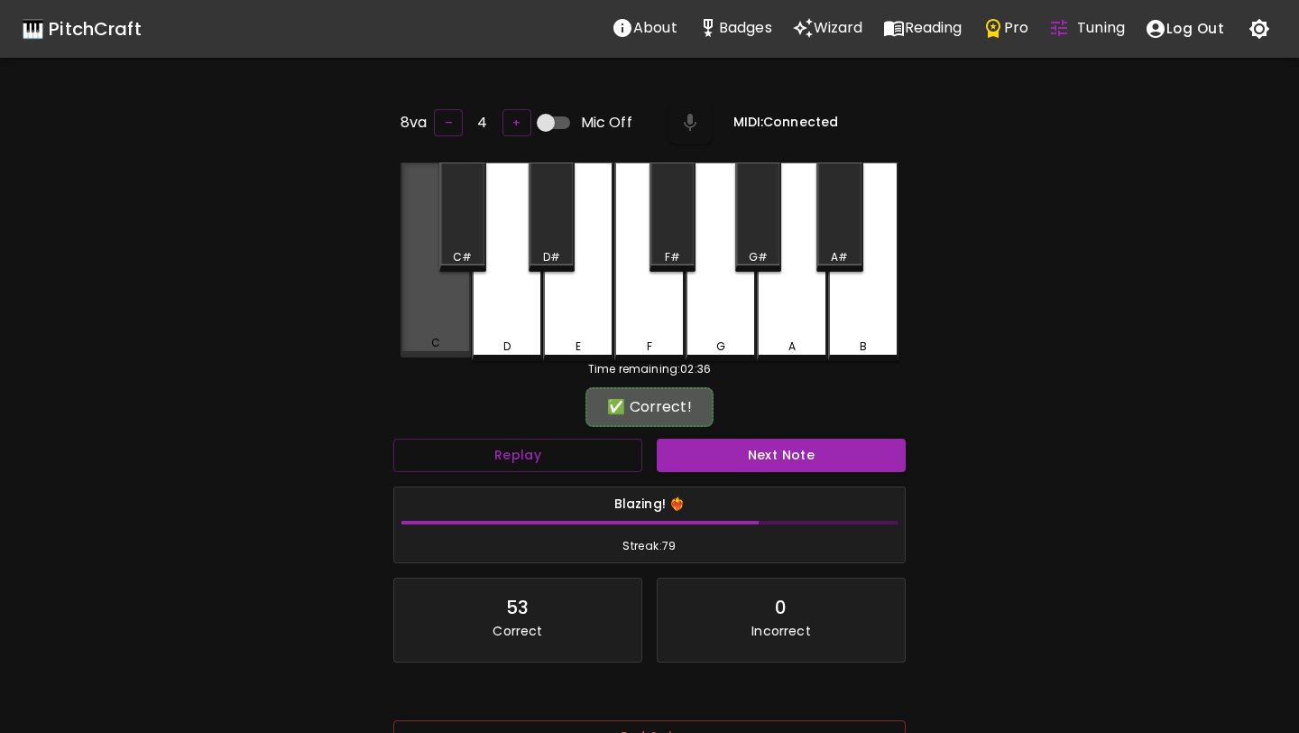
click at [447, 320] on div "C" at bounding box center [436, 259] width 70 height 195
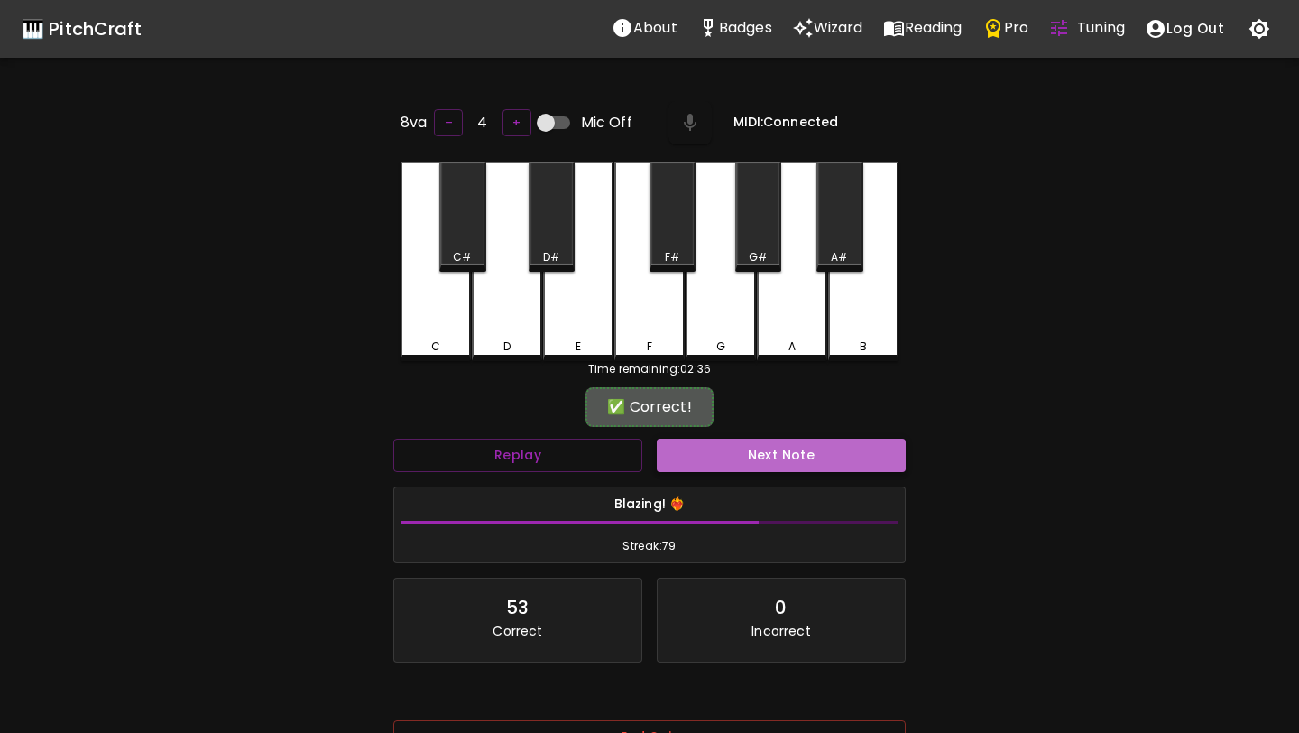
click at [774, 453] on button "Next Note" at bounding box center [781, 455] width 249 height 33
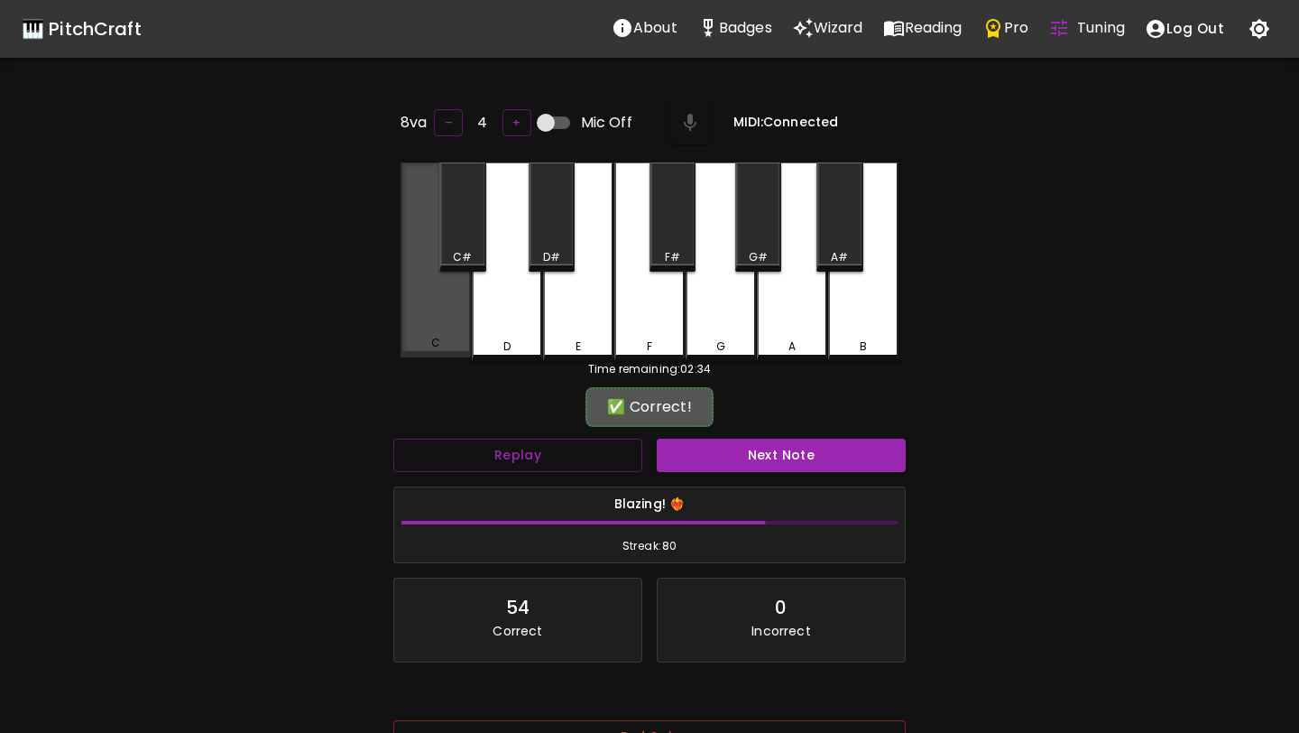
click at [417, 270] on div "C" at bounding box center [436, 259] width 70 height 195
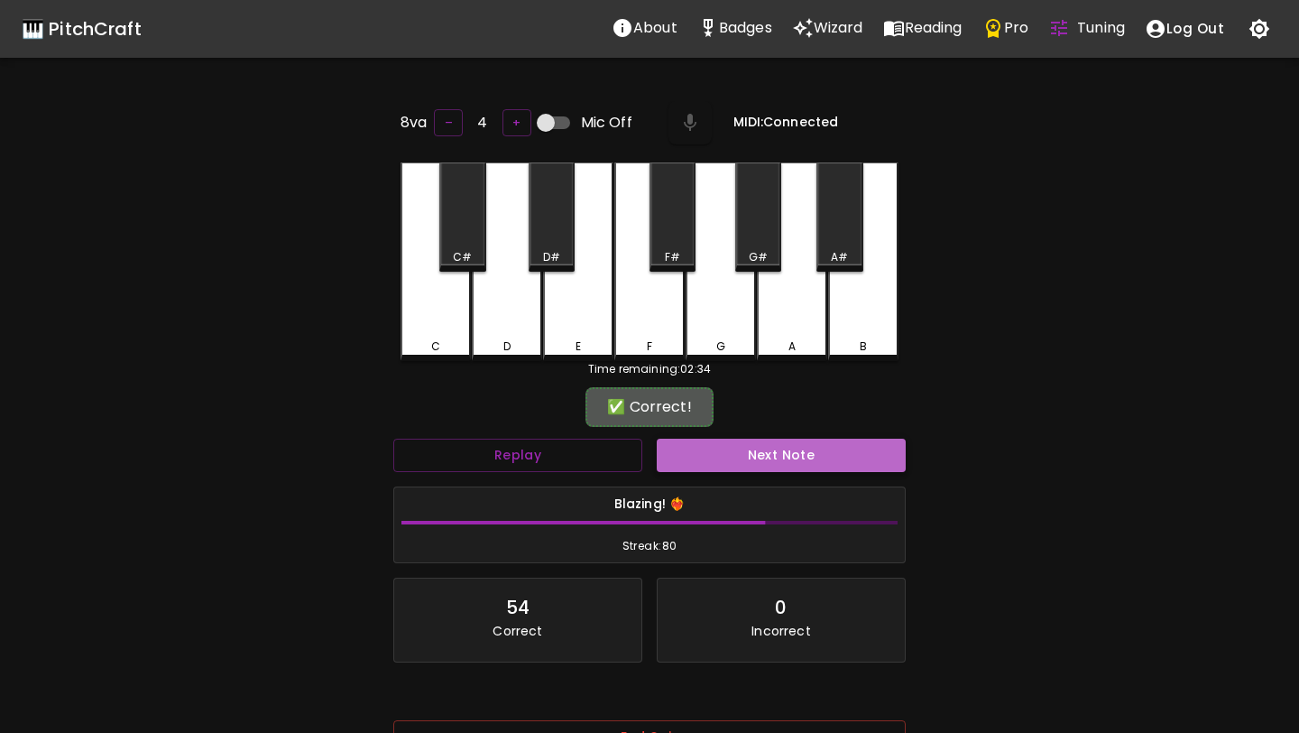
click at [701, 439] on button "Next Note" at bounding box center [781, 455] width 249 height 33
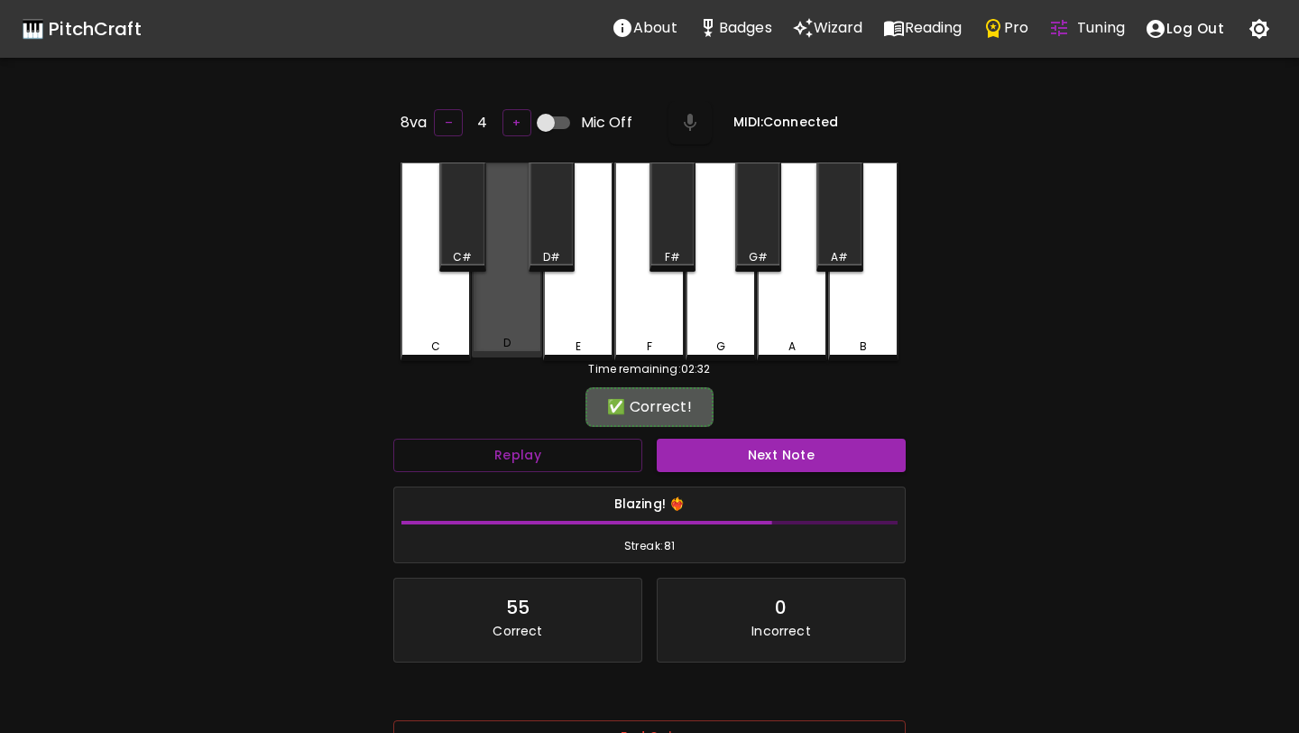
click at [508, 315] on div "D" at bounding box center [507, 259] width 70 height 195
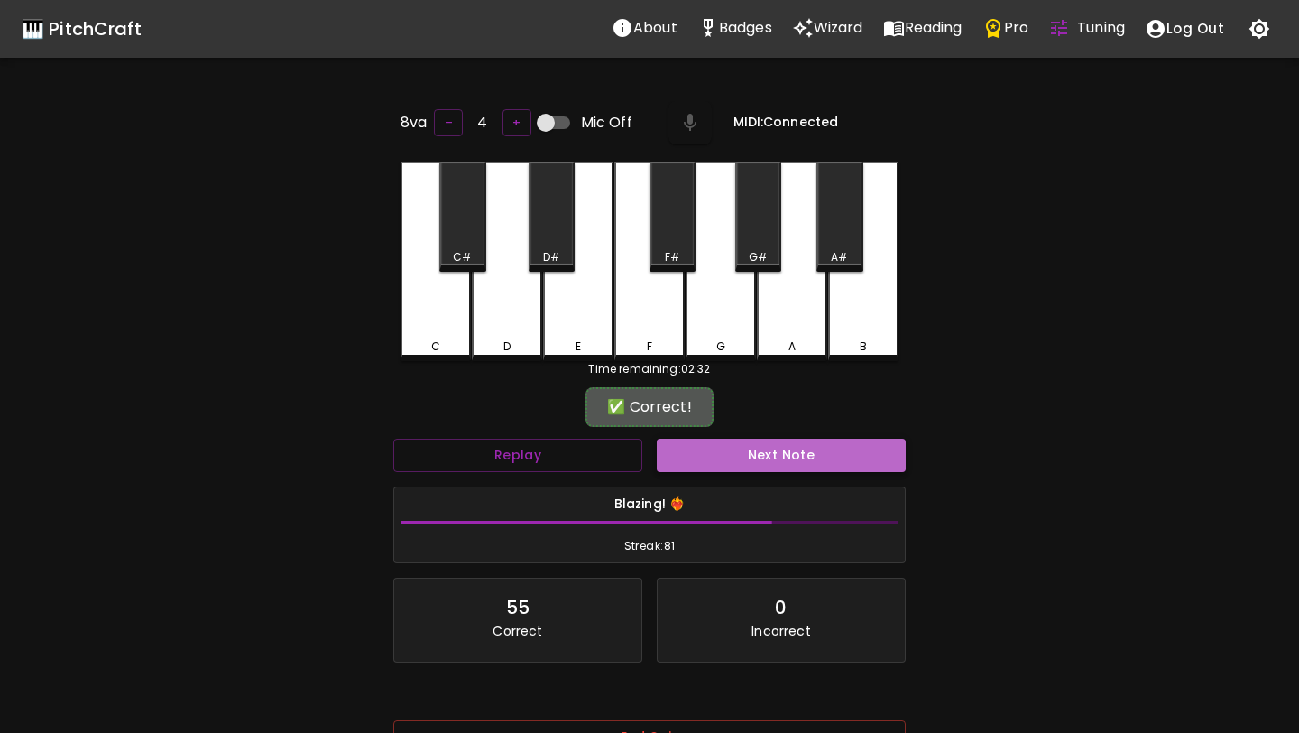
click at [727, 467] on button "Next Note" at bounding box center [781, 455] width 249 height 33
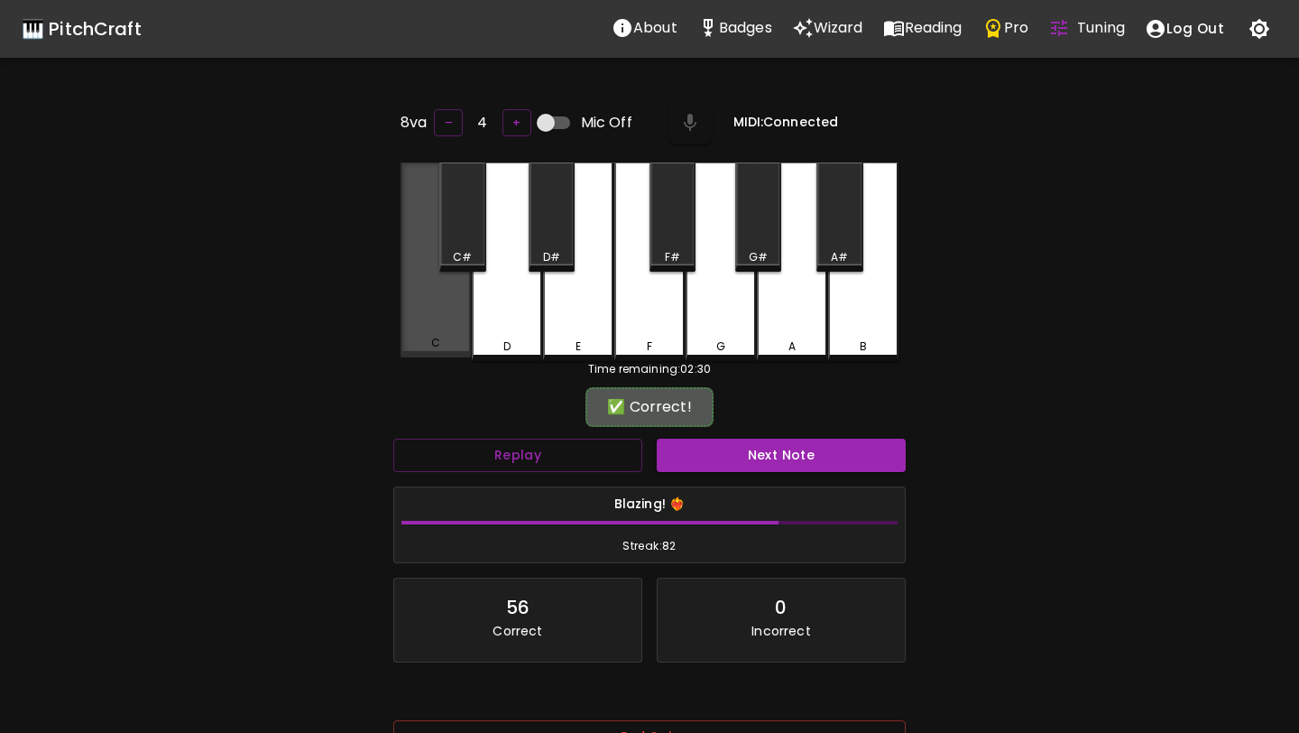
click at [439, 305] on div "C" at bounding box center [436, 259] width 70 height 195
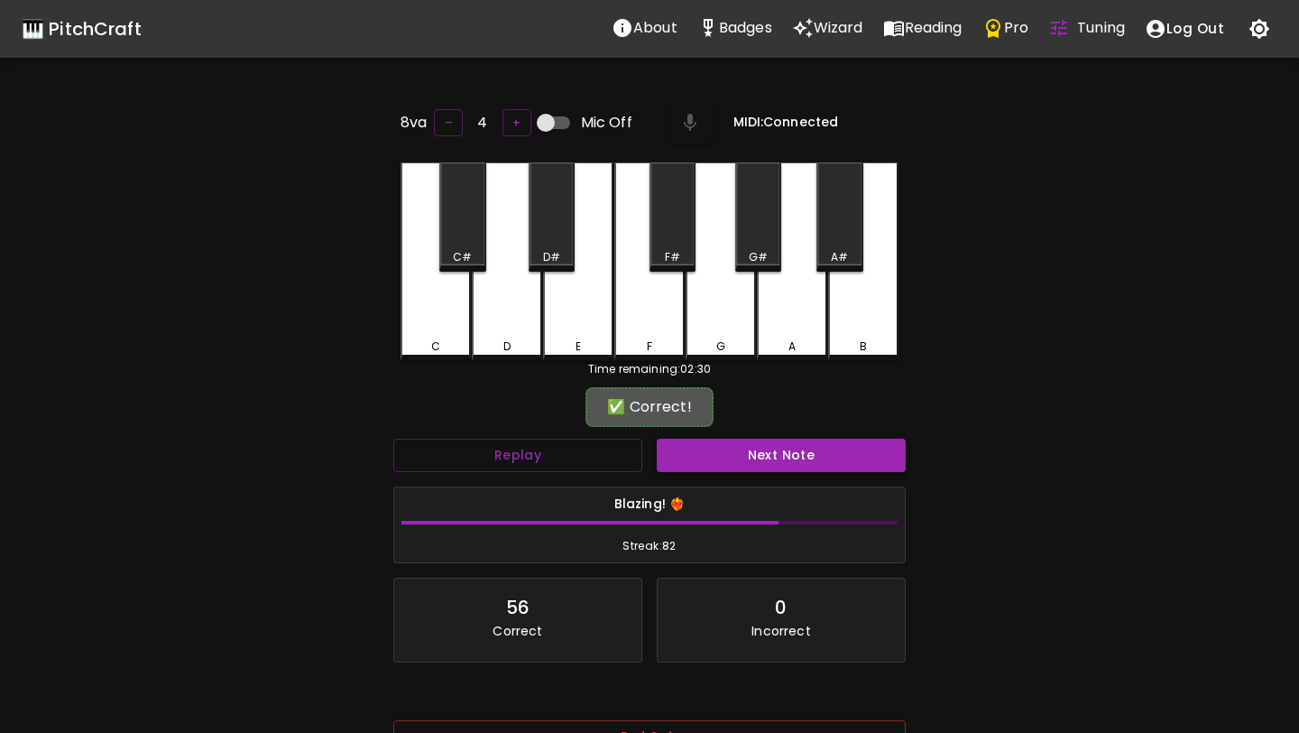
click at [717, 446] on button "Next Note" at bounding box center [781, 455] width 249 height 33
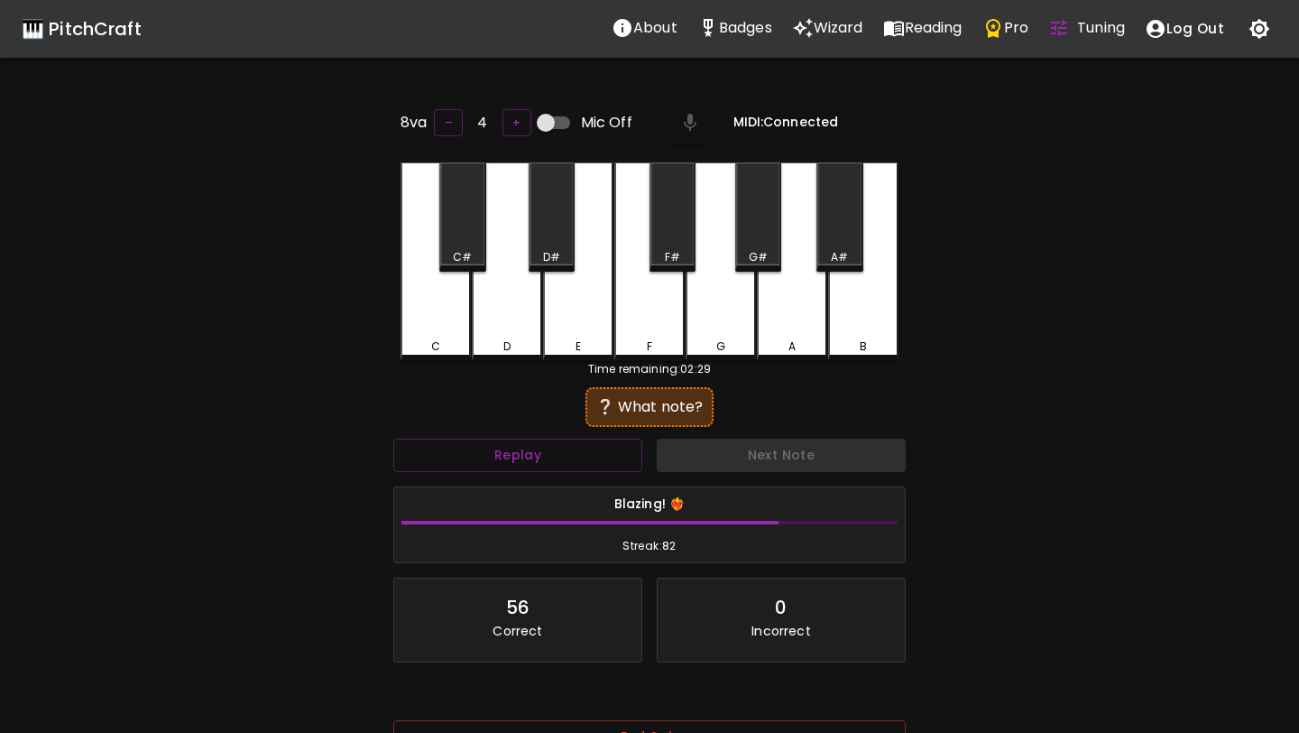
click at [507, 295] on div "D" at bounding box center [507, 261] width 70 height 199
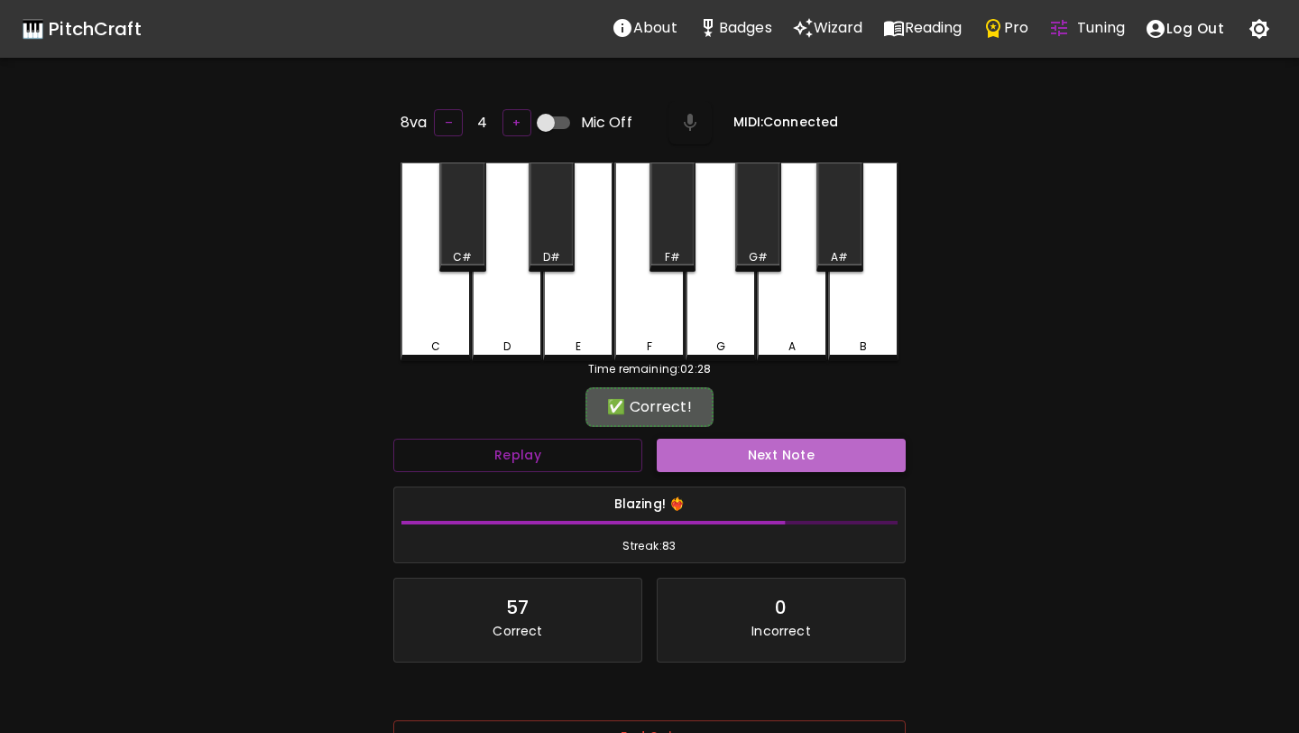
click at [733, 464] on button "Next Note" at bounding box center [781, 455] width 249 height 33
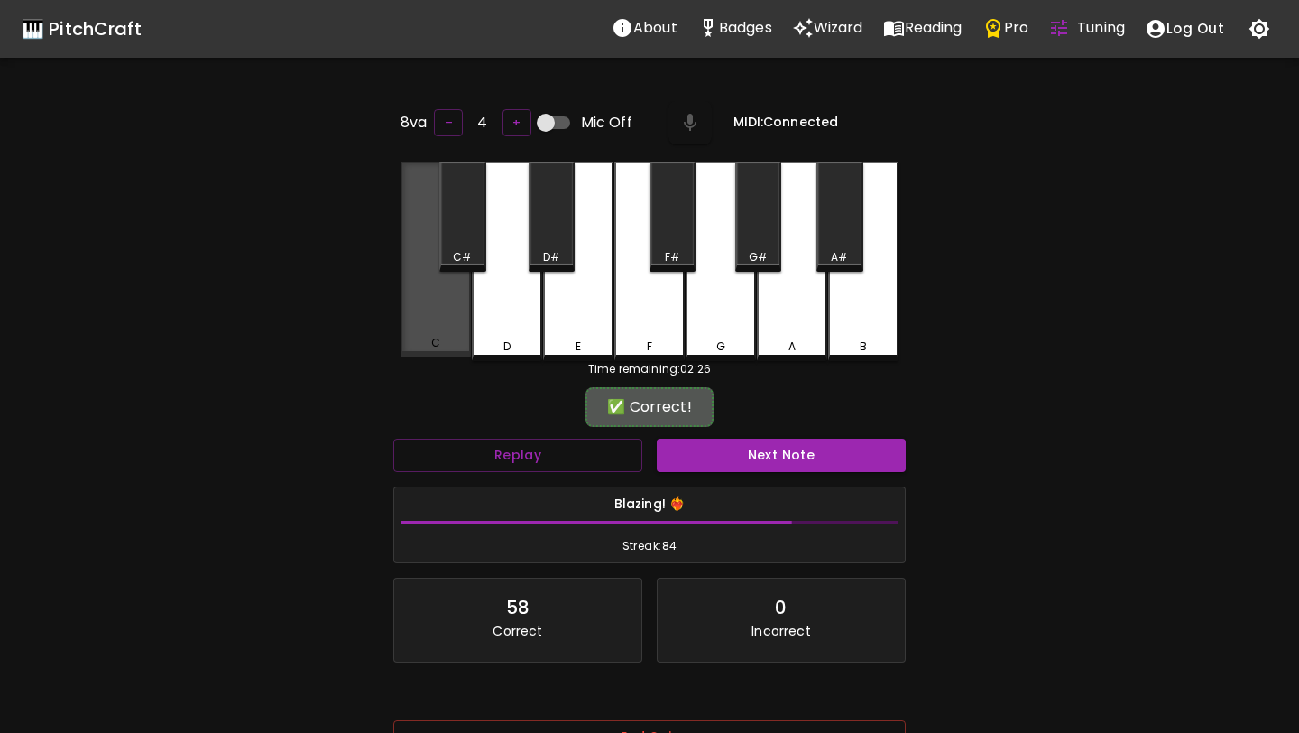
click at [450, 301] on div "C" at bounding box center [436, 259] width 70 height 195
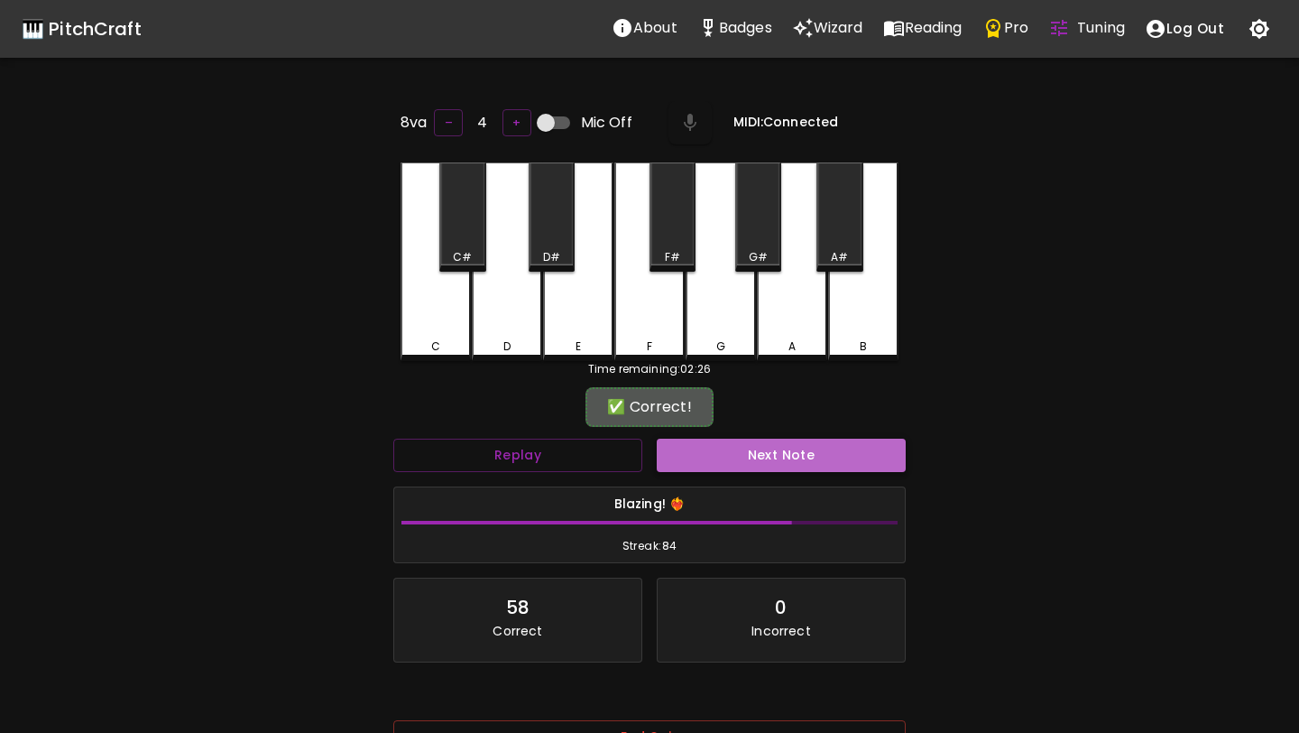
click at [715, 451] on button "Next Note" at bounding box center [781, 455] width 249 height 33
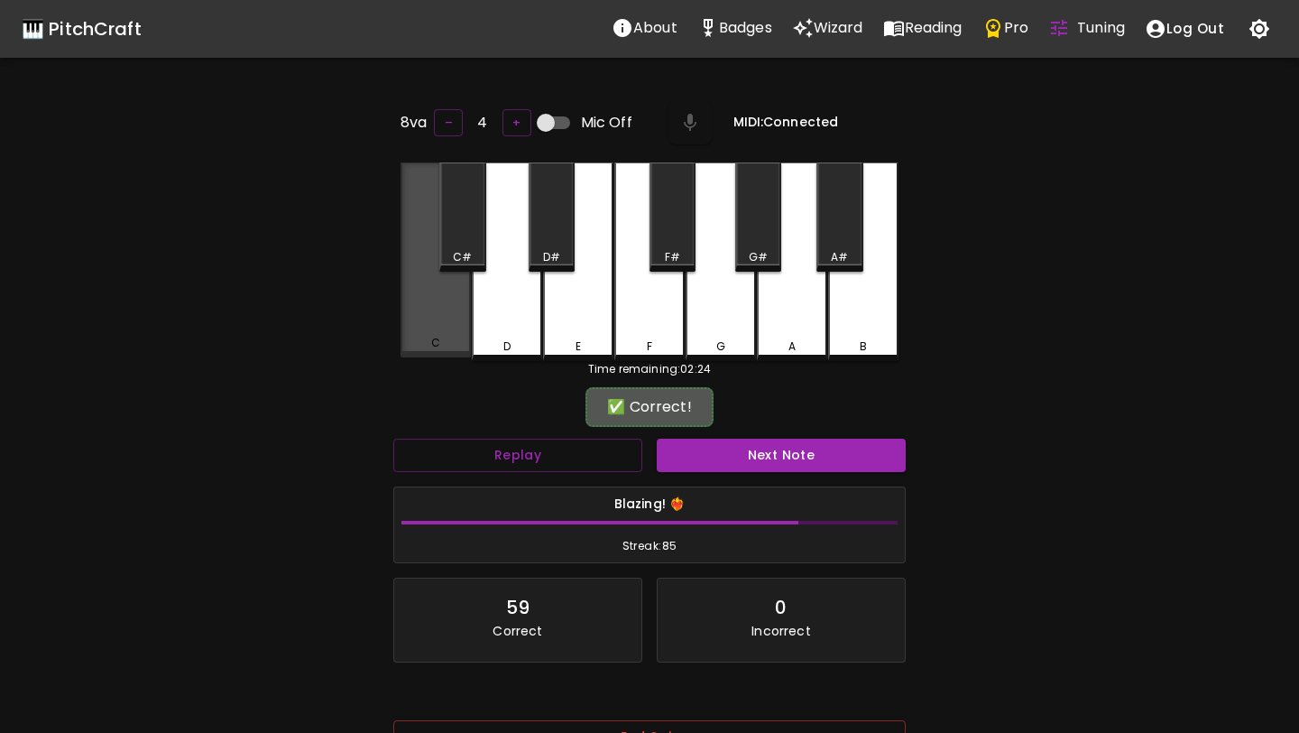
click at [453, 296] on div "C" at bounding box center [436, 259] width 70 height 195
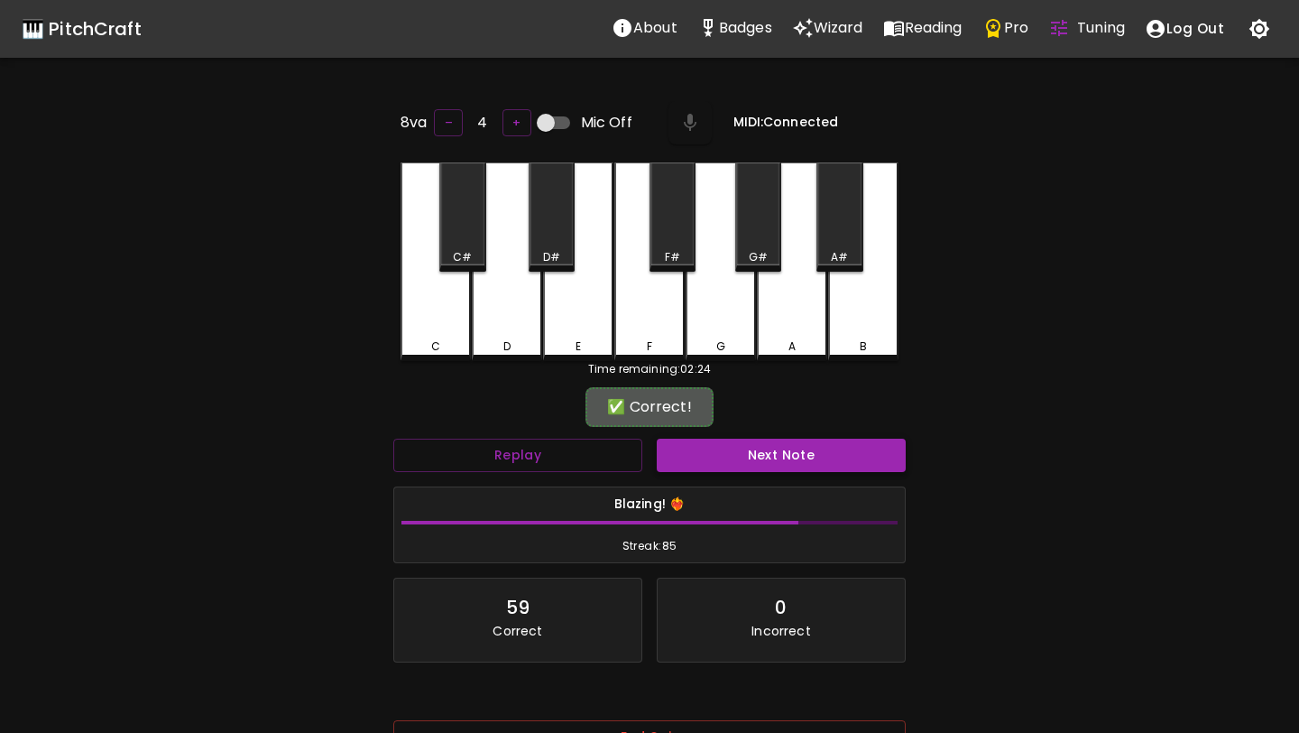
click at [727, 448] on button "Next Note" at bounding box center [781, 455] width 249 height 33
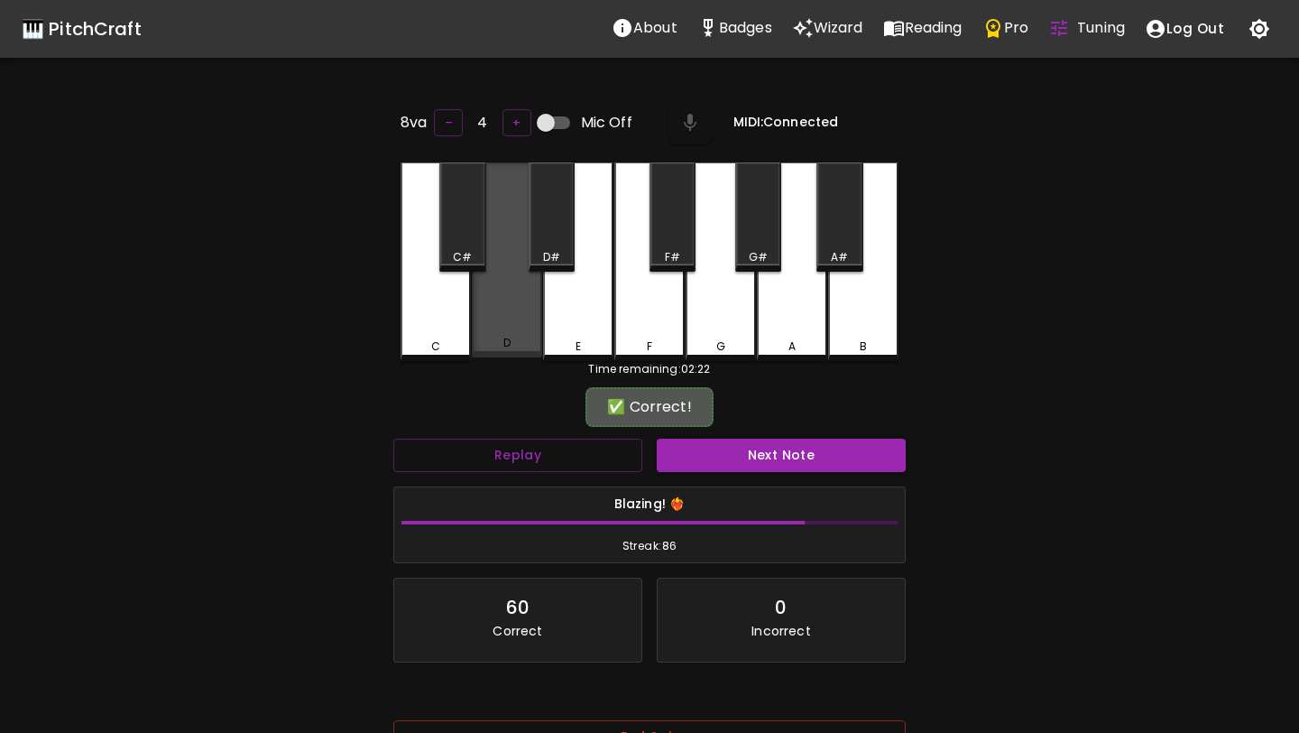
click at [487, 314] on div "D" at bounding box center [507, 259] width 70 height 195
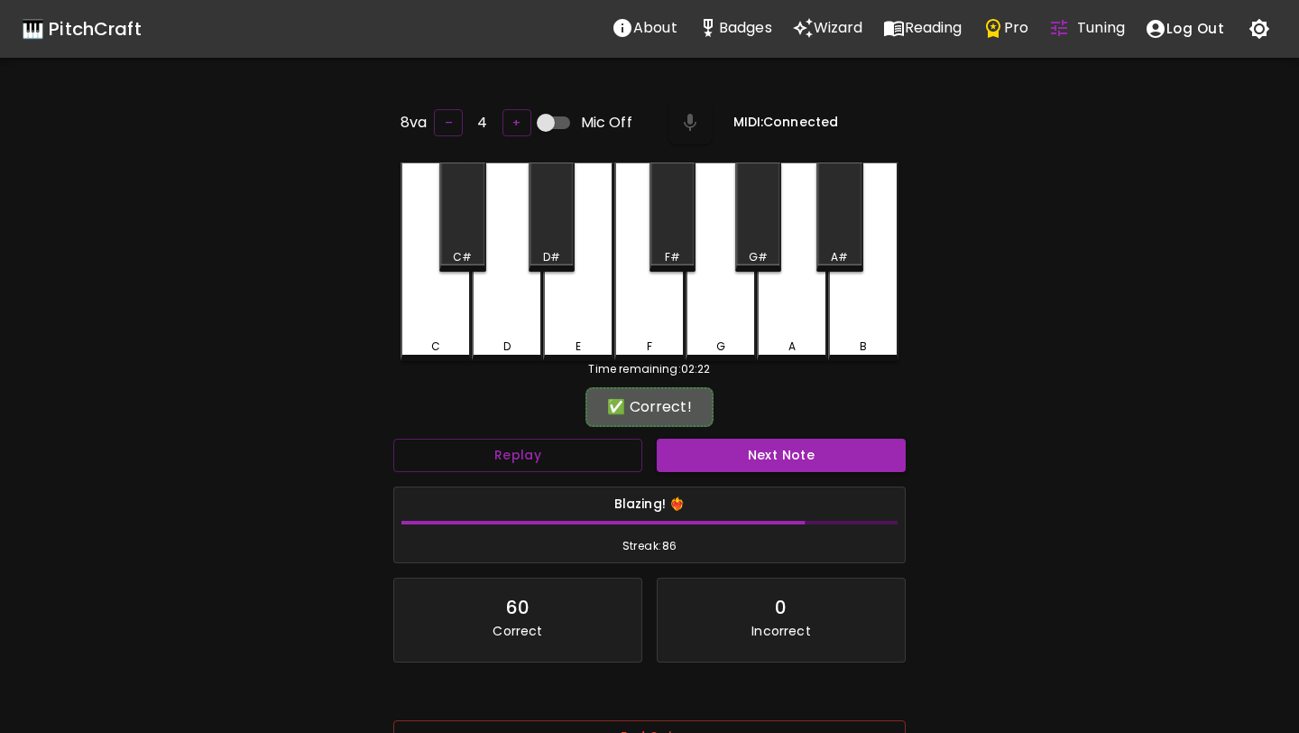
click at [720, 474] on div "Next Note" at bounding box center [781, 455] width 263 height 48
click at [710, 457] on button "Next Note" at bounding box center [781, 455] width 249 height 33
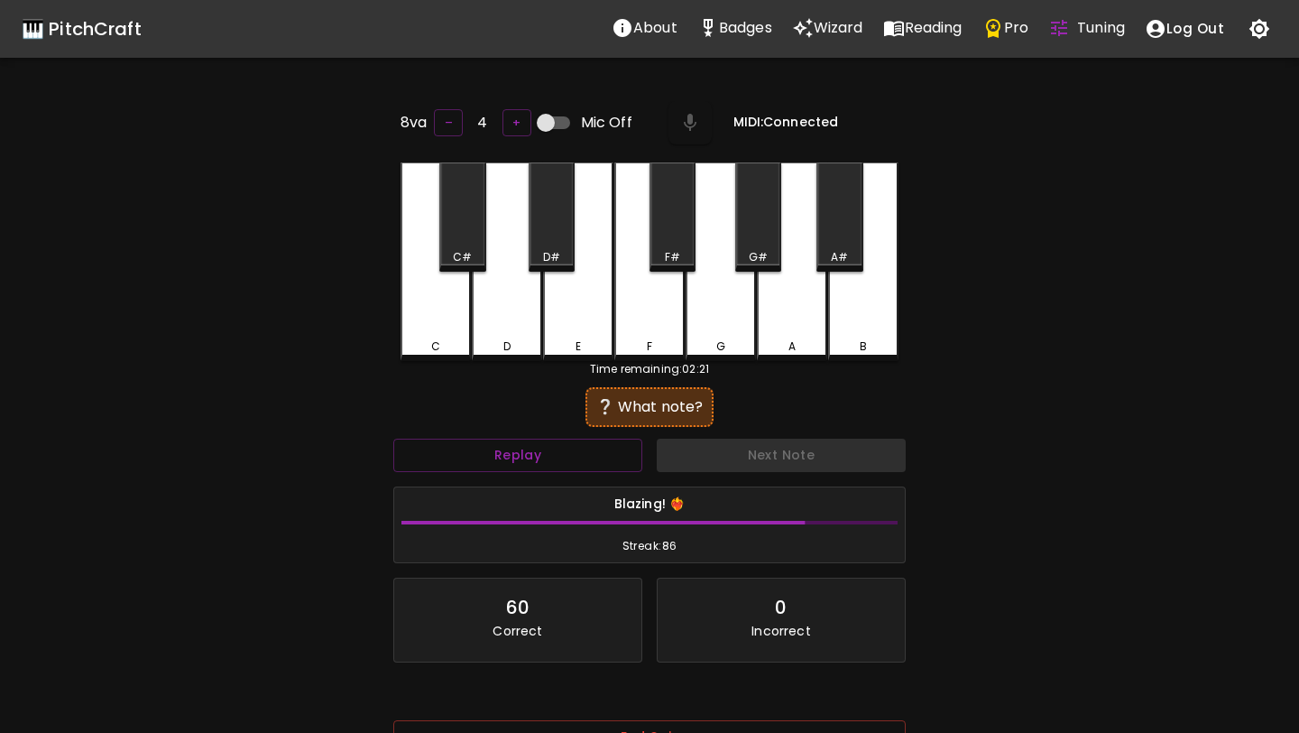
click at [450, 311] on div "C" at bounding box center [436, 261] width 70 height 199
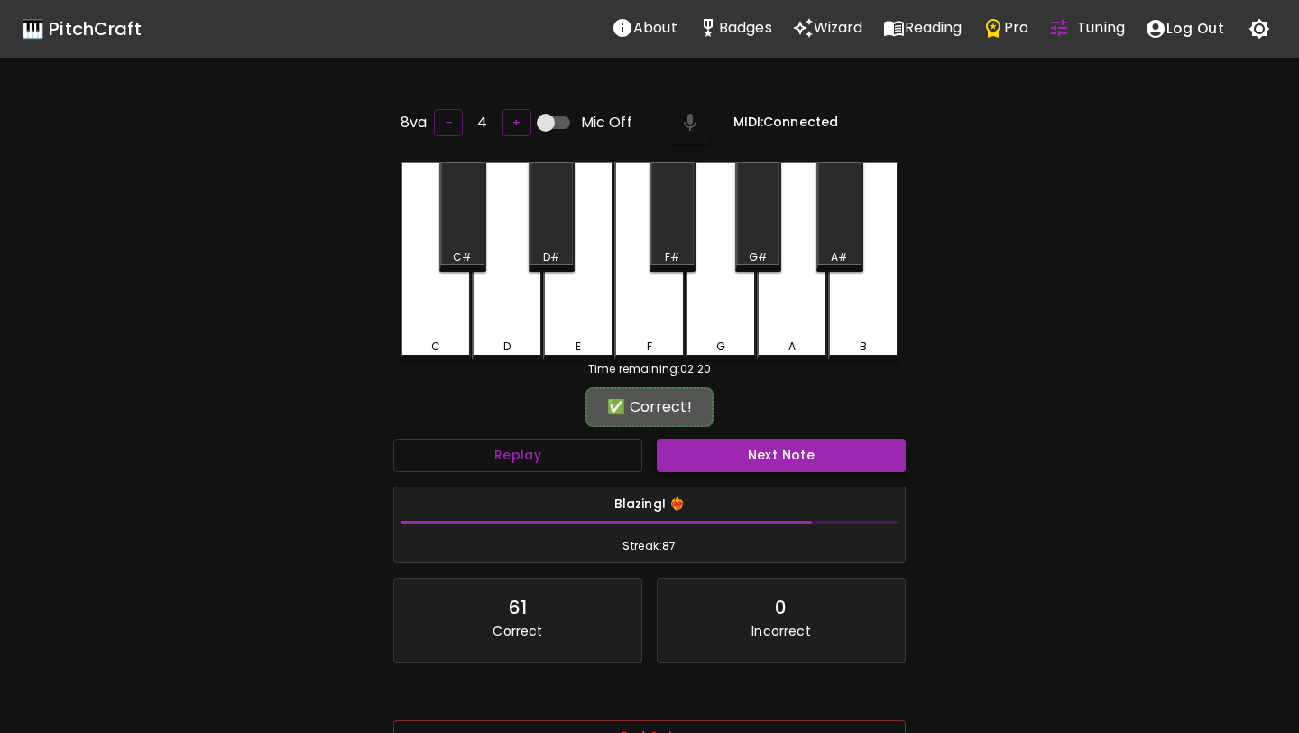
click at [698, 451] on button "Next Note" at bounding box center [781, 455] width 249 height 33
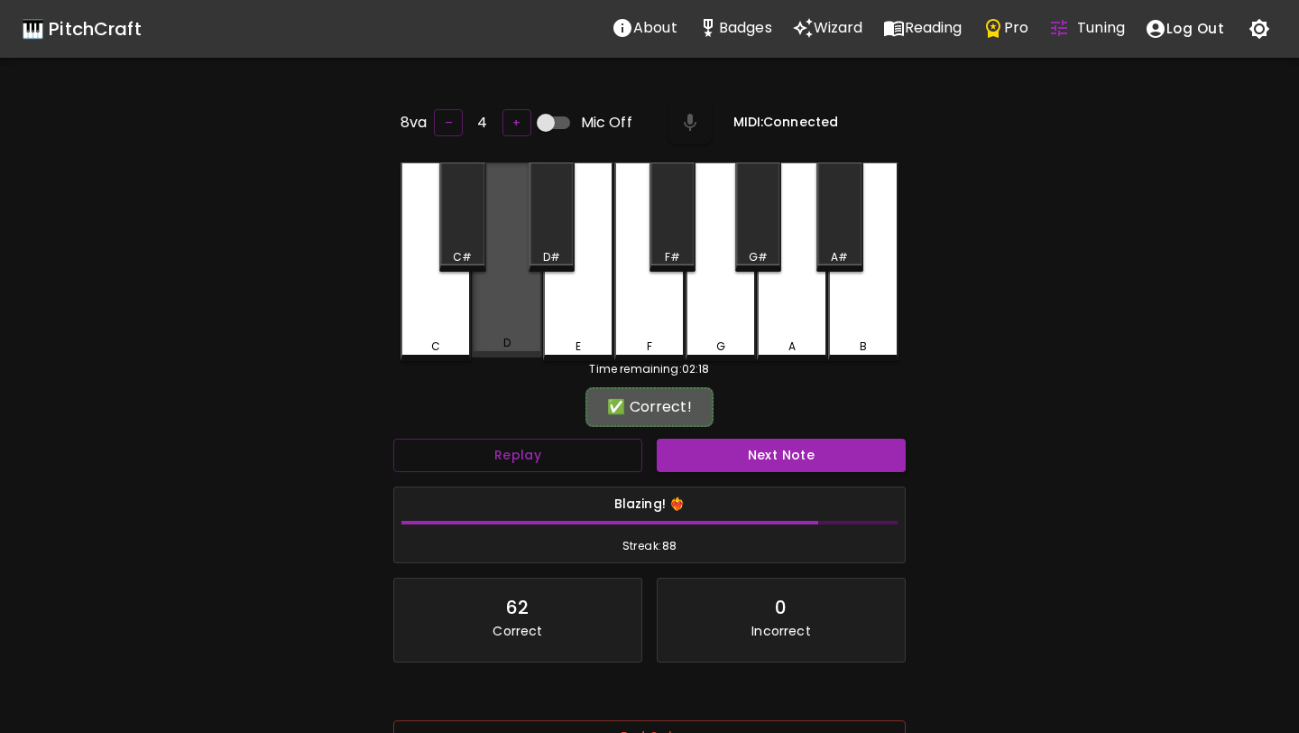
click at [508, 331] on div "D" at bounding box center [507, 259] width 70 height 195
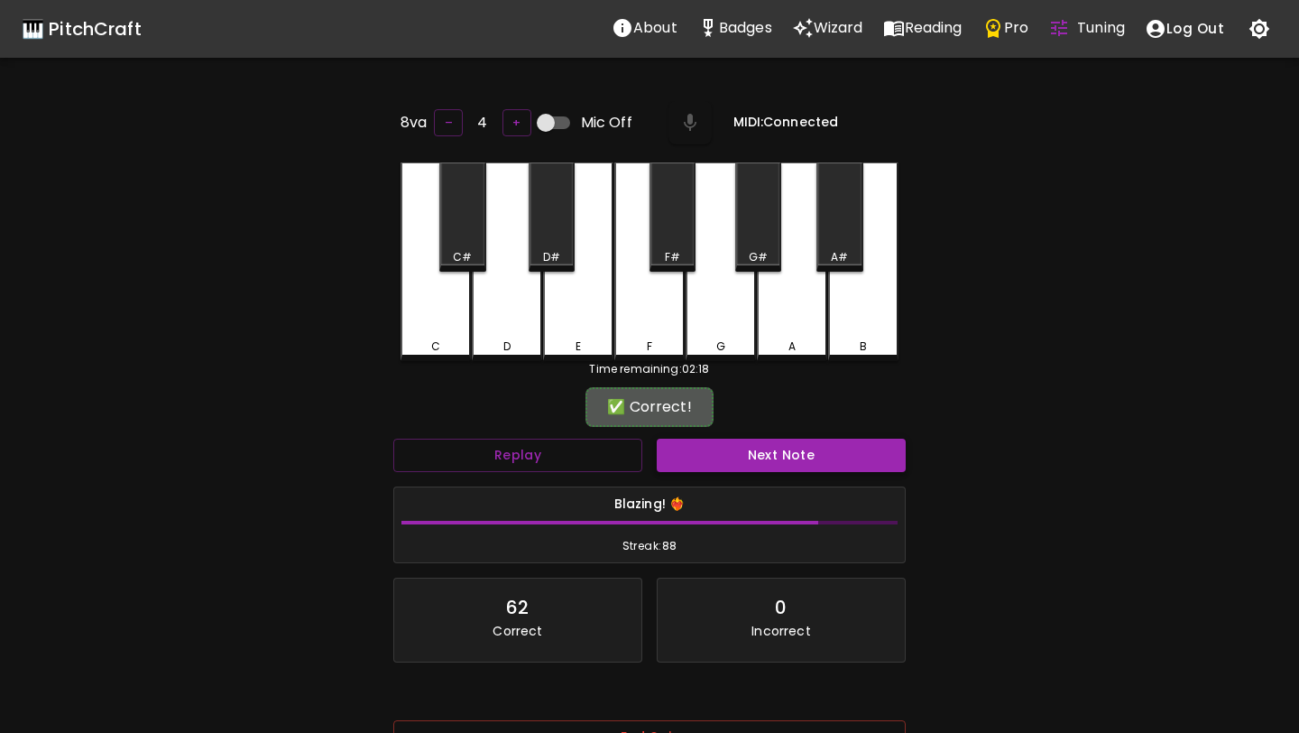
click at [698, 456] on button "Next Note" at bounding box center [781, 455] width 249 height 33
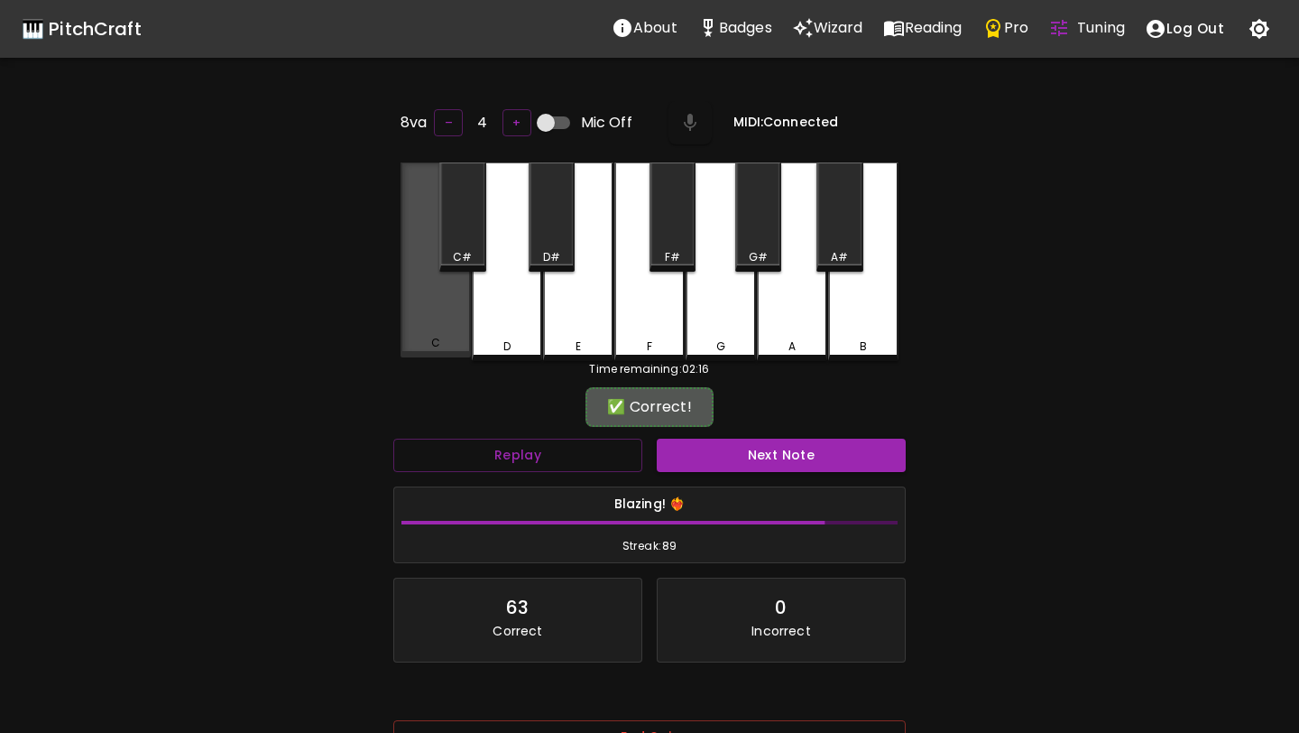
click at [421, 303] on div "C" at bounding box center [436, 259] width 70 height 195
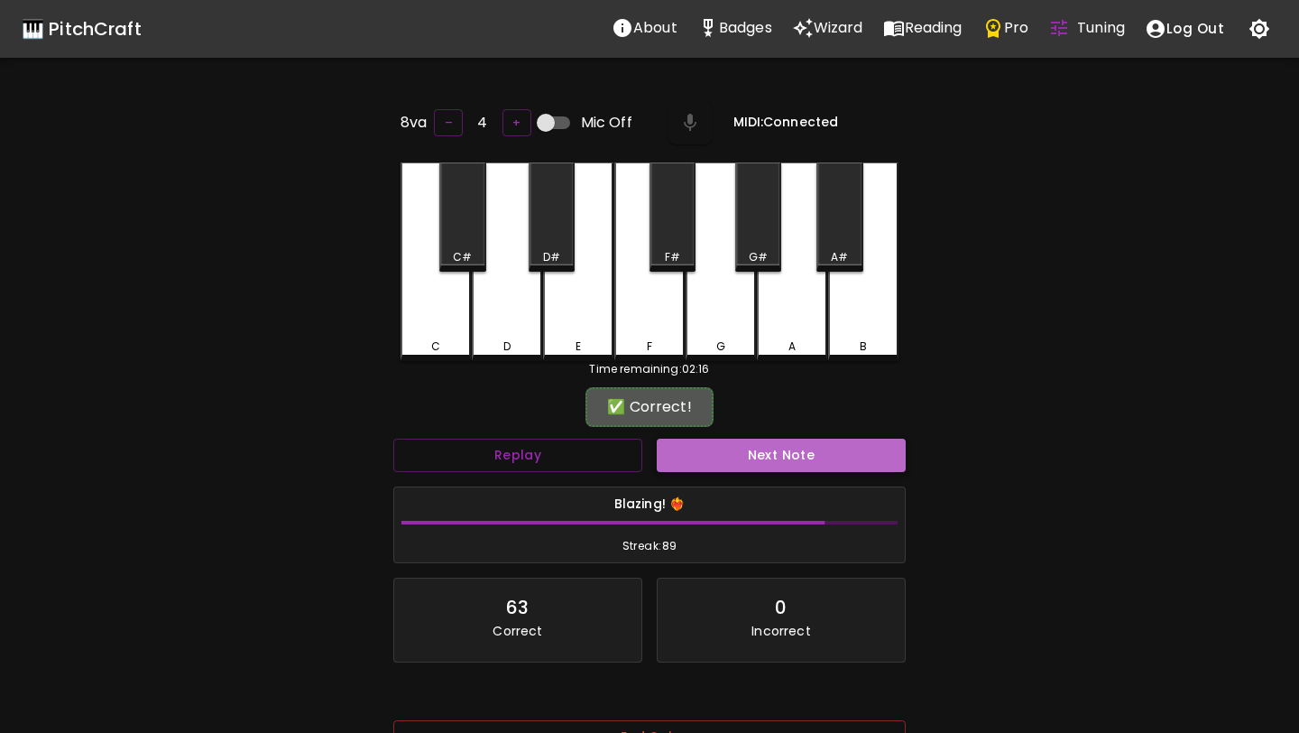
click at [705, 468] on button "Next Note" at bounding box center [781, 455] width 249 height 33
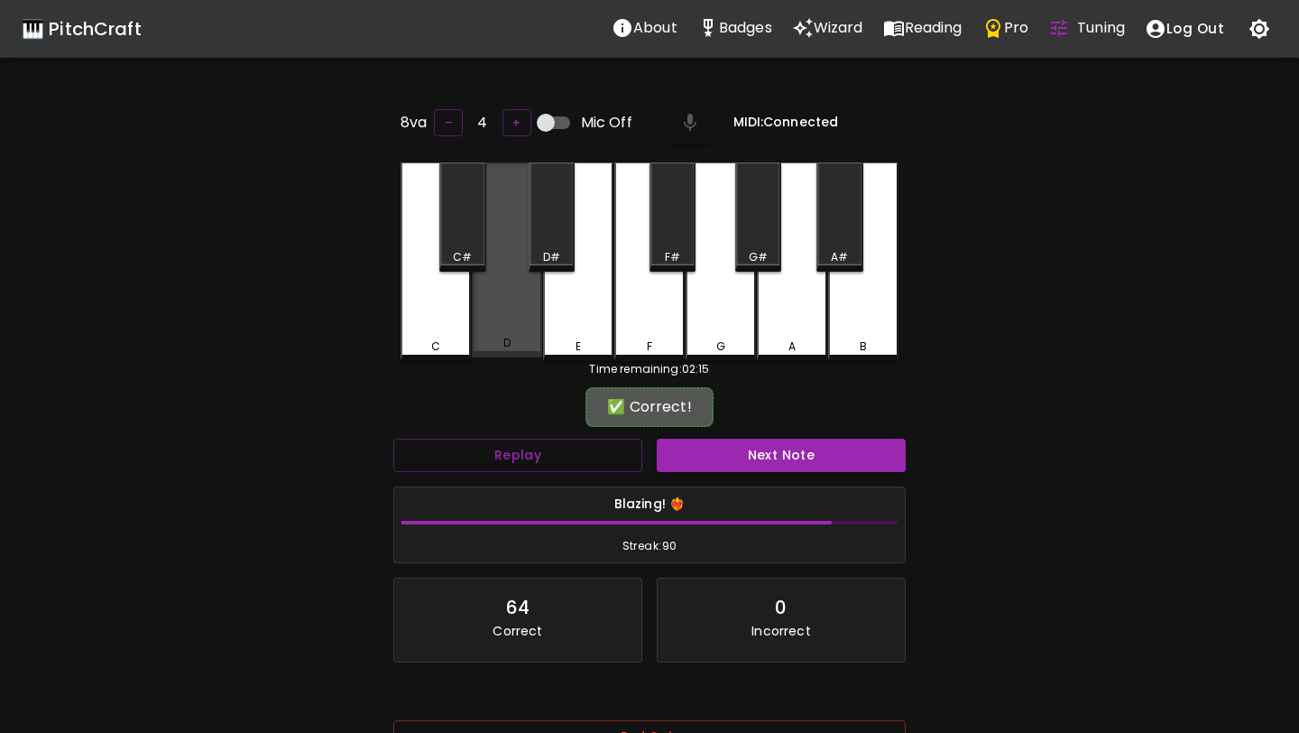
click at [506, 332] on div "D" at bounding box center [507, 259] width 70 height 195
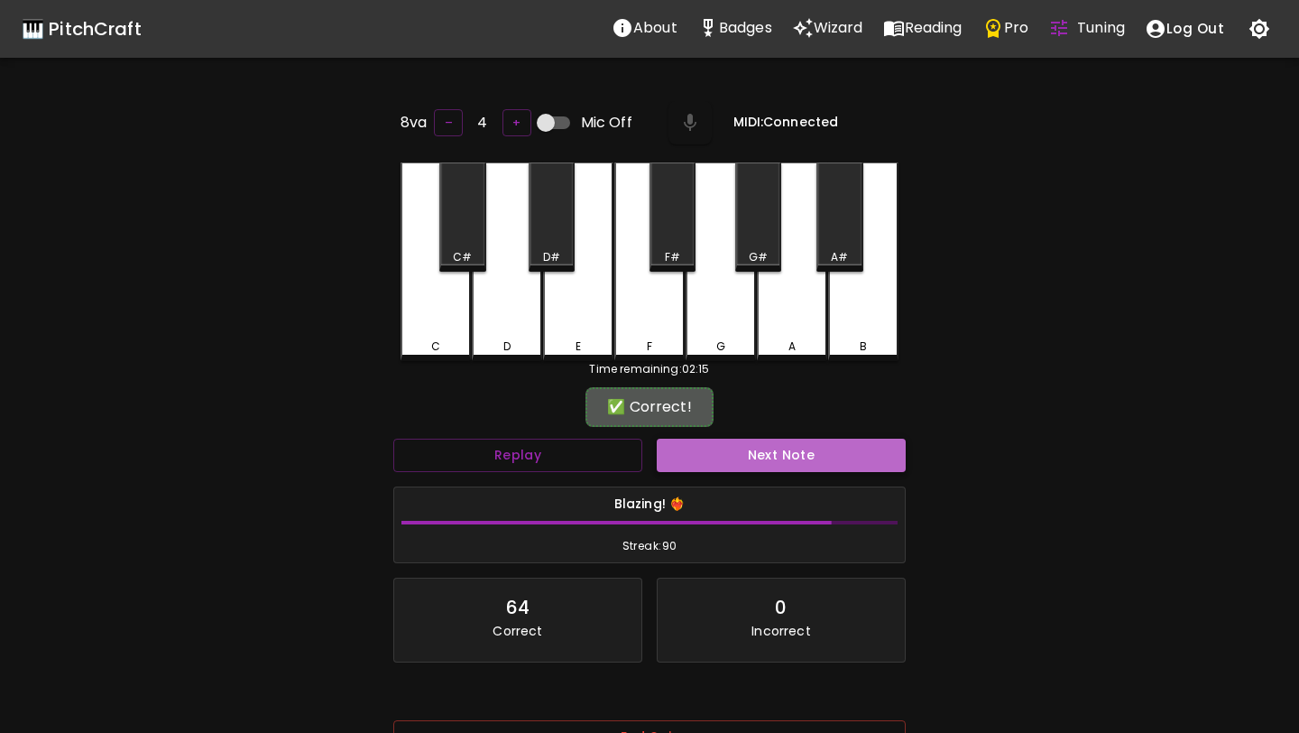
click at [702, 444] on button "Next Note" at bounding box center [781, 455] width 249 height 33
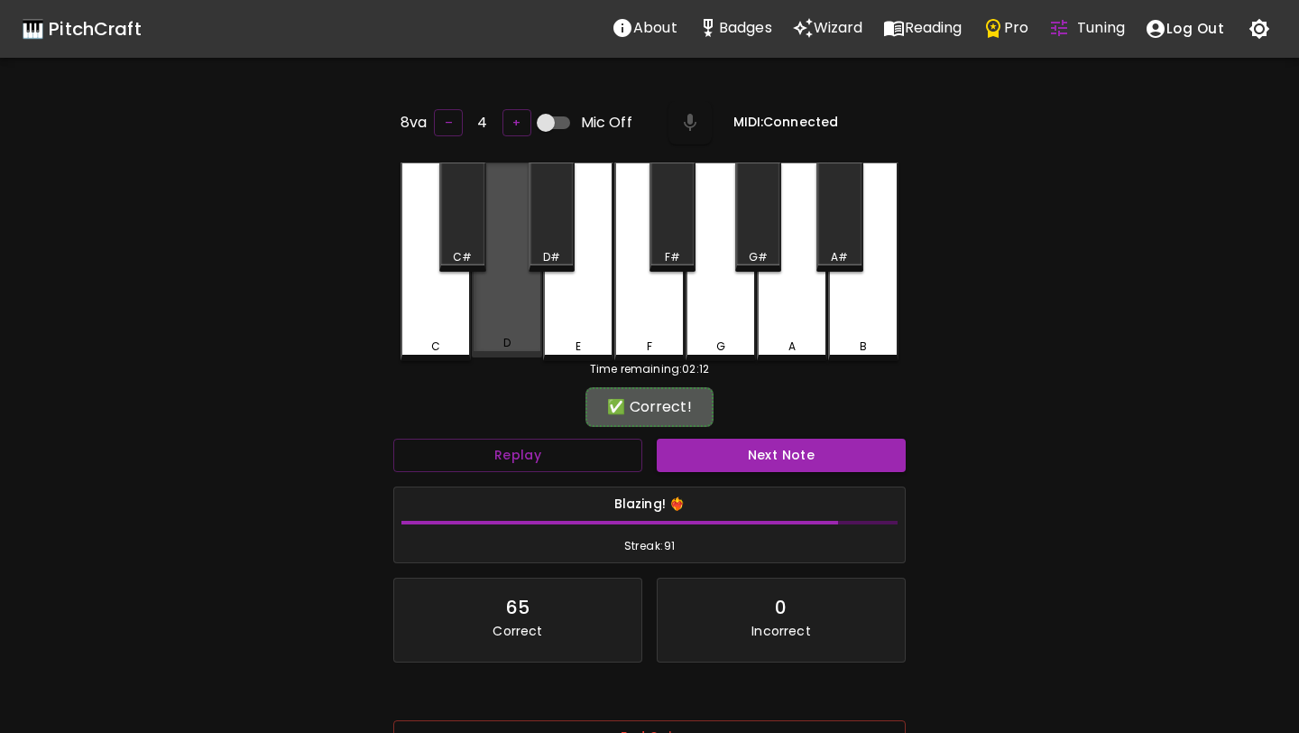
click at [507, 319] on div "D" at bounding box center [507, 259] width 70 height 195
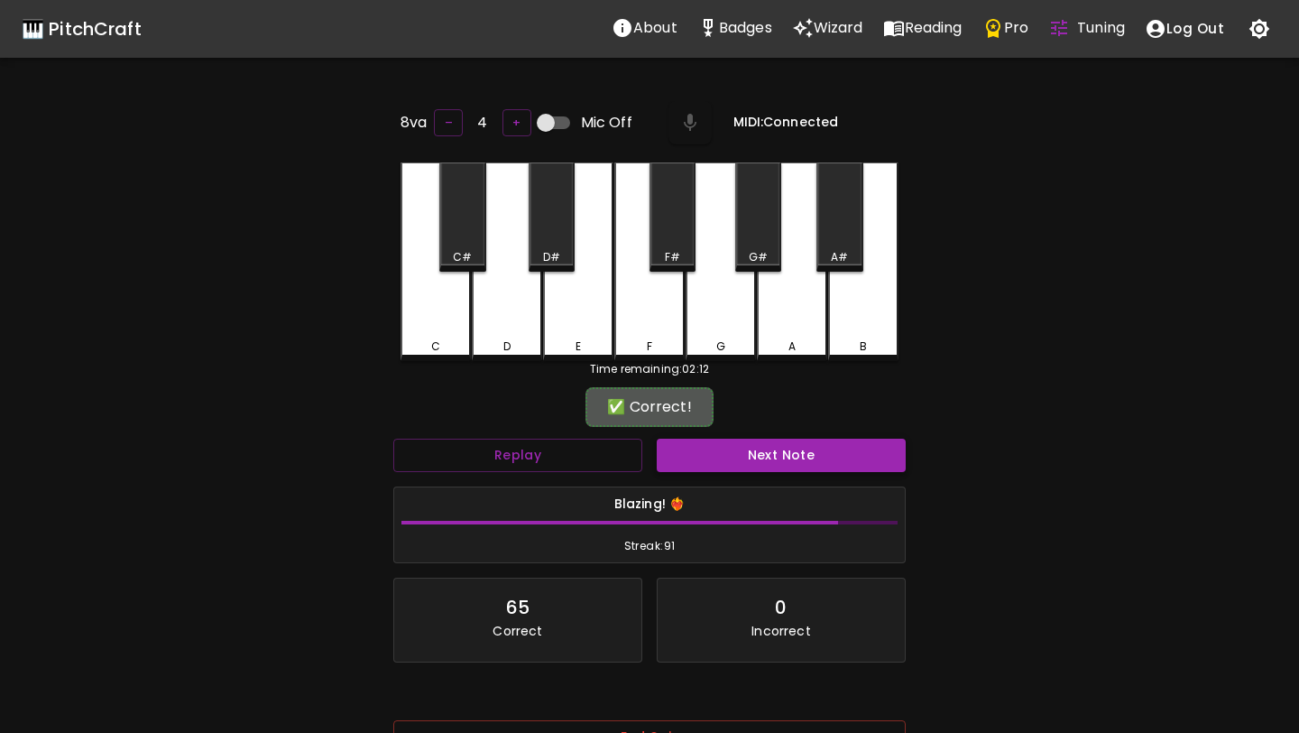
click at [704, 450] on button "Next Note" at bounding box center [781, 455] width 249 height 33
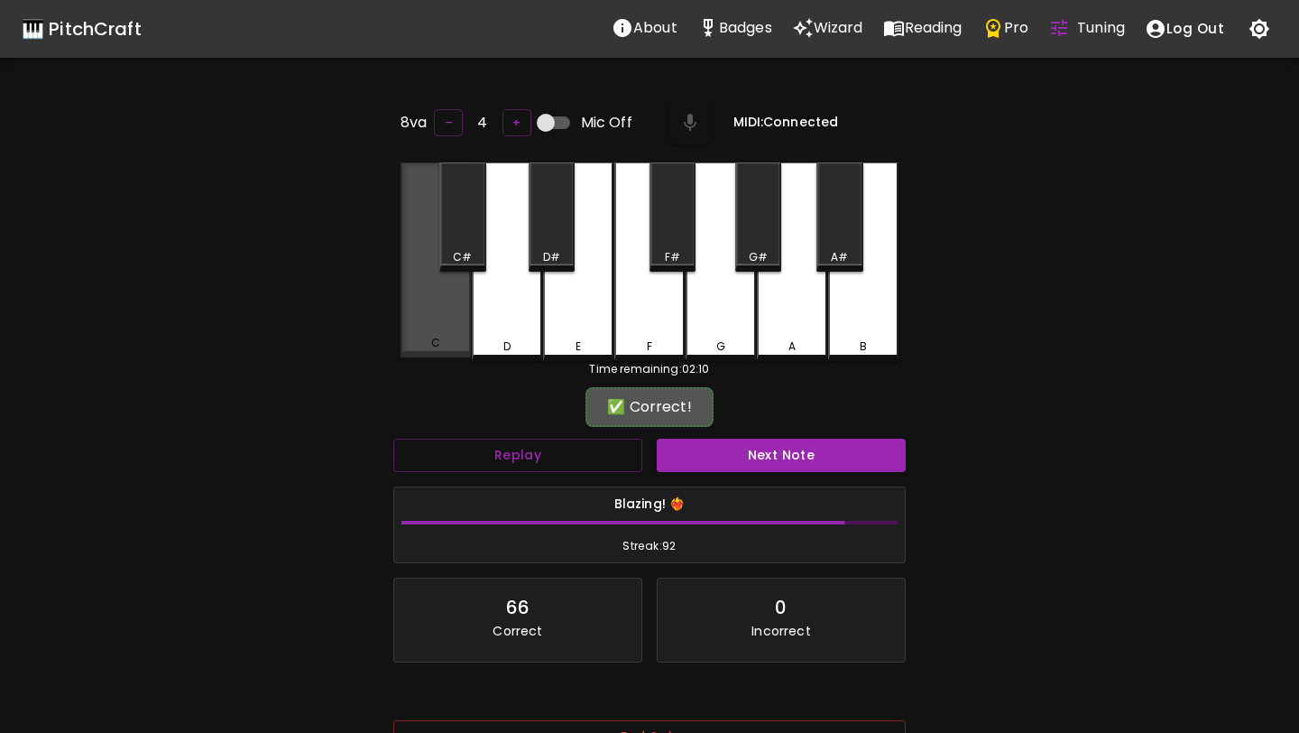
click at [426, 319] on div "C" at bounding box center [436, 259] width 70 height 195
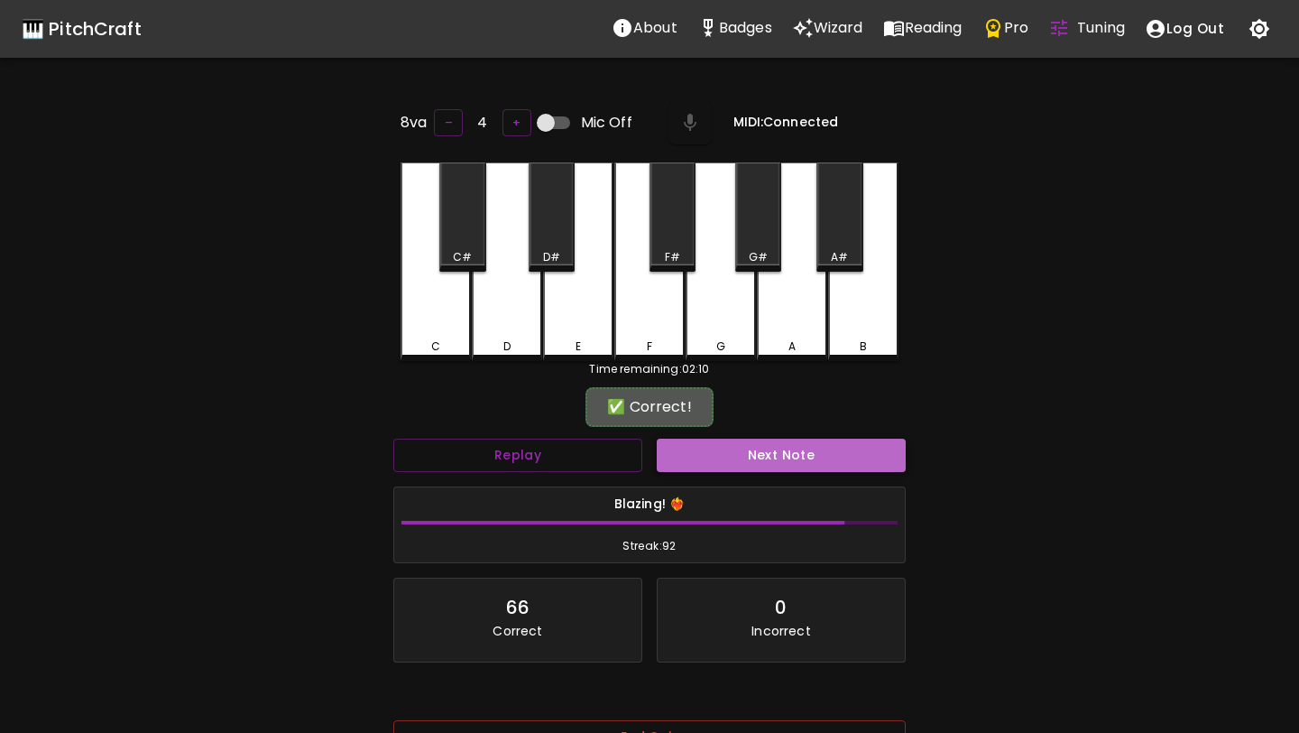
click at [719, 466] on button "Next Note" at bounding box center [781, 455] width 249 height 33
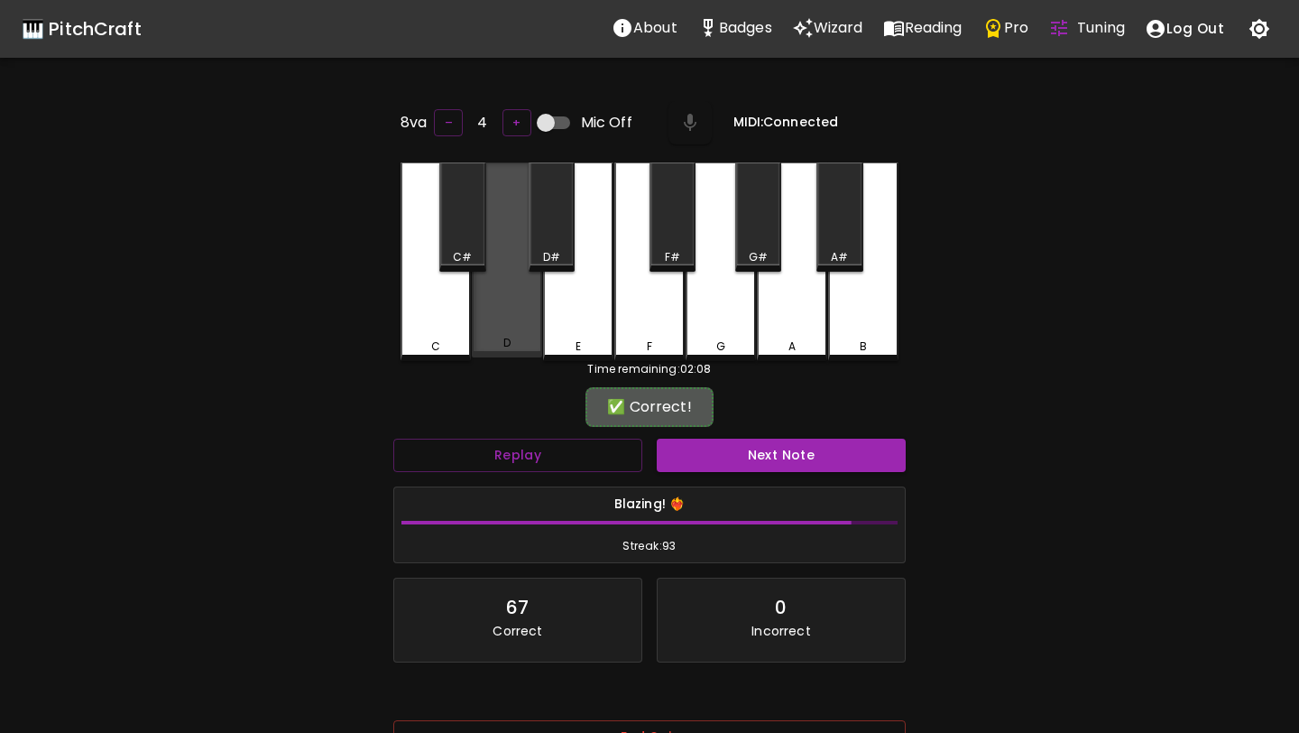
click at [494, 315] on div "D" at bounding box center [507, 259] width 70 height 195
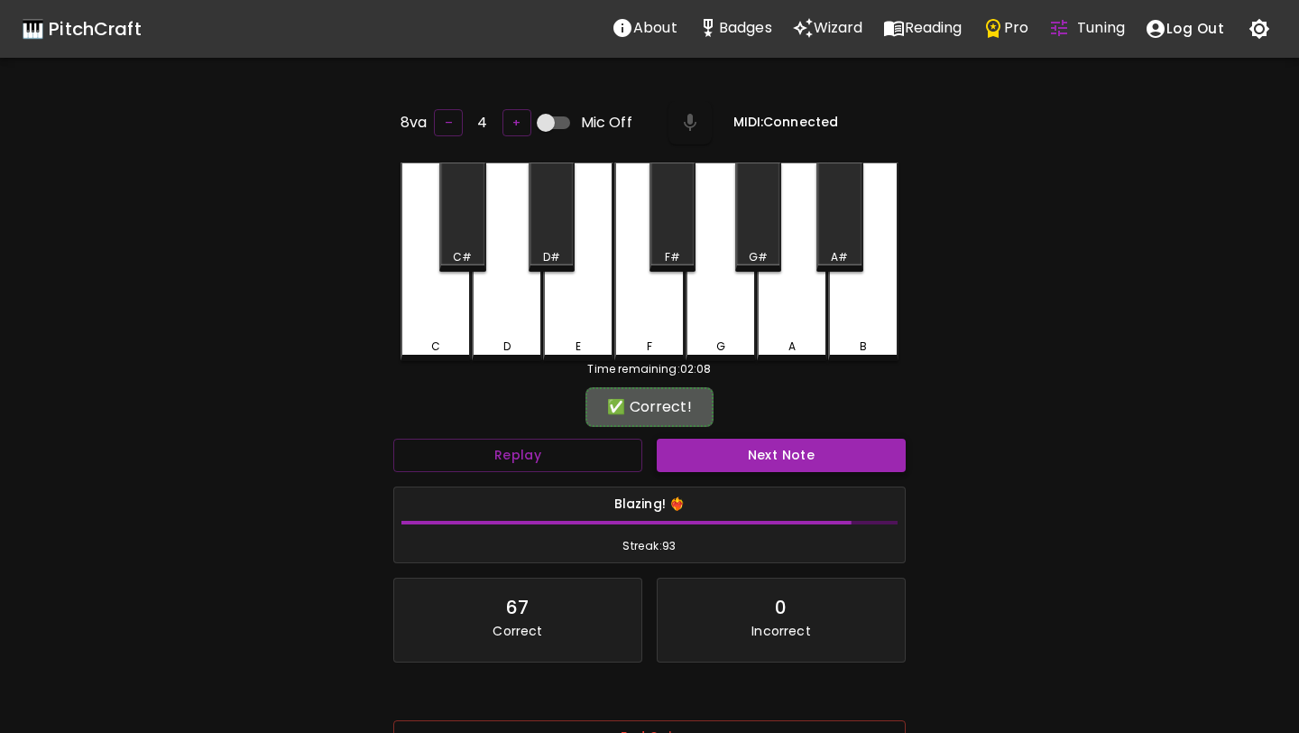
click at [707, 443] on button "Next Note" at bounding box center [781, 455] width 249 height 33
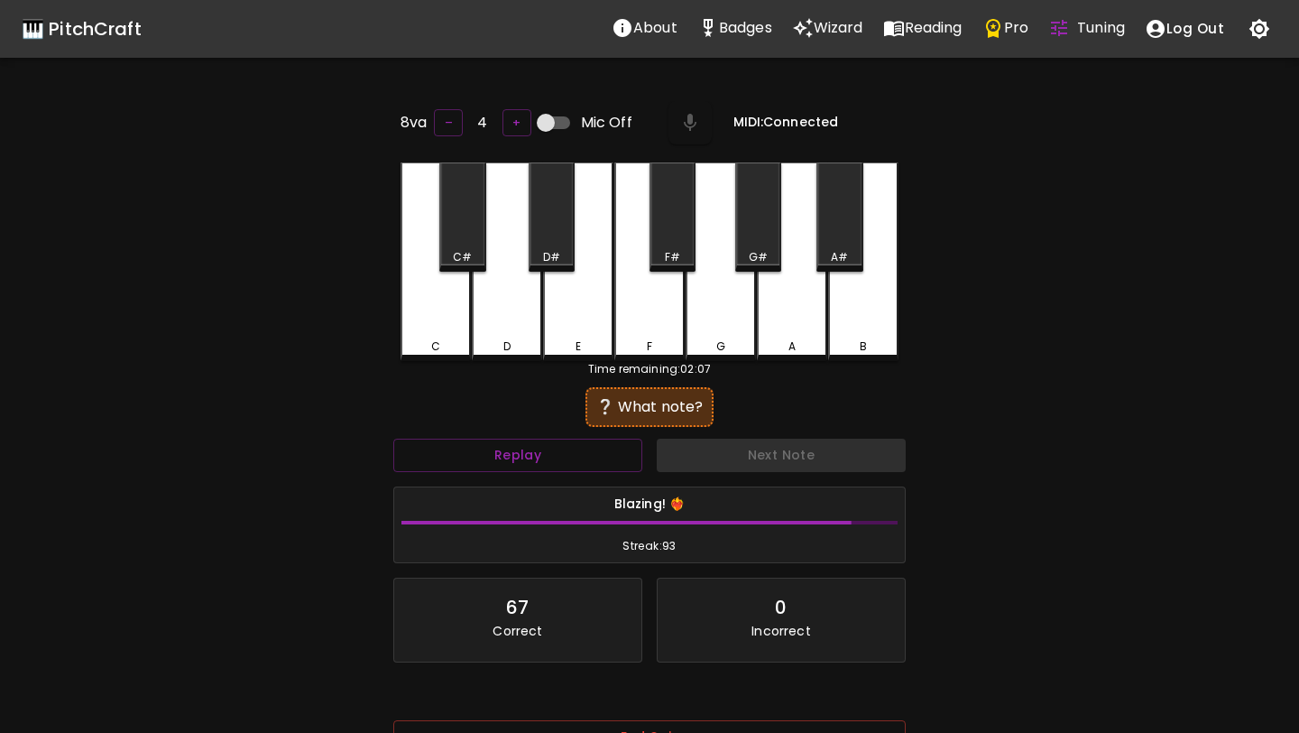
click at [423, 313] on div "C" at bounding box center [436, 261] width 70 height 199
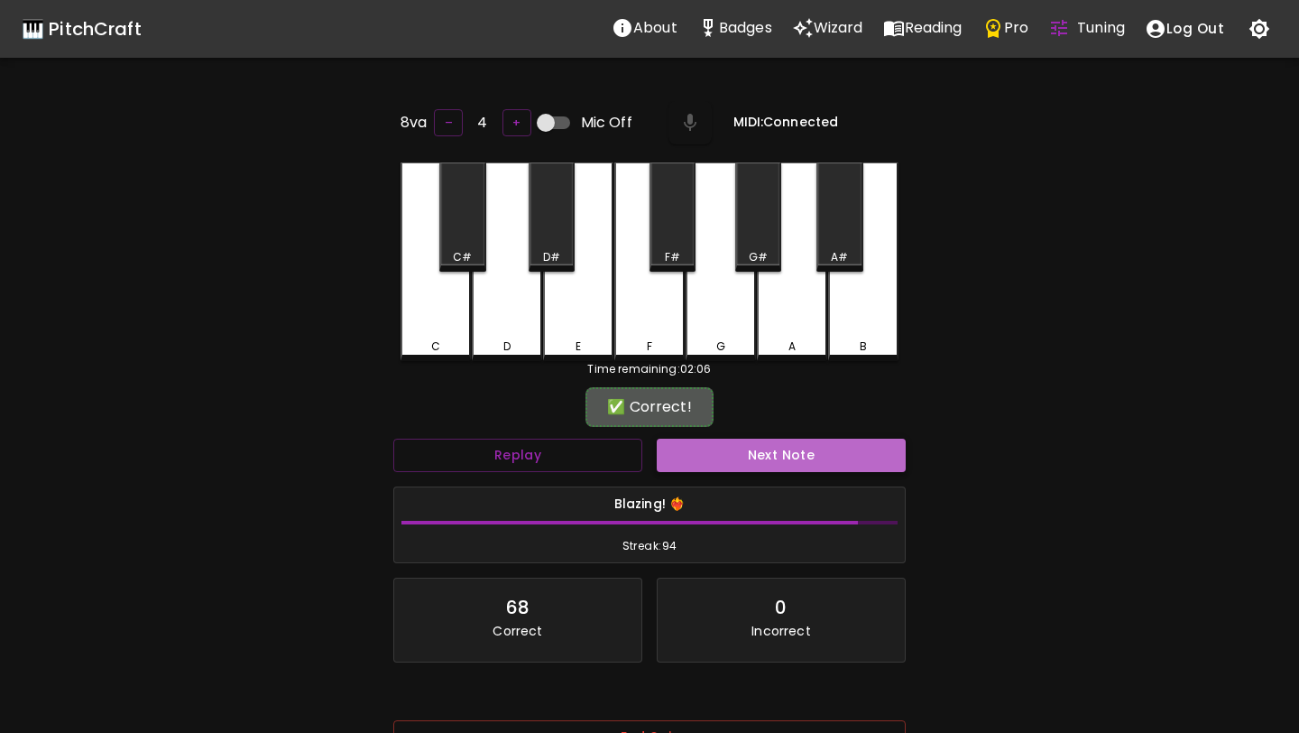
click at [725, 453] on button "Next Note" at bounding box center [781, 455] width 249 height 33
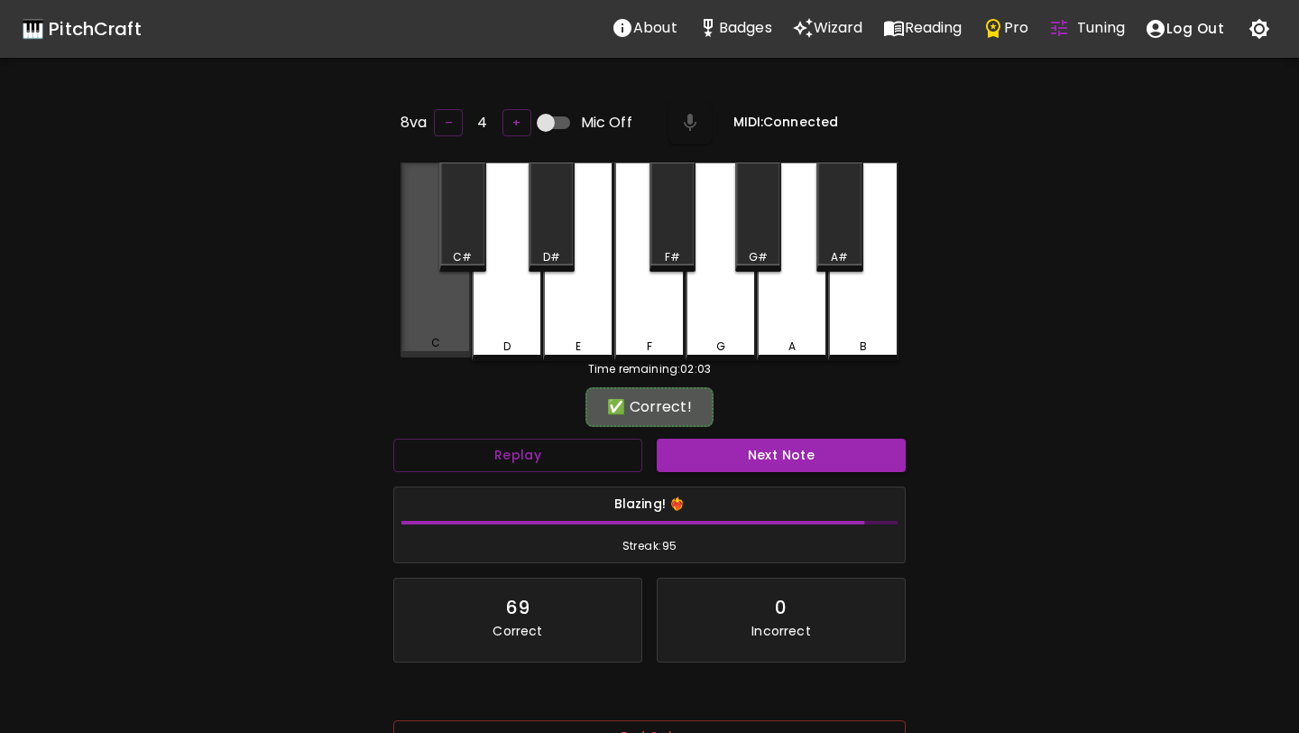
click at [441, 305] on div "C" at bounding box center [436, 259] width 70 height 195
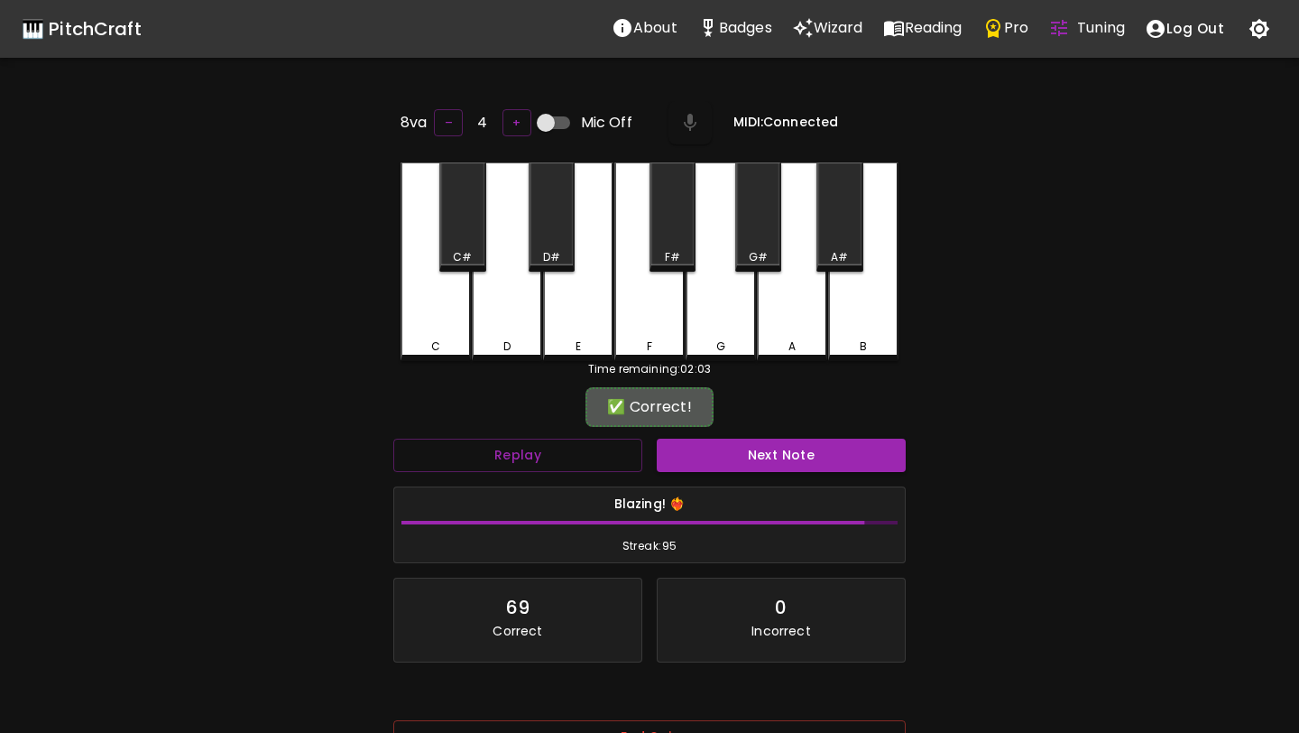
click at [747, 432] on div "Next Note" at bounding box center [781, 455] width 263 height 48
click at [759, 451] on button "Next Note" at bounding box center [781, 455] width 249 height 33
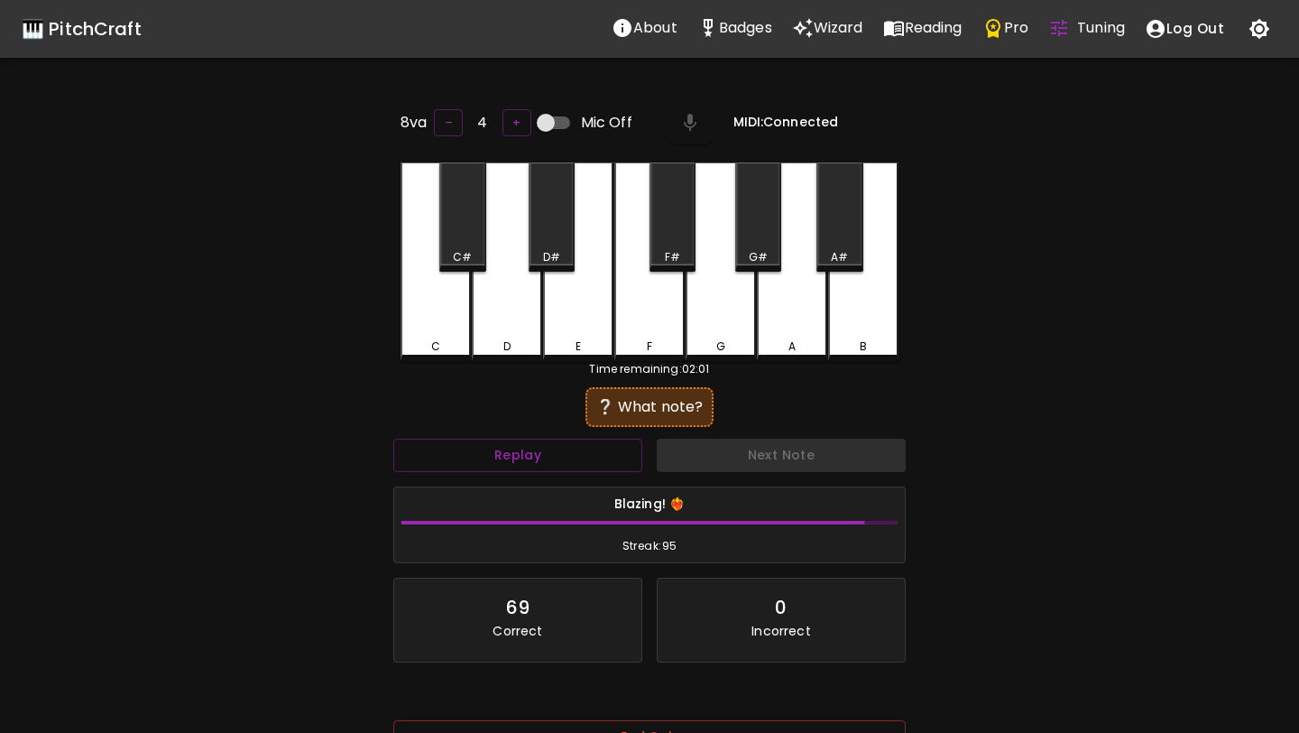
click at [443, 328] on div "C" at bounding box center [436, 261] width 70 height 199
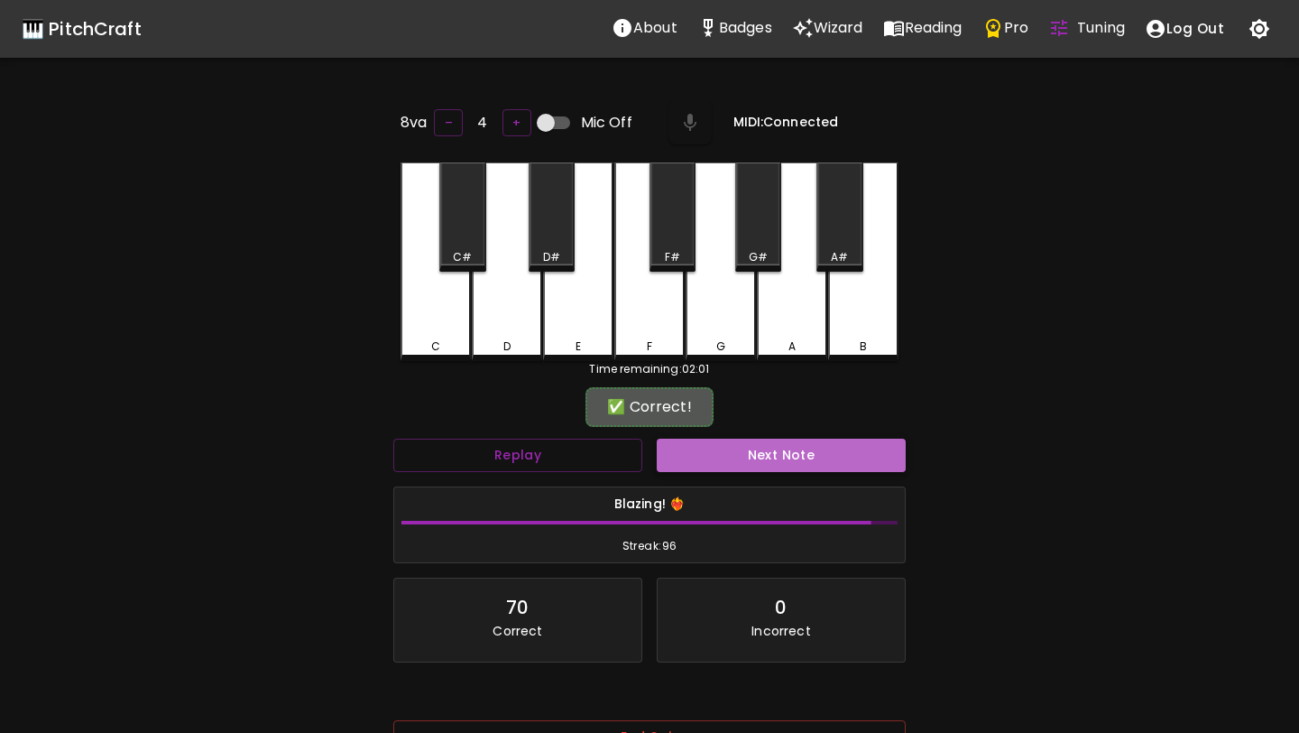
click at [734, 439] on button "Next Note" at bounding box center [781, 455] width 249 height 33
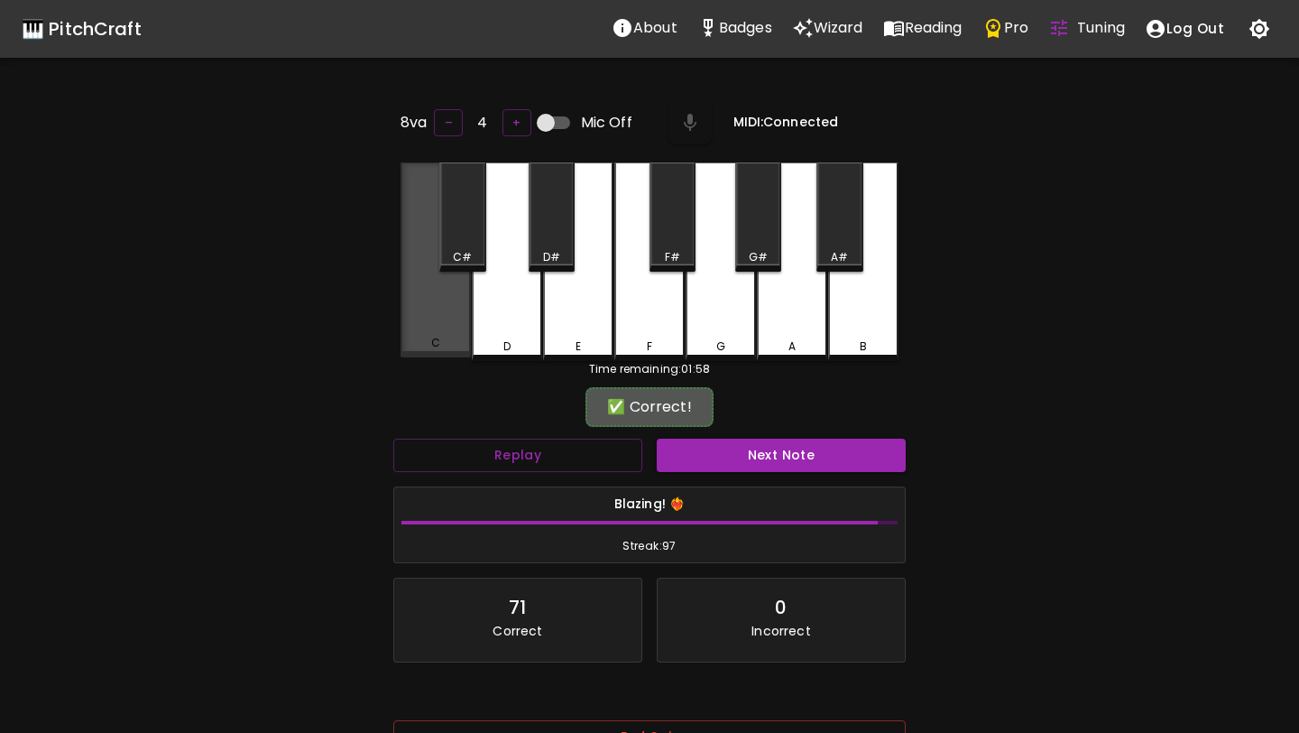
click at [449, 315] on div "C" at bounding box center [436, 259] width 70 height 195
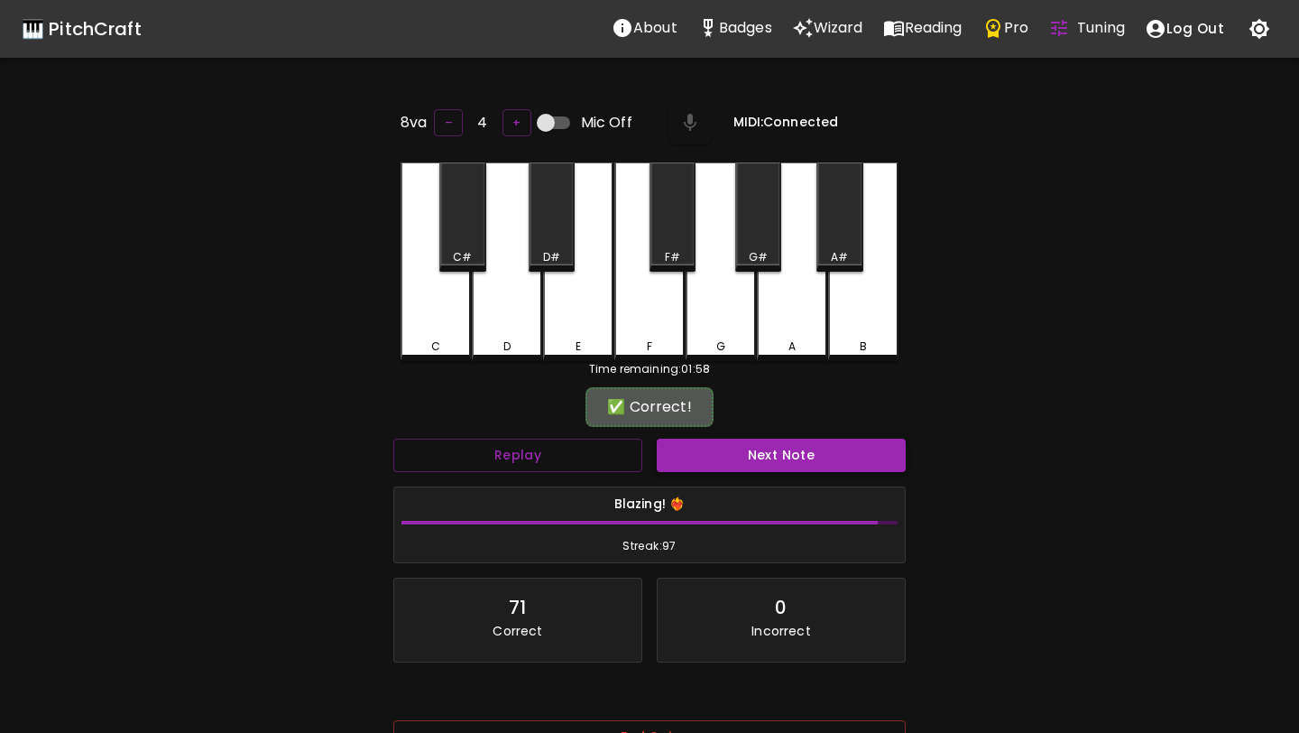
click at [705, 464] on button "Next Note" at bounding box center [781, 455] width 249 height 33
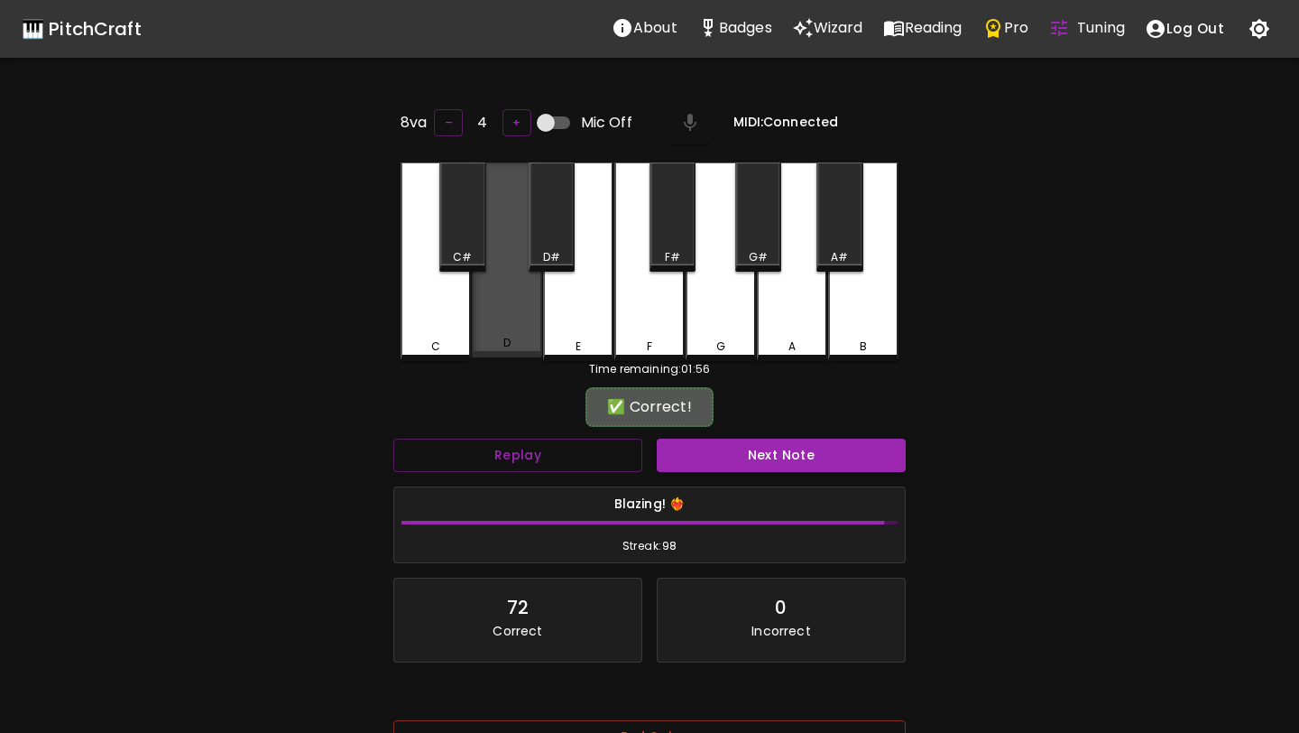
click at [515, 316] on div "D" at bounding box center [507, 259] width 70 height 195
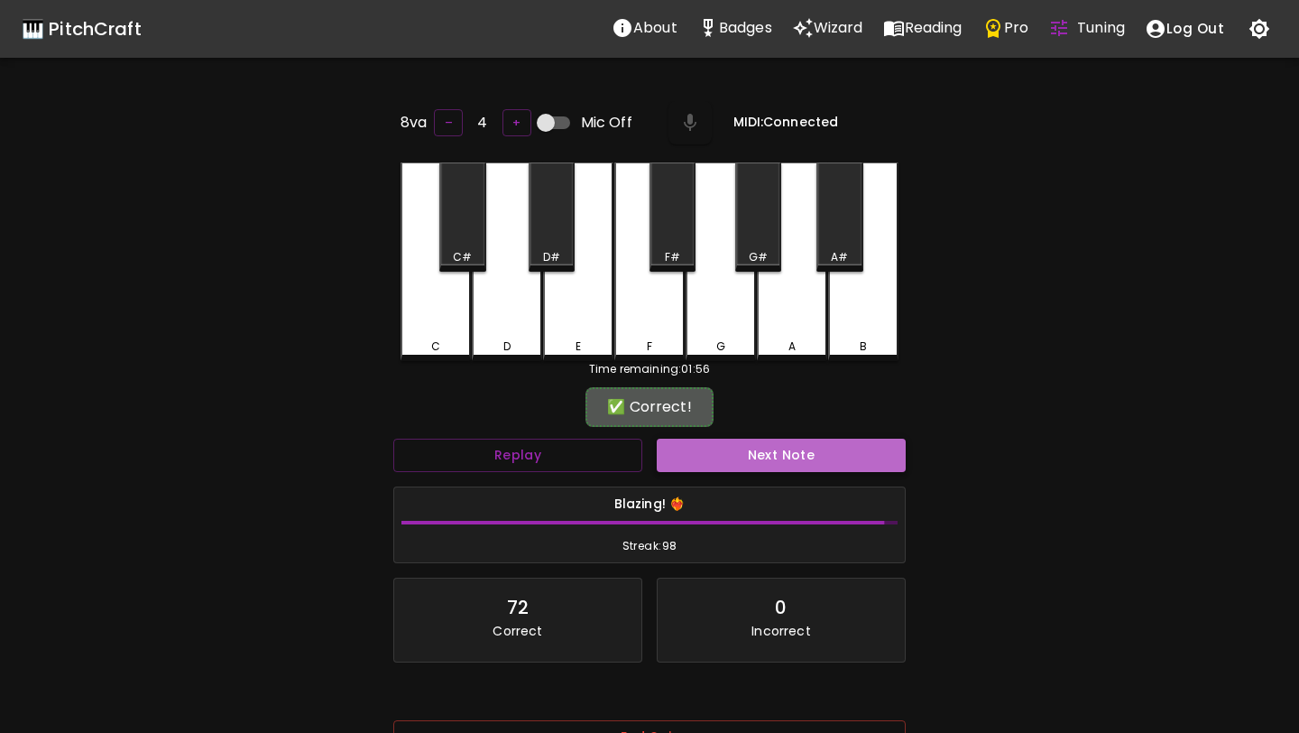
click at [705, 453] on button "Next Note" at bounding box center [781, 455] width 249 height 33
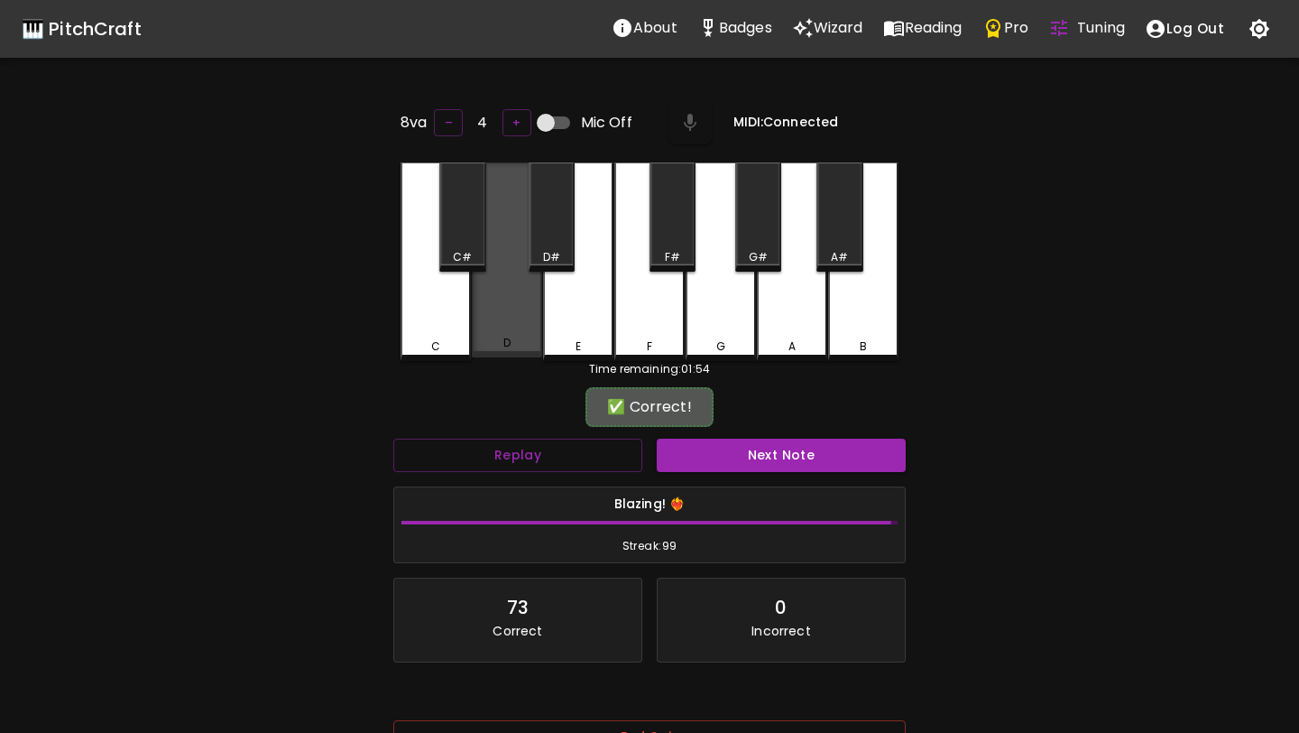
click at [512, 295] on div "D" at bounding box center [507, 259] width 70 height 195
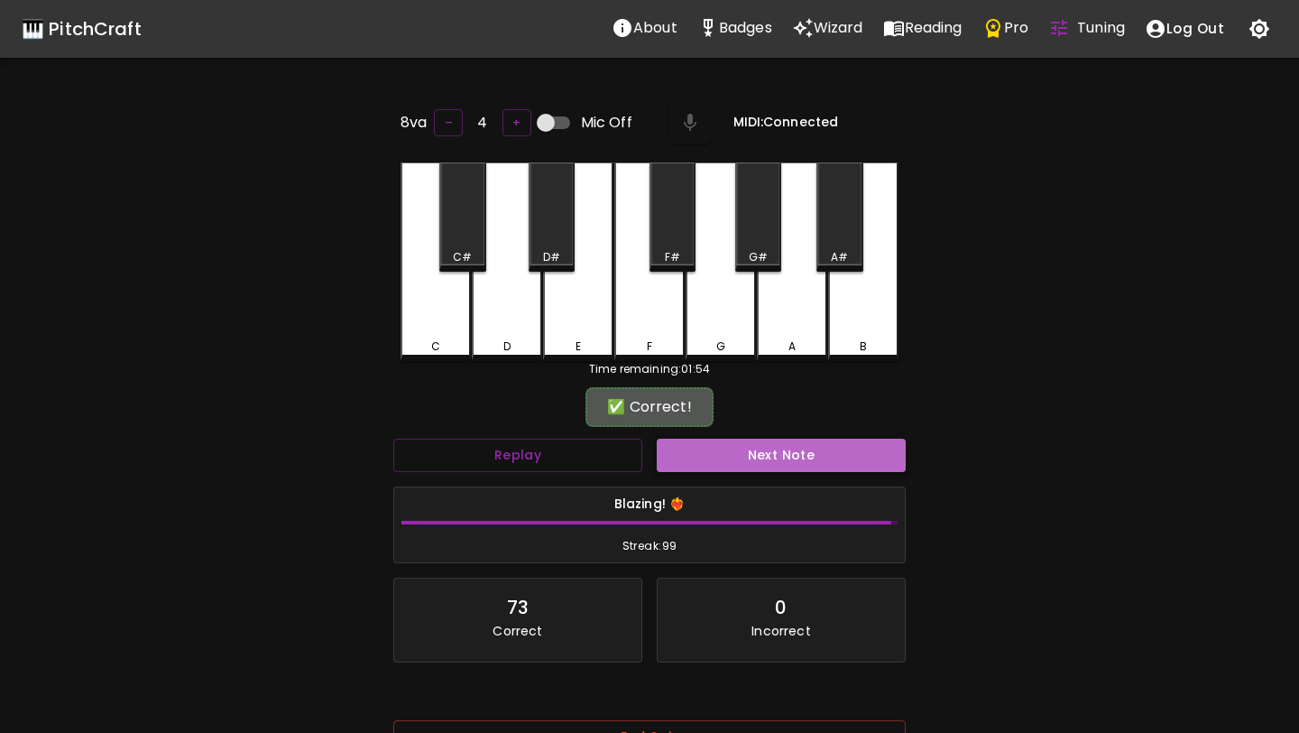
click at [697, 444] on button "Next Note" at bounding box center [781, 455] width 249 height 33
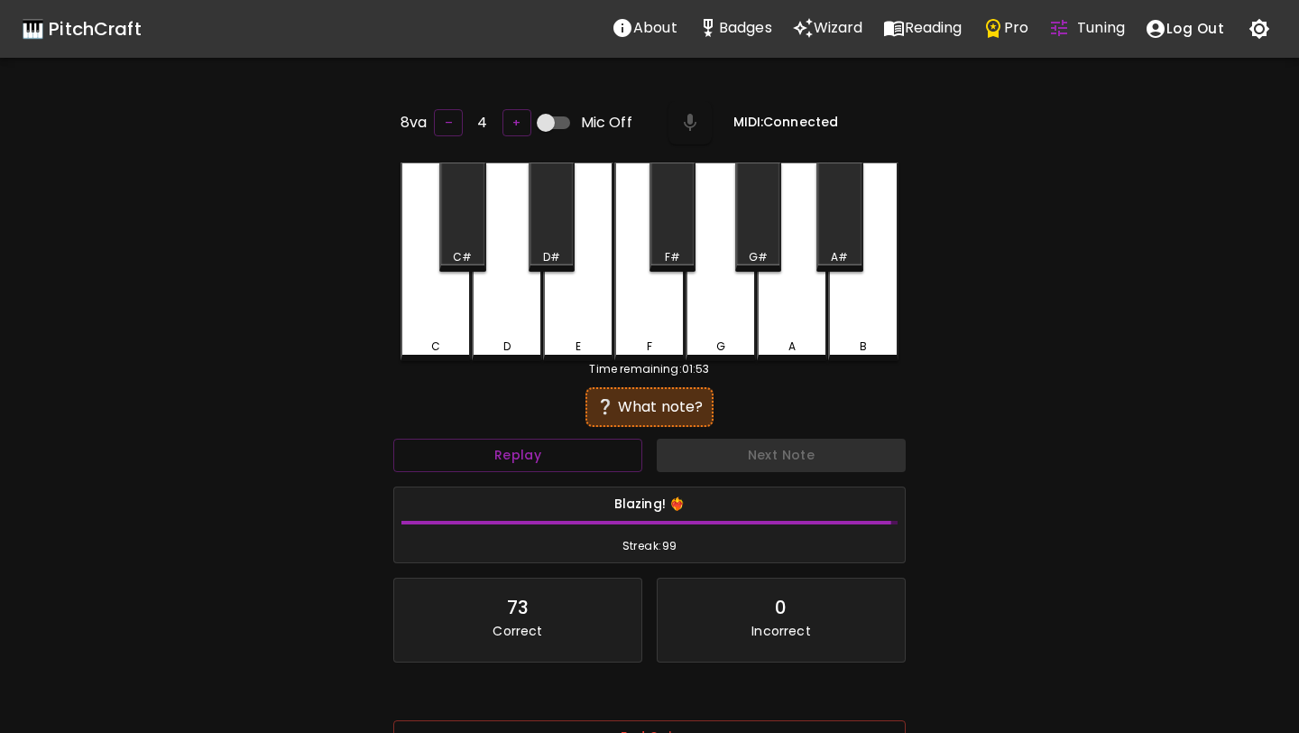
click at [437, 288] on div "C" at bounding box center [436, 261] width 70 height 199
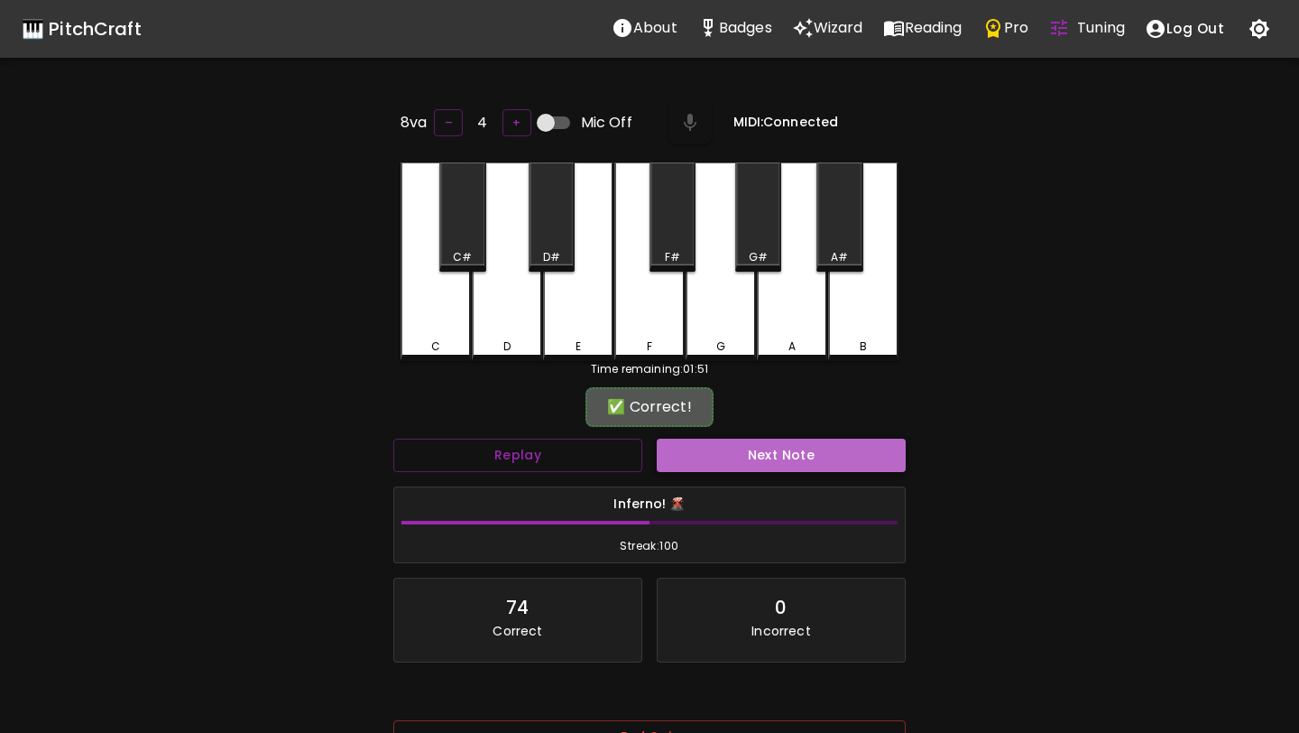
click at [707, 458] on button "Next Note" at bounding box center [781, 455] width 249 height 33
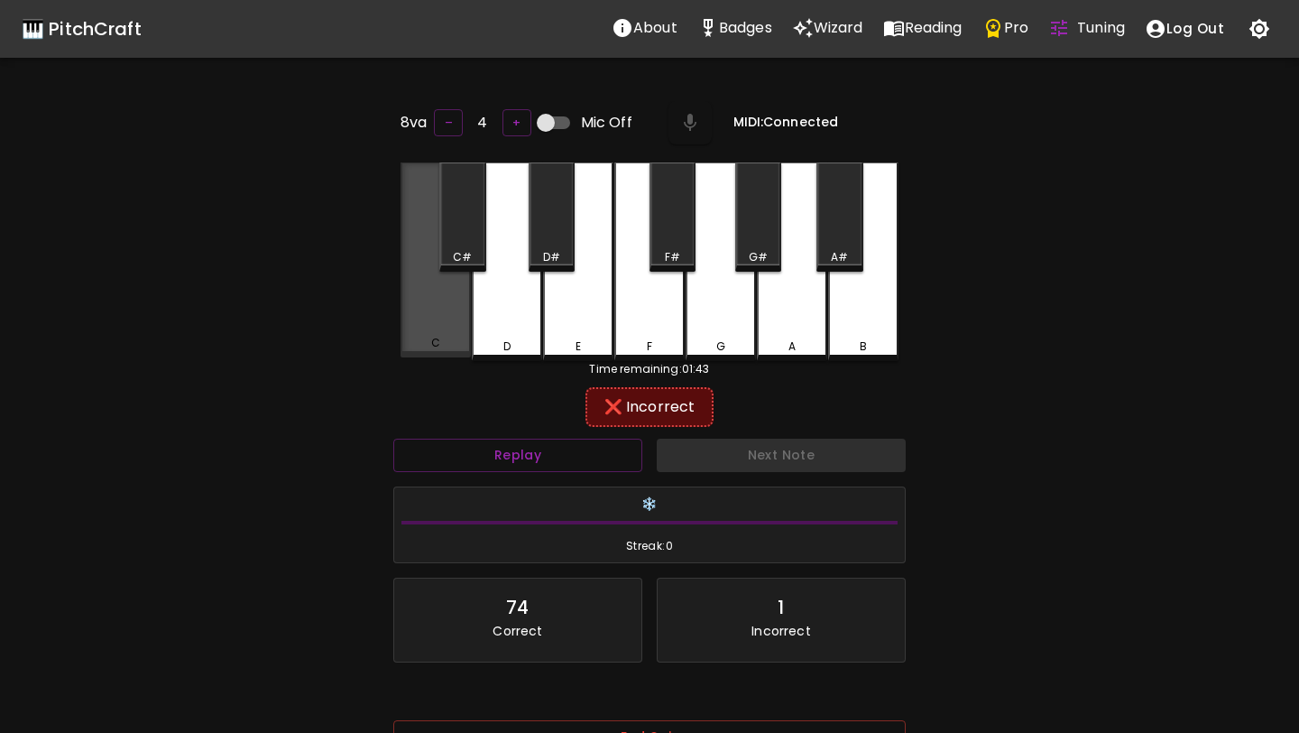
click at [422, 323] on div "C" at bounding box center [436, 259] width 70 height 195
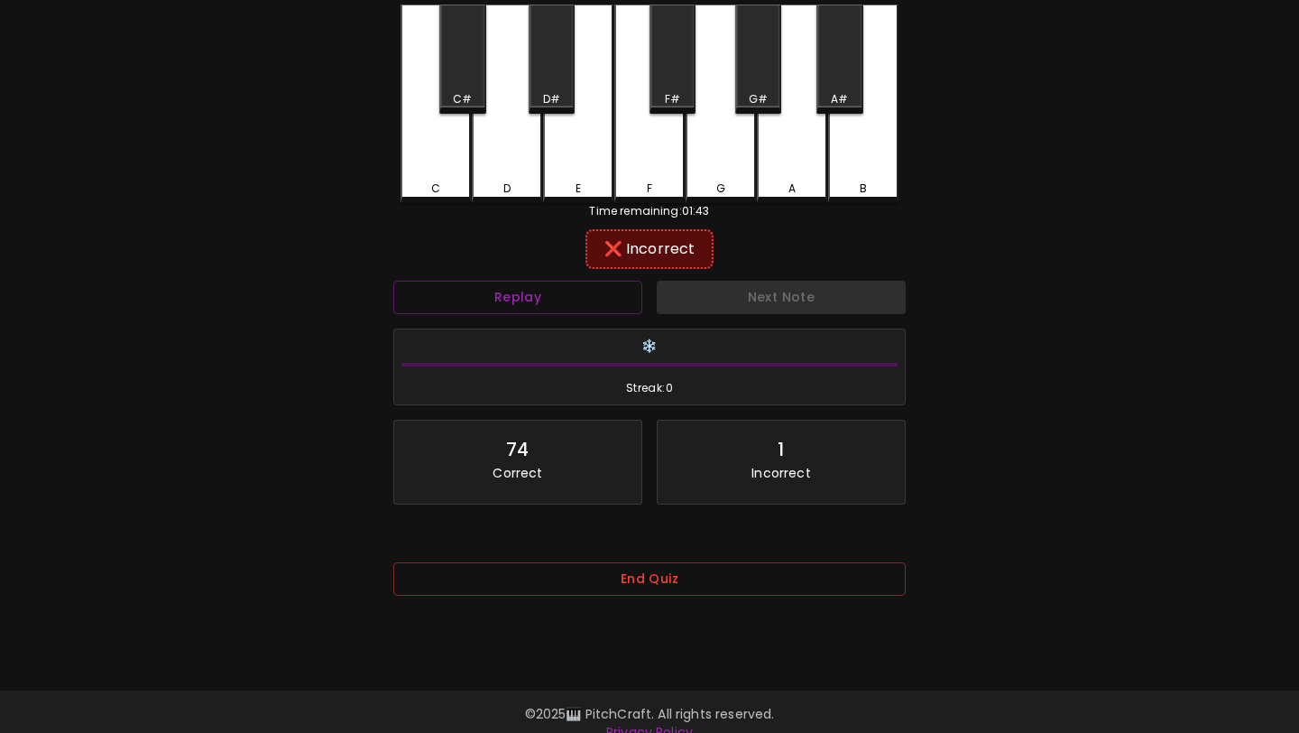
scroll to position [179, 0]
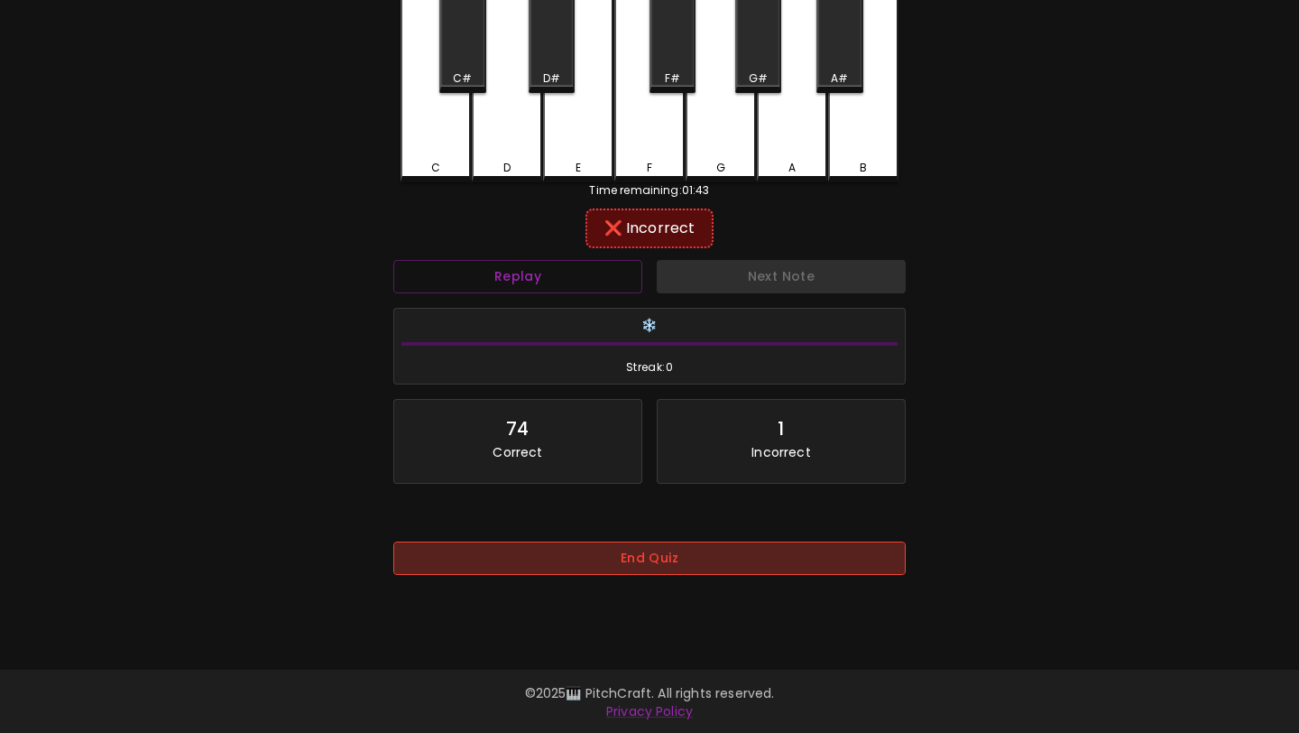
click at [566, 548] on button "End Quiz" at bounding box center [649, 557] width 513 height 33
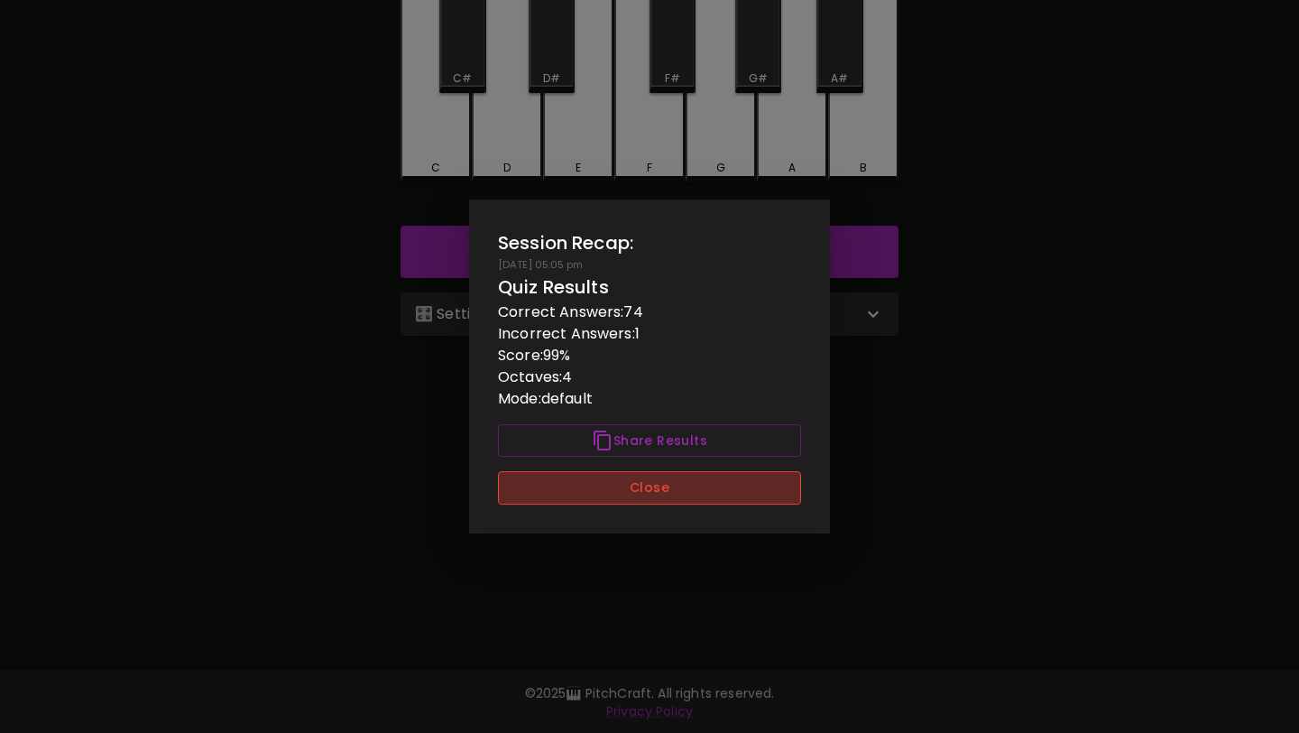
click at [600, 501] on button "Close" at bounding box center [649, 487] width 303 height 33
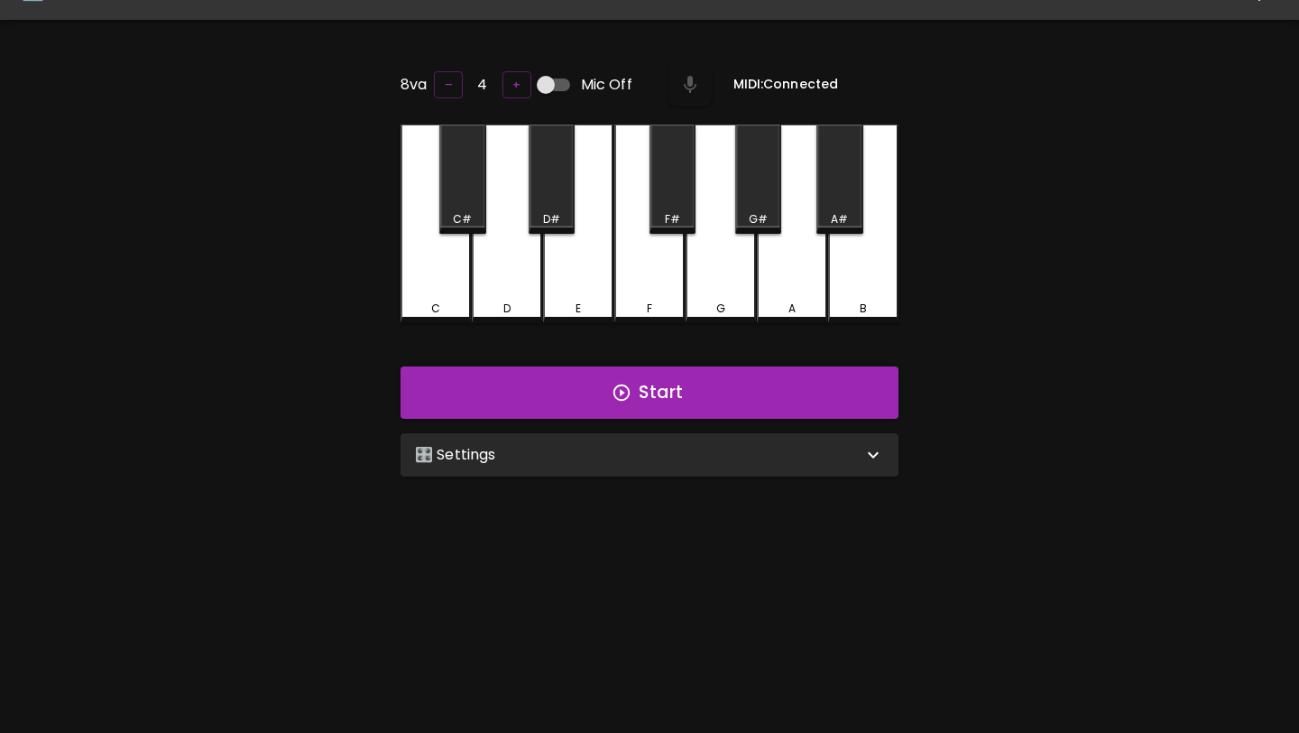
scroll to position [0, 0]
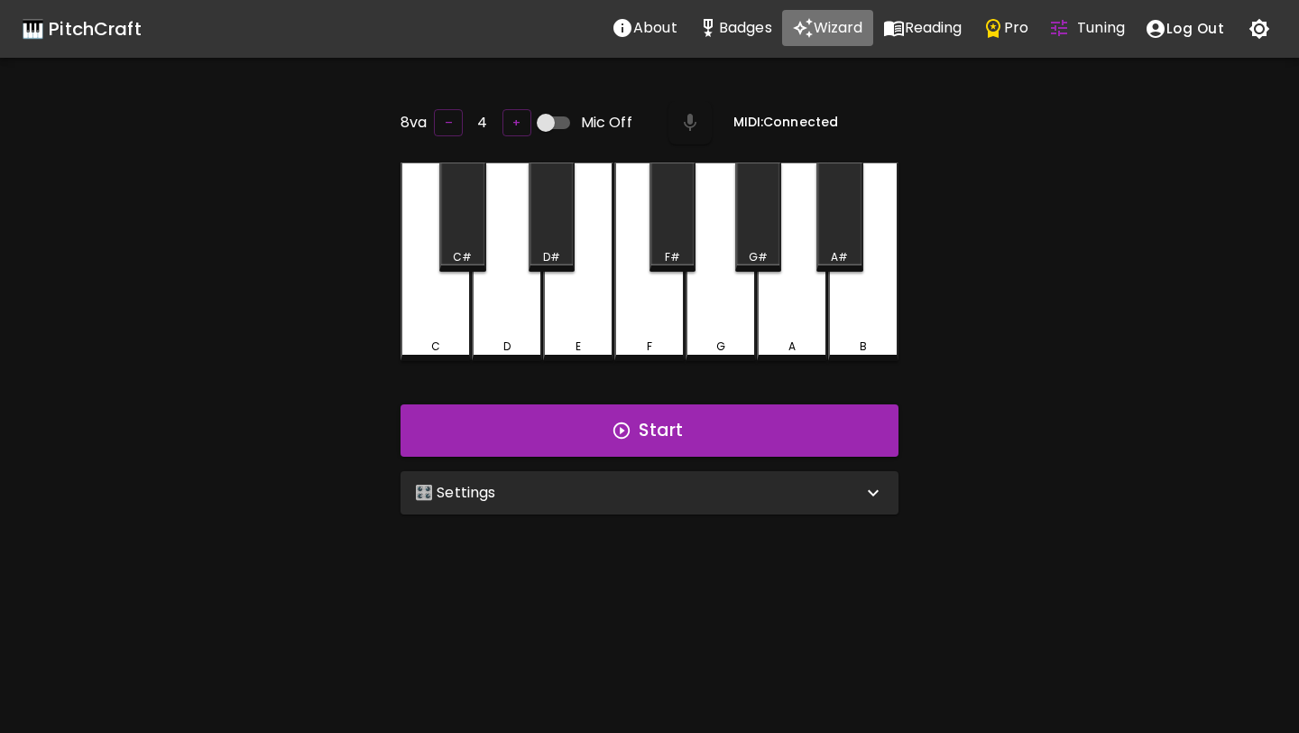
click at [824, 39] on button "Wizard" at bounding box center [827, 28] width 91 height 36
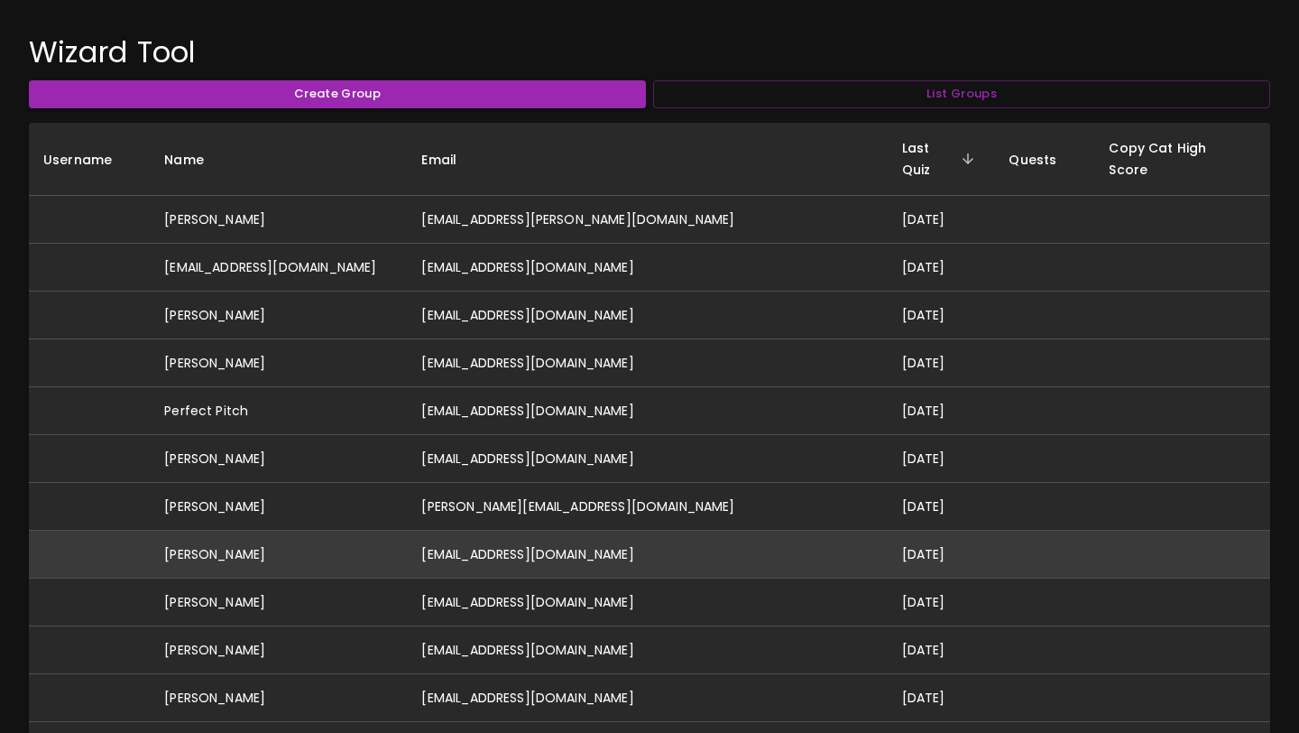
scroll to position [119, 0]
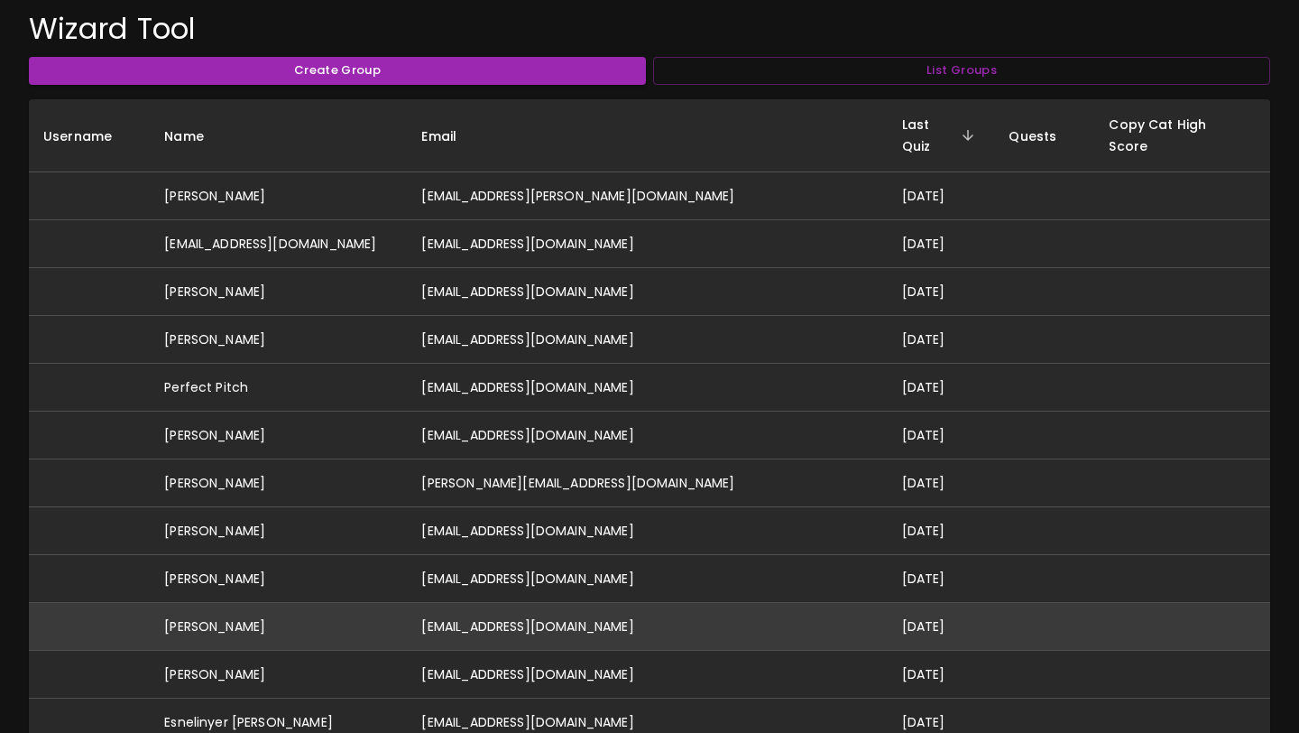
click at [372, 613] on td "[PERSON_NAME]" at bounding box center [278, 627] width 257 height 48
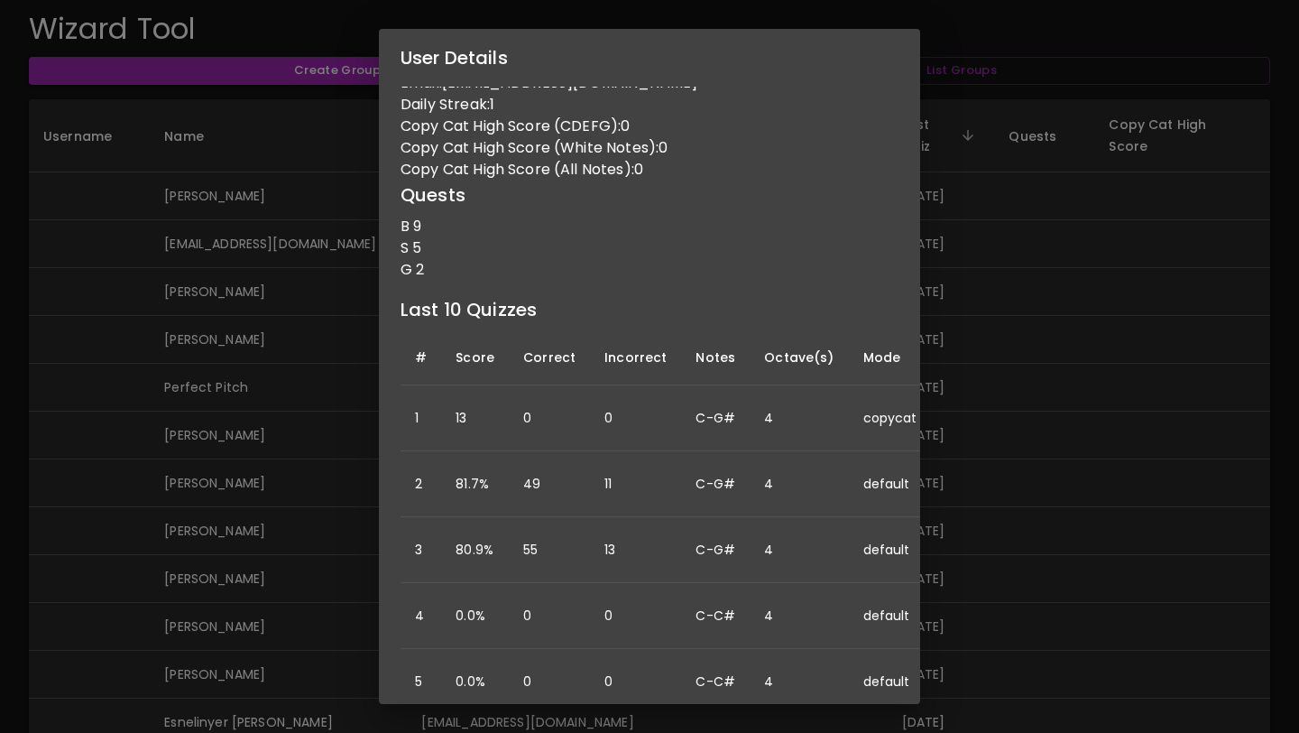
scroll to position [0, 0]
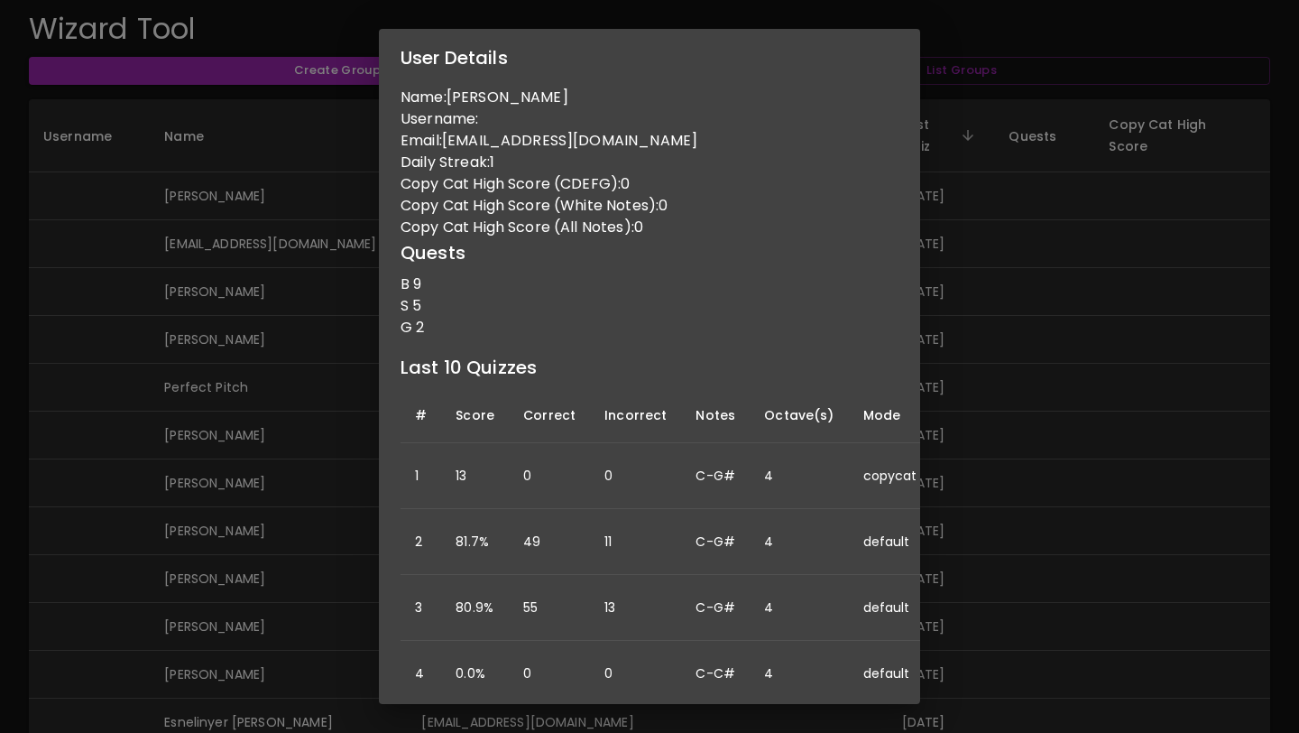
click at [189, 526] on div "User Details Name: [PERSON_NAME] Username: Email: [EMAIL_ADDRESS][DOMAIN_NAME] …" at bounding box center [649, 366] width 1299 height 733
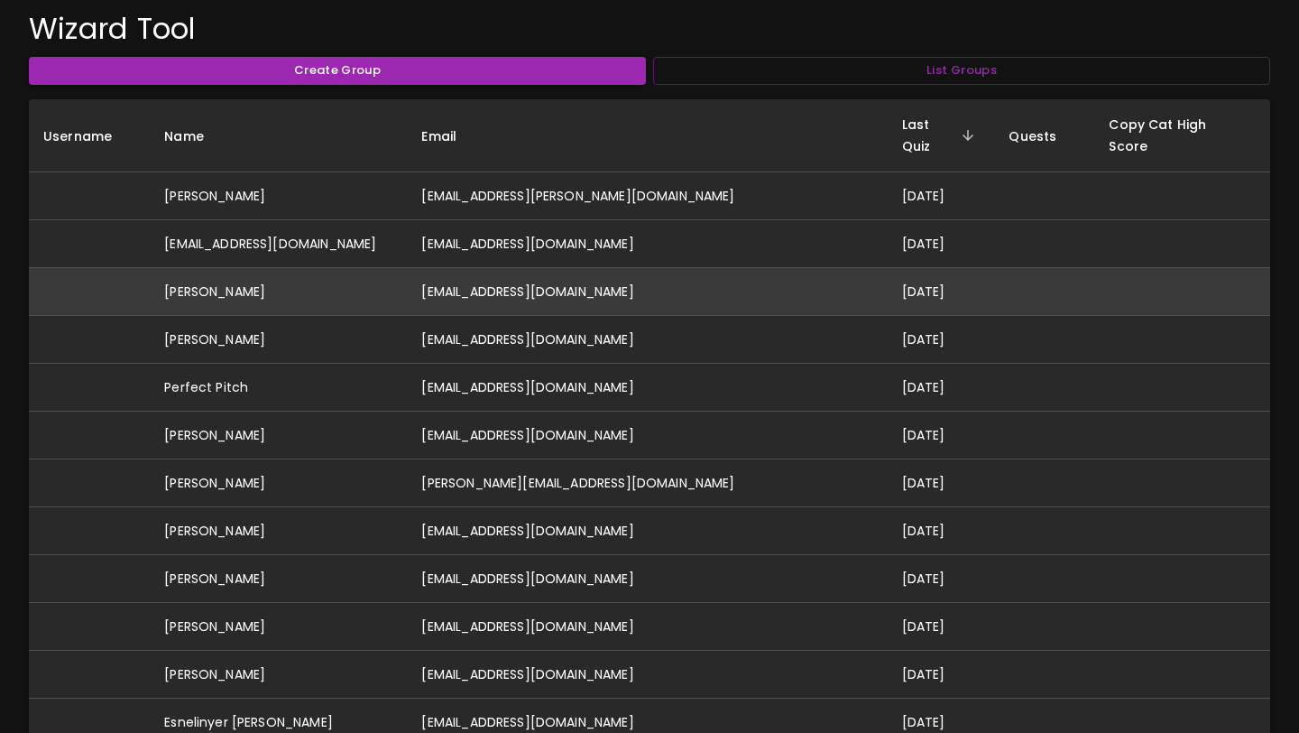
click at [572, 268] on td "[EMAIL_ADDRESS][DOMAIN_NAME]" at bounding box center [647, 292] width 480 height 48
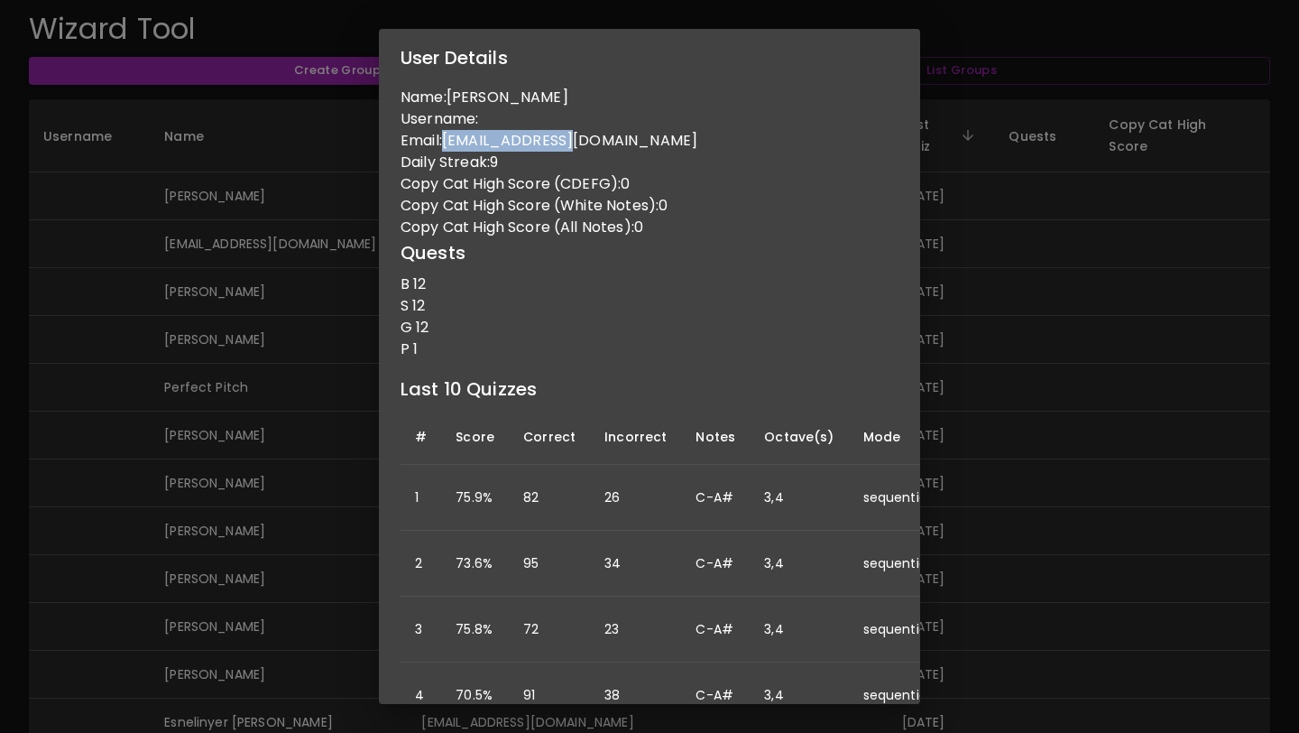
drag, startPoint x: 449, startPoint y: 140, endPoint x: 585, endPoint y: 141, distance: 135.4
click at [585, 141] on p "Email: [EMAIL_ADDRESS][DOMAIN_NAME]" at bounding box center [650, 141] width 498 height 22
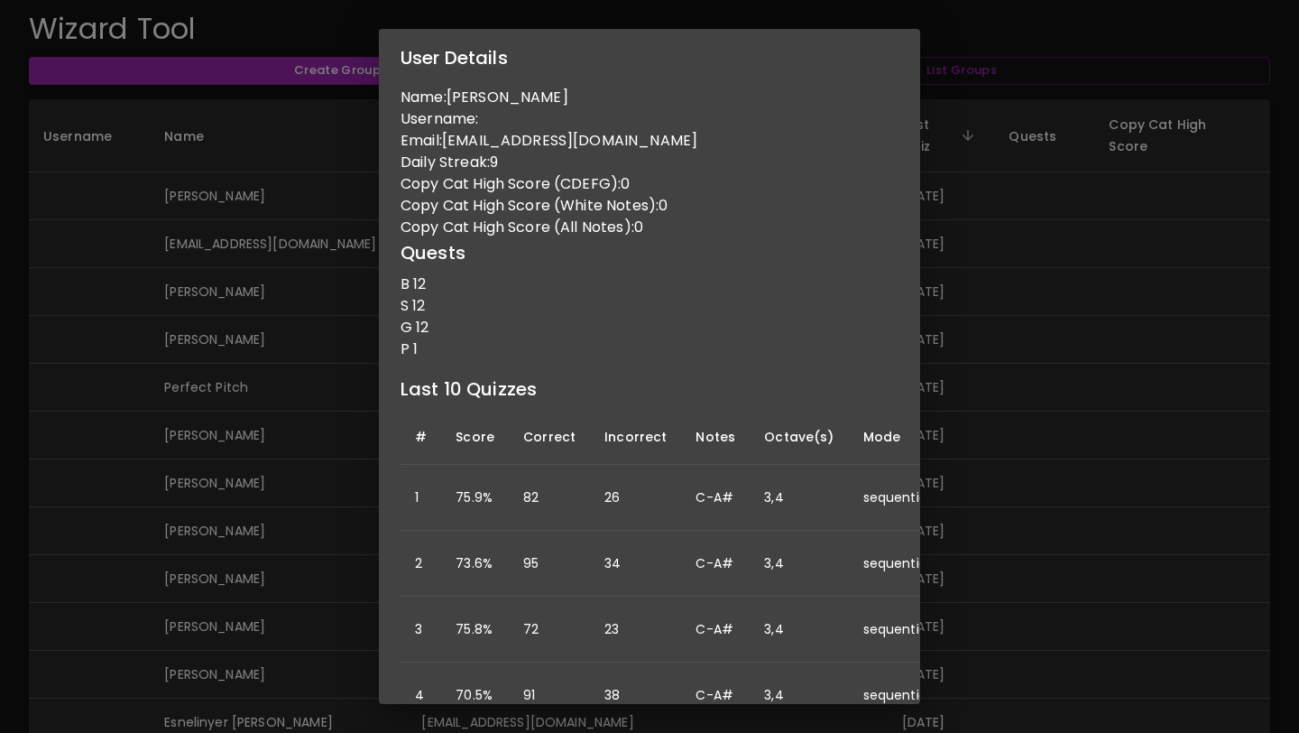
click at [534, 142] on p "Email: [EMAIL_ADDRESS][DOMAIN_NAME]" at bounding box center [650, 141] width 498 height 22
drag, startPoint x: 448, startPoint y: 141, endPoint x: 624, endPoint y: 146, distance: 176.0
click at [624, 146] on p "Email: [EMAIL_ADDRESS][DOMAIN_NAME]" at bounding box center [650, 141] width 498 height 22
copy p "[EMAIL_ADDRESS][DOMAIN_NAME]"
click at [959, 160] on div "User Details Name: [PERSON_NAME] Username: Email: [EMAIL_ADDRESS][DOMAIN_NAME] …" at bounding box center [649, 366] width 1299 height 733
